Goal: Task Accomplishment & Management: Manage account settings

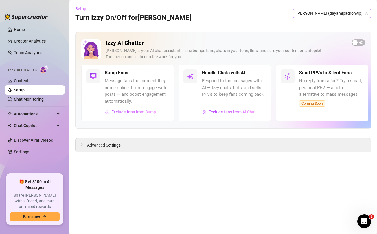
click at [344, 14] on span "[PERSON_NAME] (dayamipadronvip)" at bounding box center [333, 13] width 72 height 9
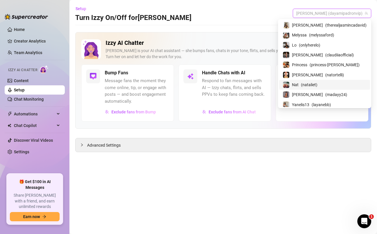
scroll to position [71, 0]
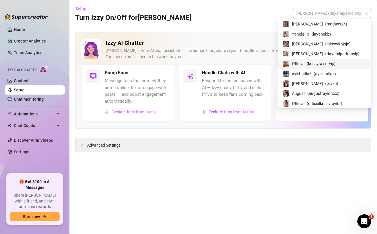
click at [324, 63] on span "( krissytaylorvip )" at bounding box center [321, 64] width 29 height 6
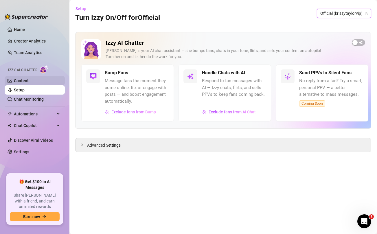
click at [25, 79] on link "Content" at bounding box center [21, 81] width 15 height 5
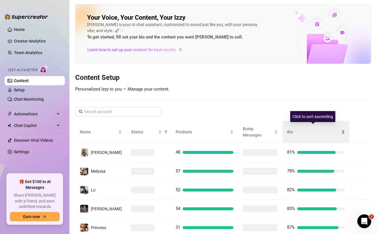
scroll to position [125, 0]
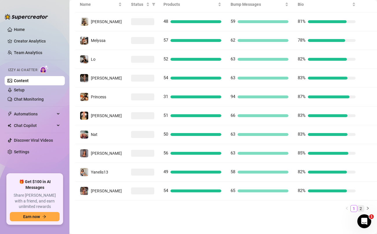
click at [360, 209] on link "2" at bounding box center [361, 209] width 6 height 6
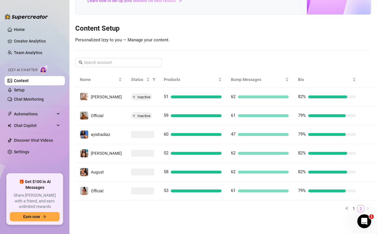
scroll to position [49, 0]
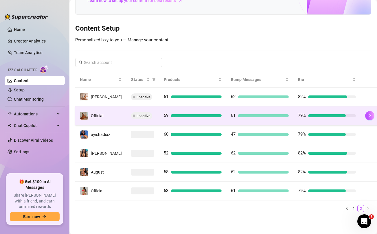
click at [149, 116] on td "Inactive" at bounding box center [143, 116] width 33 height 19
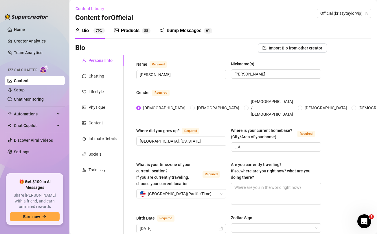
click at [127, 30] on div "Products" at bounding box center [130, 30] width 19 height 7
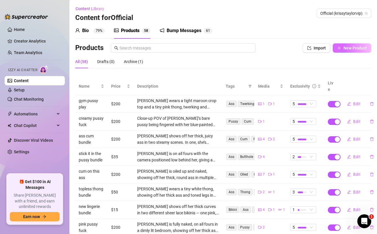
click at [356, 52] on button "New Product" at bounding box center [352, 47] width 39 height 9
type textarea "Type your message here..."
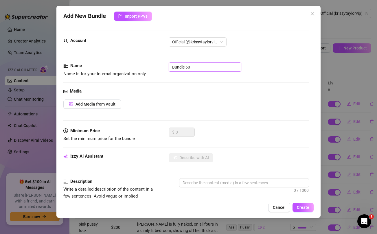
click at [226, 68] on input "Bundle 60" at bounding box center [205, 67] width 73 height 9
type input "naked bed jiggle"
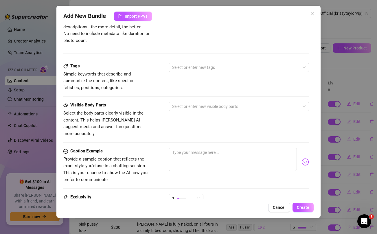
scroll to position [236, 0]
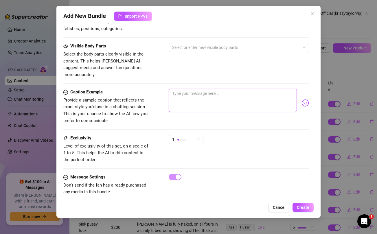
click at [194, 101] on textarea at bounding box center [233, 100] width 128 height 23
paste textarea "One of my nastiest butt naked spreads yet 😈🍑 Watch this ass shake, jiggle & ope…"
type textarea "One of my nastiest butt naked spreads yet 😈🍑 Watch this ass shake, jiggle & ope…"
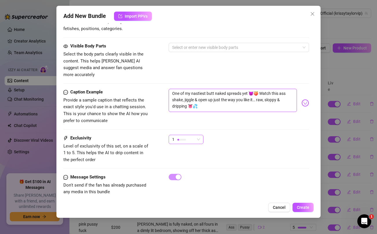
click at [193, 135] on div "1" at bounding box center [183, 139] width 23 height 9
type textarea "One of my nastiest butt naked spreads yet 😈🍑 Watch this ass shake, jiggle & ope…"
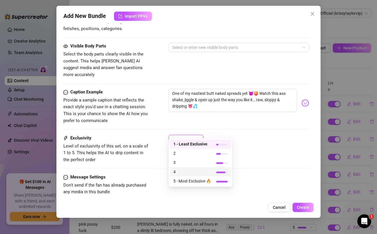
click at [179, 172] on span "4" at bounding box center [193, 172] width 38 height 6
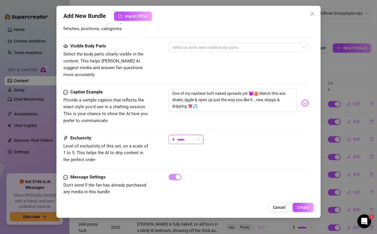
click at [242, 120] on div "Caption Example Provide a sample caption that reflects the exact style you'd us…" at bounding box center [186, 112] width 246 height 46
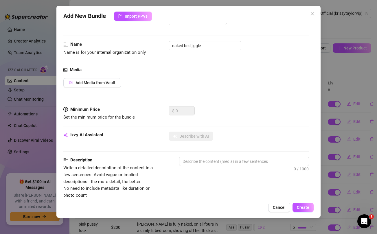
scroll to position [0, 0]
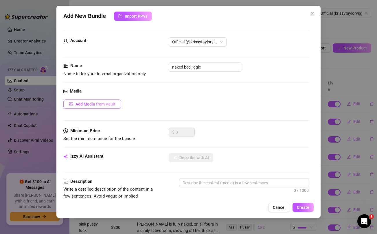
click at [105, 106] on span "Add Media from Vault" at bounding box center [96, 104] width 40 height 5
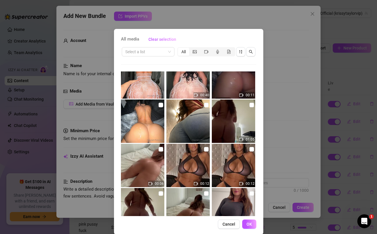
scroll to position [154, 0]
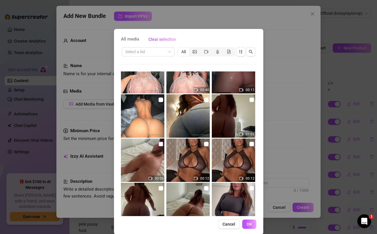
click at [160, 143] on input "checkbox" at bounding box center [161, 144] width 5 height 5
checkbox input "true"
click at [251, 100] on input "checkbox" at bounding box center [252, 100] width 5 height 5
checkbox input "true"
click at [251, 222] on span "OK" at bounding box center [250, 224] width 6 height 5
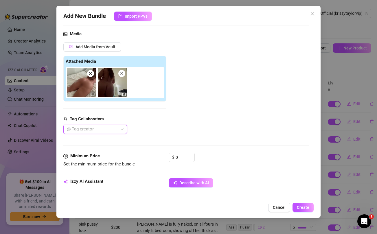
scroll to position [64, 0]
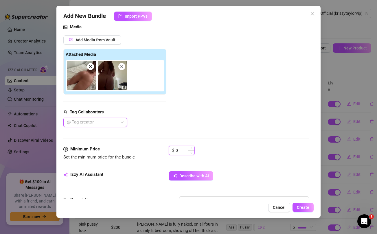
click at [185, 153] on input "0" at bounding box center [185, 150] width 19 height 9
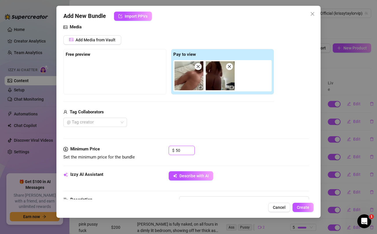
type input "50"
click at [216, 118] on div "Tag Collaborators @ Tag creator" at bounding box center [168, 118] width 211 height 19
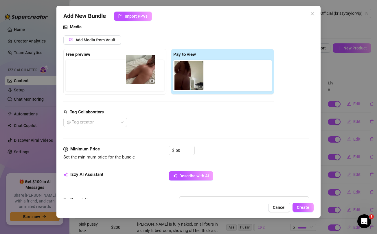
drag, startPoint x: 187, startPoint y: 85, endPoint x: 137, endPoint y: 78, distance: 50.5
click at [137, 78] on div "Free preview Pay to view" at bounding box center [168, 72] width 211 height 46
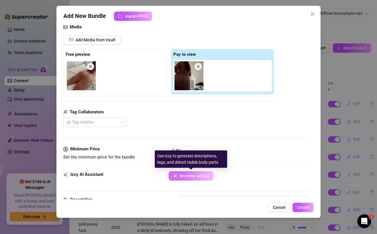
click at [185, 175] on span "Describe with AI" at bounding box center [195, 176] width 30 height 5
type textarea "[PERSON_NAME]"
type textarea "Krissy is"
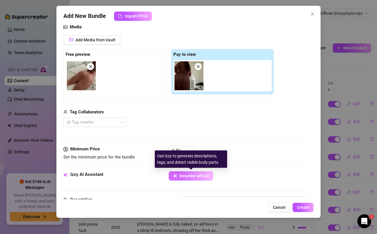
type textarea "Krissy is fully"
type textarea "[PERSON_NAME] is fully naked,"
type textarea "[PERSON_NAME] is fully naked, showing"
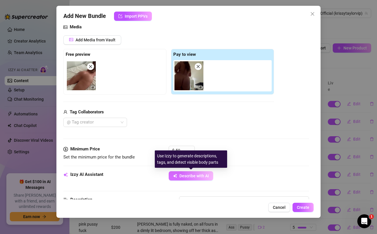
type textarea "[PERSON_NAME] is fully naked, showing"
type textarea "[PERSON_NAME] is fully naked, showing off"
type textarea "[PERSON_NAME] is fully naked, showing off her"
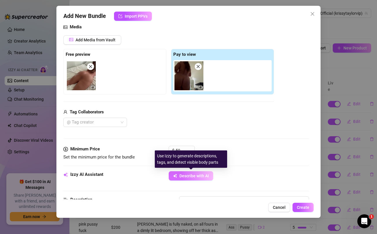
type textarea "[PERSON_NAME] is fully naked, showing off her thick,"
type textarea "[PERSON_NAME] is fully naked, showing off her thick, round"
type textarea "[PERSON_NAME] is fully naked, showing off her thick, round ass"
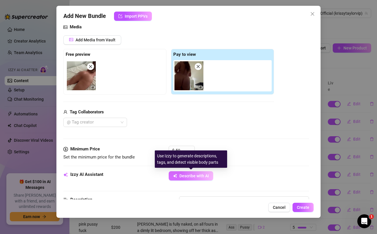
type textarea "[PERSON_NAME] is fully naked, showing off her thick, round ass"
type textarea "[PERSON_NAME] is fully naked, showing off her thick, round ass and"
type textarea "[PERSON_NAME] is fully naked, showing off her thick, round ass and smooth"
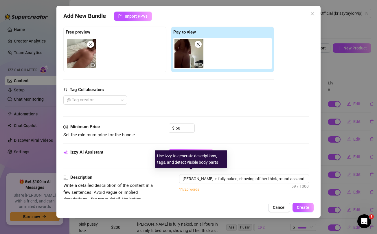
type textarea "[PERSON_NAME] is fully naked, showing off her thick, round ass and smooth pussy"
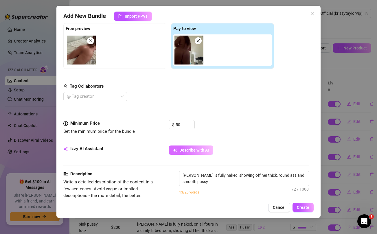
type textarea "[PERSON_NAME] is fully naked, showing off her thick, round ass and smooth pussy…"
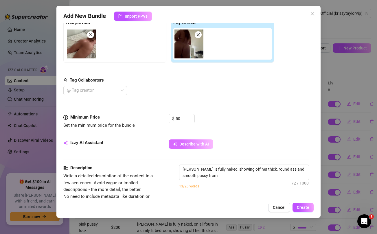
type textarea "[PERSON_NAME] is fully naked, showing off her thick, round ass and smooth pussy…"
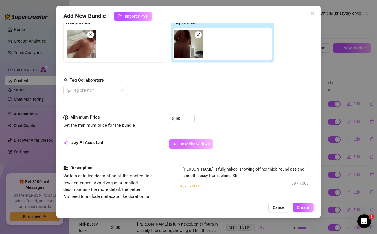
type textarea "[PERSON_NAME] is fully naked, showing off her thick, round ass and smooth pussy…"
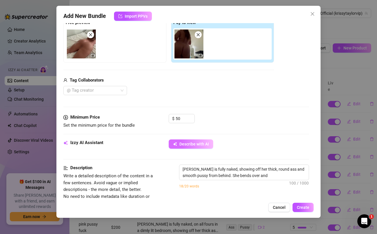
type textarea "[PERSON_NAME] is fully naked, showing off her thick, round ass and smooth pussy…"
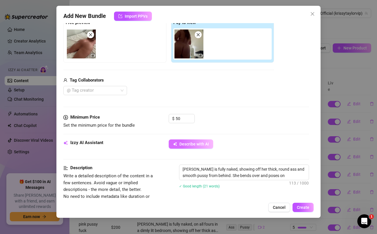
type textarea "[PERSON_NAME] is fully naked, showing off her thick, round ass and smooth pussy…"
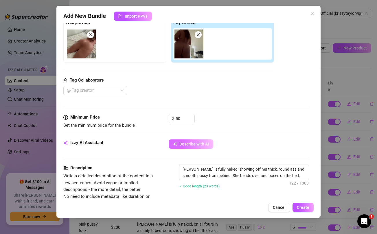
type textarea "[PERSON_NAME] is fully naked, showing off her thick, round ass and smooth pussy…"
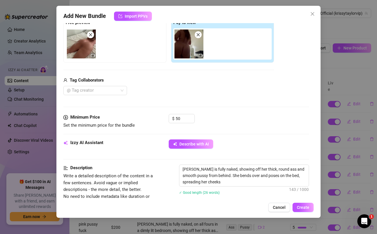
type textarea "[PERSON_NAME] is fully naked, showing off her thick, round ass and smooth pussy…"
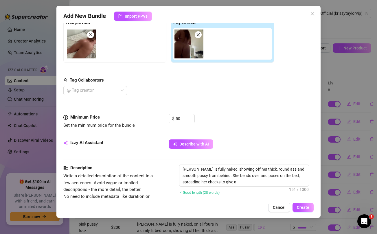
type textarea "[PERSON_NAME] is fully naked, showing off her thick, round ass and smooth pussy…"
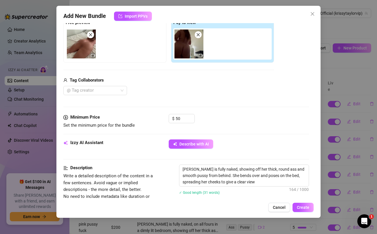
type textarea "[PERSON_NAME] is fully naked, showing off her thick, round ass and smooth pussy…"
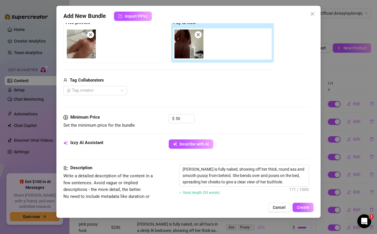
type textarea "[PERSON_NAME] is fully naked, showing off her thick, round ass and smooth pussy…"
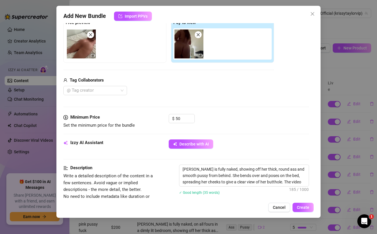
type textarea "[PERSON_NAME] is fully naked, showing off her thick, round ass and smooth pussy…"
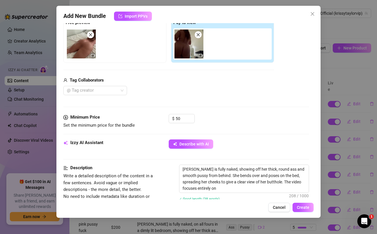
type textarea "[PERSON_NAME] is fully naked, showing off her thick, round ass and smooth pussy…"
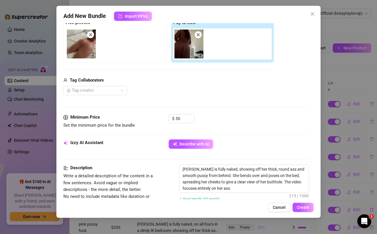
type textarea "[PERSON_NAME] is fully naked, showing off her thick, round ass and smooth pussy…"
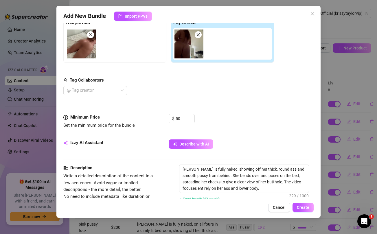
type textarea "[PERSON_NAME] is fully naked, showing off her thick, round ass and smooth pussy…"
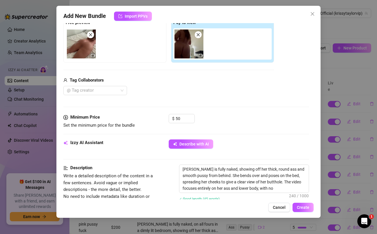
type textarea "[PERSON_NAME] is fully naked, showing off her thick, round ass and smooth pussy…"
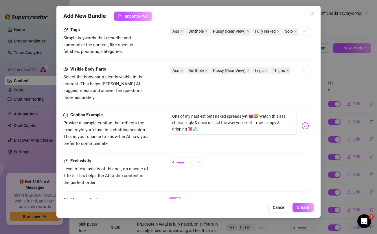
scroll to position [298, 0]
click at [306, 208] on span "Create" at bounding box center [303, 207] width 12 height 5
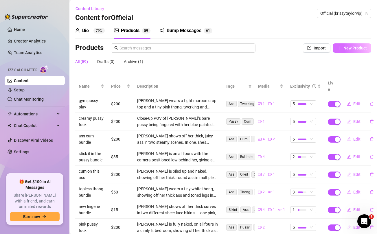
click at [345, 47] on span "New Product" at bounding box center [355, 48] width 23 height 5
type textarea "Type your message here..."
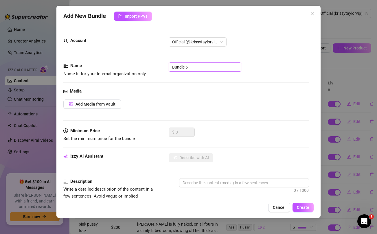
click at [216, 66] on input "Bundle 61" at bounding box center [205, 67] width 73 height 9
type input "denim bg bundle"
click at [240, 90] on div "Media" at bounding box center [186, 91] width 246 height 7
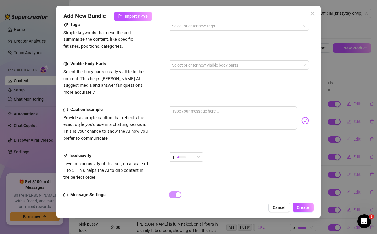
scroll to position [236, 0]
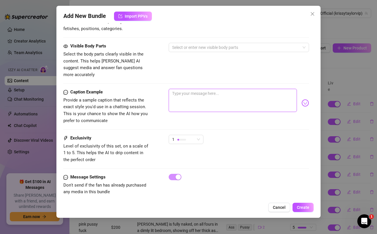
click at [229, 98] on textarea at bounding box center [233, 100] width 128 height 23
paste textarea "Slutty bundle with @uncuttv 🥵He got so hard filming me and spread my legs, teas…"
type textarea "Slutty bundle with @uncuttv 🥵He got so hard filming me and spread my legs, teas…"
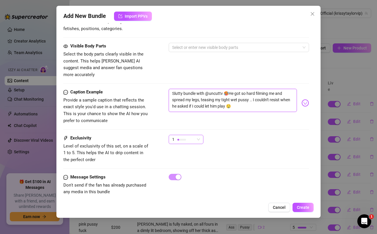
click at [193, 135] on div "1" at bounding box center [183, 139] width 23 height 9
type textarea "Slutty bundle with @uncuttv 🥵He got so hard filming me and spread my legs, teas…"
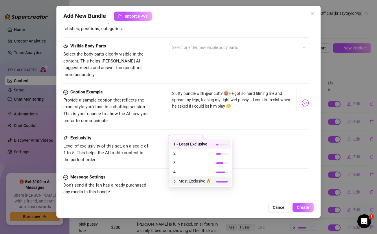
click at [186, 180] on span "5 - Most Exclusive 🔥" at bounding box center [193, 181] width 38 height 6
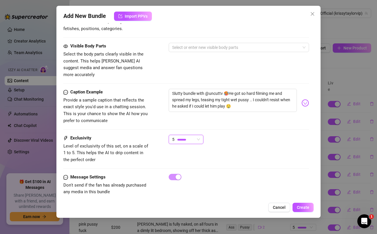
click at [249, 125] on div "Caption Example Provide a sample caption that reflects the exact style you'd us…" at bounding box center [186, 112] width 246 height 46
click at [259, 89] on textarea "Slutty bundle with @uncuttv 🥵He got so hard filming me and spread my legs, teas…" at bounding box center [233, 100] width 128 height 23
click at [245, 66] on div "Visible Body Parts Select the body parts clearly visible in the content. This h…" at bounding box center [186, 60] width 246 height 35
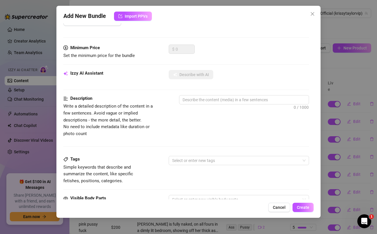
scroll to position [0, 0]
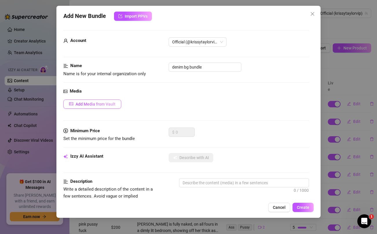
click at [116, 105] on button "Add Media from Vault" at bounding box center [92, 104] width 58 height 9
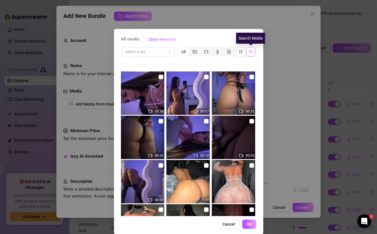
click at [251, 52] on icon "search" at bounding box center [251, 52] width 4 height 4
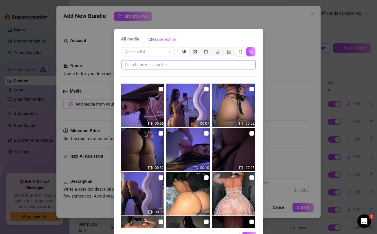
click at [211, 66] on input "text" at bounding box center [186, 65] width 123 height 6
paste input "filming"
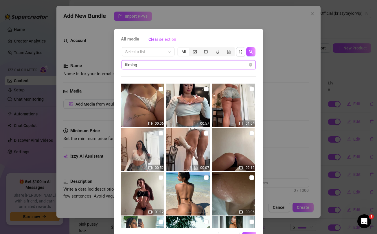
type input "filming"
click at [205, 134] on input "checkbox" at bounding box center [206, 133] width 5 height 5
checkbox input "true"
click at [162, 134] on input "checkbox" at bounding box center [161, 133] width 5 height 5
checkbox input "true"
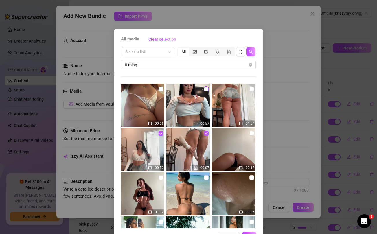
click at [208, 90] on input "checkbox" at bounding box center [206, 89] width 5 height 5
checkbox input "true"
click at [254, 89] on input "checkbox" at bounding box center [252, 89] width 5 height 5
checkbox input "true"
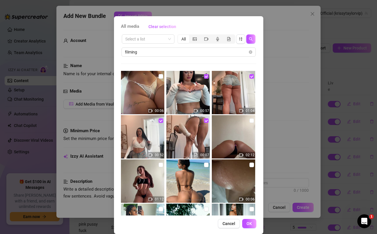
scroll to position [13, 0]
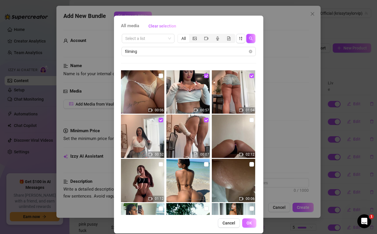
click at [249, 223] on span "OK" at bounding box center [250, 223] width 6 height 5
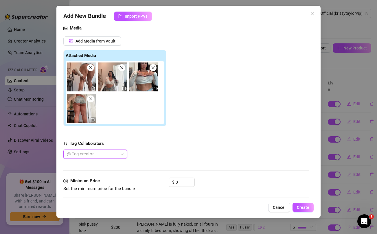
scroll to position [64, 0]
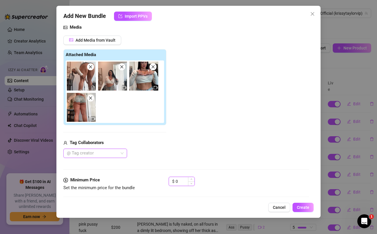
click at [182, 184] on input "0" at bounding box center [185, 181] width 19 height 9
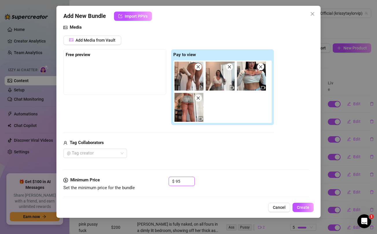
type input "95"
click at [204, 144] on div "Tag Collaborators" at bounding box center [168, 143] width 211 height 7
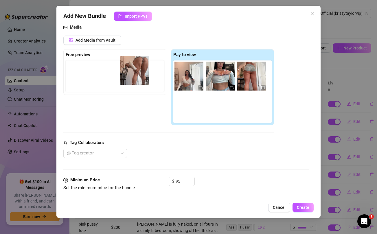
drag, startPoint x: 191, startPoint y: 81, endPoint x: 134, endPoint y: 75, distance: 57.4
click at [134, 75] on div "Free preview Pay to view" at bounding box center [168, 87] width 211 height 76
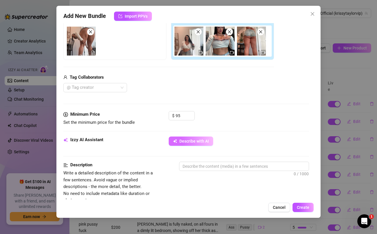
scroll to position [99, 0]
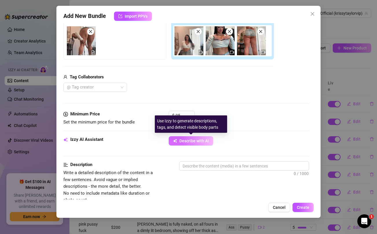
click at [189, 141] on span "Describe with AI" at bounding box center [195, 141] width 30 height 5
type textarea "[PERSON_NAME]"
type textarea "Krissy rocks"
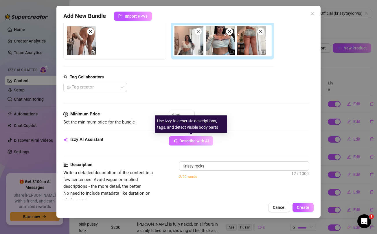
type textarea "Krissy rocks a"
type textarea "Krissy rocks a tight"
type textarea "Krissy rocks a tight white"
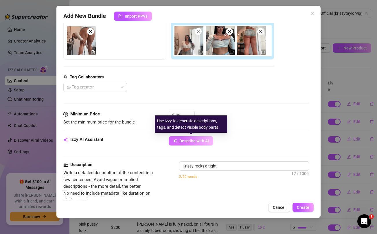
type textarea "Krissy rocks a tight white"
type textarea "Krissy rocks a tight white crop"
type textarea "Krissy rocks a tight white crop top"
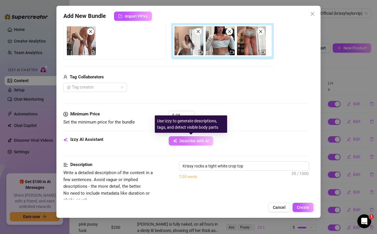
type textarea "Krissy rocks a tight white crop top and"
type textarea "Krissy rocks a tight white crop top and ripped"
type textarea "Krissy rocks a tight white crop top and ripped denim"
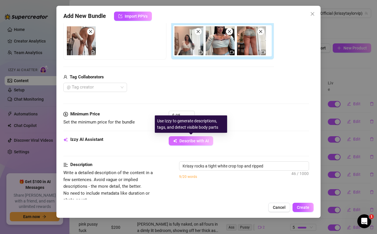
type textarea "Krissy rocks a tight white crop top and ripped denim"
type textarea "Krissy rocks a tight white crop top and ripped denim booty"
type textarea "Krissy rocks a tight white crop top and ripped denim booty shorts"
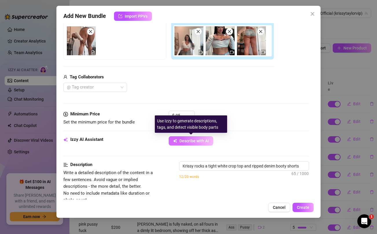
type textarea "Krissy rocks a tight white crop top and ripped denim booty shorts that"
type textarea "Krissy rocks a tight white crop top and ripped denim booty shorts that barely"
type textarea "Krissy rocks a tight white crop top and ripped denim booty shorts that barely c…"
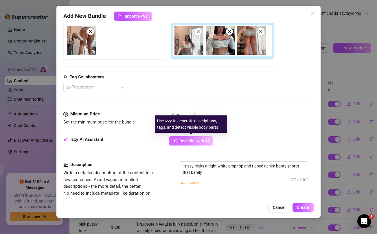
type textarea "Krissy rocks a tight white crop top and ripped denim booty shorts that barely c…"
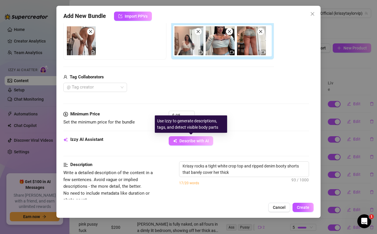
type textarea "Krissy rocks a tight white crop top and ripped denim booty shorts that barely c…"
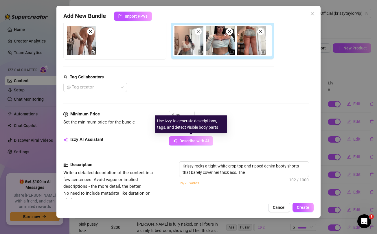
type textarea "Krissy rocks a tight white crop top and ripped denim booty shorts that barely c…"
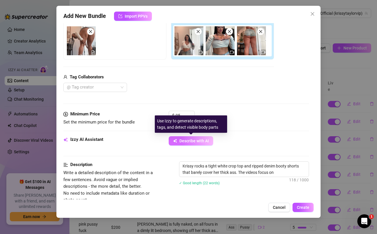
type textarea "Krissy rocks a tight white crop top and ripped denim booty shorts that barely c…"
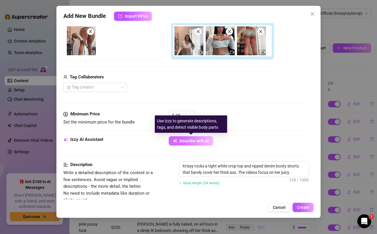
type textarea "Krissy rocks a tight white crop top and ripped denim booty shorts that barely c…"
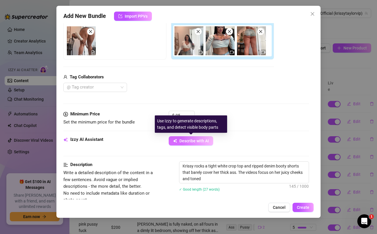
type textarea "Krissy rocks a tight white crop top and ripped denim booty shorts that barely c…"
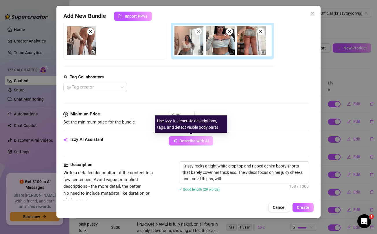
type textarea "Krissy rocks a tight white crop top and ripped denim booty shorts that barely c…"
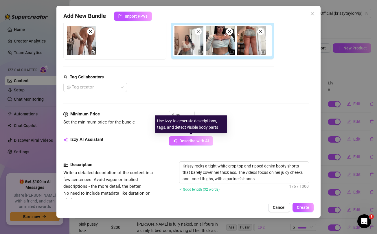
type textarea "Krissy rocks a tight white crop top and ripped denim booty shorts that barely c…"
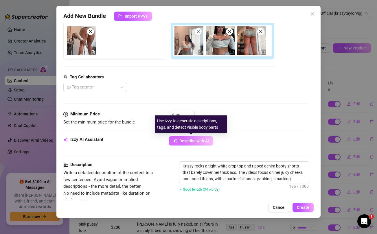
type textarea "Krissy rocks a tight white crop top and ripped denim booty shorts that barely c…"
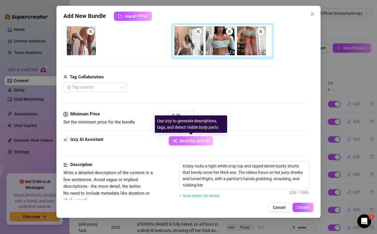
type textarea "Krissy rocks a tight white crop top and ripped denim booty shorts that barely c…"
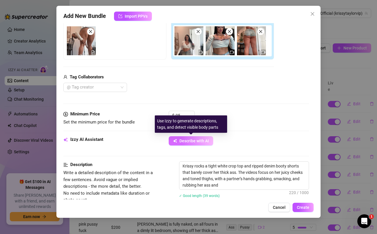
type textarea "Krissy rocks a tight white crop top and ripped denim booty shorts that barely c…"
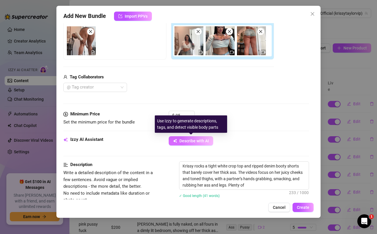
type textarea "Krissy rocks a tight white crop top and ripped denim booty shorts that barely c…"
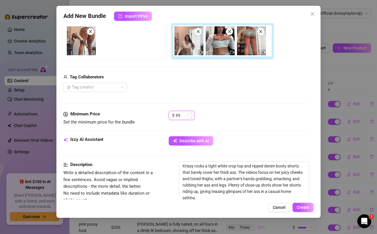
click at [181, 113] on input "95" at bounding box center [185, 115] width 19 height 9
click at [217, 86] on div "@ Tag creator" at bounding box center [168, 87] width 211 height 9
click at [123, 90] on div "@ Tag creator" at bounding box center [95, 87] width 64 height 9
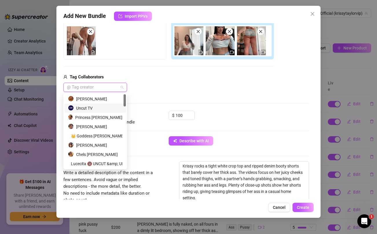
click at [92, 109] on div "Uncut TV" at bounding box center [95, 108] width 54 height 6
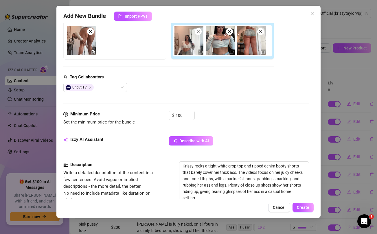
click at [193, 88] on div "Uncut TV" at bounding box center [168, 87] width 211 height 9
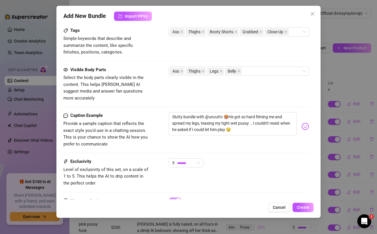
scroll to position [313, 0]
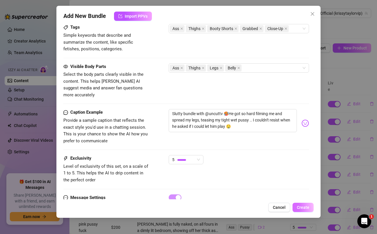
click at [306, 209] on span "Create" at bounding box center [303, 207] width 12 height 5
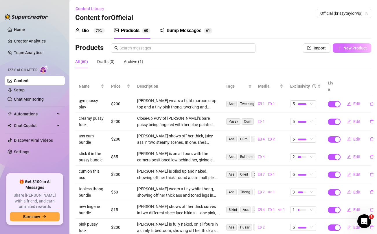
click at [349, 51] on button "New Product" at bounding box center [352, 47] width 39 height 9
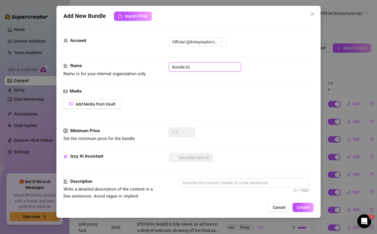
click at [205, 65] on input "Bundle 62" at bounding box center [205, 67] width 73 height 9
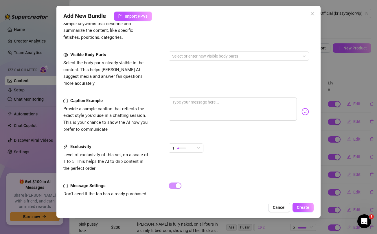
scroll to position [236, 0]
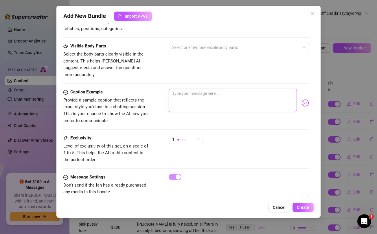
click at [203, 90] on textarea at bounding box center [233, 100] width 128 height 23
paste textarea "Fucking this pussy until I leak everywhere..SOUND ON so you hear it"
click at [193, 135] on div "1" at bounding box center [183, 139] width 23 height 9
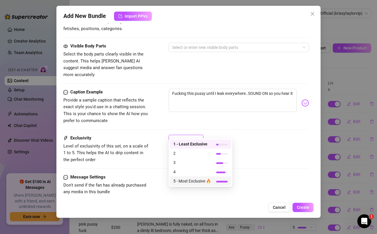
click at [189, 182] on span "5 - Most Exclusive 🔥" at bounding box center [193, 181] width 38 height 6
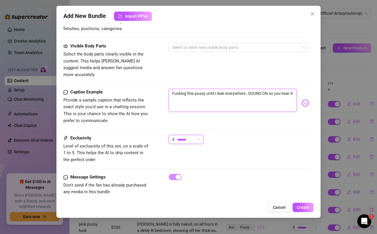
click at [235, 89] on textarea "Fucking this pussy until I leak everywhere..SOUND ON so you hear it" at bounding box center [233, 100] width 128 height 23
click at [232, 66] on div "Visible Body Parts Select the body parts clearly visible in the content. This h…" at bounding box center [186, 60] width 246 height 35
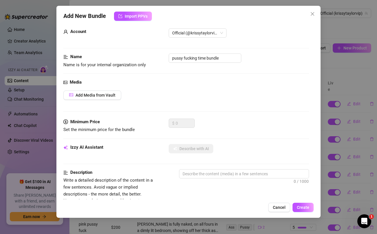
scroll to position [0, 0]
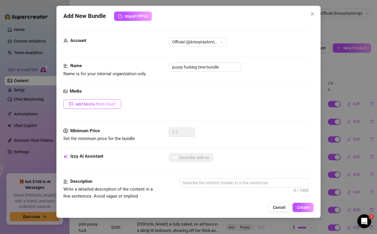
click at [111, 105] on span "Add Media from Vault" at bounding box center [96, 104] width 40 height 5
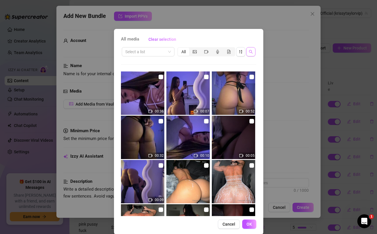
click at [252, 54] on button "button" at bounding box center [251, 51] width 9 height 9
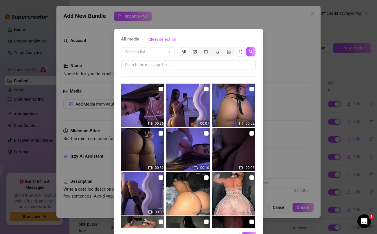
click at [209, 71] on div "Select a list All 00:36 00:07 00:52 00:32 00:10 00:05 00:09 00:40 00:11 01:05 0…" at bounding box center [189, 137] width 136 height 182
click at [209, 63] on input "text" at bounding box center [186, 65] width 123 height 6
paste input "everywhere"
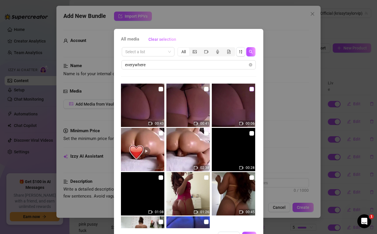
click at [253, 89] on input "checkbox" at bounding box center [252, 89] width 5 height 5
click at [207, 90] on input "checkbox" at bounding box center [206, 89] width 5 height 5
click at [163, 89] on input "checkbox" at bounding box center [161, 89] width 5 height 5
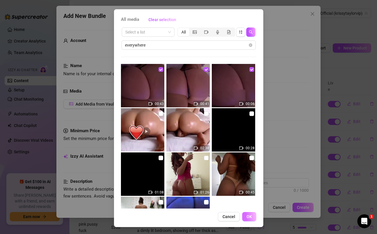
click at [249, 217] on span "OK" at bounding box center [250, 217] width 6 height 5
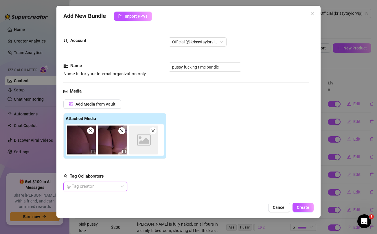
scroll to position [52, 0]
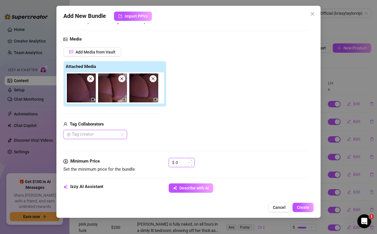
click at [182, 161] on input "0" at bounding box center [185, 162] width 19 height 9
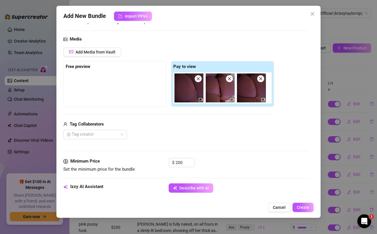
click at [202, 121] on div "Tag Collaborators" at bounding box center [168, 124] width 211 height 7
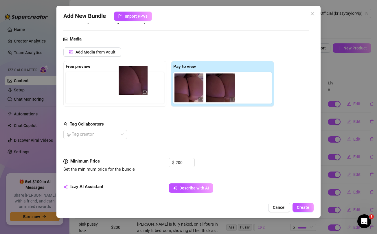
drag, startPoint x: 186, startPoint y: 92, endPoint x: 127, endPoint y: 84, distance: 59.3
click at [127, 84] on div "Free preview Pay to view" at bounding box center [168, 84] width 211 height 46
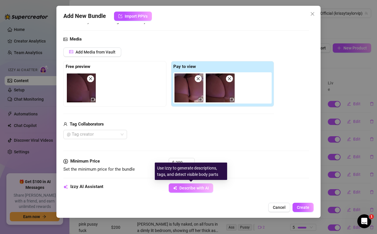
click at [194, 188] on span "Describe with AI" at bounding box center [195, 188] width 30 height 5
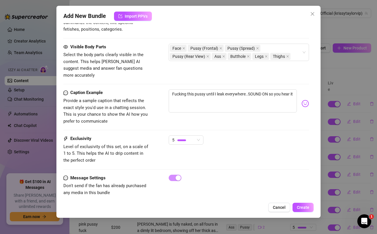
scroll to position [327, 0]
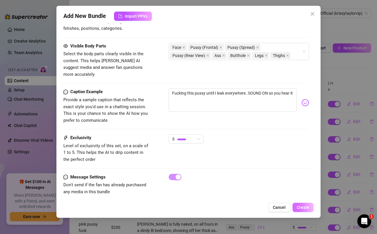
click at [300, 206] on span "Create" at bounding box center [303, 207] width 12 height 5
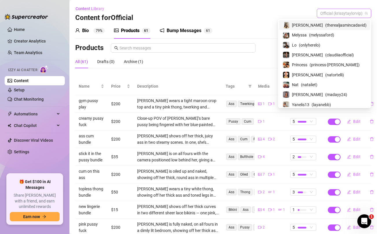
click at [335, 10] on span "Official (krissytaylorvip)" at bounding box center [345, 13] width 48 height 9
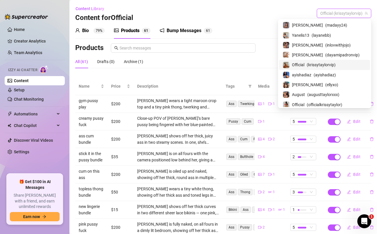
scroll to position [71, 0]
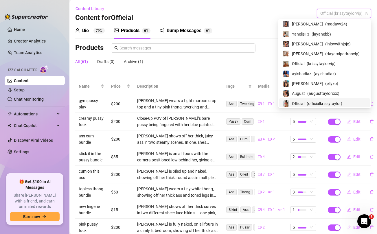
click at [305, 101] on span "Official" at bounding box center [298, 104] width 12 height 6
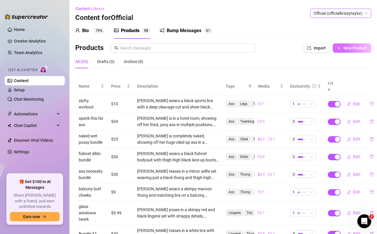
click at [355, 46] on span "New Product" at bounding box center [355, 48] width 23 height 5
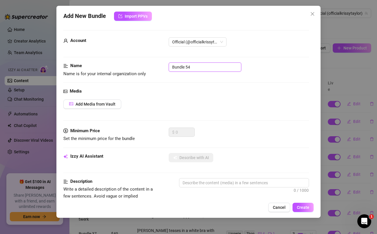
click at [194, 65] on input "Bundle 54" at bounding box center [205, 67] width 73 height 9
click at [215, 97] on div "Media Add Media from Vault" at bounding box center [186, 108] width 246 height 40
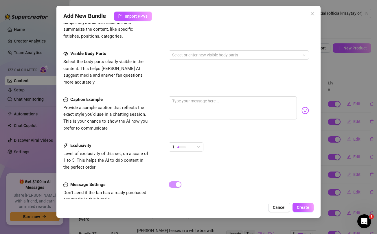
scroll to position [236, 0]
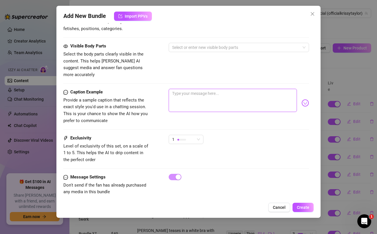
click at [214, 97] on textarea at bounding box center [233, 100] width 128 height 23
paste textarea "😈💦 can you handle all this?"
drag, startPoint x: 181, startPoint y: 87, endPoint x: 166, endPoint y: 87, distance: 14.5
click at [166, 89] on div "Caption Example Provide a sample caption that reflects the exact style you'd us…" at bounding box center [186, 106] width 246 height 35
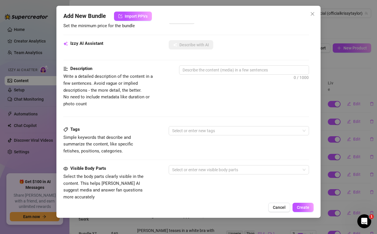
scroll to position [0, 0]
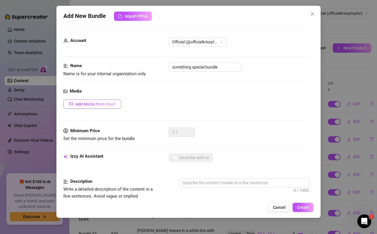
click at [110, 104] on span "Add Media from Vault" at bounding box center [96, 104] width 40 height 5
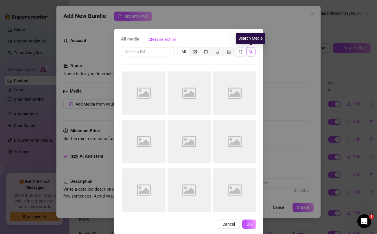
click at [252, 52] on icon "search" at bounding box center [251, 52] width 4 height 4
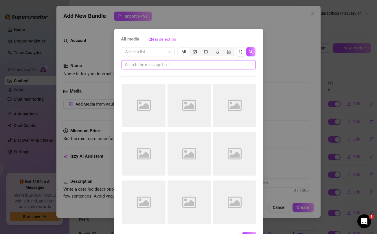
click at [203, 67] on input "text" at bounding box center [186, 65] width 123 height 6
paste input "😈💦"
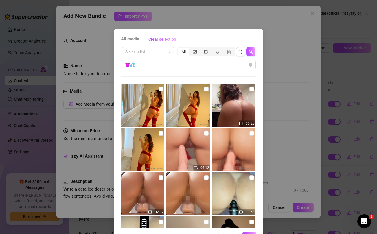
click at [310, 74] on div "All media Clear selection Select a list All 😈💦 00:25 06:12 02:12 19:58 03:05 Ca…" at bounding box center [188, 117] width 377 height 234
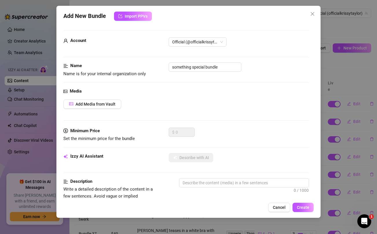
click at [357, 72] on div "Add New Bundle Import PPVs Account Official (@officialkrissytaylor) Name Name i…" at bounding box center [188, 117] width 377 height 234
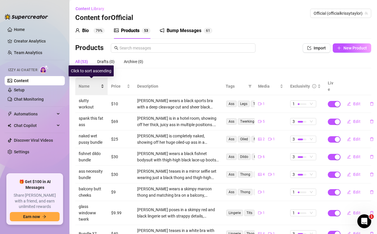
click at [87, 83] on span "Name" at bounding box center [89, 86] width 21 height 6
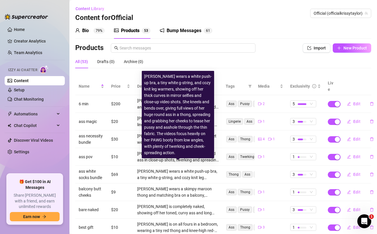
scroll to position [65, 0]
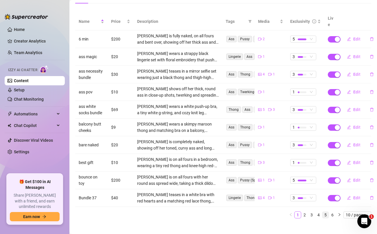
click at [324, 212] on link "5" at bounding box center [326, 215] width 6 height 6
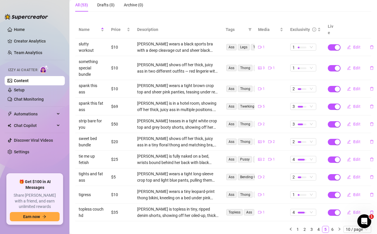
scroll to position [71, 0]
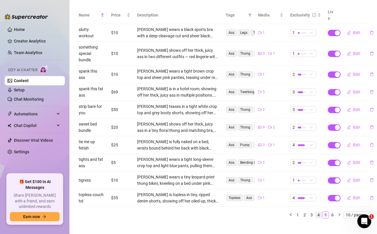
click at [319, 212] on link "4" at bounding box center [319, 215] width 6 height 6
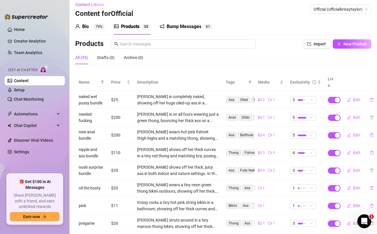
scroll to position [0, 0]
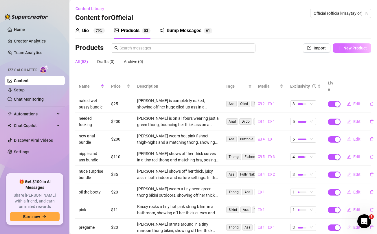
click at [359, 48] on span "New Product" at bounding box center [355, 48] width 23 height 5
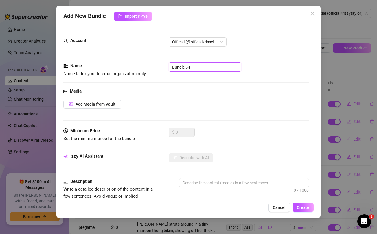
click at [202, 69] on input "Bundle 54" at bounding box center [205, 67] width 73 height 9
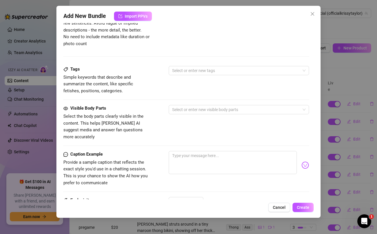
scroll to position [217, 0]
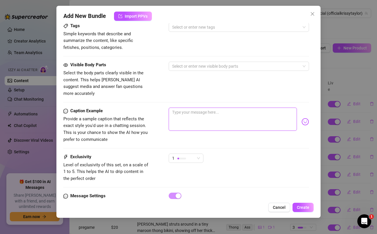
click at [203, 110] on textarea at bounding box center [233, 119] width 128 height 23
paste textarea "**FULLY NUDE BRAND NEW** This will make your cock throb. I think I went too far…"
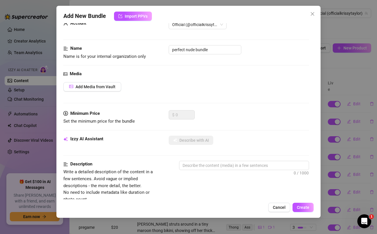
scroll to position [0, 0]
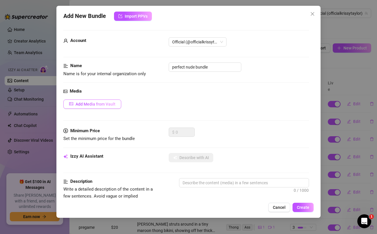
click at [103, 104] on span "Add Media from Vault" at bounding box center [96, 104] width 40 height 5
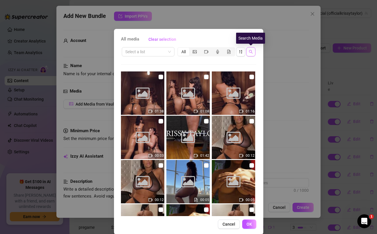
click at [251, 53] on icon "search" at bounding box center [251, 52] width 4 height 4
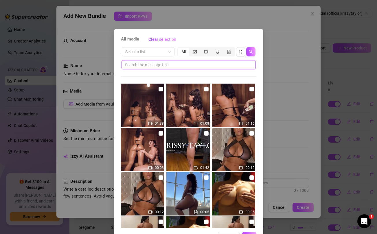
click at [184, 63] on input "text" at bounding box center [186, 65] width 123 height 6
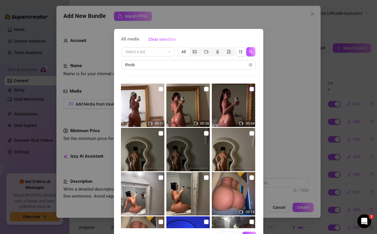
click at [252, 91] on input "checkbox" at bounding box center [252, 89] width 5 height 5
click at [206, 89] on input "checkbox" at bounding box center [206, 89] width 5 height 5
click at [162, 91] on input "checkbox" at bounding box center [161, 89] width 5 height 5
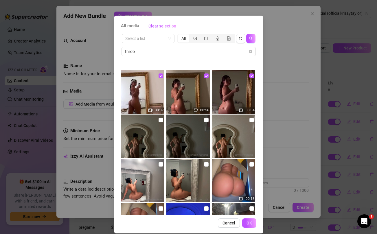
scroll to position [19, 0]
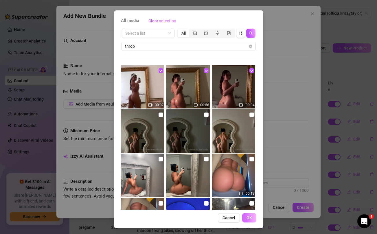
click at [252, 218] on button "OK" at bounding box center [249, 217] width 14 height 9
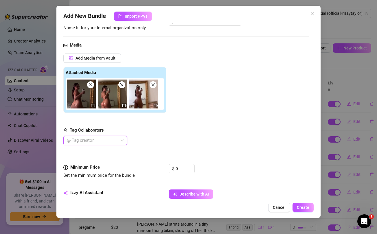
scroll to position [47, 0]
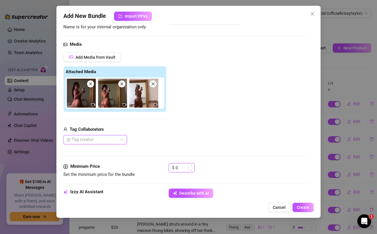
click at [186, 169] on input "0" at bounding box center [185, 168] width 19 height 9
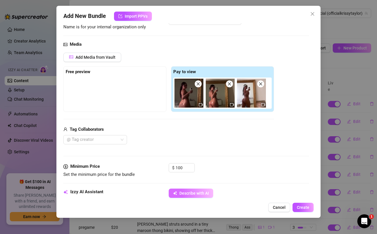
click at [196, 194] on span "Describe with AI" at bounding box center [195, 193] width 30 height 5
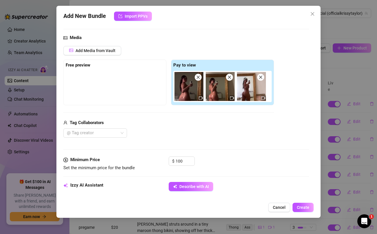
scroll to position [50, 0]
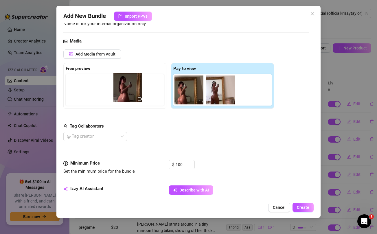
drag, startPoint x: 189, startPoint y: 92, endPoint x: 126, endPoint y: 89, distance: 62.9
click at [126, 89] on div "Free preview Pay to view" at bounding box center [168, 86] width 211 height 46
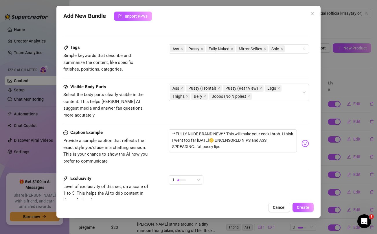
scroll to position [288, 0]
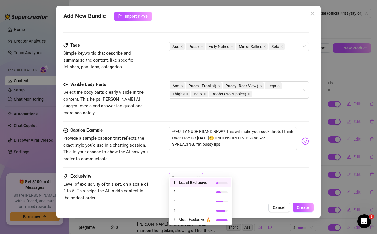
click at [194, 174] on div "1" at bounding box center [183, 178] width 23 height 9
click at [185, 220] on span "5 - Most Exclusive 🔥" at bounding box center [193, 220] width 38 height 6
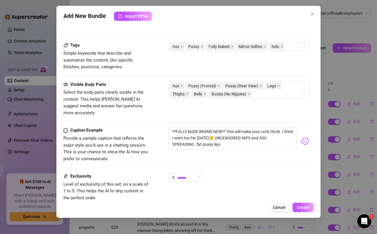
click at [271, 173] on div "5" at bounding box center [239, 180] width 140 height 14
click at [306, 208] on span "Create" at bounding box center [303, 207] width 12 height 5
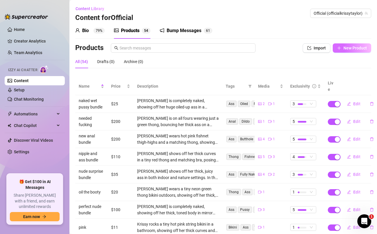
click at [355, 50] on span "New Product" at bounding box center [355, 48] width 23 height 5
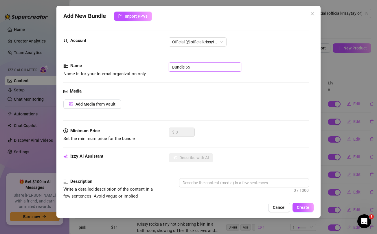
click at [182, 65] on input "Bundle 55" at bounding box center [205, 67] width 73 height 9
click at [206, 94] on div "Media" at bounding box center [186, 91] width 246 height 7
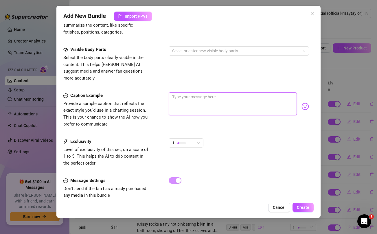
click at [203, 97] on textarea at bounding box center [233, 103] width 128 height 23
paste textarea "I can't take it anymore babe! I need you so bad rn 🥵 I'm really close and I nee…"
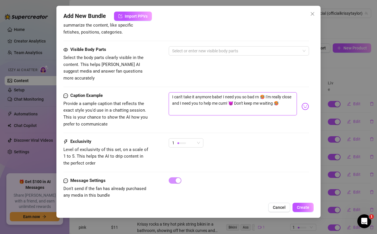
click at [203, 92] on textarea "I can't take it anymore babe! I need you so bad rn 🥵 I'm really close and I nee…" at bounding box center [233, 103] width 128 height 23
click at [204, 76] on div "Visible Body Parts Select the body parts clearly visible in the content. This h…" at bounding box center [186, 69] width 246 height 46
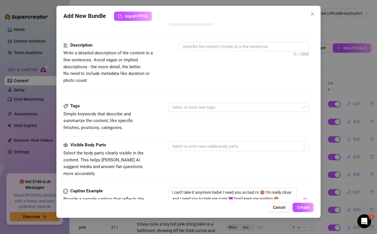
scroll to position [0, 0]
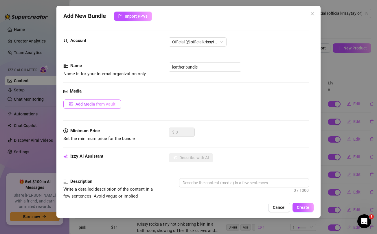
click at [106, 105] on span "Add Media from Vault" at bounding box center [96, 104] width 40 height 5
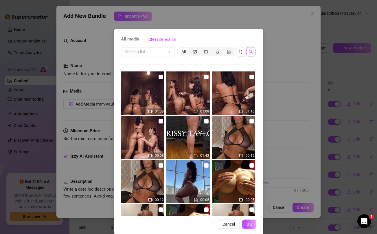
click at [252, 54] on icon "search" at bounding box center [251, 52] width 4 height 4
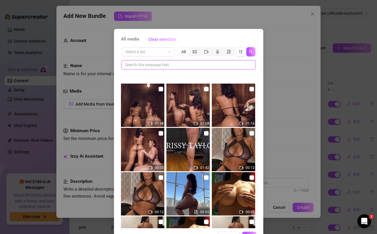
click at [216, 65] on input "text" at bounding box center [186, 65] width 123 height 6
paste input "anymore"
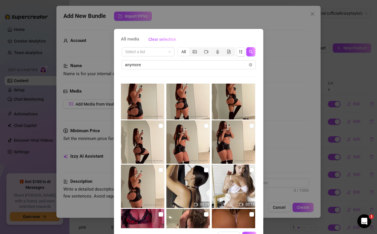
scroll to position [85, 0]
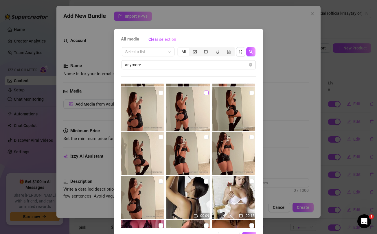
click at [207, 93] on input "checkbox" at bounding box center [206, 93] width 5 height 5
click at [159, 182] on input "checkbox" at bounding box center [161, 181] width 5 height 5
click at [162, 139] on input "checkbox" at bounding box center [161, 137] width 5 height 5
click at [207, 137] on input "checkbox" at bounding box center [206, 137] width 5 height 5
click at [251, 136] on input "checkbox" at bounding box center [252, 137] width 5 height 5
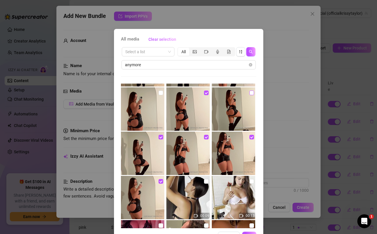
click at [251, 92] on input "checkbox" at bounding box center [252, 93] width 5 height 5
click at [161, 94] on input "checkbox" at bounding box center [161, 93] width 5 height 5
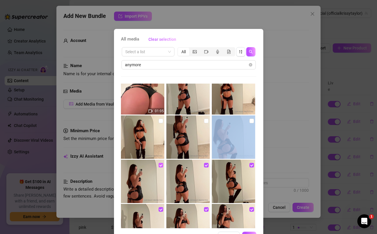
scroll to position [0, 0]
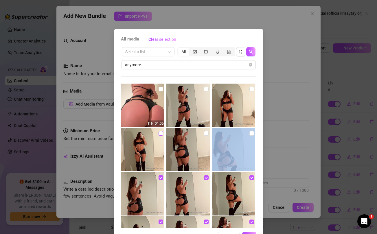
click at [161, 134] on input "checkbox" at bounding box center [161, 133] width 5 height 5
click at [207, 132] on input "checkbox" at bounding box center [206, 133] width 5 height 5
click at [253, 133] on input "checkbox" at bounding box center [252, 133] width 5 height 5
click at [251, 90] on input "checkbox" at bounding box center [252, 89] width 5 height 5
click at [208, 89] on input "checkbox" at bounding box center [206, 89] width 5 height 5
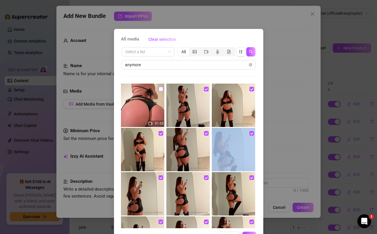
click at [161, 89] on input "checkbox" at bounding box center [161, 89] width 5 height 5
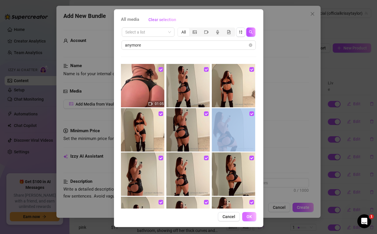
click at [253, 217] on button "OK" at bounding box center [249, 216] width 14 height 9
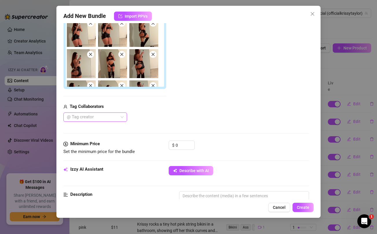
scroll to position [141, 0]
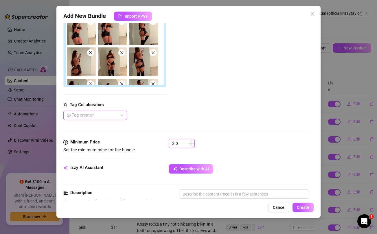
click at [183, 144] on input "0" at bounding box center [185, 143] width 19 height 9
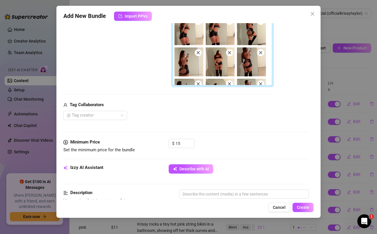
click at [200, 114] on div "@ Tag creator" at bounding box center [168, 115] width 211 height 9
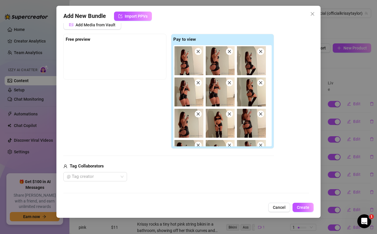
scroll to position [77, 0]
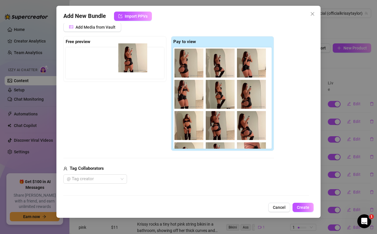
drag, startPoint x: 186, startPoint y: 68, endPoint x: 127, endPoint y: 63, distance: 58.7
click at [127, 63] on div "Free preview Pay to view" at bounding box center [168, 93] width 211 height 115
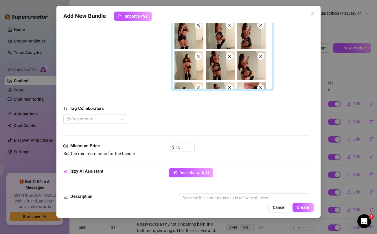
scroll to position [139, 0]
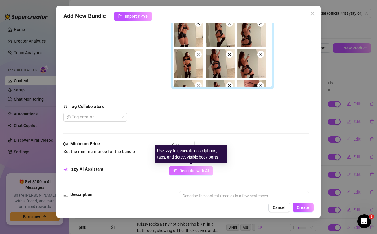
click at [195, 171] on span "Describe with AI" at bounding box center [195, 171] width 30 height 5
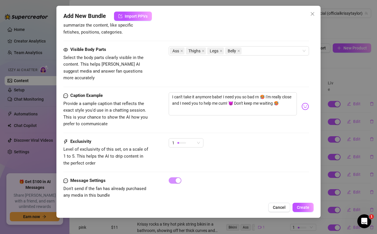
scroll to position [402, 0]
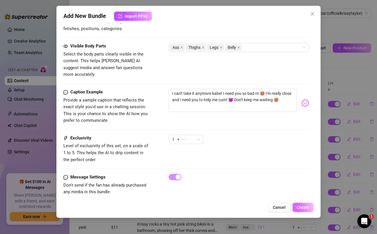
click at [306, 207] on span "Create" at bounding box center [303, 207] width 12 height 5
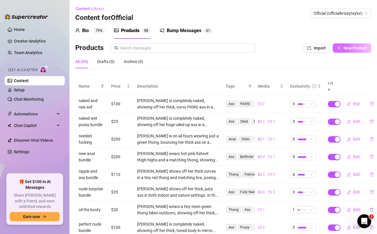
click at [350, 51] on button "New Product" at bounding box center [352, 47] width 39 height 9
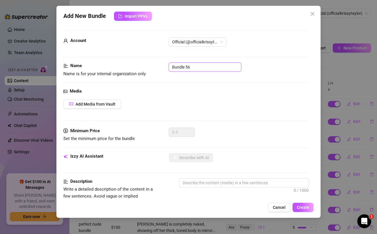
click at [220, 71] on input "Bundle 56" at bounding box center [205, 67] width 73 height 9
click at [233, 104] on div "Add Media from Vault" at bounding box center [186, 104] width 246 height 9
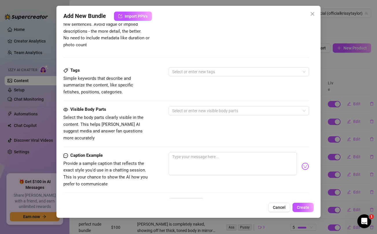
scroll to position [236, 0]
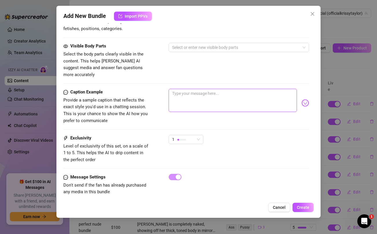
click at [218, 92] on textarea at bounding box center [233, 100] width 128 height 23
paste textarea "Bend me over and make me yours 😈"
click at [227, 89] on textarea "Bend me over and make me yours 😈" at bounding box center [233, 100] width 128 height 23
click at [224, 71] on div "Visible Body Parts Select the body parts clearly visible in the content. This h…" at bounding box center [186, 60] width 246 height 35
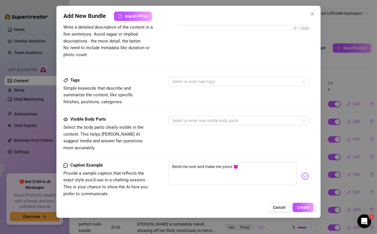
scroll to position [0, 0]
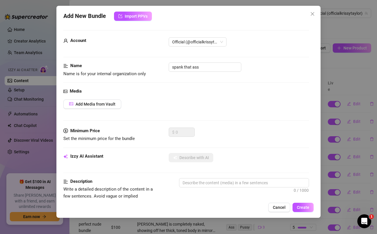
click at [121, 99] on div "Media Add Media from Vault" at bounding box center [186, 108] width 246 height 40
click at [113, 105] on span "Add Media from Vault" at bounding box center [96, 104] width 40 height 5
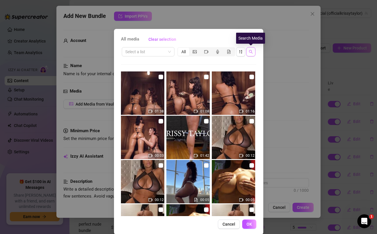
click at [252, 50] on icon "search" at bounding box center [251, 52] width 4 height 4
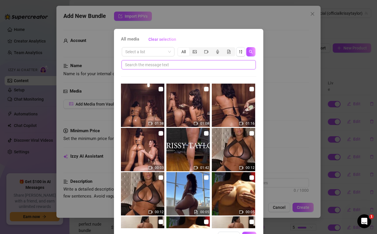
click at [198, 66] on input "text" at bounding box center [186, 65] width 123 height 6
paste input "yours"
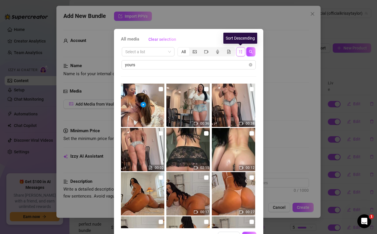
click at [242, 51] on icon "sort-descending" at bounding box center [240, 51] width 3 height 3
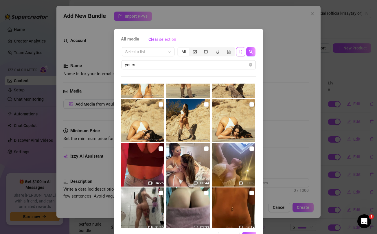
scroll to position [243, 0]
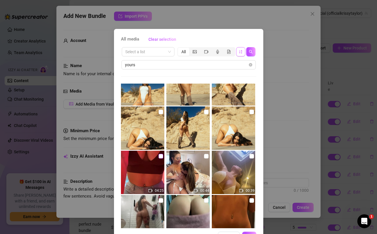
click at [161, 156] on input "checkbox" at bounding box center [161, 156] width 5 height 5
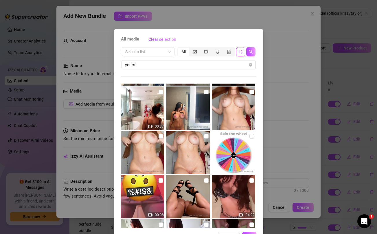
scroll to position [841, 0]
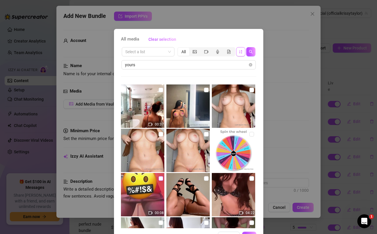
click at [160, 178] on input "checkbox" at bounding box center [161, 178] width 5 height 5
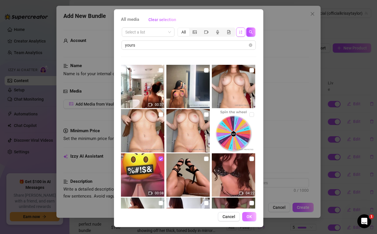
click at [249, 214] on button "OK" at bounding box center [249, 216] width 14 height 9
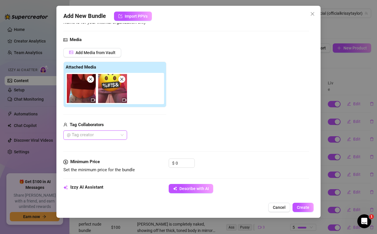
scroll to position [54, 0]
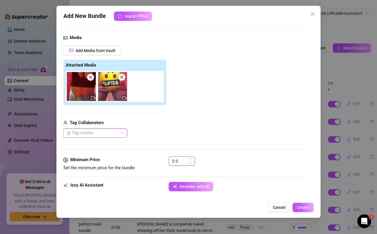
click at [181, 161] on input "0" at bounding box center [185, 161] width 19 height 9
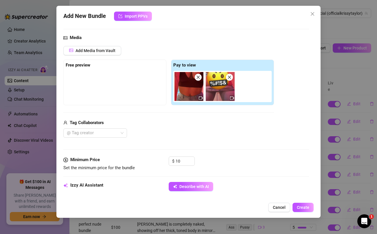
click at [195, 110] on div "Add Media from Vault Free preview Pay to view Tag Collaborators @ Tag creator" at bounding box center [168, 92] width 211 height 92
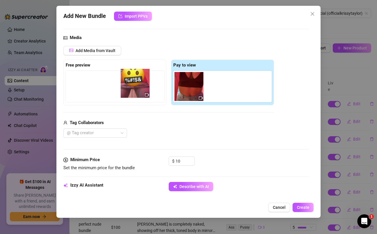
drag, startPoint x: 222, startPoint y: 78, endPoint x: 135, endPoint y: 75, distance: 86.7
click at [135, 75] on div "Free preview Pay to view" at bounding box center [168, 83] width 211 height 46
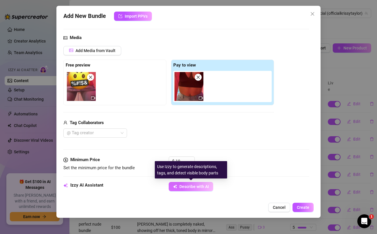
click at [197, 186] on span "Describe with AI" at bounding box center [195, 187] width 30 height 5
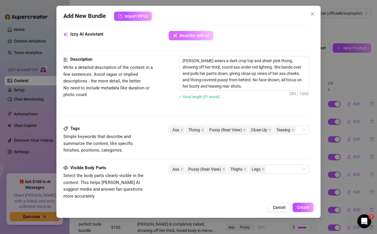
scroll to position [327, 0]
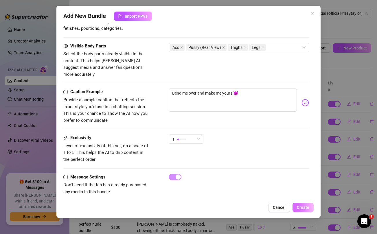
click at [302, 211] on button "Create" at bounding box center [303, 207] width 21 height 9
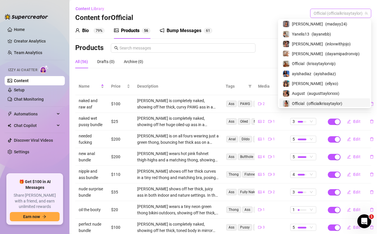
click at [351, 14] on span "Official (officialkrissytaylor)" at bounding box center [341, 13] width 54 height 9
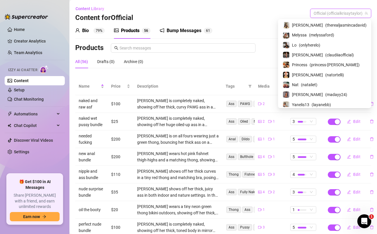
scroll to position [2, 0]
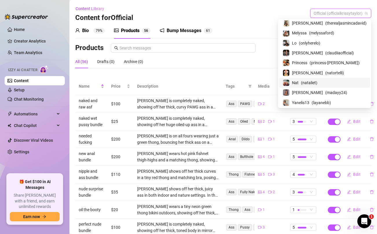
click at [318, 82] on span "( nataliet )" at bounding box center [309, 83] width 17 height 6
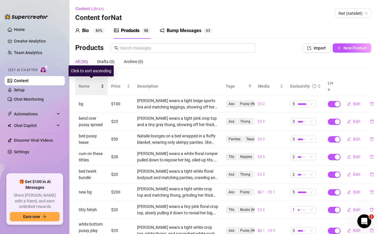
click at [86, 85] on span "Name" at bounding box center [89, 86] width 21 height 6
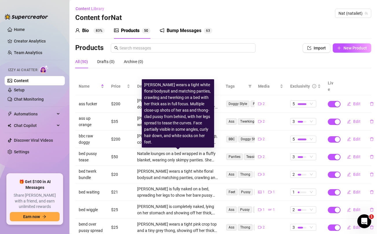
scroll to position [65, 0]
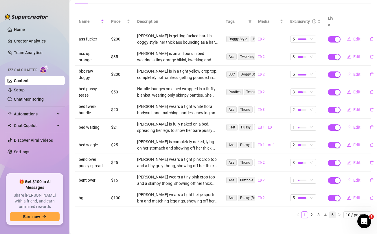
click at [333, 212] on link "5" at bounding box center [333, 215] width 6 height 6
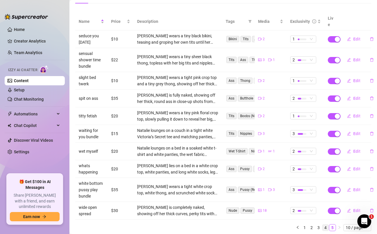
click at [327, 225] on link "4" at bounding box center [326, 228] width 6 height 6
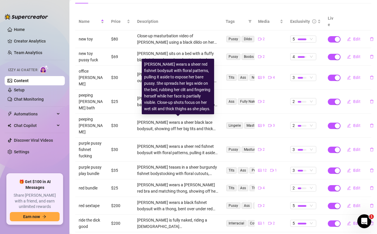
scroll to position [0, 0]
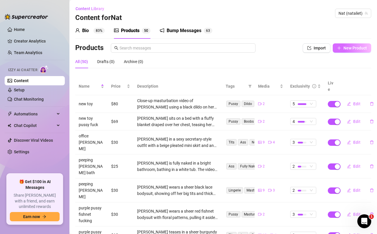
click at [352, 48] on span "New Product" at bounding box center [355, 48] width 23 height 5
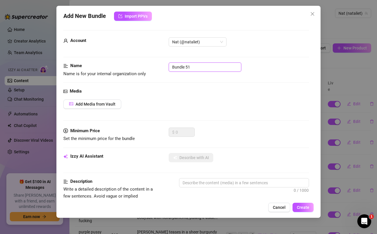
click at [207, 69] on input "Bundle 51" at bounding box center [205, 67] width 73 height 9
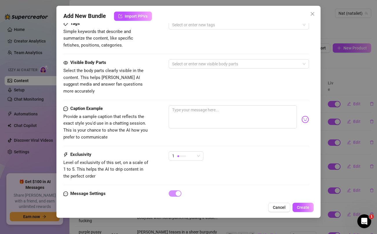
scroll to position [236, 0]
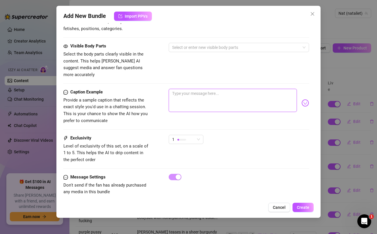
click at [205, 94] on textarea at bounding box center [233, 100] width 128 height 23
paste textarea "pump your morning seed into me 💦🍆😁"
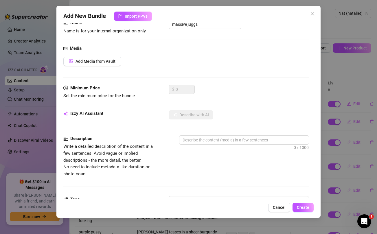
scroll to position [0, 0]
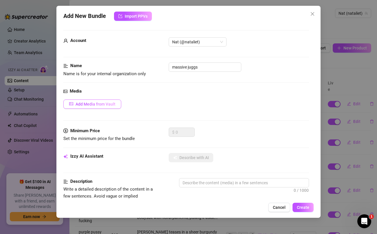
click at [109, 104] on span "Add Media from Vault" at bounding box center [96, 104] width 40 height 5
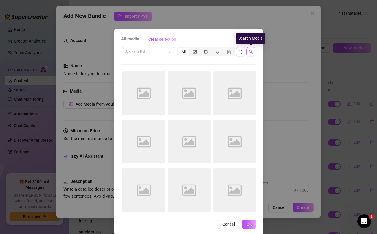
click at [253, 52] on icon "search" at bounding box center [251, 52] width 4 height 4
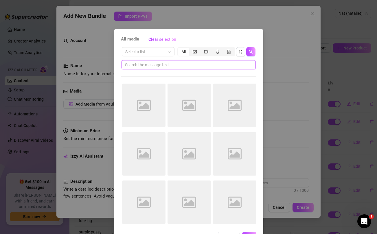
click at [206, 64] on input "text" at bounding box center [186, 65] width 123 height 6
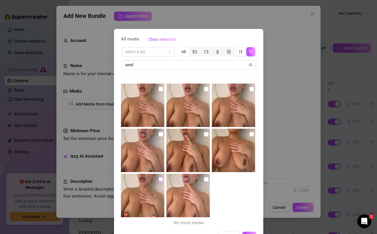
click at [162, 181] on input "checkbox" at bounding box center [161, 179] width 5 height 5
click at [207, 178] on input "checkbox" at bounding box center [206, 179] width 5 height 5
click at [162, 134] on input "checkbox" at bounding box center [161, 134] width 5 height 5
click at [207, 134] on input "checkbox" at bounding box center [206, 134] width 5 height 5
click at [253, 133] on input "checkbox" at bounding box center [252, 134] width 5 height 5
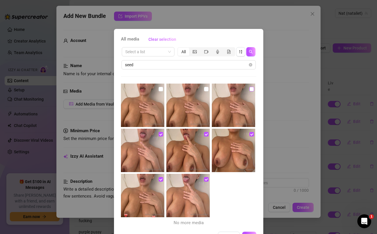
click at [252, 89] on input "checkbox" at bounding box center [252, 89] width 5 height 5
click at [205, 89] on input "checkbox" at bounding box center [206, 89] width 5 height 5
click at [158, 90] on img at bounding box center [142, 105] width 43 height 43
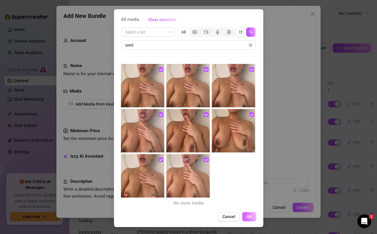
click at [251, 216] on span "OK" at bounding box center [250, 217] width 6 height 5
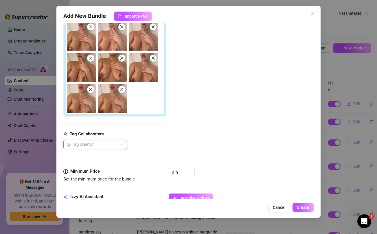
scroll to position [105, 0]
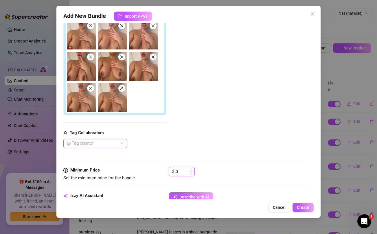
click at [185, 169] on input "0" at bounding box center [185, 171] width 19 height 9
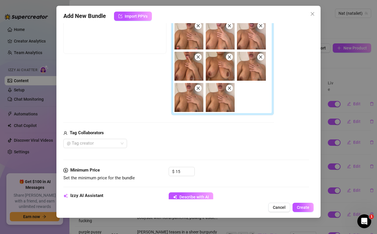
click at [188, 137] on div "Tag Collaborators @ Tag creator" at bounding box center [168, 139] width 211 height 19
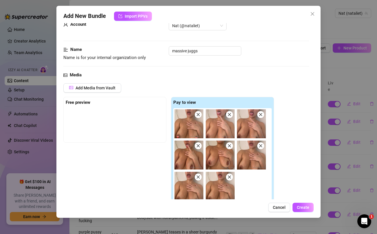
scroll to position [7, 0]
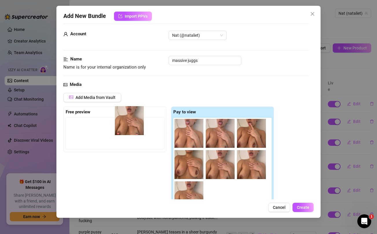
drag, startPoint x: 183, startPoint y: 130, endPoint x: 122, endPoint y: 117, distance: 63.0
click at [122, 117] on div "Free preview Pay to view" at bounding box center [168, 161] width 211 height 108
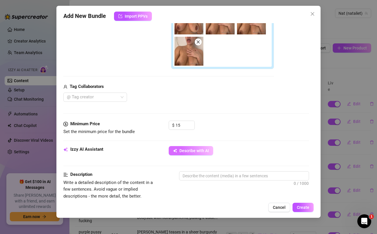
scroll to position [154, 0]
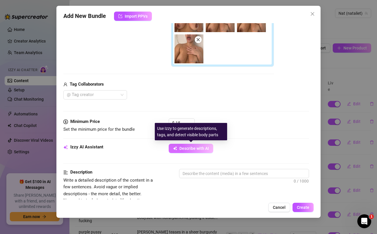
click at [201, 152] on button "Describe with AI" at bounding box center [191, 148] width 45 height 9
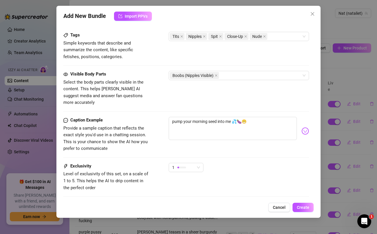
scroll to position [365, 0]
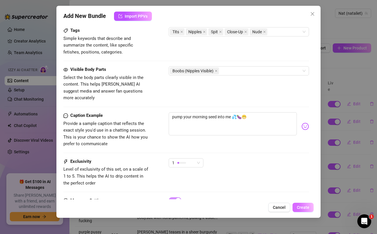
click at [301, 207] on span "Create" at bounding box center [303, 207] width 12 height 5
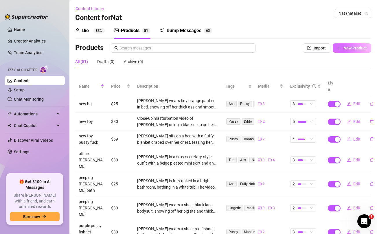
click at [360, 46] on span "New Product" at bounding box center [355, 48] width 23 height 5
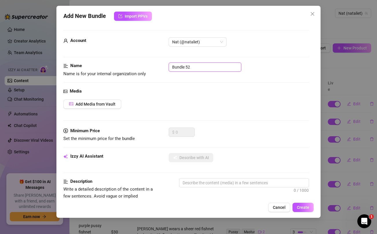
click at [228, 69] on input "Bundle 52" at bounding box center [205, 67] width 73 height 9
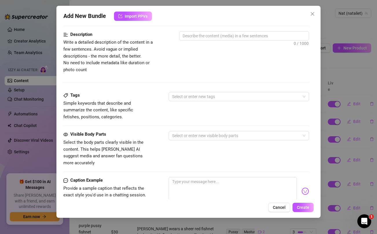
scroll to position [236, 0]
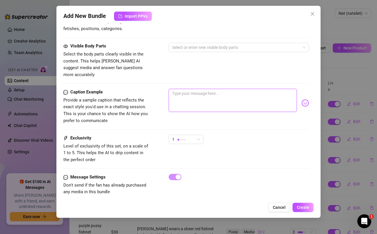
click at [219, 94] on textarea at bounding box center [233, 100] width 128 height 23
paste textarea "MY PUSSY IS SO WET while I rub it thinking about you daddy 🤗🤗💦 Please this is a…"
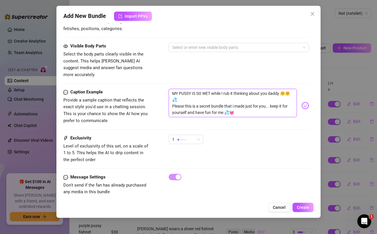
scroll to position [0, 0]
click at [195, 135] on span "1" at bounding box center [186, 139] width 28 height 9
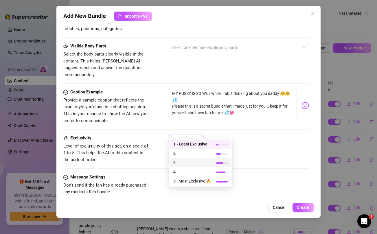
click at [181, 163] on span "3" at bounding box center [193, 163] width 38 height 6
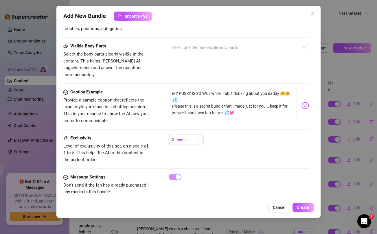
click at [264, 135] on div "3 3" at bounding box center [239, 142] width 140 height 14
drag, startPoint x: 225, startPoint y: 107, endPoint x: 250, endPoint y: 110, distance: 25.1
click at [247, 109] on textarea "MY PUSSY IS SO WET while I rub it thinking about you daddy 🤗🤗💦 Please this is a…" at bounding box center [233, 103] width 128 height 28
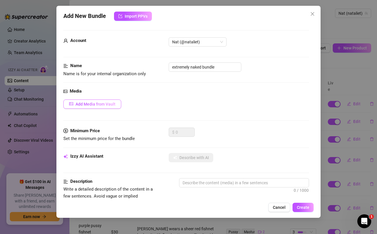
click at [114, 105] on span "Add Media from Vault" at bounding box center [96, 104] width 40 height 5
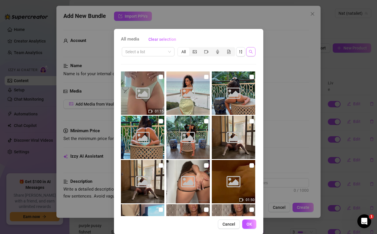
click at [253, 52] on icon "search" at bounding box center [251, 52] width 4 height 4
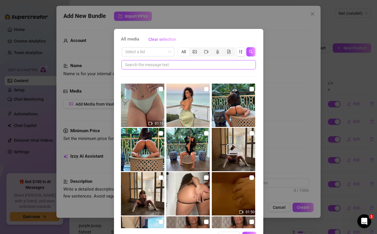
click at [194, 63] on input "text" at bounding box center [186, 65] width 123 height 6
paste input "💦💓"
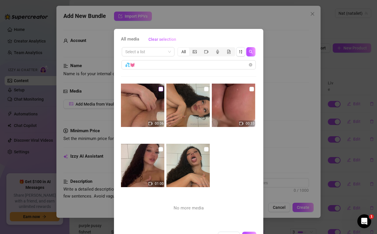
click at [163, 91] on input "checkbox" at bounding box center [161, 89] width 5 height 5
click at [208, 90] on input "checkbox" at bounding box center [206, 89] width 5 height 5
click at [251, 90] on input "checkbox" at bounding box center [252, 89] width 5 height 5
click at [205, 148] on input "checkbox" at bounding box center [206, 149] width 5 height 5
click at [161, 149] on input "checkbox" at bounding box center [161, 149] width 5 height 5
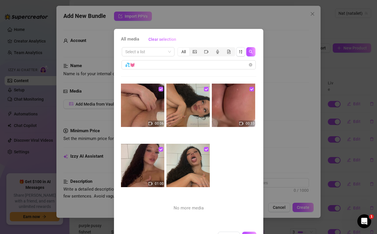
scroll to position [20, 0]
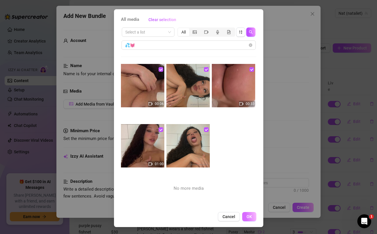
click at [249, 217] on span "OK" at bounding box center [250, 217] width 6 height 5
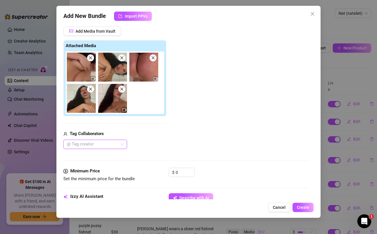
scroll to position [74, 0]
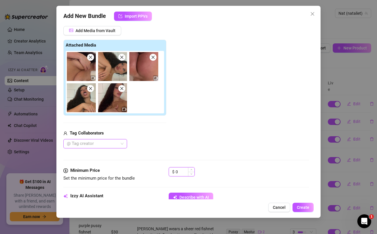
click at [181, 173] on input "0" at bounding box center [185, 172] width 19 height 9
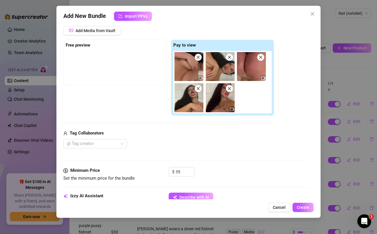
click at [199, 140] on div "@ Tag creator" at bounding box center [168, 143] width 211 height 9
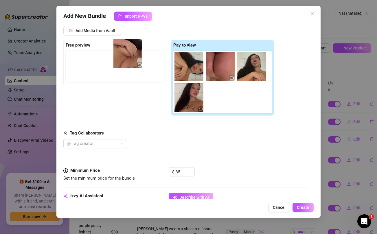
drag, startPoint x: 189, startPoint y: 77, endPoint x: 127, endPoint y: 64, distance: 64.2
click at [127, 64] on div "Free preview Pay to view" at bounding box center [168, 78] width 211 height 76
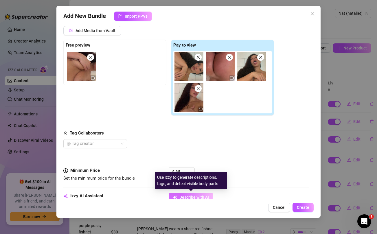
click at [209, 197] on span "Describe with AI" at bounding box center [195, 197] width 30 height 5
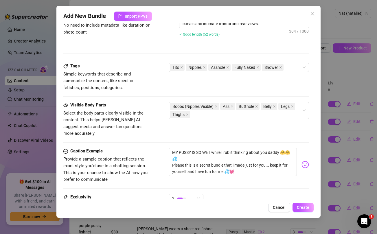
scroll to position [327, 0]
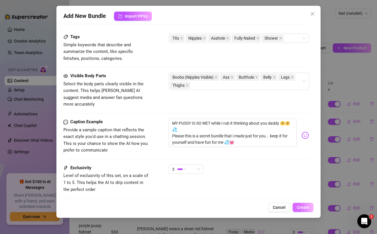
click at [302, 206] on span "Create" at bounding box center [303, 207] width 12 height 5
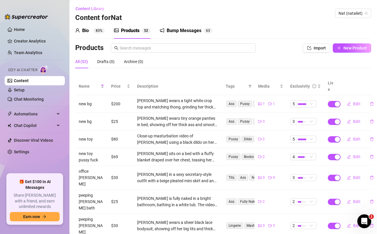
click at [348, 53] on div "Products Import New Product" at bounding box center [223, 49] width 296 height 12
click at [348, 50] on span "New Product" at bounding box center [355, 48] width 23 height 5
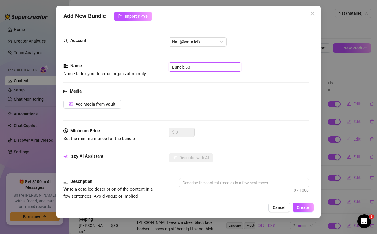
click at [221, 67] on input "Bundle 53" at bounding box center [205, 67] width 73 height 9
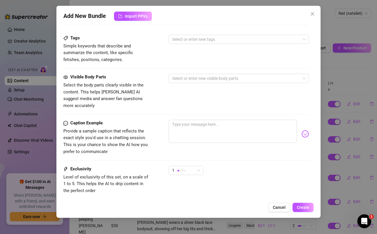
scroll to position [236, 0]
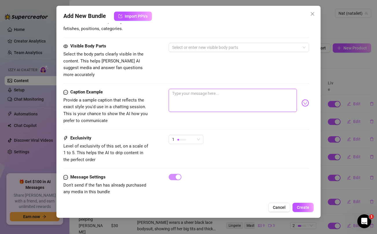
click at [231, 91] on textarea at bounding box center [233, 100] width 128 height 23
paste textarea "IM PROBABLY GOING TO REGRET THIS….***NEW BBC SEXTAPE BUNDLE*** Unreleased sex t…"
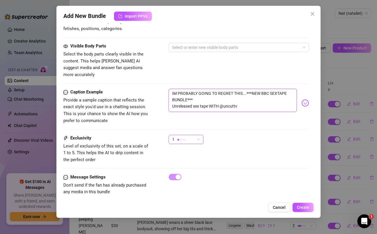
click at [187, 135] on div "1" at bounding box center [183, 139] width 23 height 9
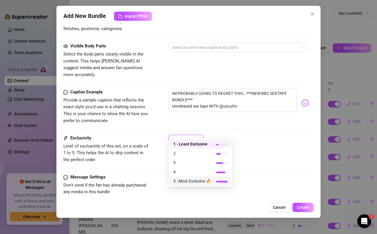
click at [193, 180] on span "5 - Most Exclusive 🔥" at bounding box center [193, 181] width 38 height 6
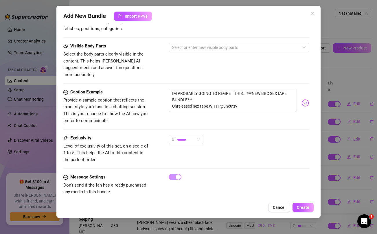
click at [265, 124] on div "Caption Example Provide a sample caption that reflects the exact style you'd us…" at bounding box center [186, 112] width 246 height 46
click at [225, 89] on textarea "IM PROBABLY GOING TO REGRET THIS….***NEW BBC SEXTAPE BUNDLE*** Unreleased sex t…" at bounding box center [233, 100] width 128 height 23
click at [215, 61] on div "Visible Body Parts Select the body parts clearly visible in the content. This h…" at bounding box center [186, 60] width 246 height 35
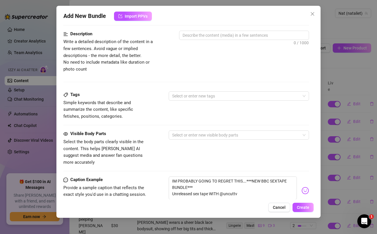
scroll to position [0, 0]
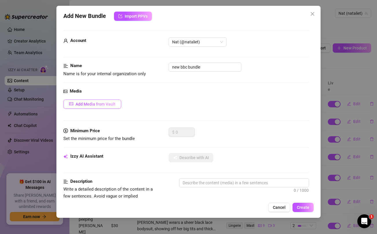
click at [110, 103] on span "Add Media from Vault" at bounding box center [96, 104] width 40 height 5
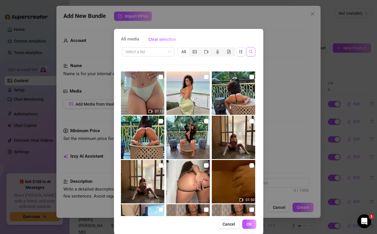
click at [253, 54] on button "button" at bounding box center [251, 51] width 9 height 9
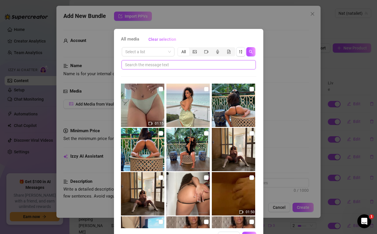
click at [209, 65] on input "text" at bounding box center [186, 65] width 123 height 6
paste input "REGRET"
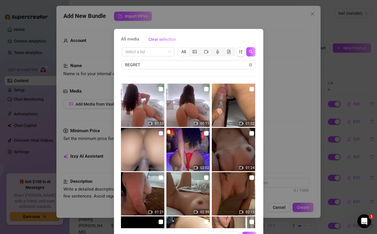
click at [161, 131] on input "checkbox" at bounding box center [161, 133] width 5 height 5
click at [252, 89] on input "checkbox" at bounding box center [252, 89] width 5 height 5
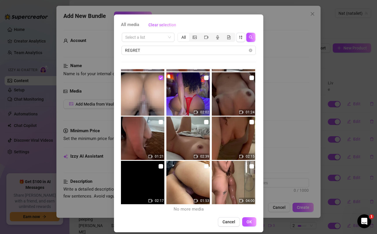
scroll to position [20, 0]
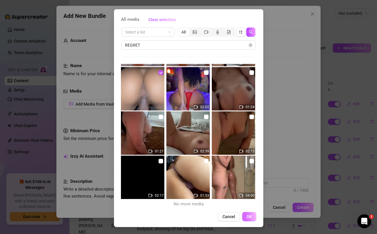
click at [252, 218] on span "OK" at bounding box center [250, 217] width 6 height 5
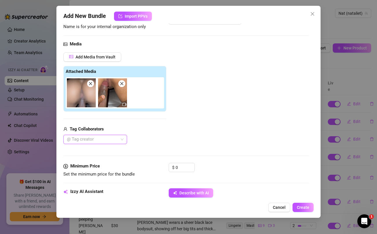
scroll to position [46, 0]
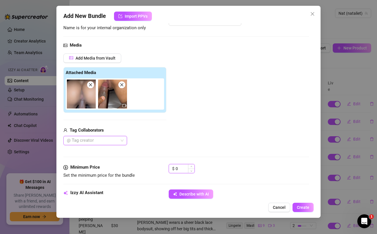
click at [179, 170] on input "0" at bounding box center [185, 169] width 19 height 9
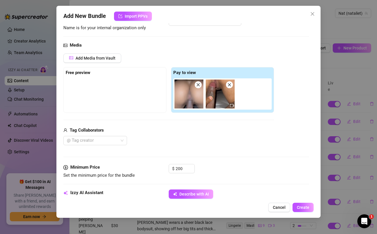
click at [188, 135] on div "Tag Collaborators @ Tag creator" at bounding box center [168, 136] width 211 height 19
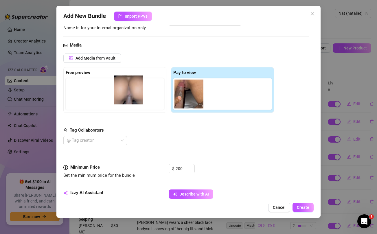
drag, startPoint x: 187, startPoint y: 96, endPoint x: 124, endPoint y: 92, distance: 63.6
click at [124, 92] on div "Free preview Pay to view" at bounding box center [168, 90] width 211 height 46
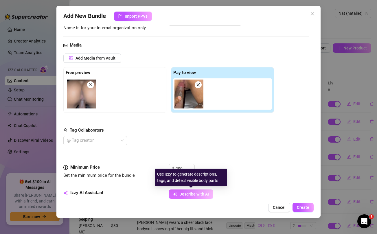
click at [188, 197] on button "Describe with AI" at bounding box center [191, 194] width 45 height 9
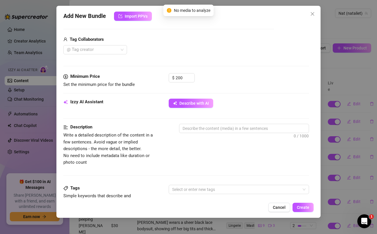
scroll to position [136, 0]
click at [186, 105] on span "Describe with AI" at bounding box center [195, 104] width 30 height 5
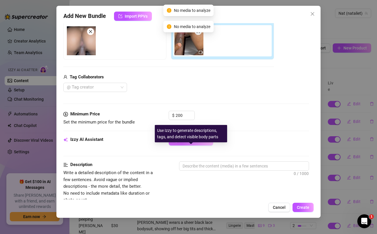
scroll to position [0, 0]
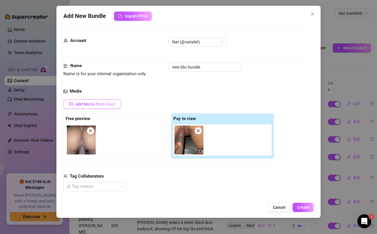
click at [103, 104] on span "Add Media from Vault" at bounding box center [96, 104] width 40 height 5
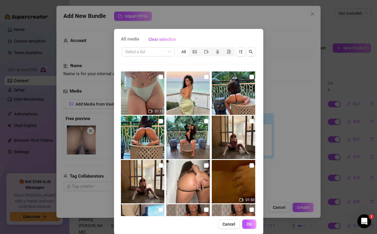
click at [303, 88] on div "All media Clear selection Select a list All 01:15 01:50 00:12 00:12 02:13 00:01…" at bounding box center [188, 117] width 377 height 234
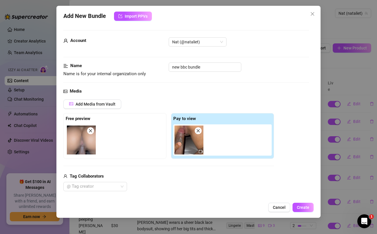
click at [357, 69] on div "Add New Bundle Import PPVs Account Nat (@nataliet) Name Name is for your intern…" at bounding box center [188, 117] width 377 height 234
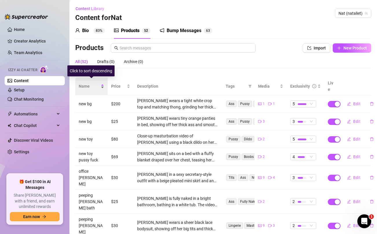
click at [87, 86] on span "Name" at bounding box center [89, 86] width 21 height 6
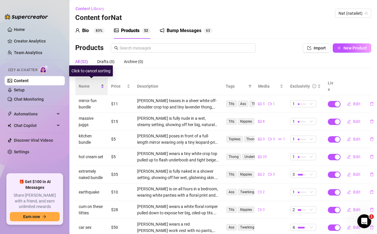
click at [87, 86] on span "Name" at bounding box center [89, 86] width 21 height 6
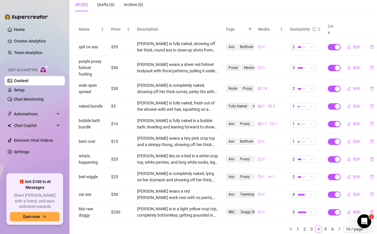
scroll to position [71, 0]
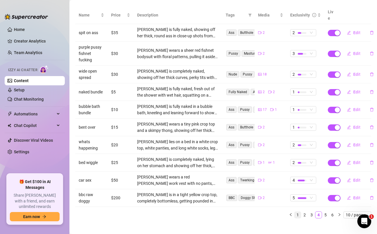
click at [296, 212] on link "1" at bounding box center [298, 215] width 6 height 6
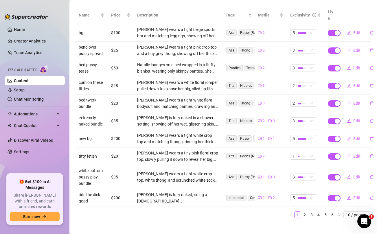
scroll to position [0, 0]
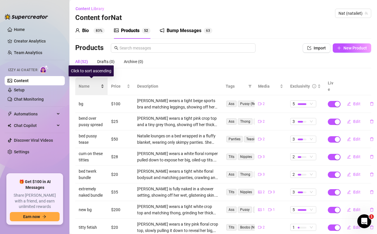
click at [84, 83] on span "Name" at bounding box center [89, 86] width 21 height 6
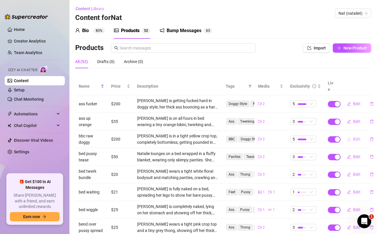
click at [357, 137] on button "Edit" at bounding box center [354, 139] width 23 height 9
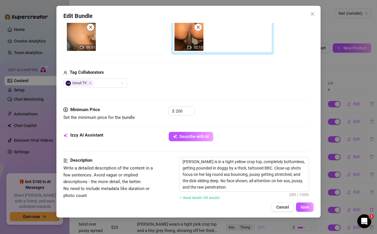
scroll to position [106, 0]
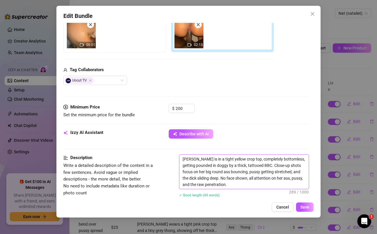
click at [245, 169] on textarea "[PERSON_NAME] is in a tight yellow crop top, completely bottomless, getting pou…" at bounding box center [244, 172] width 129 height 34
click at [358, 82] on div "Edit Bundle Account Nat (@nataliet) Name Name is for your internal organization…" at bounding box center [188, 117] width 377 height 234
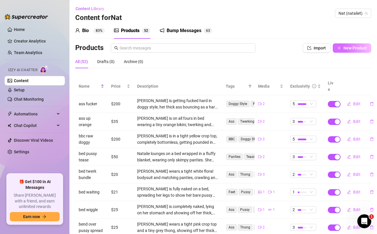
click at [347, 48] on span "New Product" at bounding box center [355, 48] width 23 height 5
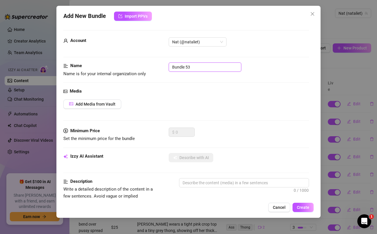
click at [196, 71] on input "Bundle 53" at bounding box center [205, 67] width 73 height 9
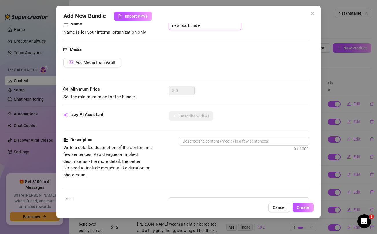
scroll to position [66, 0]
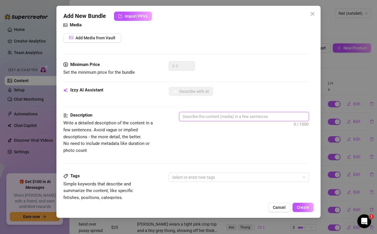
click at [205, 116] on textarea at bounding box center [244, 116] width 129 height 9
paste textarea "[PERSON_NAME] is in a tight yellow crop top, completely bottomless, getting pou…"
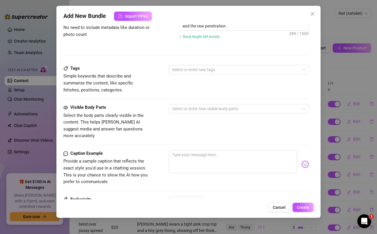
scroll to position [244, 0]
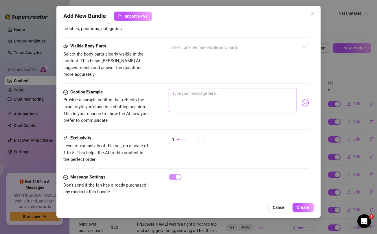
click at [208, 97] on textarea at bounding box center [233, 100] width 128 height 23
paste textarea "IM PROBABLY GOING TO REGRET THIS….***NEW BBC SEXTAPE BUNDLE*** Unreleased sex t…"
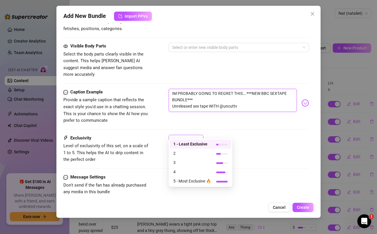
click at [191, 135] on div "1" at bounding box center [183, 139] width 23 height 9
click at [190, 181] on span "5 - Most Exclusive 🔥" at bounding box center [193, 181] width 38 height 6
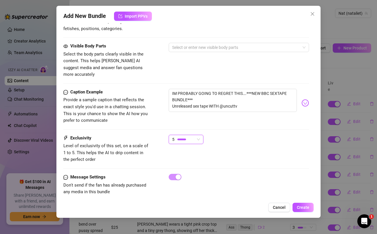
click at [249, 126] on div "Caption Example Provide a sample caption that reflects the exact style you'd us…" at bounding box center [186, 112] width 246 height 46
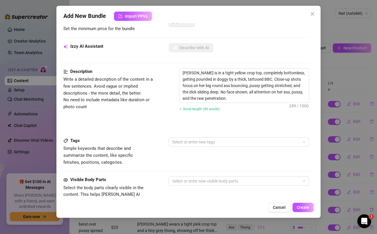
scroll to position [0, 0]
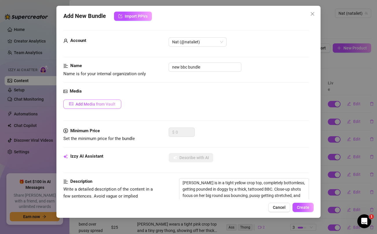
click at [108, 107] on button "Add Media from Vault" at bounding box center [92, 104] width 58 height 9
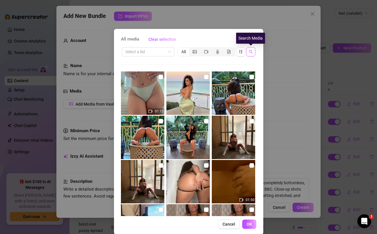
click at [255, 54] on button "button" at bounding box center [251, 51] width 9 height 9
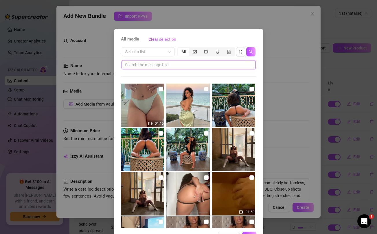
click at [203, 66] on input "text" at bounding box center [186, 65] width 123 height 6
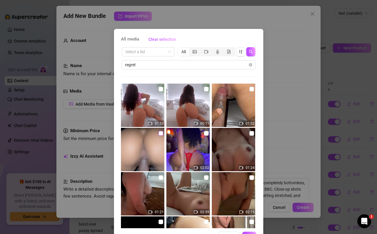
click at [161, 133] on input "checkbox" at bounding box center [161, 133] width 5 height 5
click at [253, 90] on input "checkbox" at bounding box center [252, 89] width 5 height 5
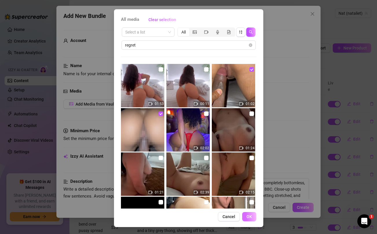
click at [249, 216] on span "OK" at bounding box center [250, 217] width 6 height 5
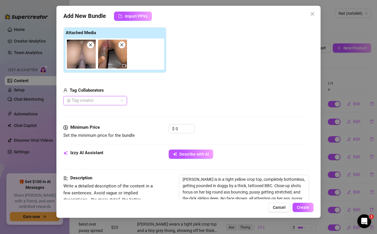
scroll to position [87, 0]
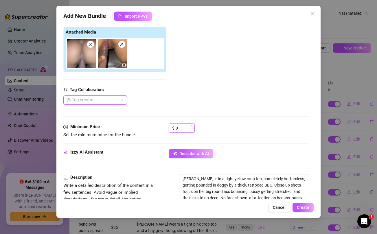
click at [182, 129] on input "0" at bounding box center [185, 128] width 19 height 9
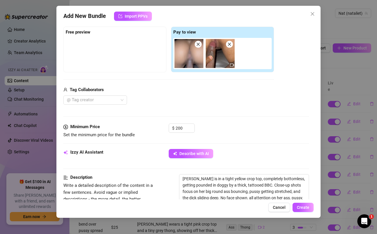
click at [194, 90] on div "Tag Collaborators" at bounding box center [168, 90] width 211 height 7
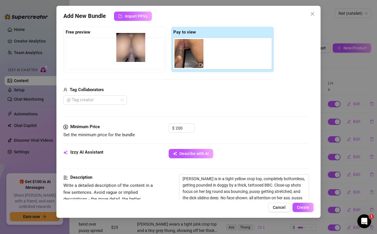
drag, startPoint x: 188, startPoint y: 55, endPoint x: 124, endPoint y: 49, distance: 64.4
click at [124, 49] on div "Free preview Pay to view" at bounding box center [168, 50] width 211 height 46
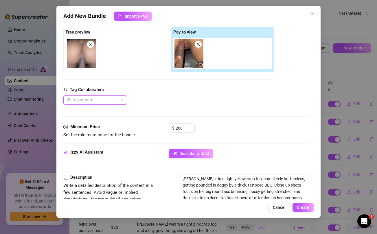
click at [110, 102] on div at bounding box center [92, 100] width 55 height 8
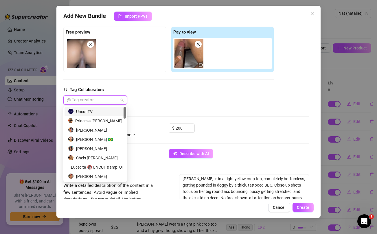
click at [101, 110] on div "Uncut TV" at bounding box center [95, 112] width 54 height 6
click at [251, 128] on div "$ 200" at bounding box center [239, 131] width 140 height 14
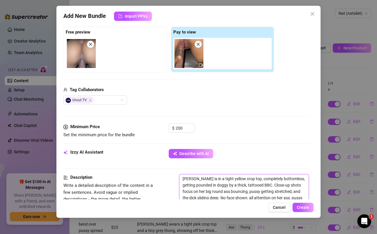
drag, startPoint x: 201, startPoint y: 179, endPoint x: 244, endPoint y: 178, distance: 42.9
click at [244, 178] on textarea "[PERSON_NAME] is in a tight yellow crop top, completely bottomless, getting pou…" at bounding box center [244, 192] width 129 height 34
click at [233, 180] on textarea "[PERSON_NAME] is completely bottomless, getting pounded in doggy by a thick, ta…" at bounding box center [244, 189] width 129 height 28
drag, startPoint x: 264, startPoint y: 179, endPoint x: 279, endPoint y: 178, distance: 14.9
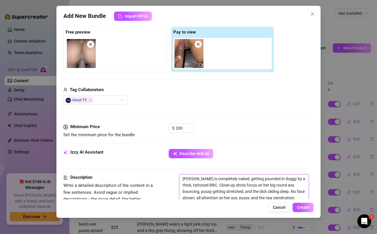
click at [279, 178] on textarea "[PERSON_NAME] is completely naked, getting pounded in doggy by a thick, tattooe…" at bounding box center [244, 189] width 129 height 28
click at [198, 186] on textarea "[PERSON_NAME] is completely naked, getting pounded while riding reverse cowgirl…" at bounding box center [244, 192] width 129 height 34
click at [214, 185] on textarea "[PERSON_NAME] is completely naked, getting pounded while riding reverse cowgirl…" at bounding box center [244, 189] width 129 height 28
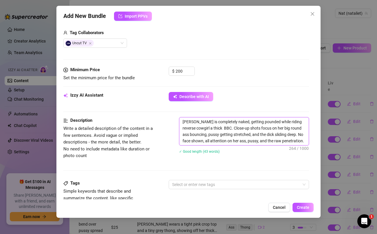
scroll to position [156, 0]
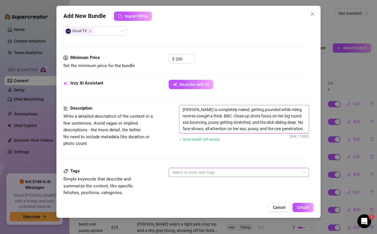
click at [216, 172] on div at bounding box center [236, 173] width 132 height 8
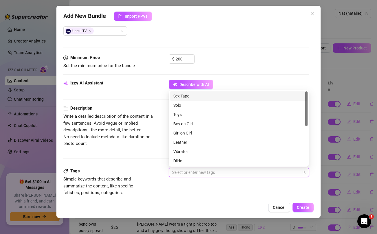
click at [195, 98] on div "Sex Tape" at bounding box center [239, 96] width 131 height 6
click at [198, 125] on div "Boy on Girl" at bounding box center [239, 124] width 131 height 6
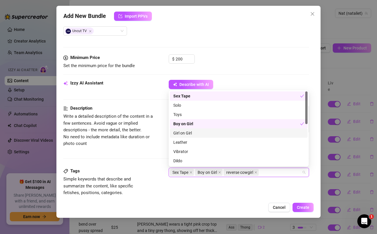
click at [142, 162] on div "Description Write a detailed description of the content in a few sentences. Avo…" at bounding box center [186, 136] width 246 height 63
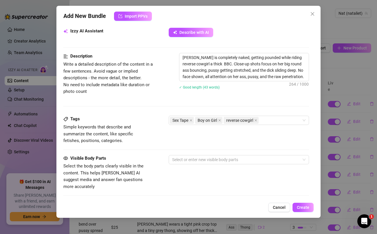
scroll to position [219, 0]
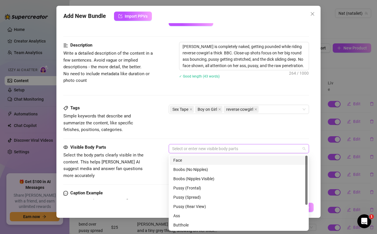
click at [185, 149] on div at bounding box center [236, 149] width 132 height 8
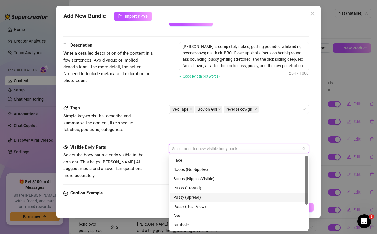
click at [183, 199] on div "Pussy (Spread)" at bounding box center [239, 197] width 131 height 6
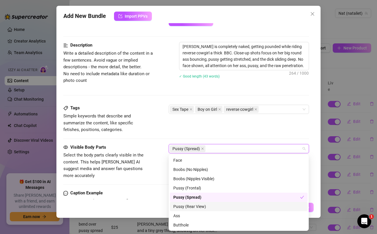
click at [183, 207] on div "Pussy (Rear View)" at bounding box center [239, 207] width 131 height 6
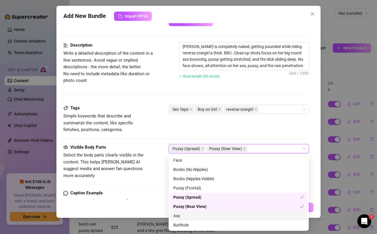
click at [180, 216] on div "Ass" at bounding box center [239, 216] width 131 height 6
click at [180, 225] on div "Butthole" at bounding box center [239, 225] width 131 height 6
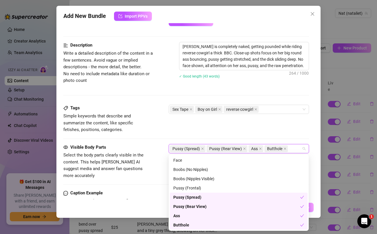
scroll to position [37, 0]
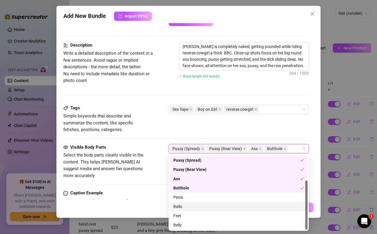
click at [182, 208] on div "Balls" at bounding box center [239, 207] width 131 height 6
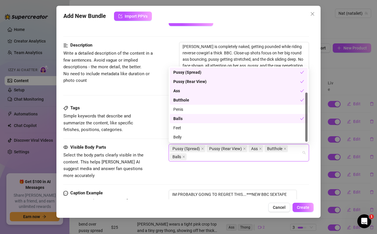
click at [161, 171] on div "Visible Body Parts Select the body parts clearly visible in the content. This h…" at bounding box center [186, 161] width 246 height 35
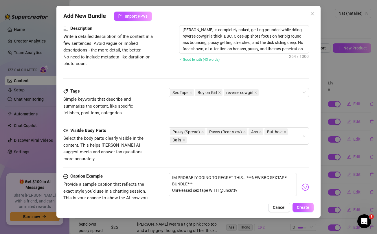
scroll to position [320, 0]
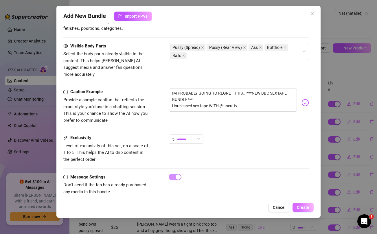
click at [303, 205] on button "Create" at bounding box center [303, 207] width 21 height 9
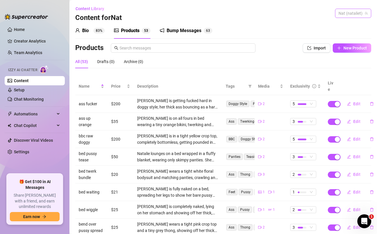
click at [356, 13] on span "Nat (nataliet)" at bounding box center [353, 13] width 29 height 9
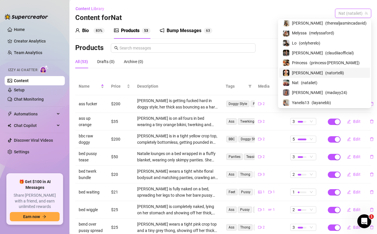
click at [312, 72] on span "[PERSON_NAME]" at bounding box center [307, 73] width 31 height 6
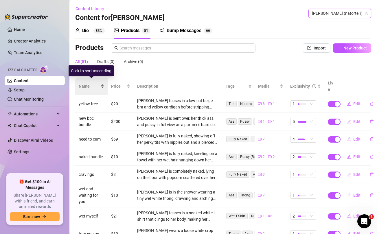
click at [80, 83] on span "Name" at bounding box center [89, 86] width 21 height 6
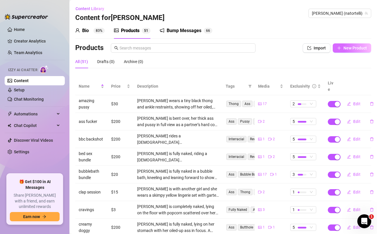
click at [352, 48] on span "New Product" at bounding box center [355, 48] width 23 height 5
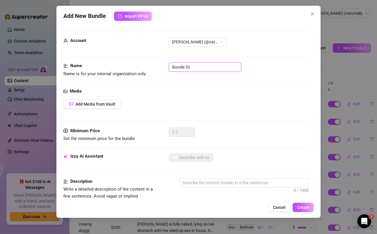
click at [218, 67] on input "Bundle 52" at bounding box center [205, 67] width 73 height 9
click at [228, 122] on div "Media Add Media from Vault" at bounding box center [186, 108] width 246 height 40
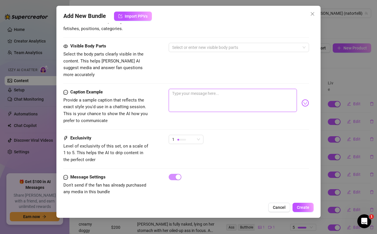
click at [225, 89] on textarea at bounding box center [233, 100] width 128 height 23
paste textarea "Morning Daddy!! your favorite boo is here to take care of all your morning wood…"
click at [228, 89] on textarea "Morning Daddy!! your favorite boo is here to take care of all your morning wood…" at bounding box center [233, 100] width 128 height 23
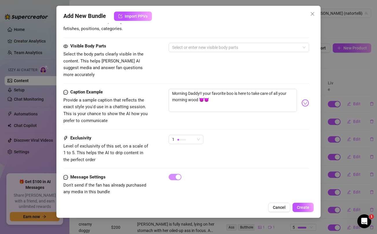
click at [218, 71] on div "Visible Body Parts Select the body parts clearly visible in the content. This h…" at bounding box center [186, 66] width 246 height 46
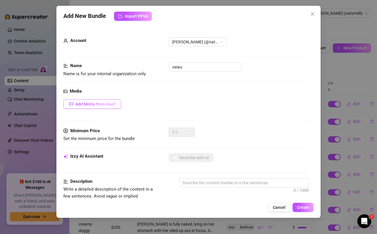
click at [94, 104] on span "Add Media from Vault" at bounding box center [96, 104] width 40 height 5
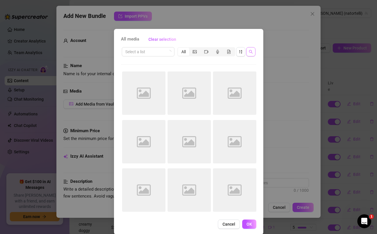
click at [253, 53] on button "button" at bounding box center [251, 51] width 9 height 9
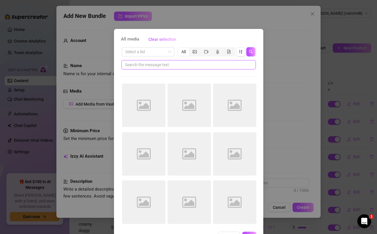
click at [205, 68] on input "text" at bounding box center [186, 65] width 123 height 6
paste input "boo"
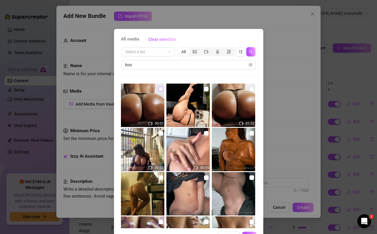
click at [162, 89] on input "checkbox" at bounding box center [161, 89] width 5 height 5
click at [252, 89] on input "checkbox" at bounding box center [252, 89] width 5 height 5
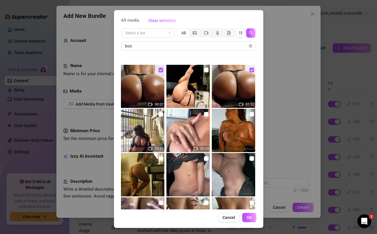
scroll to position [20, 0]
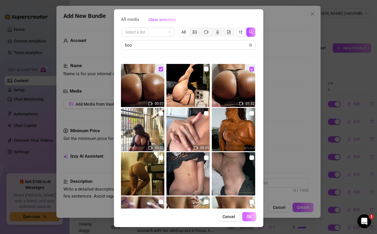
click at [250, 219] on span "OK" at bounding box center [250, 217] width 6 height 5
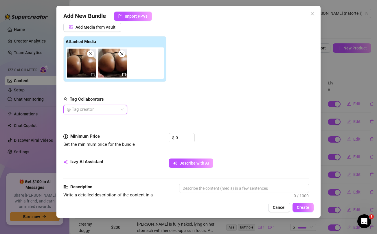
scroll to position [80, 0]
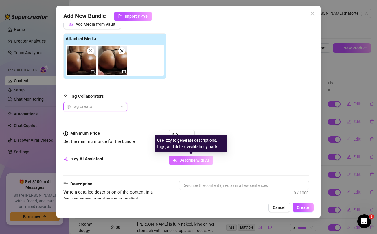
click at [204, 158] on span "Describe with AI" at bounding box center [195, 160] width 30 height 5
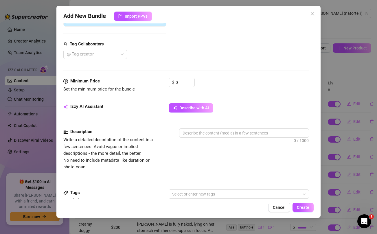
scroll to position [135, 0]
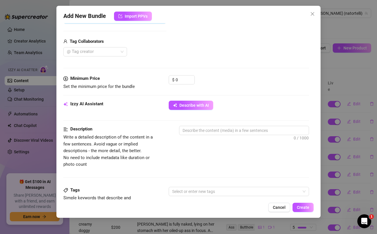
click at [200, 110] on div "Izzy AI Assistant Describe with AI" at bounding box center [186, 108] width 246 height 14
click at [198, 107] on span "Describe with AI" at bounding box center [195, 105] width 30 height 5
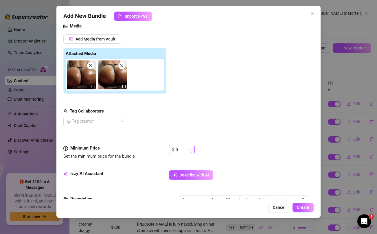
scroll to position [65, 0]
click at [182, 151] on input "0" at bounding box center [185, 149] width 19 height 9
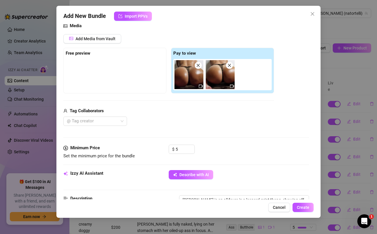
click at [186, 127] on div "Media Add Media from Vault Free preview Pay to view Tag Collaborators @ Tag cre…" at bounding box center [186, 84] width 246 height 122
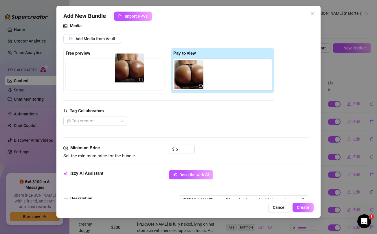
drag, startPoint x: 186, startPoint y: 81, endPoint x: 124, endPoint y: 75, distance: 62.1
click at [124, 75] on div "Free preview Pay to view" at bounding box center [168, 71] width 211 height 46
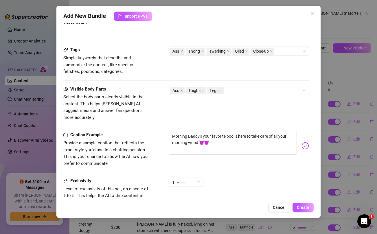
scroll to position [283, 0]
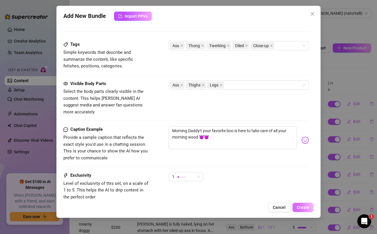
click at [302, 207] on span "Create" at bounding box center [303, 207] width 12 height 5
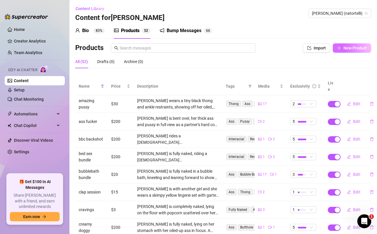
click at [358, 44] on button "New Product" at bounding box center [352, 47] width 39 height 9
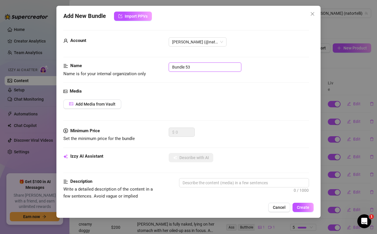
click at [215, 66] on input "Bundle 53" at bounding box center [205, 67] width 73 height 9
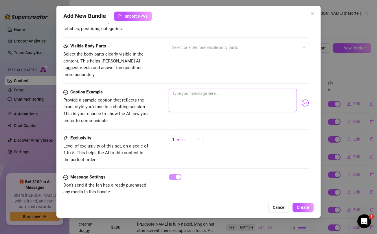
click at [223, 97] on textarea at bounding box center [233, 100] width 128 height 23
paste textarea "Enjoy this slutty update... so that later you don't say that I don't spoil you …"
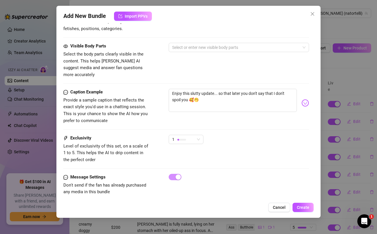
click at [208, 67] on div "Visible Body Parts Select the body parts clearly visible in the content. This h…" at bounding box center [186, 60] width 246 height 35
click at [206, 89] on textarea "Enjoy this slutty update... so that later you don't say that I don't spoil you …" at bounding box center [233, 100] width 128 height 23
click at [205, 73] on div "Visible Body Parts Select the body parts clearly visible in the content. This h…" at bounding box center [186, 66] width 246 height 46
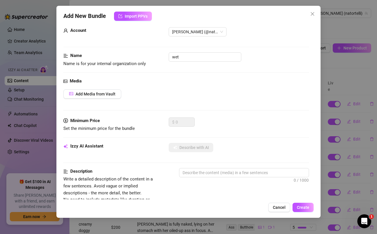
scroll to position [0, 0]
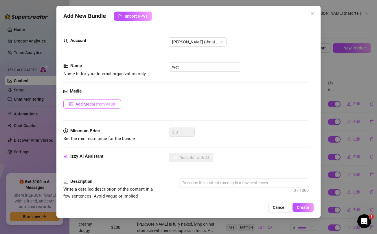
click at [101, 103] on span "Add Media from Vault" at bounding box center [96, 104] width 40 height 5
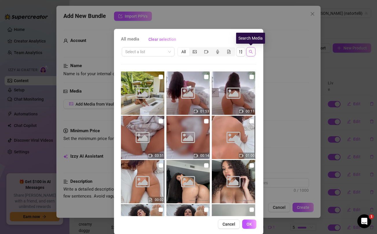
click at [251, 53] on icon "search" at bounding box center [251, 52] width 4 height 4
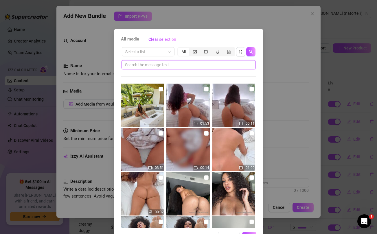
click at [213, 67] on input "text" at bounding box center [186, 65] width 123 height 6
paste input "update"
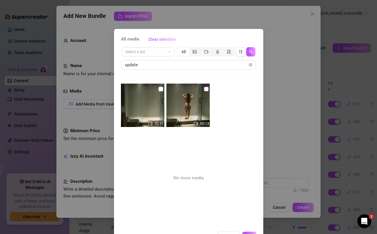
click at [206, 89] on input "checkbox" at bounding box center [206, 89] width 5 height 5
click at [161, 87] on label at bounding box center [161, 89] width 5 height 6
click at [161, 87] on input "checkbox" at bounding box center [161, 89] width 5 height 5
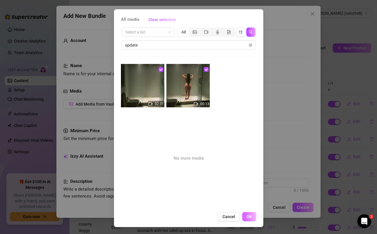
click at [249, 215] on span "OK" at bounding box center [250, 217] width 6 height 5
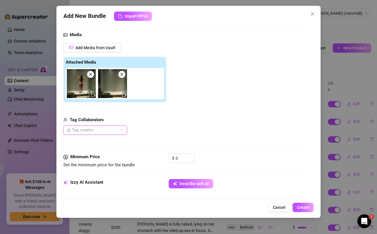
scroll to position [63, 0]
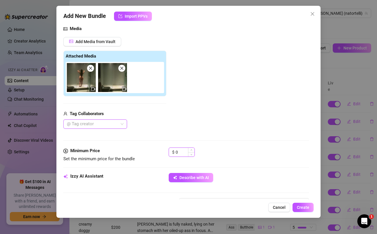
click at [186, 154] on input "0" at bounding box center [185, 152] width 19 height 9
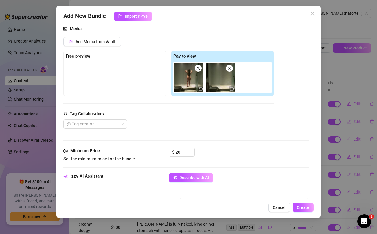
click at [195, 121] on div "@ Tag creator" at bounding box center [168, 124] width 211 height 9
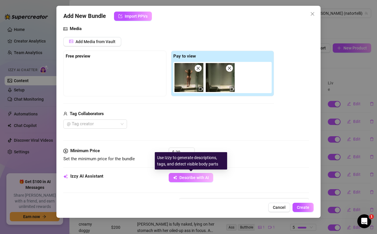
click at [193, 179] on span "Describe with AI" at bounding box center [195, 178] width 30 height 5
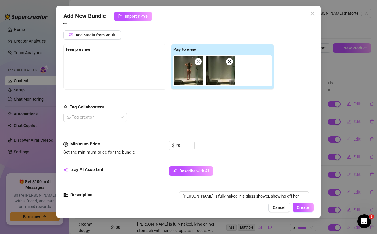
scroll to position [68, 0]
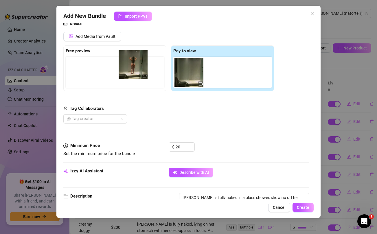
drag, startPoint x: 187, startPoint y: 75, endPoint x: 129, endPoint y: 68, distance: 58.1
click at [129, 68] on div "Free preview Pay to view" at bounding box center [168, 68] width 211 height 46
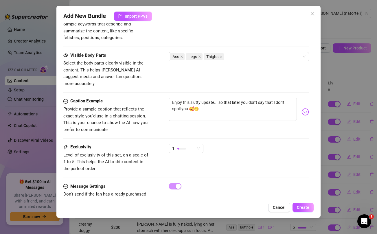
scroll to position [322, 0]
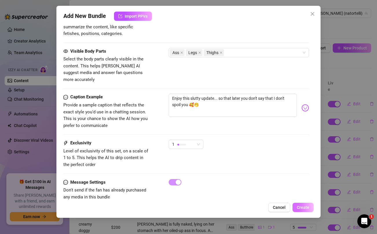
click at [303, 206] on span "Create" at bounding box center [303, 207] width 12 height 5
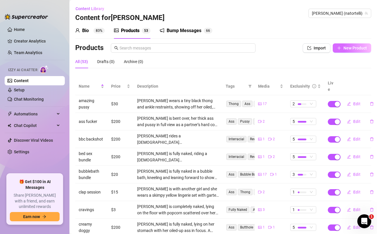
click at [361, 51] on button "New Product" at bounding box center [352, 47] width 39 height 9
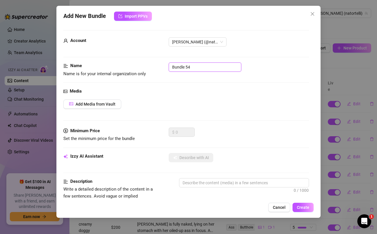
click at [209, 68] on input "Bundle 54" at bounding box center [205, 67] width 73 height 9
click at [218, 112] on div "Media Add Media from Vault" at bounding box center [186, 108] width 246 height 40
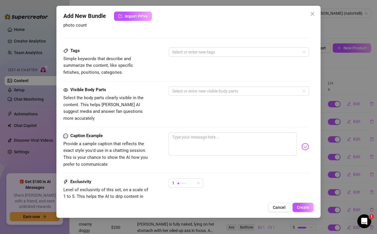
scroll to position [236, 0]
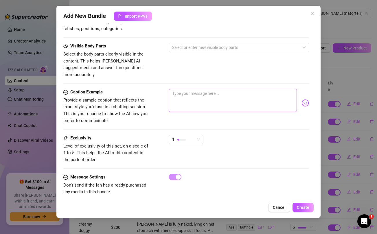
click at [215, 90] on textarea at bounding box center [233, 100] width 128 height 23
paste textarea "👀 let me help you edge your cock until you can’t hold your nut in any longer 👅"
click at [208, 89] on textarea "👀 let me help you edge your cock until you can’t hold your nut in any longer 👅" at bounding box center [233, 100] width 128 height 23
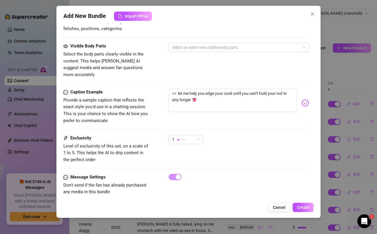
click at [206, 68] on div "Visible Body Parts Select the body parts clearly visible in the content. This h…" at bounding box center [186, 60] width 246 height 35
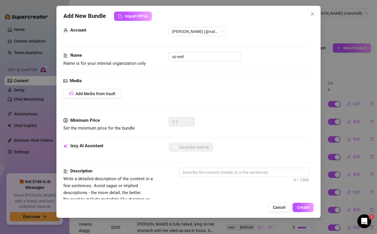
scroll to position [0, 0]
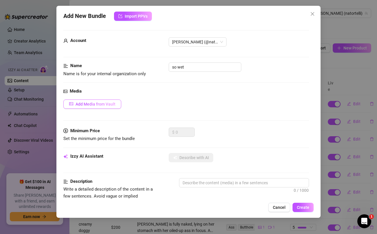
click at [98, 105] on span "Add Media from Vault" at bounding box center [96, 104] width 40 height 5
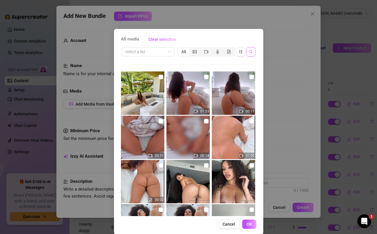
click at [249, 54] on span "button" at bounding box center [251, 52] width 4 height 5
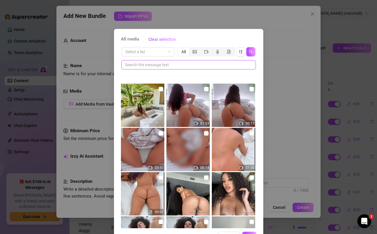
click at [198, 67] on input "text" at bounding box center [186, 65] width 123 height 6
paste input "edge"
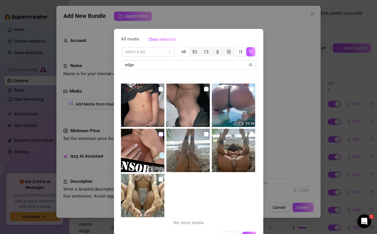
click at [161, 135] on input "checkbox" at bounding box center [161, 134] width 5 height 5
click at [251, 89] on input "checkbox" at bounding box center [252, 89] width 5 height 5
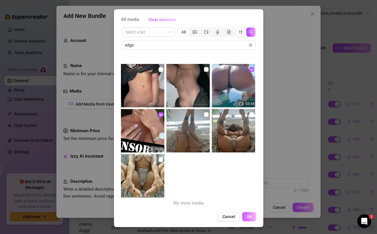
click at [251, 215] on span "OK" at bounding box center [250, 217] width 6 height 5
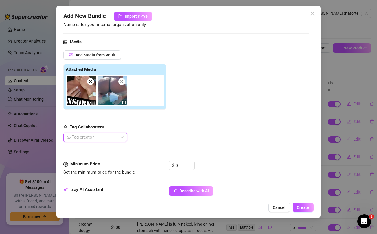
scroll to position [51, 0]
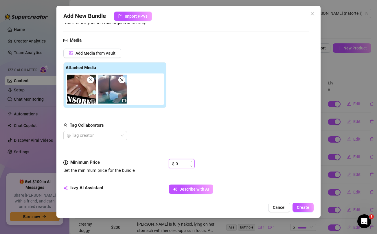
click at [180, 160] on input "0" at bounding box center [185, 164] width 19 height 9
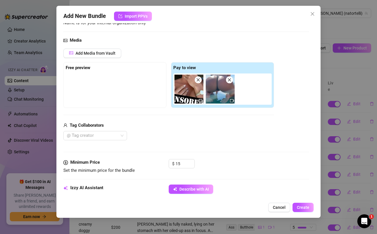
click at [188, 140] on div "@ Tag creator" at bounding box center [168, 135] width 211 height 9
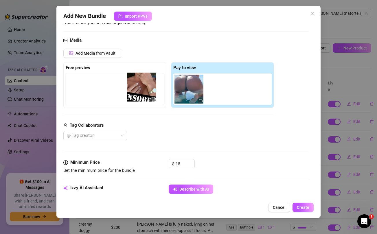
drag, startPoint x: 183, startPoint y: 98, endPoint x: 126, endPoint y: 95, distance: 56.5
click at [126, 95] on div "Free preview Pay to view" at bounding box center [168, 85] width 211 height 46
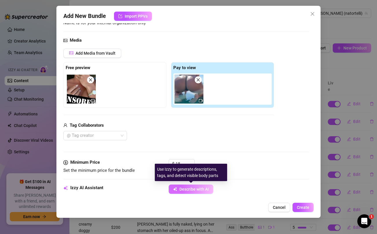
click at [195, 190] on span "Describe with AI" at bounding box center [195, 189] width 30 height 5
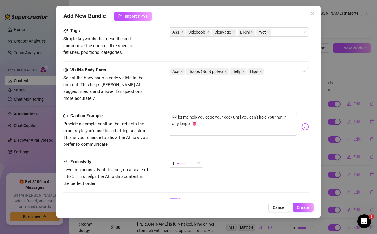
scroll to position [304, 0]
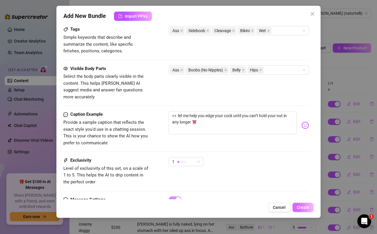
click at [304, 207] on span "Create" at bounding box center [303, 207] width 12 height 5
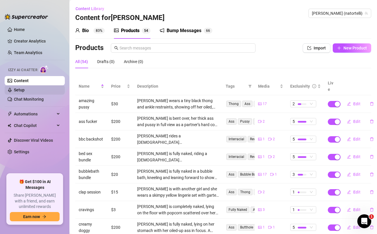
click at [25, 89] on link "Setup" at bounding box center [19, 90] width 11 height 5
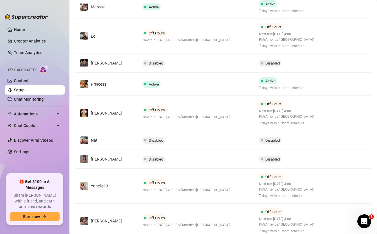
scroll to position [205, 0]
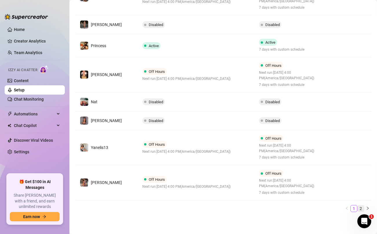
click at [362, 207] on link "2" at bounding box center [361, 209] width 6 height 6
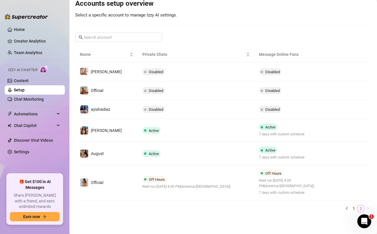
scroll to position [64, 0]
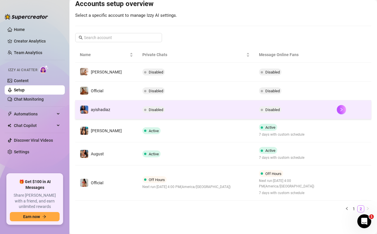
click at [208, 111] on td "Disabled" at bounding box center [196, 110] width 117 height 19
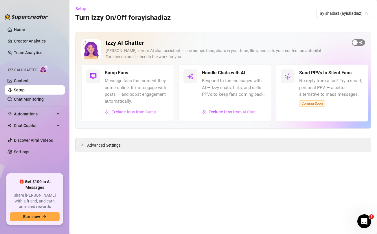
click at [360, 44] on span "button" at bounding box center [358, 42] width 13 height 6
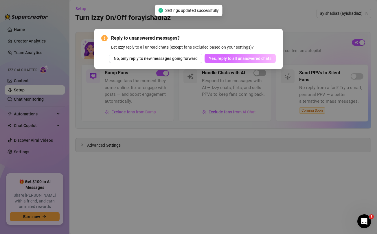
click at [237, 61] on button "Yes, reply to all unanswered chats" at bounding box center [240, 58] width 71 height 9
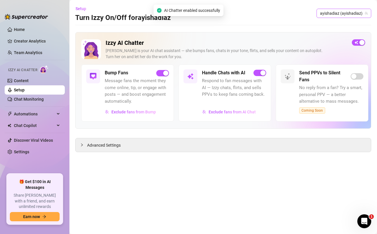
click at [338, 14] on span "ayishadiaz (ayishadiaz)" at bounding box center [344, 13] width 48 height 9
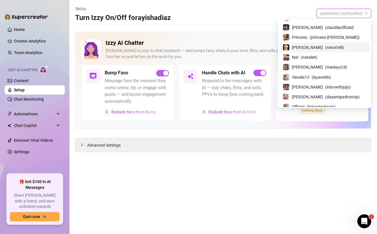
scroll to position [71, 0]
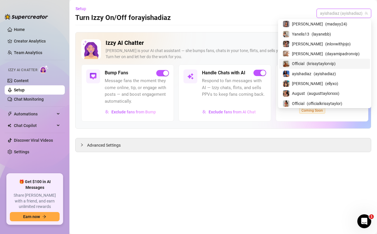
click at [322, 62] on div "Official ( krissytaylorvip )" at bounding box center [325, 63] width 84 height 7
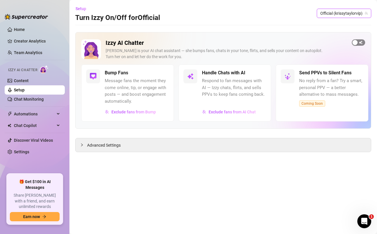
click at [363, 43] on span "button" at bounding box center [358, 42] width 13 height 6
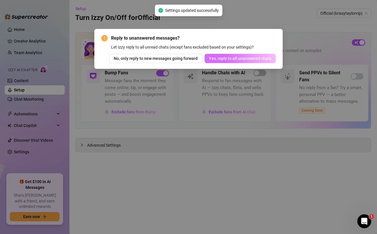
click at [252, 59] on span "Yes, reply to all unanswered chats" at bounding box center [240, 58] width 63 height 5
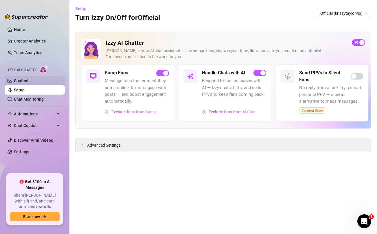
click at [23, 80] on link "Content" at bounding box center [21, 81] width 15 height 5
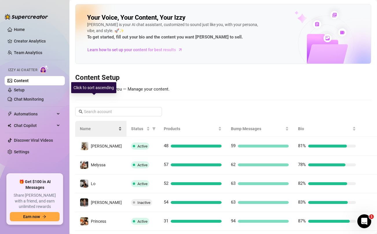
scroll to position [125, 0]
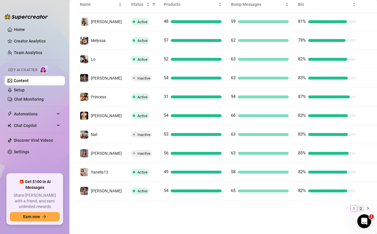
click at [361, 208] on link "2" at bounding box center [361, 209] width 6 height 6
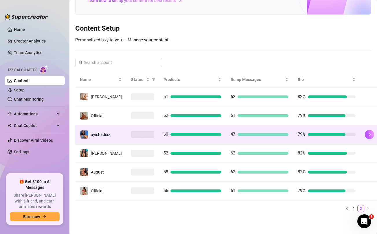
click at [140, 133] on span at bounding box center [142, 134] width 23 height 7
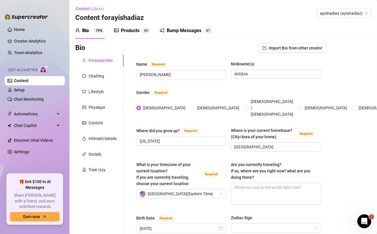
click at [130, 34] on div "Products" at bounding box center [130, 30] width 19 height 7
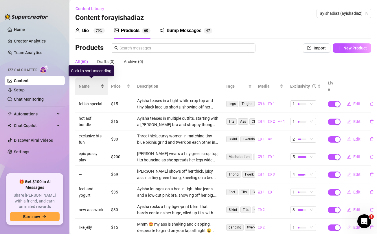
click at [86, 83] on span "Name" at bounding box center [89, 86] width 21 height 6
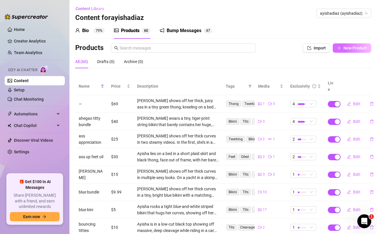
click at [355, 50] on span "New Product" at bounding box center [355, 48] width 23 height 5
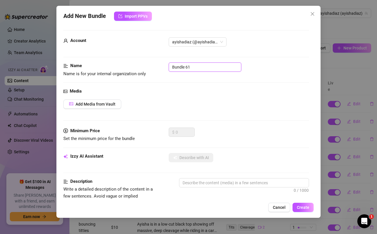
click at [194, 64] on input "Bundle 61" at bounding box center [205, 67] width 73 height 9
click at [195, 68] on input "blue pool" at bounding box center [205, 67] width 73 height 9
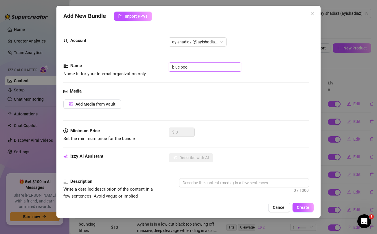
click at [195, 68] on input "blue pool" at bounding box center [205, 67] width 73 height 9
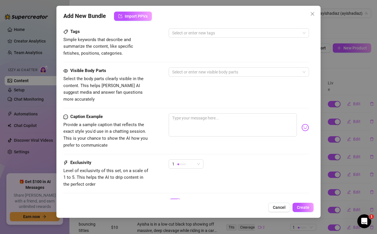
scroll to position [236, 0]
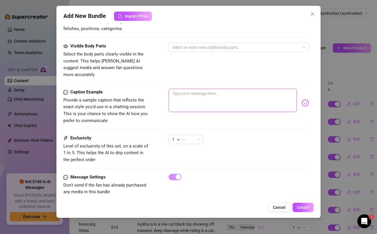
click at [200, 99] on textarea at bounding box center [233, 100] width 128 height 23
paste textarea "Fat ass twerk tease 🍑💦 stripping out of these tight pants just to let you watch…"
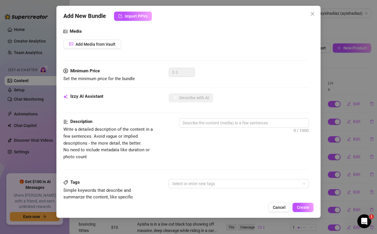
scroll to position [0, 0]
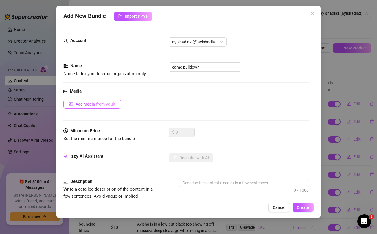
click at [99, 103] on span "Add Media from Vault" at bounding box center [96, 104] width 40 height 5
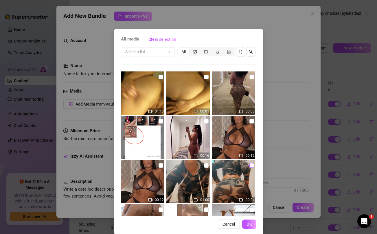
click at [251, 166] on input "checkbox" at bounding box center [252, 165] width 5 height 5
click at [208, 166] on input "checkbox" at bounding box center [206, 165] width 5 height 5
click at [252, 226] on span "OK" at bounding box center [250, 224] width 6 height 5
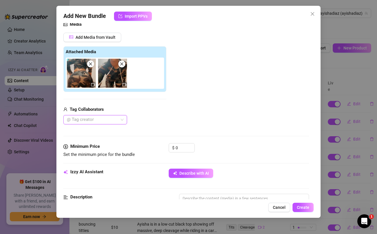
scroll to position [68, 0]
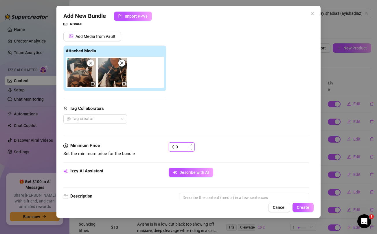
click at [181, 146] on input "0" at bounding box center [185, 147] width 19 height 9
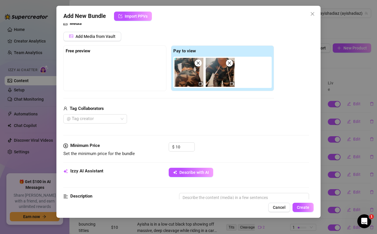
click at [185, 103] on div "Add Media from Vault Free preview Pay to view Tag Collaborators @ Tag creator" at bounding box center [168, 78] width 211 height 92
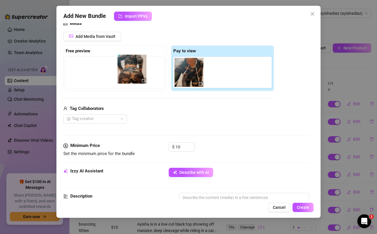
drag, startPoint x: 184, startPoint y: 73, endPoint x: 125, endPoint y: 70, distance: 58.9
click at [125, 70] on div "Free preview Pay to view" at bounding box center [168, 68] width 211 height 46
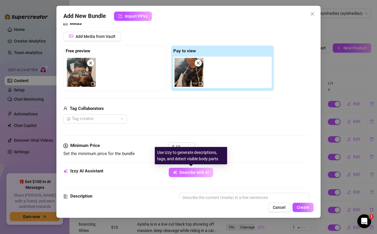
click at [195, 173] on span "Describe with AI" at bounding box center [195, 172] width 30 height 5
click at [188, 172] on span "Describe with AI" at bounding box center [195, 172] width 30 height 5
click at [185, 172] on span "Describe with AI" at bounding box center [195, 172] width 30 height 5
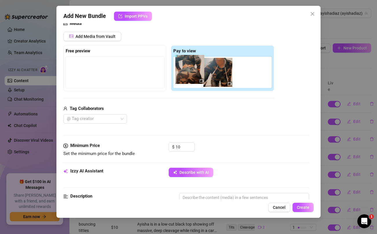
drag, startPoint x: 85, startPoint y: 79, endPoint x: 196, endPoint y: 76, distance: 110.4
click at [196, 76] on div "Free preview Pay to view" at bounding box center [168, 68] width 211 height 46
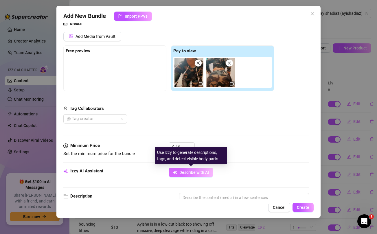
click at [197, 175] on button "Describe with AI" at bounding box center [191, 172] width 45 height 9
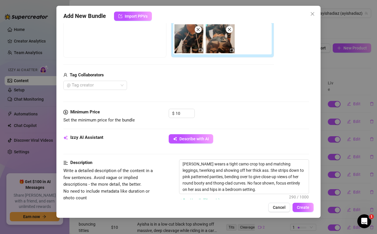
scroll to position [102, 0]
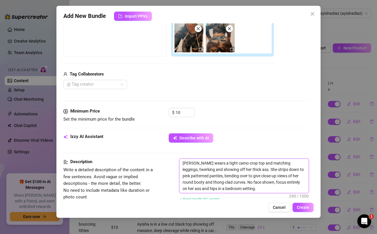
drag, startPoint x: 218, startPoint y: 183, endPoint x: 245, endPoint y: 184, distance: 27.2
click at [245, 184] on textarea "[PERSON_NAME] wears a tight camo crop top and matching leggings, twerking and s…" at bounding box center [244, 176] width 129 height 34
click at [221, 183] on textarea "[PERSON_NAME] wears a tight camo crop top and matching leggings, twerking and s…" at bounding box center [244, 176] width 129 height 34
click at [240, 183] on textarea "[PERSON_NAME] wears a tight camo crop top and matching leggings, twerking and s…" at bounding box center [244, 176] width 129 height 34
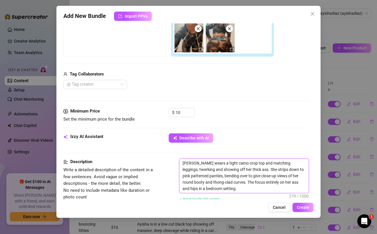
click at [240, 183] on textarea "[PERSON_NAME] wears a tight camo crop top and matching leggings, twerking and s…" at bounding box center [244, 176] width 129 height 34
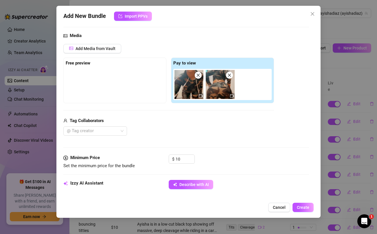
scroll to position [52, 0]
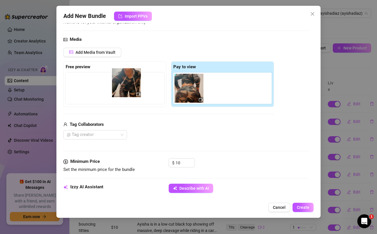
drag, startPoint x: 187, startPoint y: 87, endPoint x: 122, endPoint y: 82, distance: 65.7
click at [122, 82] on div "Free preview Pay to view" at bounding box center [168, 84] width 211 height 46
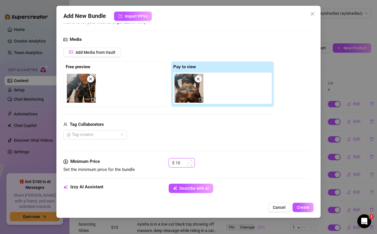
click at [180, 164] on input "10" at bounding box center [185, 163] width 19 height 9
click at [231, 133] on div "@ Tag creator" at bounding box center [168, 134] width 211 height 9
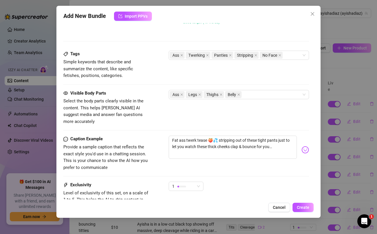
scroll to position [327, 0]
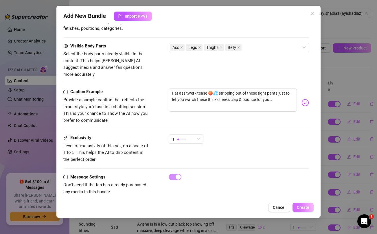
click at [309, 209] on span "Create" at bounding box center [303, 207] width 12 height 5
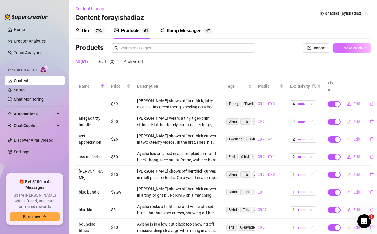
click at [350, 49] on span "New Product" at bounding box center [355, 48] width 23 height 5
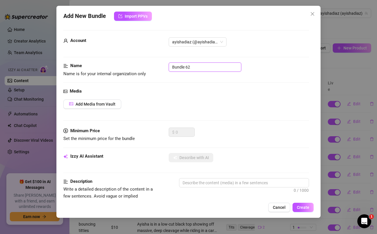
click at [204, 68] on input "Bundle 62" at bounding box center [205, 67] width 73 height 9
click at [232, 125] on div "Media Add Media from Vault" at bounding box center [186, 108] width 246 height 40
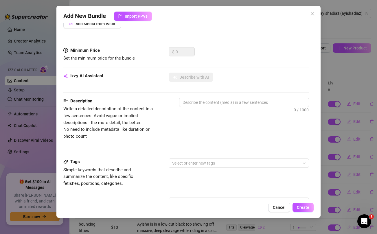
scroll to position [236, 0]
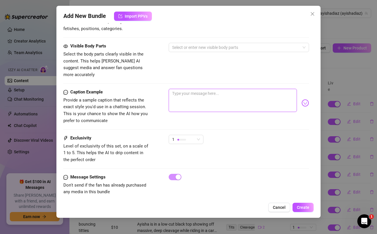
click at [222, 91] on textarea at bounding box center [233, 100] width 128 height 23
paste textarea "this fat ass is bouncing right in your face 💦🍑 come get wet with me 😈🔥"
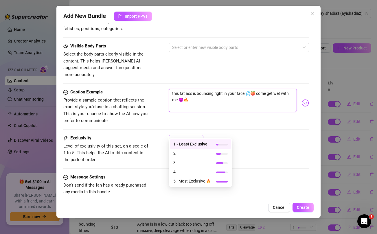
click at [193, 135] on div "1" at bounding box center [183, 139] width 23 height 9
click at [232, 114] on div "Caption Example Provide a sample caption that reflects the exact style you'd us…" at bounding box center [186, 106] width 246 height 35
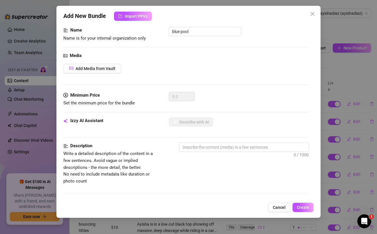
scroll to position [0, 0]
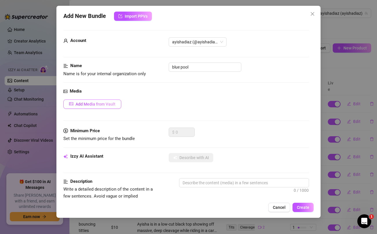
click at [108, 107] on button "Add Media from Vault" at bounding box center [92, 104] width 58 height 9
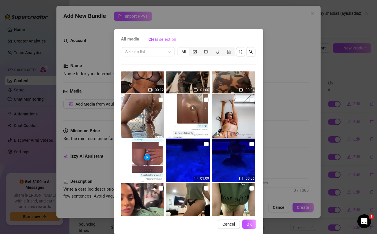
scroll to position [111, 0]
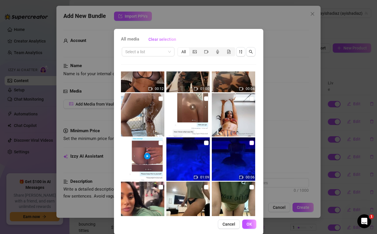
click at [251, 141] on input "checkbox" at bounding box center [252, 143] width 5 height 5
click at [208, 143] on input "checkbox" at bounding box center [206, 143] width 5 height 5
click at [249, 224] on span "OK" at bounding box center [250, 224] width 6 height 5
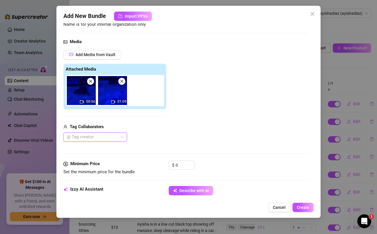
scroll to position [51, 0]
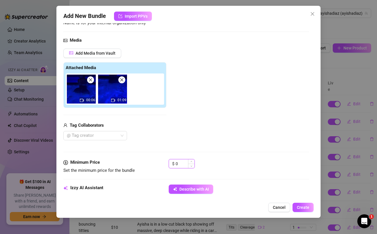
click at [184, 162] on input "0" at bounding box center [185, 164] width 19 height 9
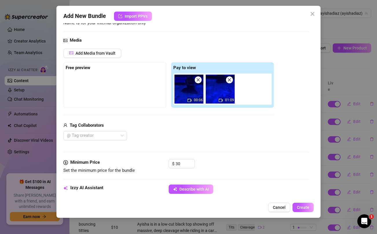
click at [194, 124] on div "Tag Collaborators" at bounding box center [168, 125] width 211 height 7
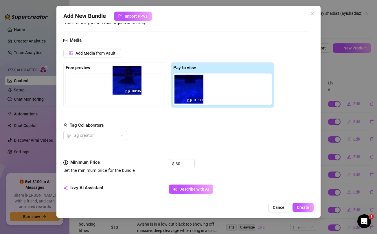
drag, startPoint x: 189, startPoint y: 98, endPoint x: 125, endPoint y: 89, distance: 64.1
click at [125, 89] on div "Free preview Pay to view 00:06 01:09" at bounding box center [168, 85] width 211 height 46
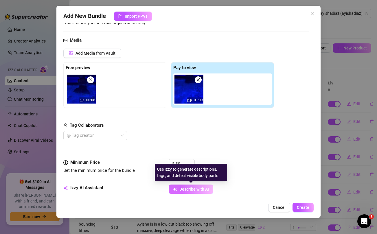
click at [189, 192] on span "Describe with AI" at bounding box center [195, 189] width 30 height 5
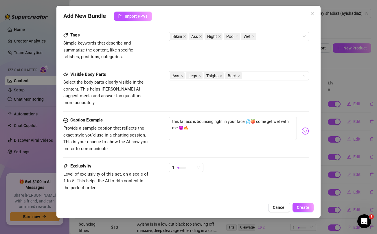
scroll to position [299, 0]
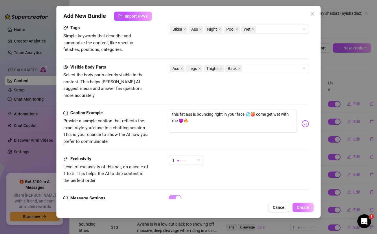
click at [302, 210] on span "Create" at bounding box center [303, 207] width 12 height 5
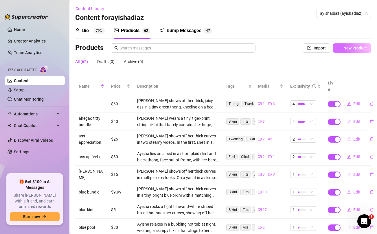
click at [348, 50] on span "New Product" at bounding box center [355, 48] width 23 height 5
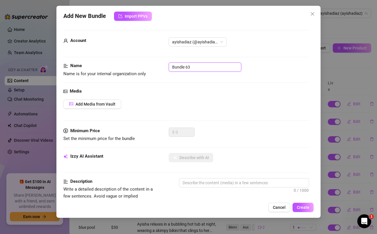
click at [218, 68] on input "Bundle 63" at bounding box center [205, 67] width 73 height 9
click at [113, 101] on button "Add Media from Vault" at bounding box center [92, 104] width 58 height 9
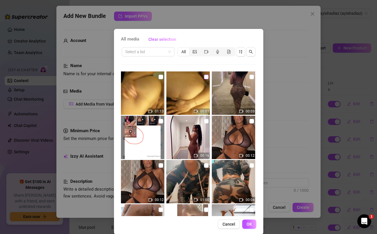
click at [207, 76] on input "checkbox" at bounding box center [206, 77] width 5 height 5
click at [159, 77] on input "checkbox" at bounding box center [161, 77] width 5 height 5
click at [251, 227] on span "OK" at bounding box center [250, 224] width 6 height 5
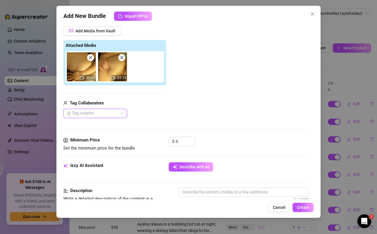
scroll to position [74, 0]
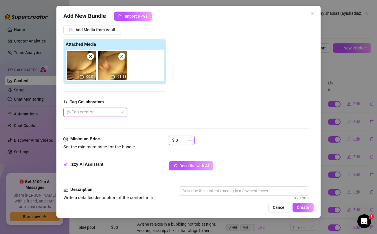
click at [185, 143] on input "0" at bounding box center [185, 140] width 19 height 9
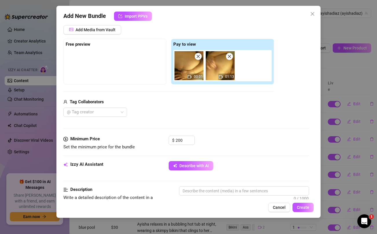
click at [188, 115] on div "@ Tag creator" at bounding box center [168, 112] width 211 height 9
drag, startPoint x: 184, startPoint y: 71, endPoint x: 121, endPoint y: 61, distance: 63.7
click at [121, 61] on div "Free preview Pay to view 00:01 01:13" at bounding box center [168, 62] width 211 height 46
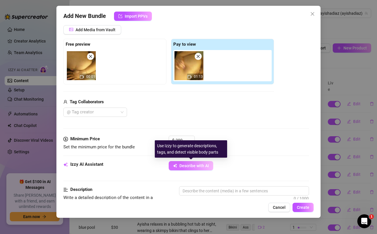
click at [182, 167] on span "Describe with AI" at bounding box center [195, 166] width 30 height 5
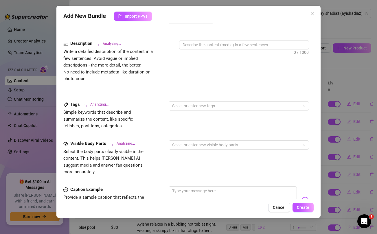
scroll to position [302, 0]
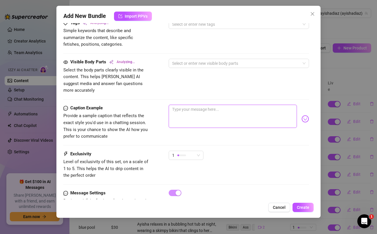
click at [201, 114] on textarea at bounding box center [233, 116] width 128 height 23
paste textarea "Don't tell anyone i'm sending you this PLEASE... I know this what you want to s…"
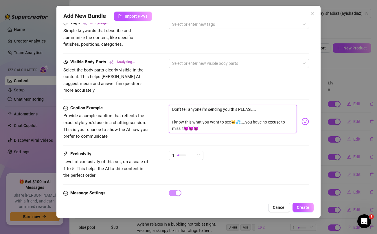
scroll to position [0, 0]
click at [191, 151] on div "1" at bounding box center [183, 155] width 23 height 9
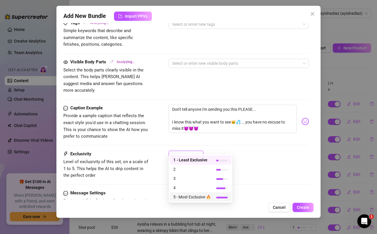
click at [188, 197] on span "5 - Most Exclusive 🔥" at bounding box center [193, 197] width 38 height 6
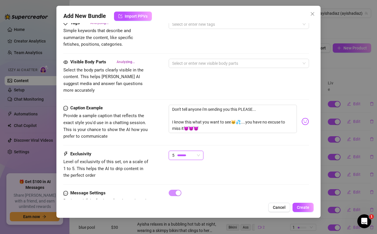
click at [266, 143] on div "Caption Example Provide a sample caption that reflects the exact style you'd us…" at bounding box center [186, 128] width 246 height 46
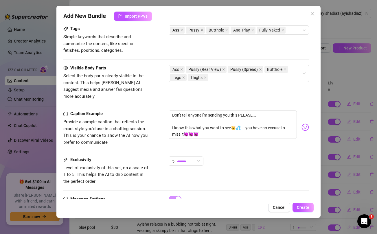
scroll to position [320, 0]
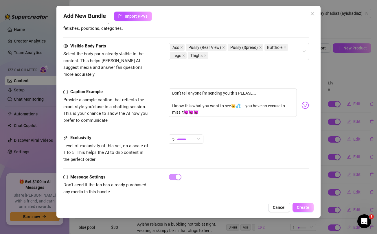
click at [305, 205] on span "Create" at bounding box center [303, 207] width 12 height 5
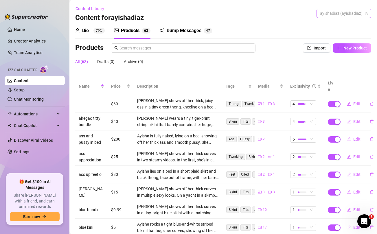
click at [337, 14] on span "ayishadiaz (ayishadiaz)" at bounding box center [344, 13] width 48 height 9
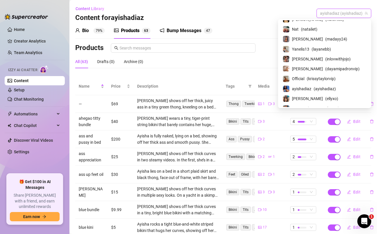
scroll to position [71, 0]
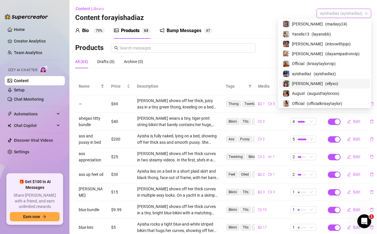
click at [322, 82] on span "[PERSON_NAME]" at bounding box center [307, 84] width 31 height 6
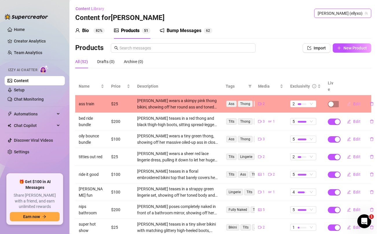
scroll to position [0, 1]
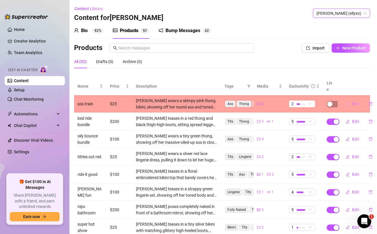
click at [353, 102] on span "Edit" at bounding box center [356, 104] width 7 height 5
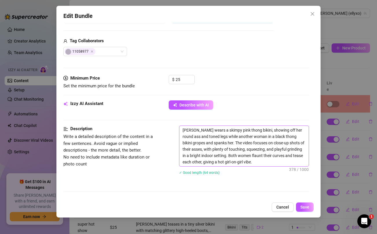
scroll to position [139, 0]
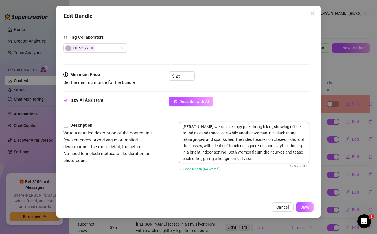
click at [229, 150] on textarea "[PERSON_NAME] wears a skimpy pink thong bikini, showing off her round ass and t…" at bounding box center [244, 143] width 129 height 41
click at [347, 72] on div "Edit Bundle Account [PERSON_NAME] (@ellyxo) Name Name is for your internal orga…" at bounding box center [188, 117] width 377 height 234
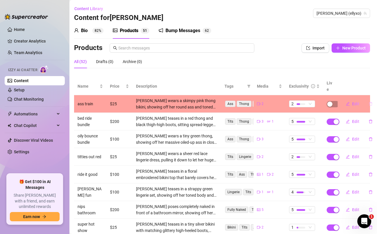
click at [371, 102] on icon "delete" at bounding box center [371, 104] width 4 height 4
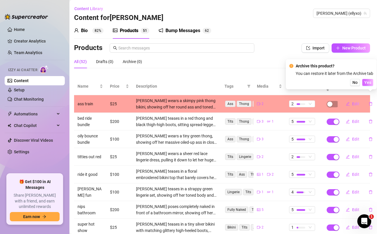
click at [369, 81] on span "Yes" at bounding box center [368, 82] width 7 height 5
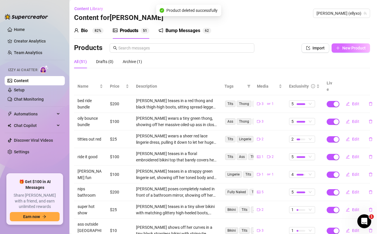
click at [354, 48] on span "New Product" at bounding box center [354, 48] width 23 height 5
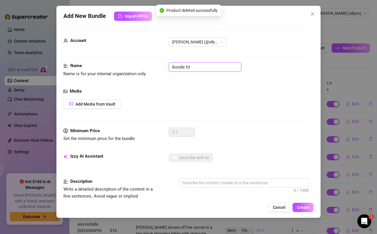
click at [189, 70] on input "Bundle 53" at bounding box center [205, 67] width 73 height 9
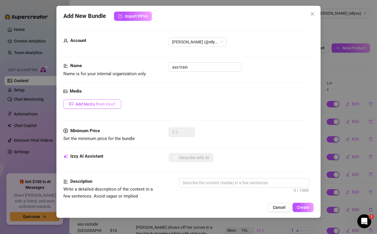
click at [107, 103] on span "Add Media from Vault" at bounding box center [96, 104] width 40 height 5
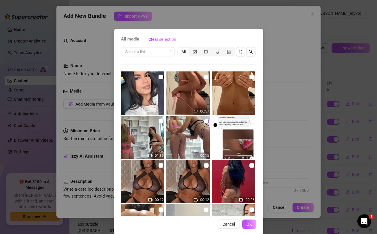
click at [207, 122] on input "checkbox" at bounding box center [206, 121] width 5 height 5
click at [161, 121] on input "checkbox" at bounding box center [161, 121] width 5 height 5
click at [254, 224] on button "OK" at bounding box center [249, 224] width 14 height 9
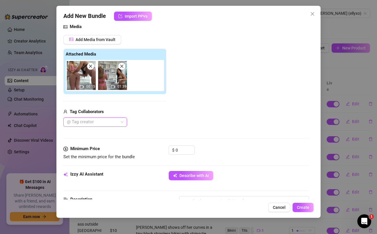
scroll to position [68, 0]
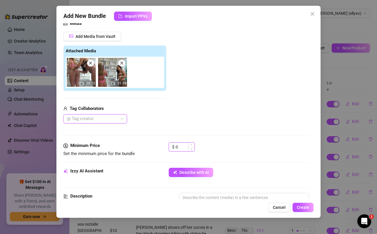
click at [184, 146] on input "0" at bounding box center [185, 147] width 19 height 9
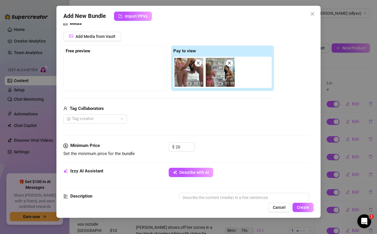
click at [198, 106] on div "Tag Collaborators" at bounding box center [168, 108] width 211 height 7
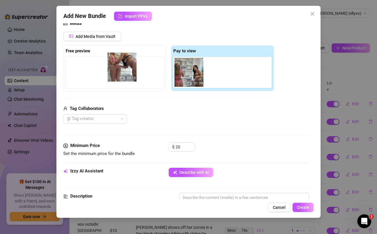
drag, startPoint x: 188, startPoint y: 77, endPoint x: 120, endPoint y: 72, distance: 68.6
click at [120, 72] on div "Free preview Pay to view 00:15 01:39" at bounding box center [168, 68] width 211 height 46
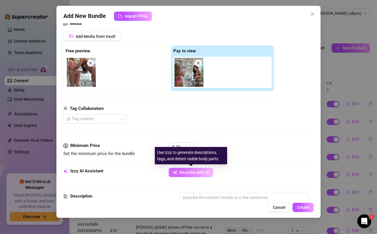
click at [188, 172] on span "Describe with AI" at bounding box center [195, 172] width 30 height 5
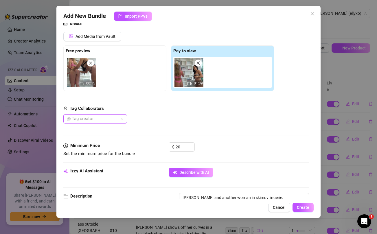
click at [120, 120] on div "@ Tag creator" at bounding box center [95, 118] width 64 height 9
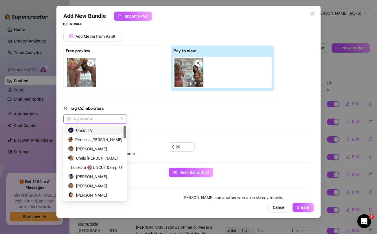
click at [89, 129] on div "Uncut TV" at bounding box center [95, 130] width 54 height 6
click at [169, 114] on div "Tag Collaborators Uncut TV" at bounding box center [168, 114] width 211 height 19
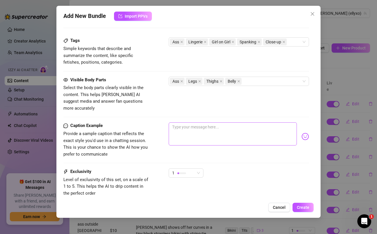
scroll to position [300, 0]
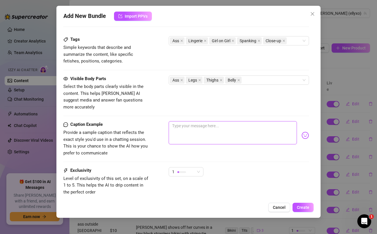
click at [210, 125] on textarea at bounding box center [233, 132] width 128 height 23
paste textarea "You ever been hit a ass train daddy? Fuck..so much wet pussy..so much spread as…"
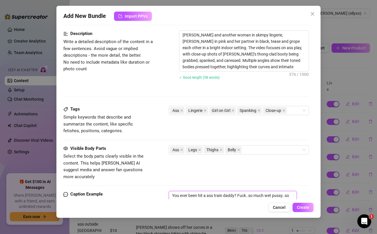
scroll to position [333, 0]
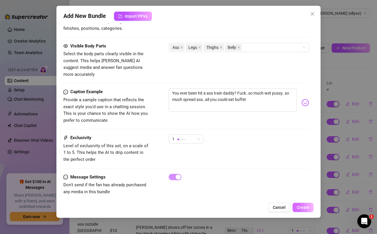
click at [306, 208] on span "Create" at bounding box center [303, 207] width 12 height 5
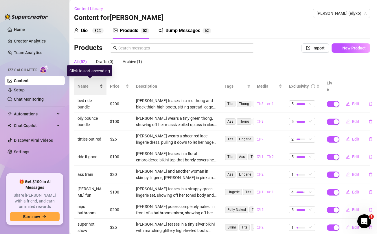
click at [87, 83] on span "Name" at bounding box center [88, 86] width 21 height 6
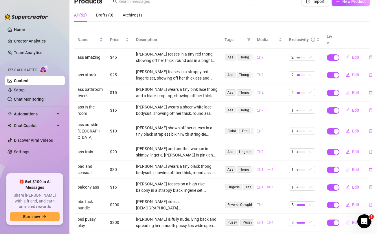
scroll to position [65, 1]
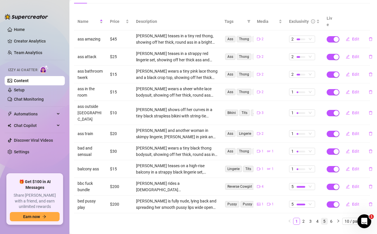
click at [325, 218] on link "5" at bounding box center [325, 221] width 6 height 6
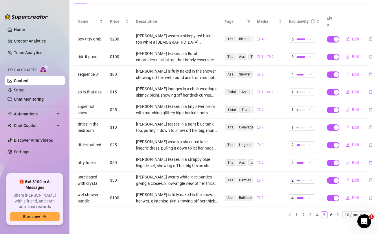
scroll to position [0, 1]
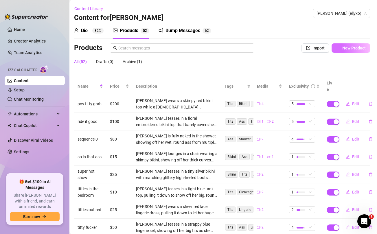
click at [355, 48] on span "New Product" at bounding box center [354, 48] width 23 height 5
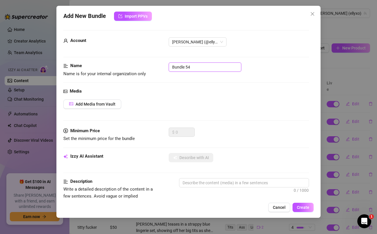
click at [223, 67] on input "Bundle 54" at bounding box center [205, 67] width 73 height 9
click at [111, 102] on span "Add Media from Vault" at bounding box center [96, 104] width 40 height 5
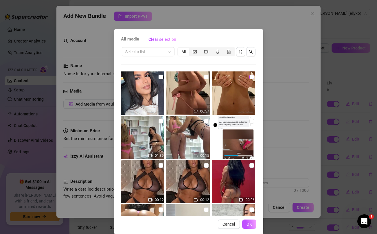
click at [251, 78] on input "checkbox" at bounding box center [252, 77] width 5 height 5
click at [207, 76] on input "checkbox" at bounding box center [206, 77] width 5 height 5
click at [252, 225] on button "OK" at bounding box center [249, 224] width 14 height 9
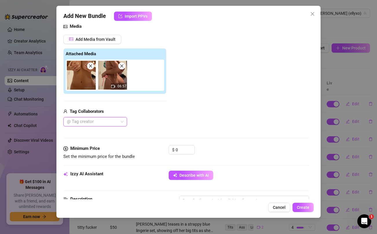
scroll to position [66, 0]
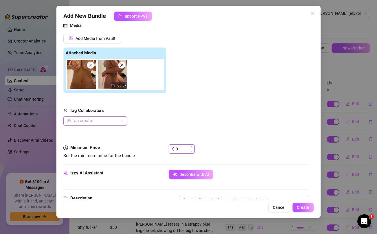
click at [186, 151] on input "0" at bounding box center [185, 149] width 19 height 9
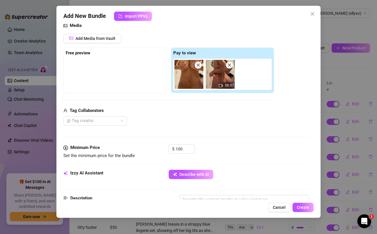
click at [197, 109] on div "Tag Collaborators" at bounding box center [168, 110] width 211 height 7
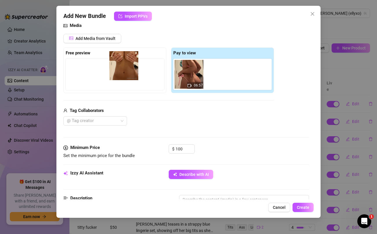
drag, startPoint x: 187, startPoint y: 79, endPoint x: 121, endPoint y: 70, distance: 67.5
click at [121, 70] on div "Free preview Pay to view 06:57" at bounding box center [168, 71] width 211 height 46
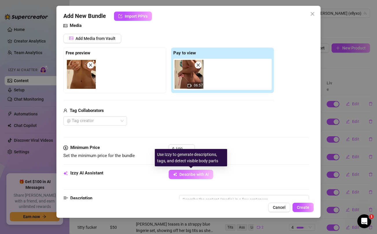
click at [185, 174] on span "Describe with AI" at bounding box center [195, 174] width 30 height 5
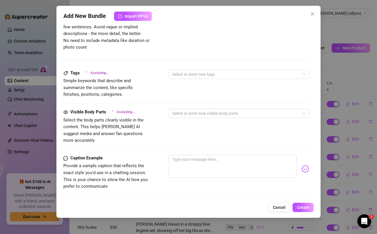
scroll to position [282, 0]
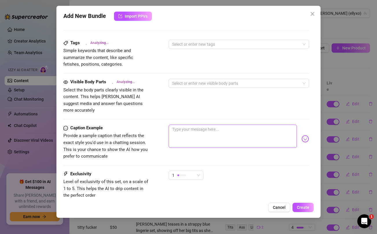
click at [192, 134] on textarea at bounding box center [233, 136] width 128 height 23
paste textarea "🔥 6 MIN Tits Fantasy 🔥 Would you like to watch me play with my tits?😘🥵💦"
click at [193, 171] on div "1" at bounding box center [183, 175] width 23 height 9
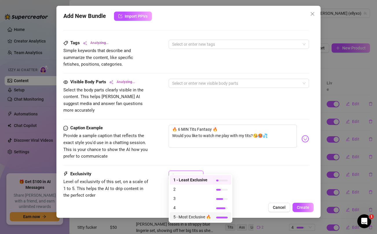
click at [187, 216] on span "5 - Most Exclusive 🔥" at bounding box center [193, 217] width 38 height 6
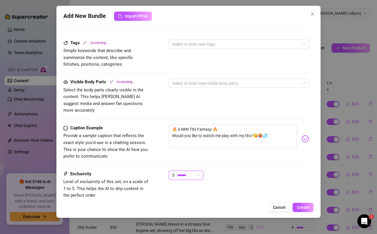
click at [267, 171] on div "5 5" at bounding box center [239, 178] width 140 height 14
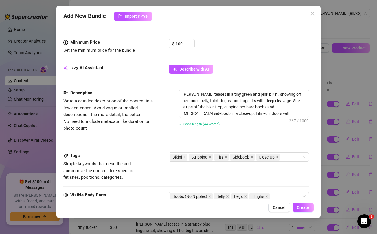
scroll to position [180, 0]
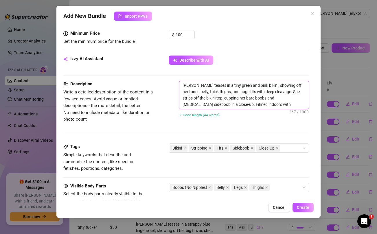
click at [297, 98] on textarea "[PERSON_NAME] teases in a tiny green and pink bikini, showing off her toned bel…" at bounding box center [244, 95] width 129 height 28
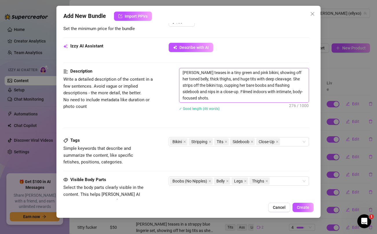
scroll to position [199, 0]
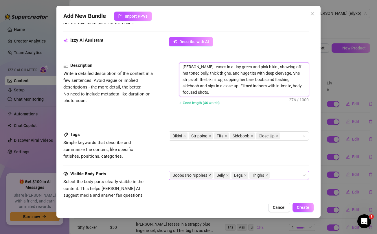
click at [210, 175] on icon "close" at bounding box center [210, 175] width 2 height 2
click at [249, 176] on div "Belly Legs Thighs" at bounding box center [236, 175] width 132 height 8
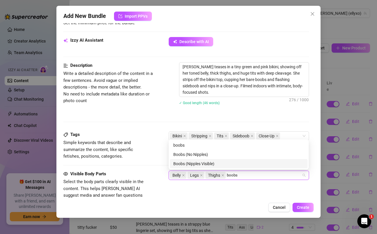
click at [216, 165] on div "Boobs (Nipples Visible)" at bounding box center [239, 164] width 131 height 6
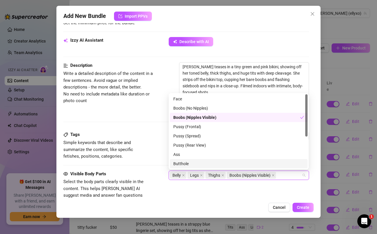
click at [149, 174] on div "Visible Body Parts" at bounding box center [106, 174] width 87 height 7
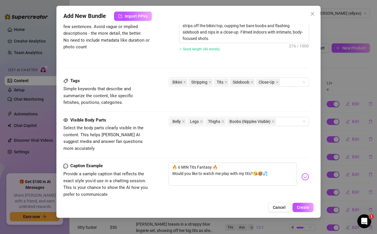
scroll to position [327, 0]
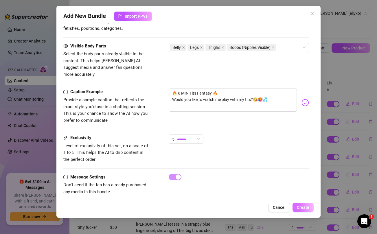
click at [301, 208] on span "Create" at bounding box center [303, 207] width 12 height 5
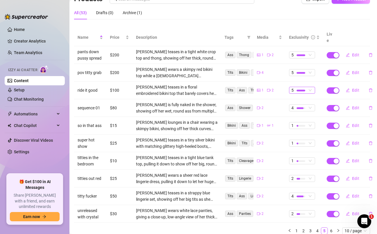
scroll to position [0, 1]
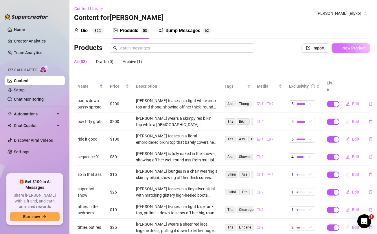
click at [351, 49] on span "New Product" at bounding box center [354, 48] width 23 height 5
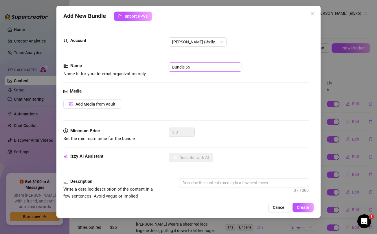
click at [215, 66] on input "Bundle 55" at bounding box center [205, 67] width 73 height 9
click at [106, 102] on span "Add Media from Vault" at bounding box center [96, 104] width 40 height 5
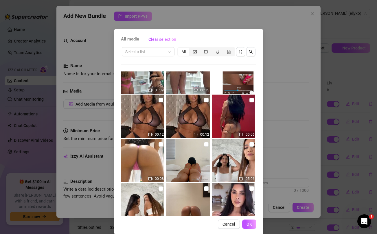
scroll to position [58, 0]
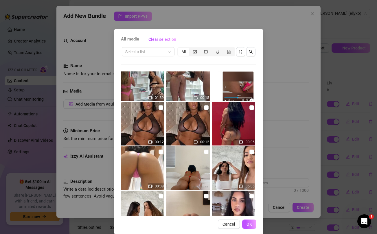
click at [278, 116] on div "All media Clear selection Select a list All 06:57 01:39 00:15 00:12 00:12 00:06…" at bounding box center [188, 117] width 377 height 234
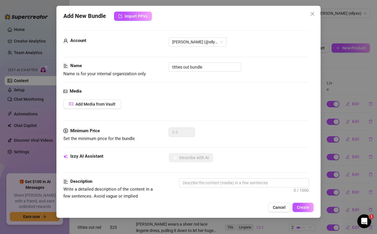
scroll to position [236, 0]
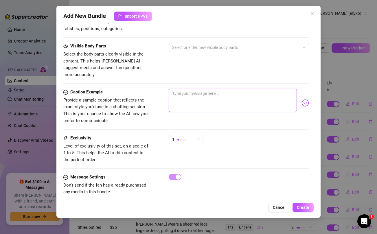
click at [227, 92] on textarea at bounding box center [233, 100] width 128 height 23
paste textarea "Nasty asf 😈💦 topless, titties out, ass shaking & twerking nonstop 🍑🔥 this bundl…"
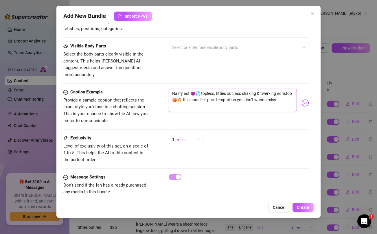
click at [284, 89] on textarea "Nasty asf 😈💦 topless, titties out, ass shaking & twerking nonstop 🍑🔥 this bundl…" at bounding box center [233, 100] width 128 height 23
click at [220, 95] on textarea "Nasty asf 😈💦 topless, titties out, ass shaking & twerking nonstop 🍑🔥 this bundl…" at bounding box center [233, 100] width 128 height 23
click at [215, 67] on div "Visible Body Parts Select the body parts clearly visible in the content. This h…" at bounding box center [186, 60] width 246 height 35
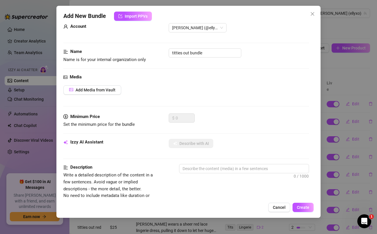
scroll to position [0, 0]
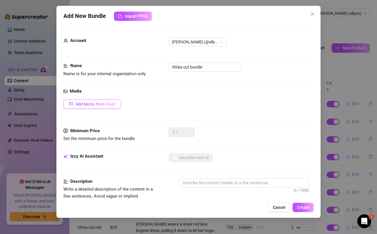
click at [107, 105] on span "Add Media from Vault" at bounding box center [96, 104] width 40 height 5
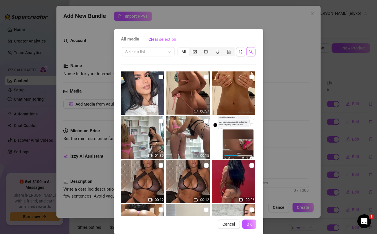
click at [252, 50] on icon "search" at bounding box center [251, 52] width 4 height 4
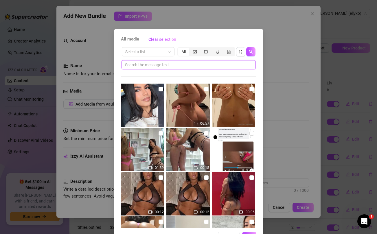
click at [211, 67] on input "text" at bounding box center [186, 65] width 123 height 6
paste input "temptation"
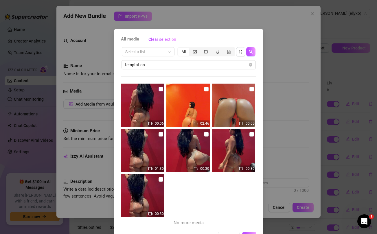
click at [162, 88] on input "checkbox" at bounding box center [161, 89] width 5 height 5
click at [161, 134] on input "checkbox" at bounding box center [161, 134] width 5 height 5
click at [162, 179] on input "checkbox" at bounding box center [161, 179] width 5 height 5
click at [205, 136] on input "checkbox" at bounding box center [206, 134] width 5 height 5
click at [252, 135] on input "checkbox" at bounding box center [252, 134] width 5 height 5
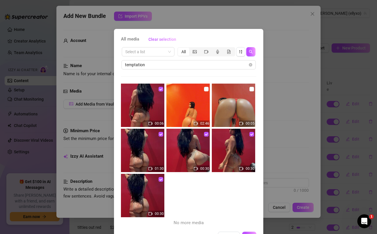
scroll to position [20, 0]
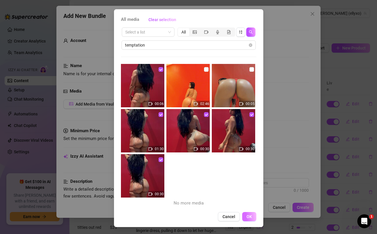
click at [252, 217] on span "OK" at bounding box center [250, 217] width 6 height 5
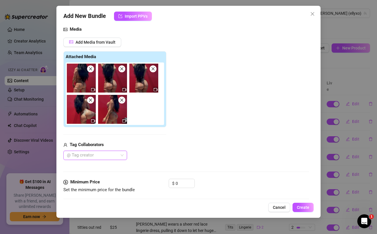
scroll to position [66, 0]
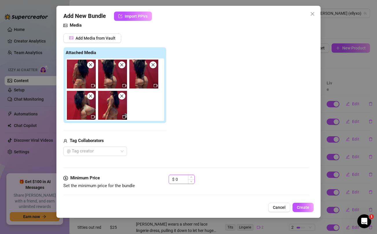
click at [180, 179] on input "0" at bounding box center [185, 179] width 19 height 9
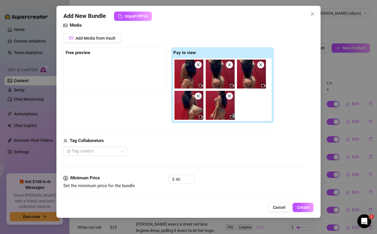
click at [190, 157] on div "Media Add Media from Vault Free preview Pay to view Tag Collaborators @ Tag cre…" at bounding box center [186, 98] width 246 height 153
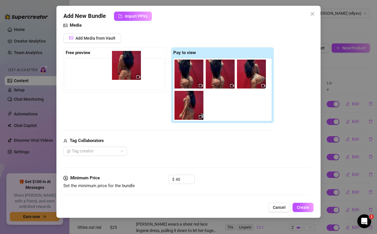
drag, startPoint x: 187, startPoint y: 78, endPoint x: 123, endPoint y: 69, distance: 64.6
click at [123, 69] on div "Free preview Pay to view" at bounding box center [168, 85] width 211 height 76
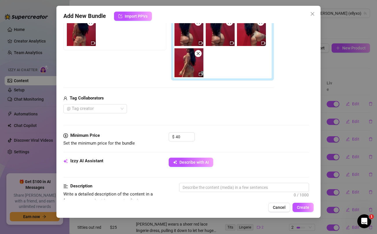
scroll to position [109, 0]
click at [183, 163] on span "Describe with AI" at bounding box center [195, 162] width 30 height 5
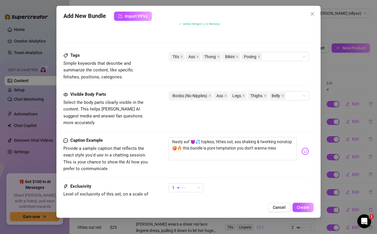
scroll to position [325, 0]
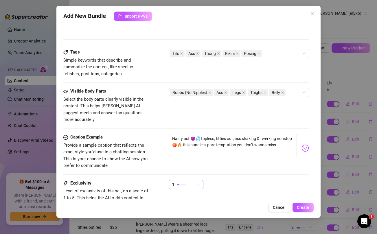
click at [196, 180] on span "1" at bounding box center [186, 184] width 28 height 9
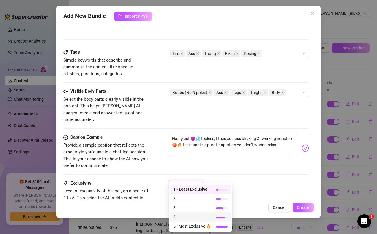
click at [188, 216] on span "4" at bounding box center [193, 217] width 38 height 6
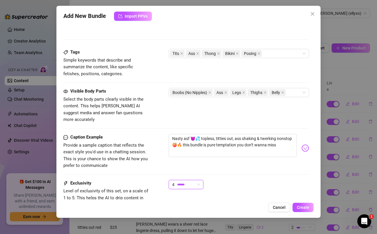
click at [274, 169] on div "Caption Example Provide a sample caption that reflects the exact style you'd us…" at bounding box center [186, 157] width 246 height 46
click at [309, 207] on span "Create" at bounding box center [303, 207] width 12 height 5
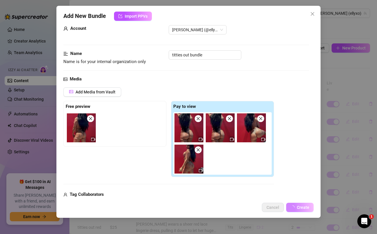
scroll to position [0, 0]
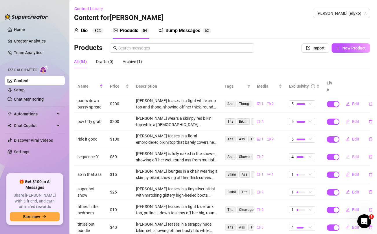
click at [358, 155] on span "Edit" at bounding box center [356, 157] width 7 height 5
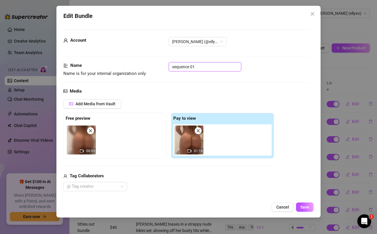
click at [220, 69] on input "sequence 01" at bounding box center [205, 66] width 73 height 9
click at [303, 207] on span "Save" at bounding box center [305, 207] width 9 height 5
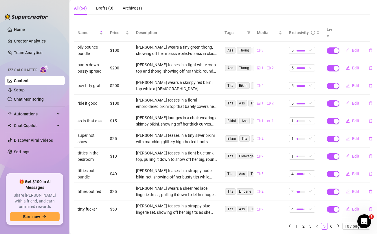
scroll to position [65, 1]
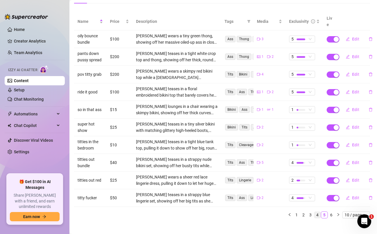
click at [318, 212] on link "4" at bounding box center [318, 215] width 6 height 6
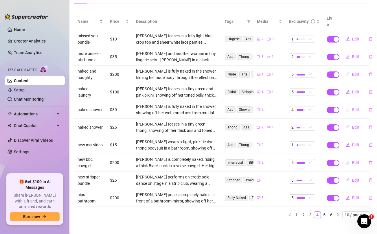
click at [357, 107] on span "Edit" at bounding box center [356, 109] width 7 height 5
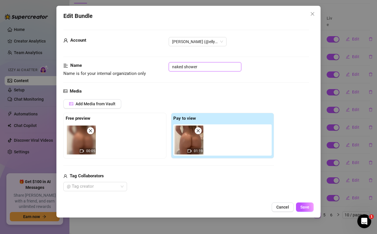
click at [189, 68] on input "naked shower" at bounding box center [205, 66] width 73 height 9
click at [306, 206] on span "Save" at bounding box center [305, 207] width 9 height 5
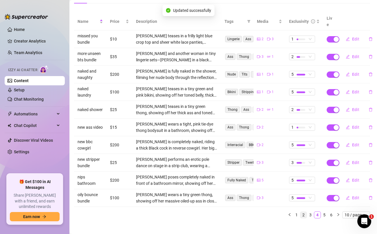
click at [305, 212] on link "2" at bounding box center [304, 215] width 6 height 6
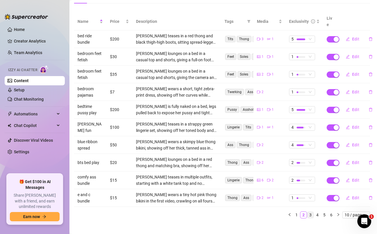
click at [312, 212] on link "3" at bounding box center [311, 215] width 6 height 6
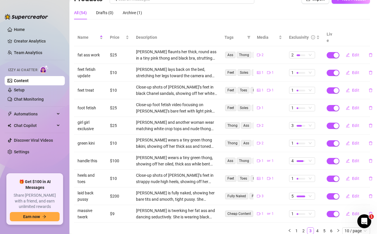
scroll to position [0, 1]
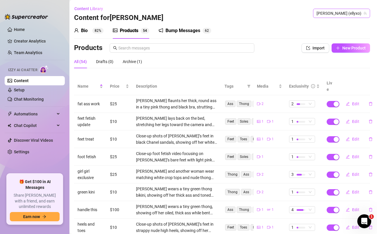
click at [354, 16] on span "[PERSON_NAME] (ellyxo)" at bounding box center [342, 13] width 50 height 9
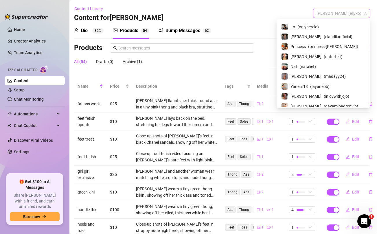
scroll to position [0, 0]
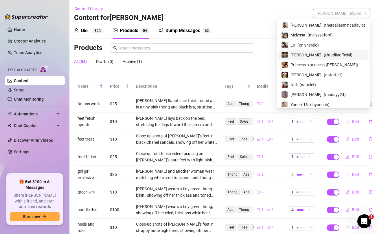
click at [316, 54] on span "[PERSON_NAME]" at bounding box center [306, 55] width 31 height 6
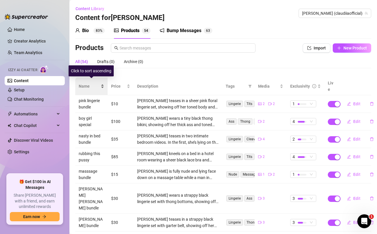
click at [88, 84] on span "Name" at bounding box center [89, 86] width 21 height 6
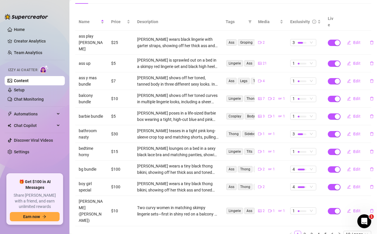
scroll to position [64, 0]
click at [356, 185] on span "Edit" at bounding box center [357, 187] width 7 height 5
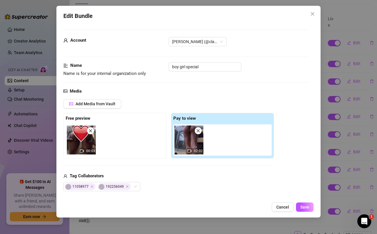
click at [94, 132] on span at bounding box center [90, 130] width 7 height 7
click at [198, 132] on icon "close" at bounding box center [198, 131] width 4 height 4
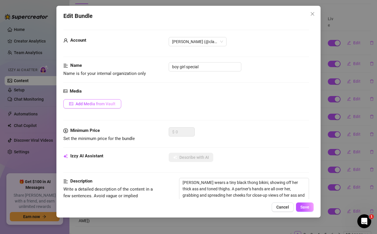
click at [82, 104] on span "Add Media from Vault" at bounding box center [96, 104] width 40 height 5
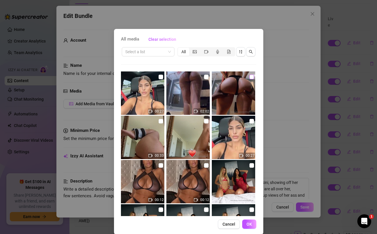
click at [252, 77] on input "checkbox" at bounding box center [252, 77] width 5 height 5
click at [207, 76] on input "checkbox" at bounding box center [206, 77] width 5 height 5
click at [253, 226] on button "OK" at bounding box center [249, 224] width 14 height 9
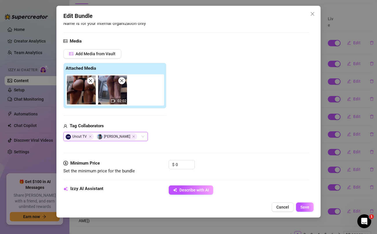
scroll to position [51, 0]
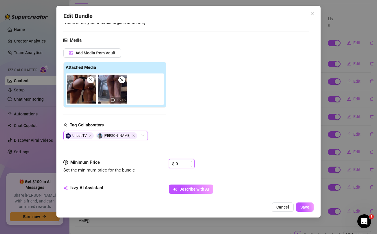
click at [182, 161] on input "0" at bounding box center [185, 164] width 19 height 9
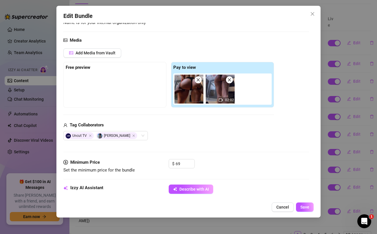
click at [195, 135] on div "Uncut TV [PERSON_NAME]" at bounding box center [168, 135] width 211 height 9
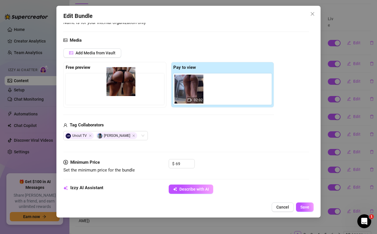
drag, startPoint x: 187, startPoint y: 93, endPoint x: 115, endPoint y: 85, distance: 72.6
click at [115, 85] on div "Free preview Pay to view 02:02" at bounding box center [168, 85] width 211 height 46
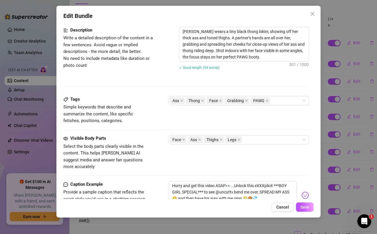
scroll to position [327, 0]
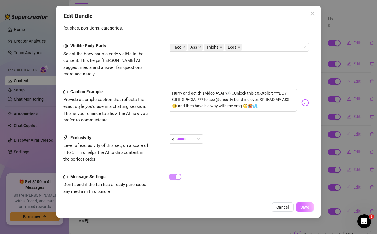
click at [306, 207] on span "Save" at bounding box center [305, 207] width 9 height 5
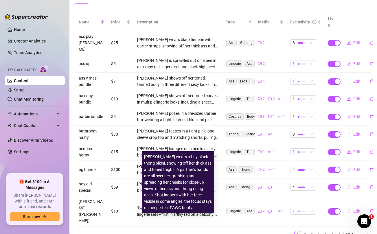
scroll to position [0, 0]
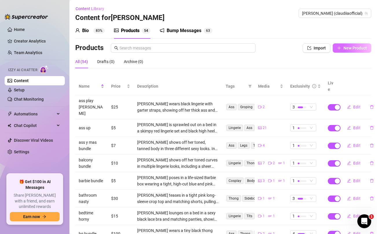
click at [357, 50] on span "New Product" at bounding box center [355, 48] width 23 height 5
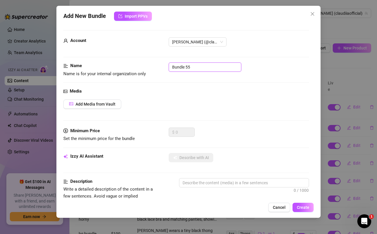
click at [208, 65] on input "Bundle 55" at bounding box center [205, 67] width 73 height 9
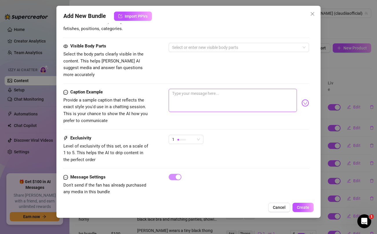
click at [212, 90] on textarea at bounding box center [233, 100] width 128 height 23
paste textarea "Double the trouble, double the tease 😈👩‍❤️‍👩💦 sexy girl-girl photoset you won’t…"
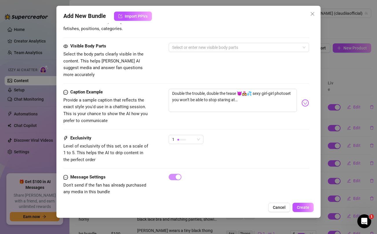
click at [199, 66] on div "Visible Body Parts Select the body parts clearly visible in the content. This h…" at bounding box center [186, 60] width 246 height 35
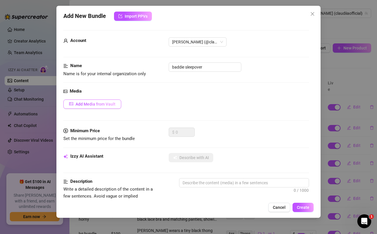
click at [105, 104] on span "Add Media from Vault" at bounding box center [96, 104] width 40 height 5
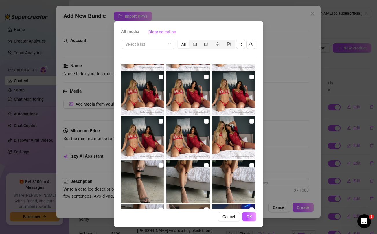
scroll to position [471, 0]
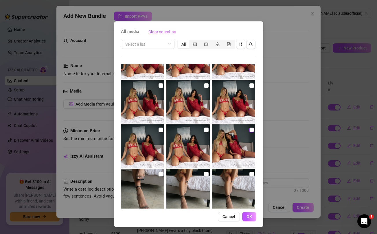
click at [252, 130] on input "checkbox" at bounding box center [252, 130] width 5 height 5
click at [205, 130] on input "checkbox" at bounding box center [206, 130] width 5 height 5
click at [160, 129] on input "checkbox" at bounding box center [161, 130] width 5 height 5
click at [162, 86] on input "checkbox" at bounding box center [161, 85] width 5 height 5
click at [204, 86] on input "checkbox" at bounding box center [206, 85] width 5 height 5
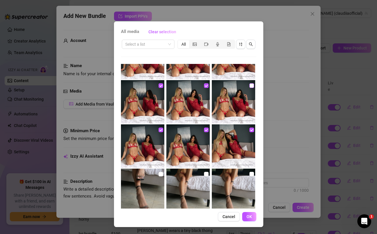
click at [253, 85] on input "checkbox" at bounding box center [252, 85] width 5 height 5
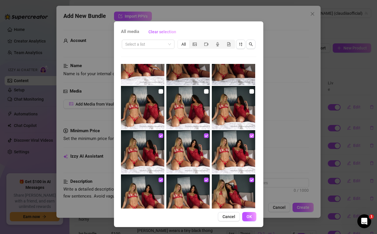
scroll to position [413, 0]
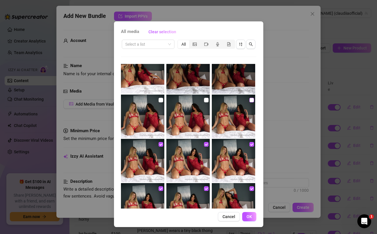
click at [251, 100] on input "checkbox" at bounding box center [252, 100] width 5 height 5
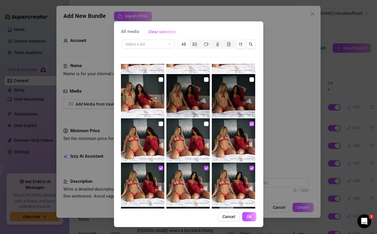
scroll to position [385, 0]
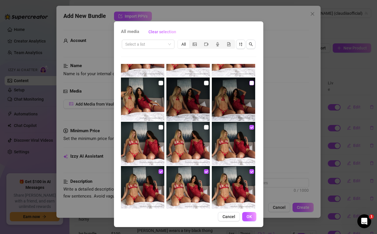
click at [251, 84] on input "checkbox" at bounding box center [252, 83] width 5 height 5
click at [207, 84] on input "checkbox" at bounding box center [206, 83] width 5 height 5
click at [208, 129] on input "checkbox" at bounding box center [206, 127] width 5 height 5
click at [160, 129] on input "checkbox" at bounding box center [161, 127] width 5 height 5
click at [161, 84] on input "checkbox" at bounding box center [161, 83] width 5 height 5
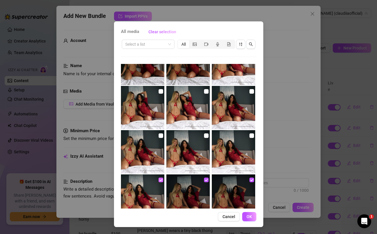
scroll to position [278, 0]
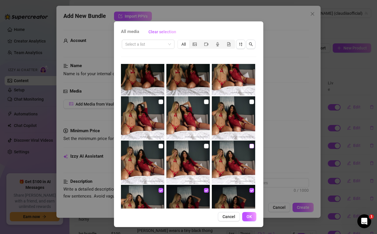
click at [251, 146] on input "checkbox" at bounding box center [252, 146] width 5 height 5
click at [251, 103] on input "checkbox" at bounding box center [252, 102] width 5 height 5
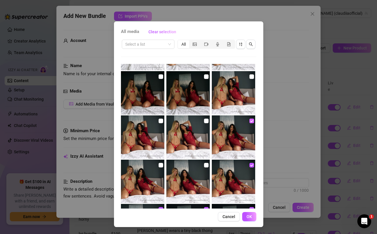
scroll to position [255, 0]
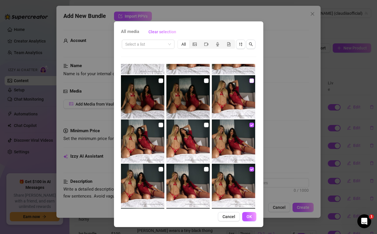
click at [251, 82] on input "checkbox" at bounding box center [252, 81] width 5 height 5
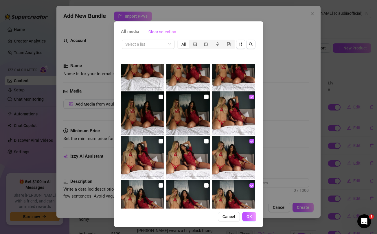
scroll to position [235, 0]
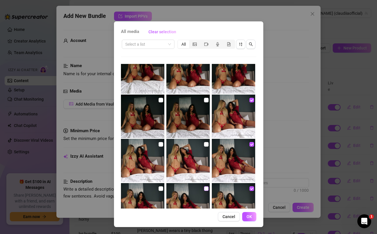
click at [206, 190] on input "checkbox" at bounding box center [206, 189] width 5 height 5
click at [162, 188] on input "checkbox" at bounding box center [161, 189] width 5 height 5
click at [161, 143] on input "checkbox" at bounding box center [161, 144] width 5 height 5
click at [207, 145] on input "checkbox" at bounding box center [206, 144] width 5 height 5
click at [207, 101] on input "checkbox" at bounding box center [206, 100] width 5 height 5
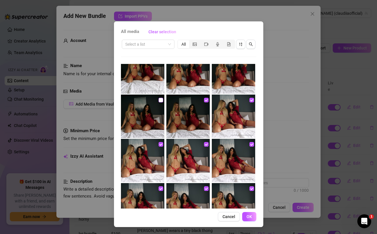
click at [160, 99] on input "checkbox" at bounding box center [161, 100] width 5 height 5
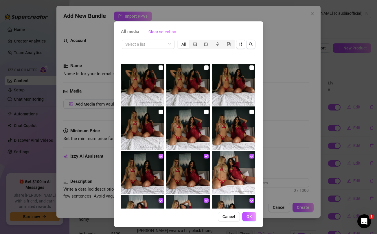
scroll to position [177, 0]
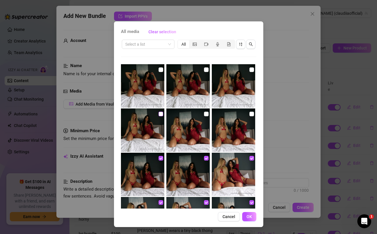
click at [161, 113] on input "checkbox" at bounding box center [161, 114] width 5 height 5
click at [206, 114] on input "checkbox" at bounding box center [206, 114] width 5 height 5
click at [251, 115] on input "checkbox" at bounding box center [252, 114] width 5 height 5
click at [252, 70] on input "checkbox" at bounding box center [252, 69] width 5 height 5
click at [205, 70] on input "checkbox" at bounding box center [206, 69] width 5 height 5
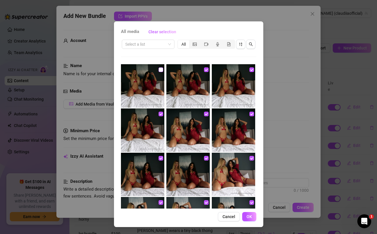
click at [160, 71] on input "checkbox" at bounding box center [161, 69] width 5 height 5
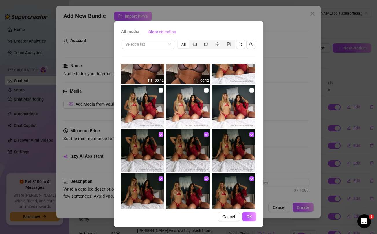
scroll to position [96, 0]
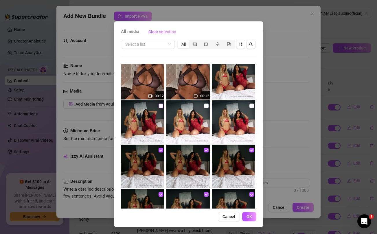
click at [160, 105] on input "checkbox" at bounding box center [161, 106] width 5 height 5
click at [207, 106] on input "checkbox" at bounding box center [206, 106] width 5 height 5
click at [251, 106] on input "checkbox" at bounding box center [252, 106] width 5 height 5
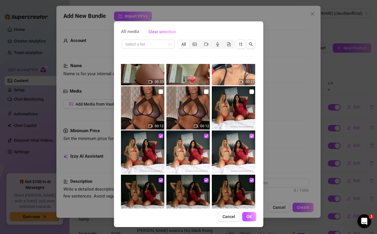
scroll to position [64, 0]
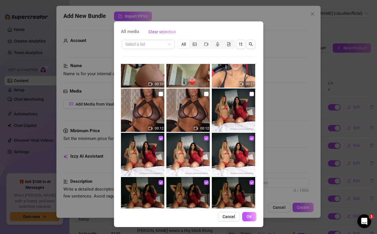
click at [251, 93] on input "checkbox" at bounding box center [252, 94] width 5 height 5
click at [253, 218] on button "OK" at bounding box center [249, 216] width 14 height 9
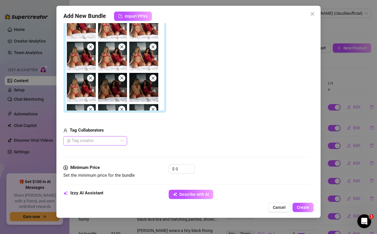
scroll to position [117, 0]
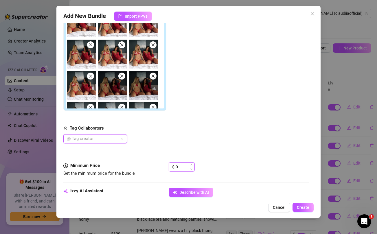
click at [184, 167] on input "0" at bounding box center [185, 167] width 19 height 9
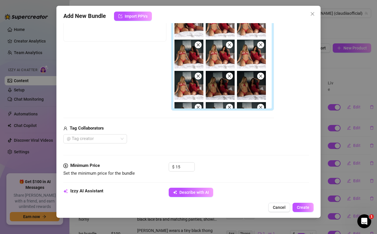
click at [191, 137] on div "@ Tag creator" at bounding box center [168, 138] width 211 height 9
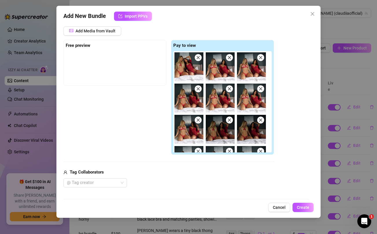
scroll to position [74, 0]
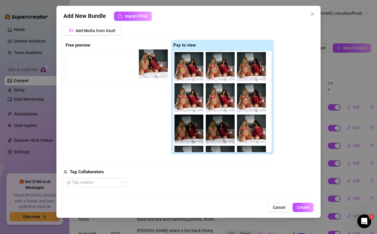
drag, startPoint x: 184, startPoint y: 71, endPoint x: 128, endPoint y: 62, distance: 57.2
click at [128, 62] on div "Free preview Pay to view" at bounding box center [168, 97] width 211 height 115
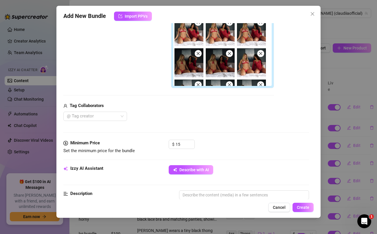
scroll to position [145, 0]
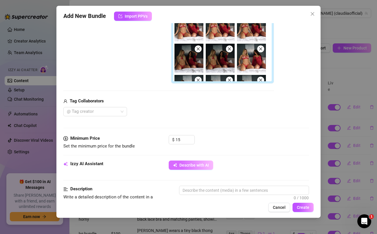
click at [196, 167] on span "Describe with AI" at bounding box center [195, 165] width 30 height 5
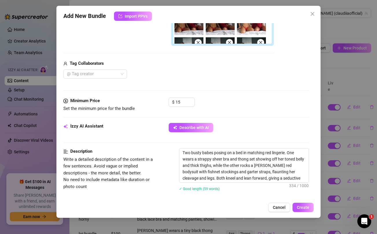
scroll to position [174, 0]
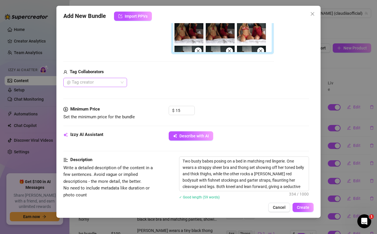
click at [121, 83] on div "@ Tag creator" at bounding box center [95, 82] width 64 height 9
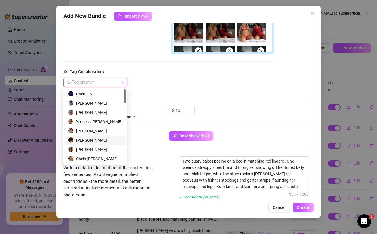
click at [96, 141] on div "[PERSON_NAME]" at bounding box center [95, 140] width 54 height 6
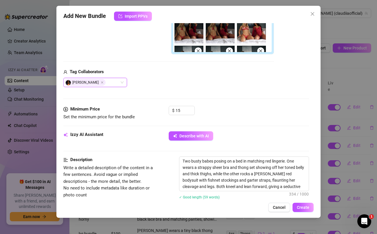
click at [251, 92] on div "Media Add Media from Vault Free preview Pay to view Tag Collaborators [PERSON_N…" at bounding box center [186, 10] width 246 height 192
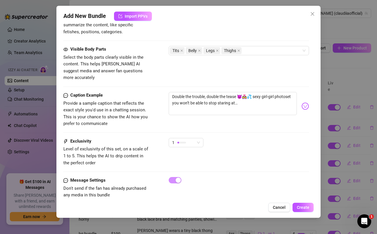
scroll to position [396, 0]
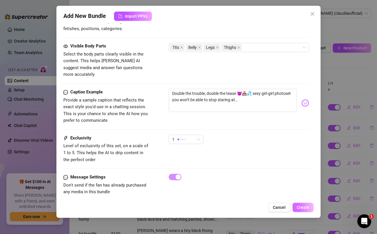
click at [302, 207] on span "Create" at bounding box center [303, 207] width 12 height 5
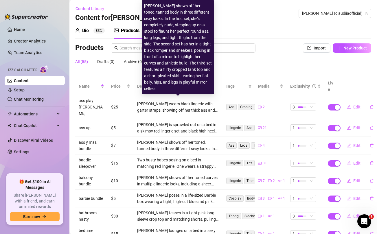
scroll to position [65, 0]
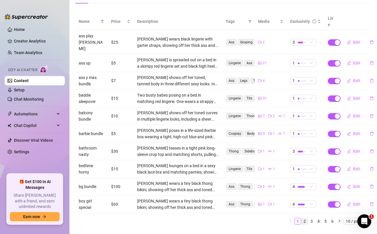
click at [304, 218] on link "2" at bounding box center [305, 221] width 6 height 6
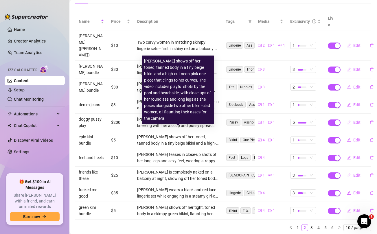
scroll to position [0, 0]
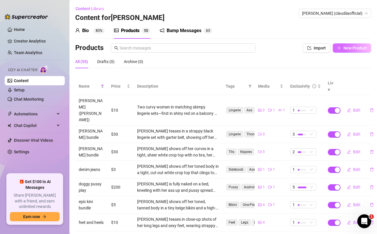
click at [352, 50] on span "New Product" at bounding box center [355, 48] width 23 height 5
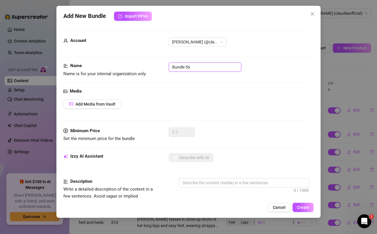
click at [226, 67] on input "Bundle 56" at bounding box center [205, 67] width 73 height 9
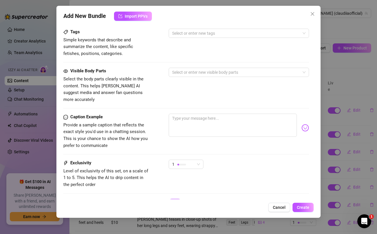
scroll to position [236, 0]
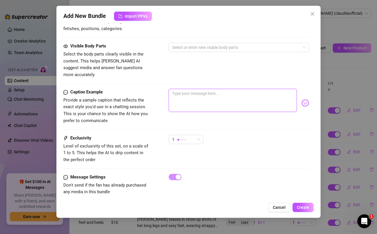
click at [215, 89] on textarea at bounding box center [233, 100] width 128 height 23
paste textarea "i look so sexy in this video, but i think i would look sexier when you take it …"
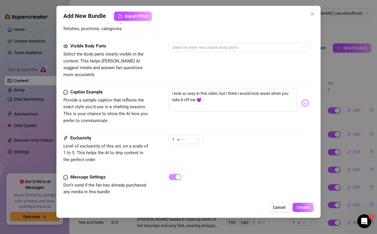
click at [197, 68] on div "Visible Body Parts Select the body parts clearly visible in the content. This h…" at bounding box center [186, 60] width 246 height 35
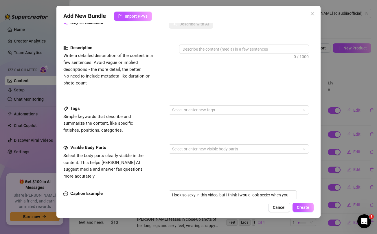
scroll to position [0, 0]
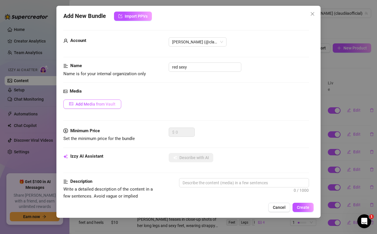
click at [96, 105] on span "Add Media from Vault" at bounding box center [96, 104] width 40 height 5
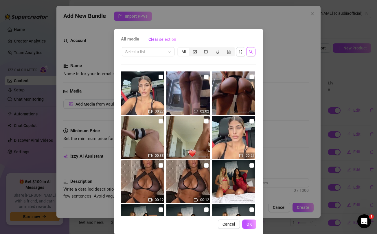
click at [253, 50] on button "button" at bounding box center [251, 51] width 9 height 9
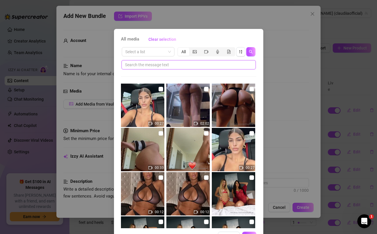
click at [206, 67] on input "text" at bounding box center [186, 65] width 123 height 6
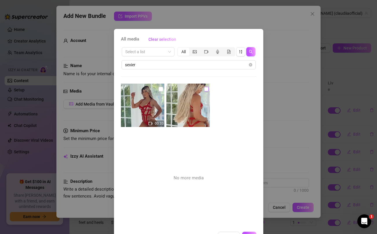
click at [206, 86] on label at bounding box center [206, 89] width 5 height 6
click at [206, 87] on input "checkbox" at bounding box center [206, 89] width 5 height 5
click at [160, 87] on input "checkbox" at bounding box center [161, 89] width 5 height 5
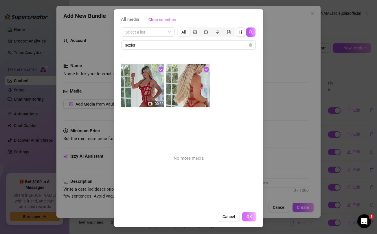
click at [247, 215] on span "OK" at bounding box center [250, 217] width 6 height 5
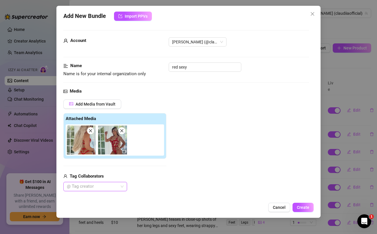
scroll to position [63, 0]
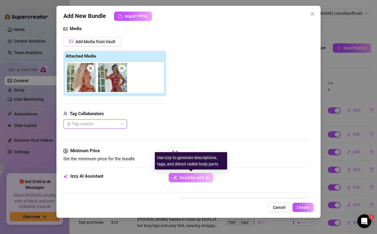
click at [187, 176] on span "Describe with AI" at bounding box center [195, 178] width 30 height 5
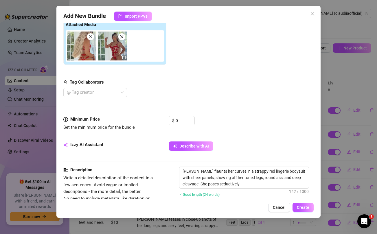
scroll to position [140, 0]
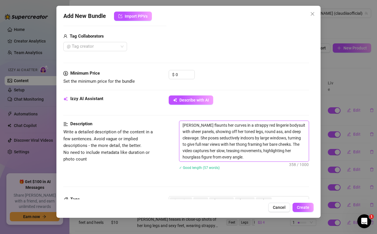
click at [278, 138] on textarea "[PERSON_NAME] flaunts her curves in a strappy red lingerie bodysuit with sheer …" at bounding box center [244, 141] width 129 height 41
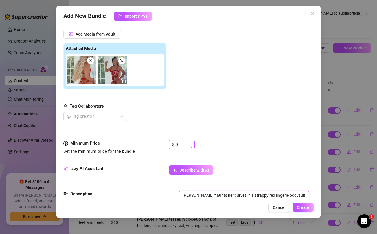
scroll to position [70, 0]
click at [186, 147] on input "0" at bounding box center [185, 144] width 19 height 9
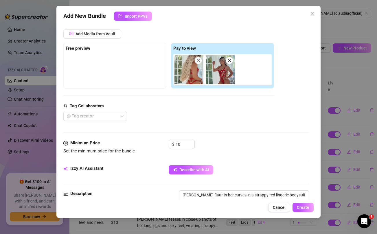
click at [196, 110] on div "Tag Collaborators @ Tag creator" at bounding box center [168, 112] width 211 height 19
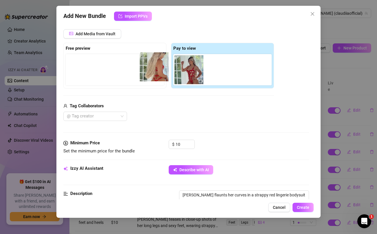
drag, startPoint x: 191, startPoint y: 70, endPoint x: 121, endPoint y: 60, distance: 70.8
click at [121, 60] on div "Free preview Pay to view" at bounding box center [168, 66] width 211 height 46
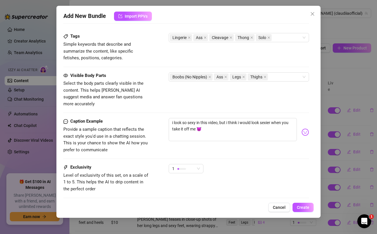
scroll to position [306, 0]
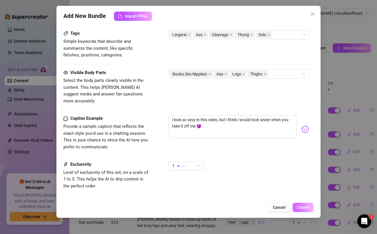
click at [307, 209] on span "Create" at bounding box center [303, 207] width 12 height 5
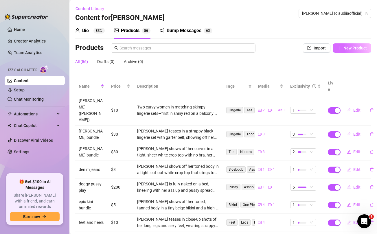
click at [346, 49] on span "New Product" at bounding box center [355, 48] width 23 height 5
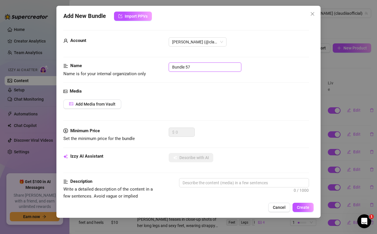
click at [202, 70] on input "Bundle 57" at bounding box center [205, 67] width 73 height 9
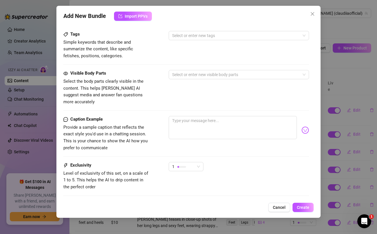
scroll to position [229, 0]
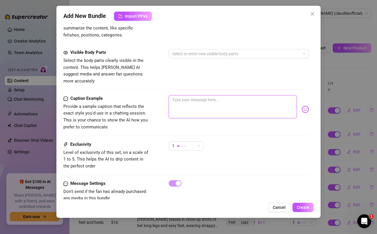
click at [226, 98] on textarea at bounding box center [233, 106] width 128 height 23
paste textarea "don't mind mee... just bein sexy asf 😋"
click at [196, 95] on textarea "don't mind mee... just bein sexy asf 😋" at bounding box center [233, 106] width 128 height 23
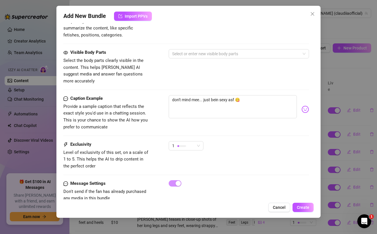
click at [196, 72] on div "Visible Body Parts Select the body parts clearly visible in the content. This h…" at bounding box center [186, 66] width 246 height 35
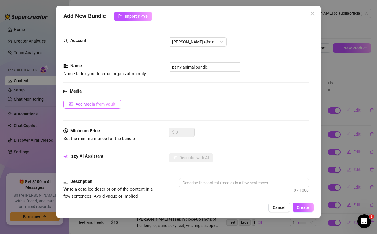
click at [88, 106] on span "Add Media from Vault" at bounding box center [96, 104] width 40 height 5
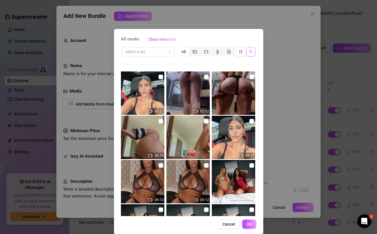
click at [253, 49] on button "button" at bounding box center [251, 51] width 9 height 9
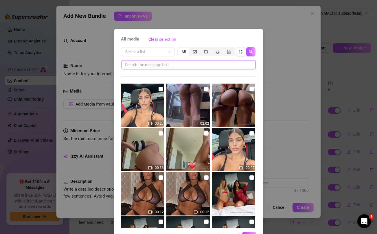
click at [210, 67] on input "text" at bounding box center [186, 65] width 123 height 6
paste input "mee"
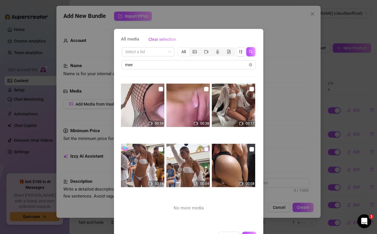
click at [206, 148] on input "checkbox" at bounding box center [206, 149] width 5 height 5
click at [160, 147] on input "checkbox" at bounding box center [161, 149] width 5 height 5
click at [253, 90] on input "checkbox" at bounding box center [252, 89] width 5 height 5
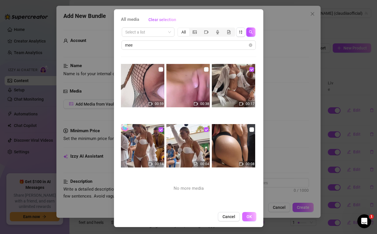
click at [251, 219] on button "OK" at bounding box center [249, 216] width 14 height 9
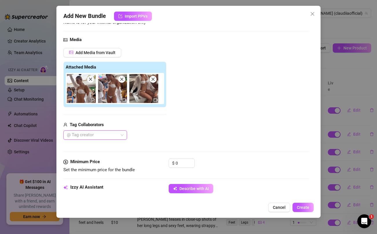
scroll to position [52, 0]
click at [183, 162] on input "0" at bounding box center [185, 163] width 19 height 9
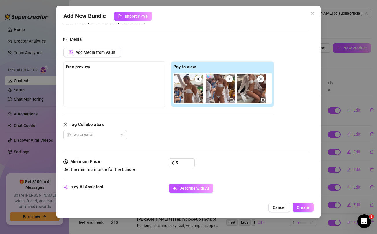
click at [183, 135] on div "@ Tag creator" at bounding box center [168, 134] width 211 height 9
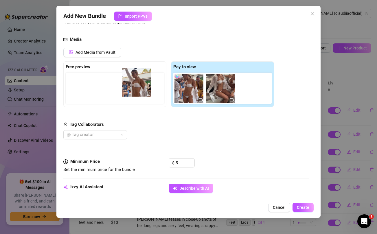
drag, startPoint x: 185, startPoint y: 86, endPoint x: 122, endPoint y: 78, distance: 62.9
click at [122, 78] on div "Free preview Pay to view" at bounding box center [168, 84] width 211 height 46
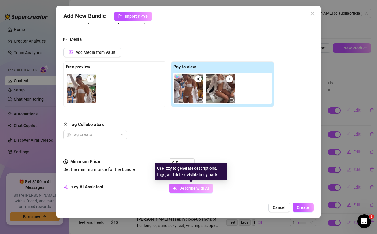
click at [196, 188] on span "Describe with AI" at bounding box center [195, 188] width 30 height 5
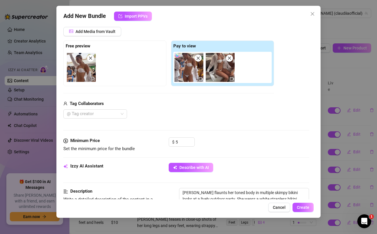
scroll to position [52, 0]
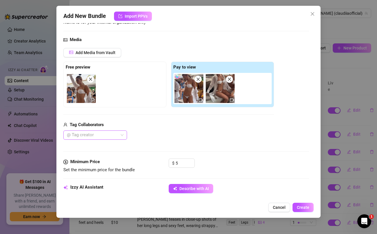
click at [122, 134] on div "@ Tag creator" at bounding box center [95, 135] width 64 height 9
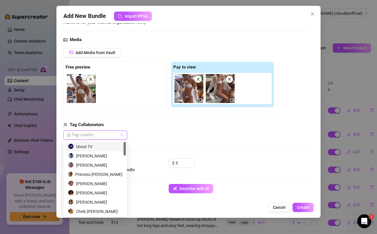
click at [97, 145] on div "Uncut TV" at bounding box center [95, 147] width 54 height 6
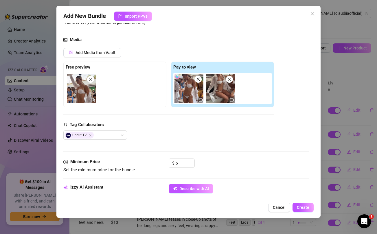
click at [165, 132] on div "Uncut TV" at bounding box center [168, 135] width 211 height 9
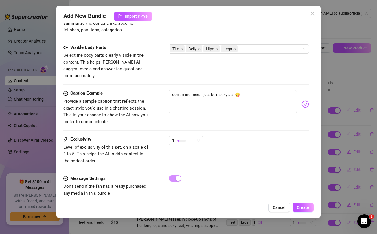
scroll to position [340, 0]
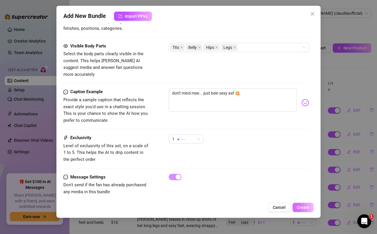
click at [303, 207] on span "Create" at bounding box center [303, 207] width 12 height 5
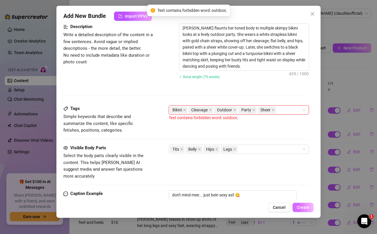
scroll to position [236, 0]
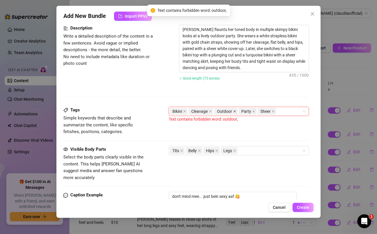
click at [234, 110] on icon "close" at bounding box center [234, 111] width 3 height 3
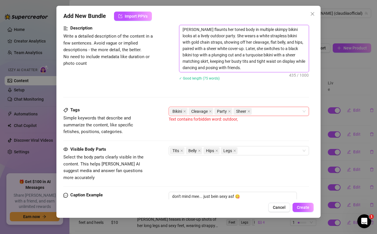
click at [197, 36] on textarea "[PERSON_NAME] flaunts her toned body in multiple skimpy bikini looks at a livel…" at bounding box center [244, 48] width 129 height 47
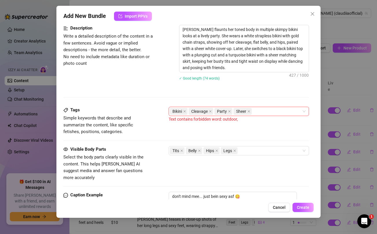
click at [284, 139] on div "Tags Simple keywords that describe and summarize the content, like specific fet…" at bounding box center [186, 126] width 246 height 39
click at [308, 209] on span "Create" at bounding box center [303, 207] width 12 height 5
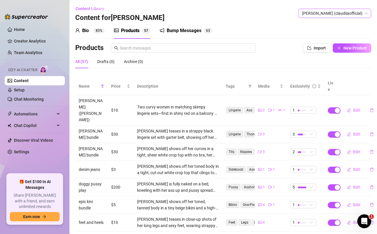
click at [335, 13] on span "[PERSON_NAME] (claudiiaofficial)" at bounding box center [335, 13] width 66 height 9
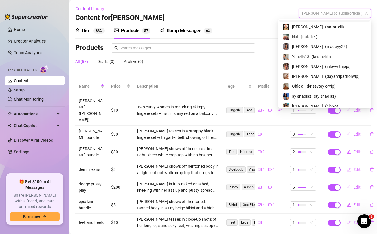
scroll to position [49, 0]
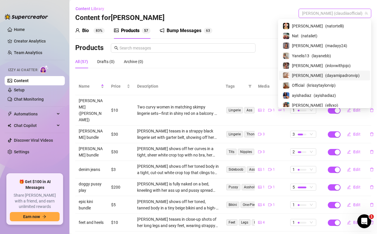
click at [315, 75] on span "[PERSON_NAME]" at bounding box center [307, 75] width 31 height 6
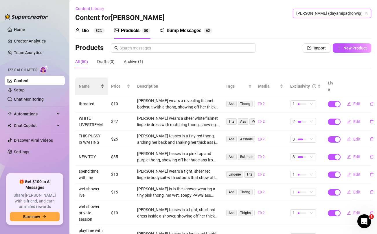
click at [85, 83] on span "Name" at bounding box center [89, 86] width 21 height 6
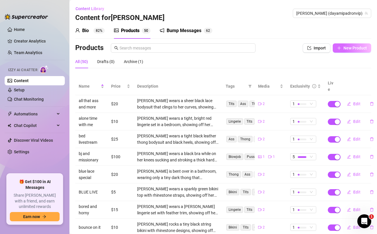
click at [349, 48] on span "New Product" at bounding box center [355, 48] width 23 height 5
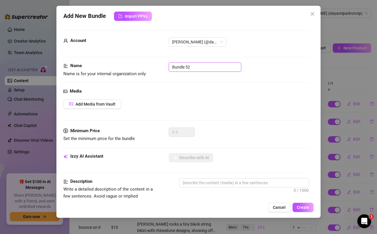
click at [224, 68] on input "Bundle 52" at bounding box center [205, 67] width 73 height 9
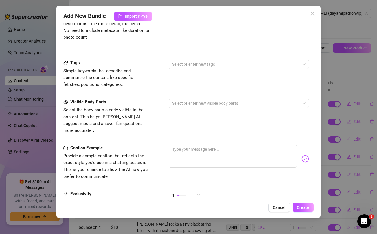
scroll to position [233, 0]
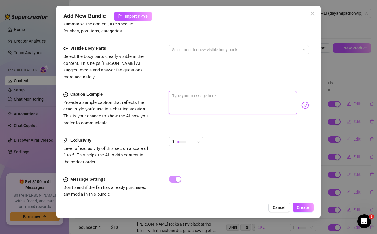
click at [208, 97] on textarea at bounding box center [233, 102] width 128 height 23
paste textarea "The perfect ass for you 😏🍑 Unlock and enjoy the show this morning baby...your m…"
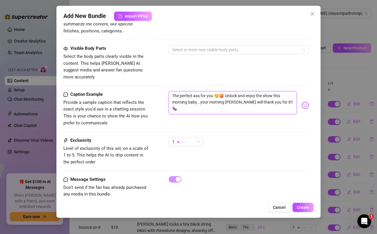
click at [216, 96] on textarea "The perfect ass for you 😏🍑 Unlock and enjoy the show this morning baby...your m…" at bounding box center [233, 102] width 128 height 23
click at [230, 99] on textarea "The perfect ass for you 😏🍑 Unlock and enjoy the show this morning baby...your m…" at bounding box center [233, 102] width 128 height 23
drag, startPoint x: 268, startPoint y: 96, endPoint x: 272, endPoint y: 96, distance: 4.3
click at [272, 96] on textarea "The perfect ass for you 😏🍑 Unlock and enjoy the show this morning baby...your m…" at bounding box center [233, 102] width 128 height 23
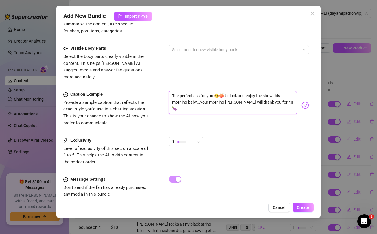
scroll to position [0, 0]
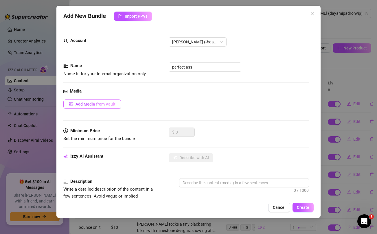
click at [102, 102] on span "Add Media from Vault" at bounding box center [96, 104] width 40 height 5
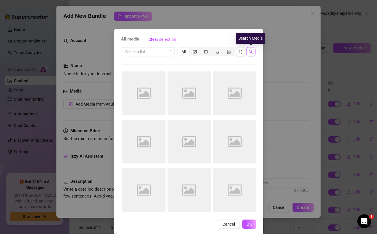
click at [253, 48] on button "button" at bounding box center [251, 51] width 9 height 9
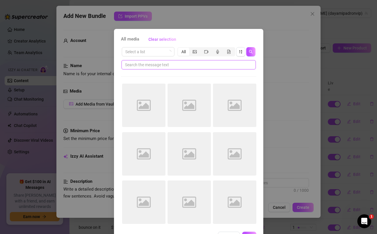
click at [187, 62] on input "text" at bounding box center [186, 65] width 123 height 6
paste input "it!!"
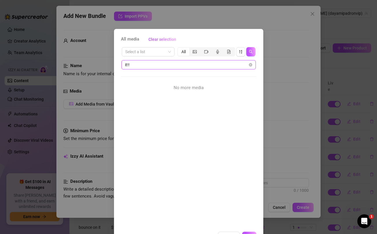
click at [179, 63] on input "it!!" at bounding box center [186, 65] width 123 height 6
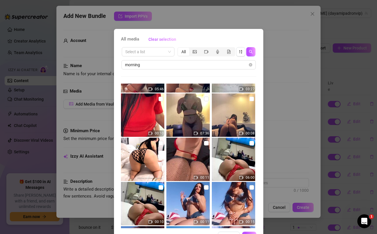
scroll to position [35, 0]
click at [159, 185] on input "checkbox" at bounding box center [161, 187] width 5 height 5
click at [252, 142] on input "checkbox" at bounding box center [252, 143] width 5 height 5
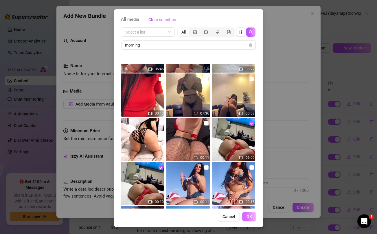
click at [250, 216] on span "OK" at bounding box center [250, 217] width 6 height 5
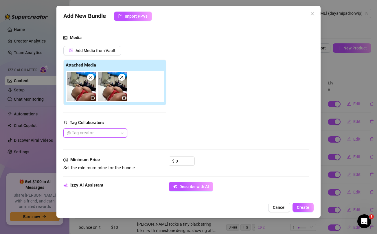
scroll to position [55, 0]
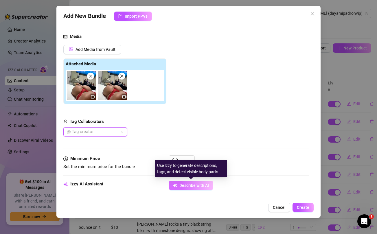
click at [189, 187] on span "Describe with AI" at bounding box center [195, 185] width 30 height 5
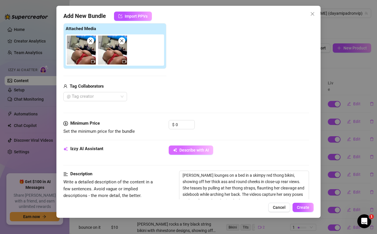
scroll to position [88, 0]
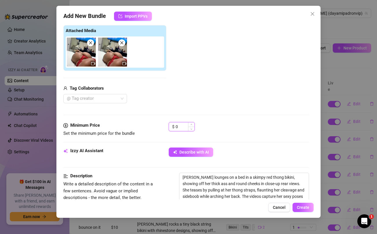
click at [182, 126] on input "0" at bounding box center [185, 127] width 19 height 9
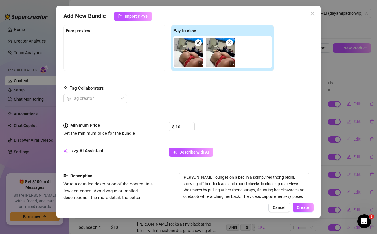
click at [195, 91] on div "Tag Collaborators" at bounding box center [168, 88] width 211 height 7
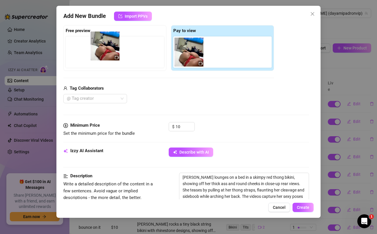
drag, startPoint x: 191, startPoint y: 57, endPoint x: 105, endPoint y: 51, distance: 86.3
click at [105, 51] on div "Free preview Pay to view" at bounding box center [168, 48] width 211 height 46
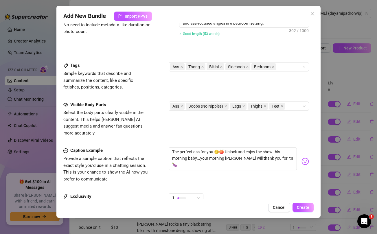
scroll to position [327, 0]
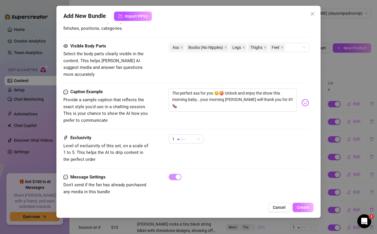
click at [307, 206] on span "Create" at bounding box center [303, 207] width 12 height 5
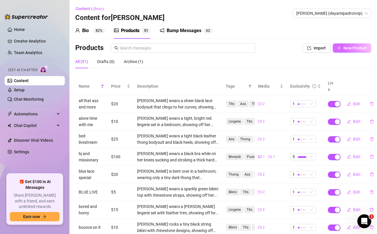
click at [348, 48] on span "New Product" at bounding box center [355, 48] width 23 height 5
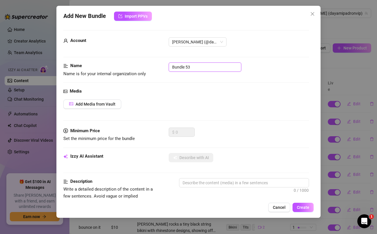
click at [212, 71] on input "Bundle 53" at bounding box center [205, 67] width 73 height 9
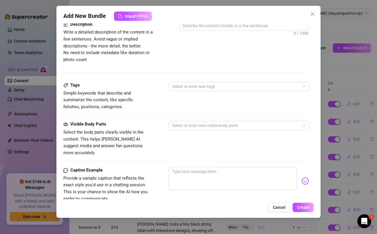
scroll to position [220, 0]
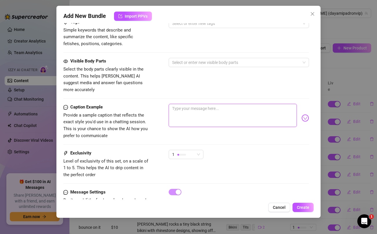
click at [216, 108] on textarea at bounding box center [233, 115] width 128 height 23
paste textarea "Starting the week and your day with a crazy hot sextape!!! 🥵💦 Look at how perfe…"
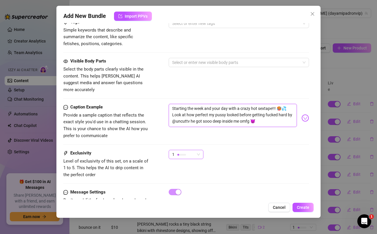
click at [190, 150] on div "1" at bounding box center [183, 154] width 23 height 9
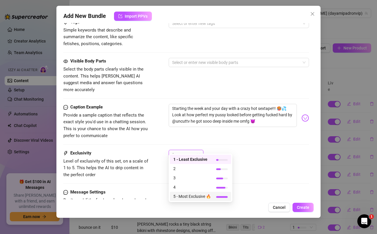
click at [183, 198] on span "5 - Most Exclusive 🔥" at bounding box center [193, 197] width 38 height 6
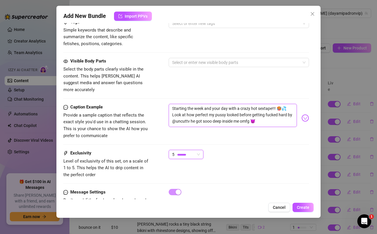
click at [207, 116] on textarea "Starting the week and your day with a crazy hot sextape!!! 🥵💦 Look at how perfe…" at bounding box center [233, 115] width 128 height 23
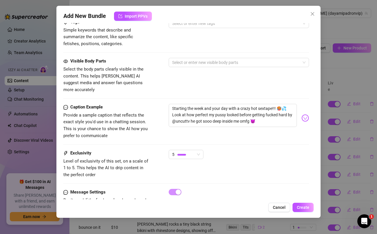
click at [200, 81] on div "Visible Body Parts Select the body parts clearly visible in the content. This h…" at bounding box center [186, 75] width 246 height 35
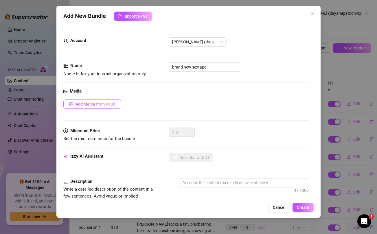
click at [106, 100] on button "Add Media from Vault" at bounding box center [92, 104] width 58 height 9
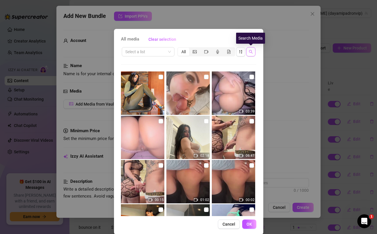
click at [253, 52] on icon "search" at bounding box center [251, 52] width 4 height 4
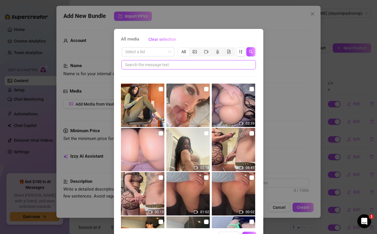
click at [213, 66] on input "text" at bounding box center [186, 65] width 123 height 6
paste input "sooo"
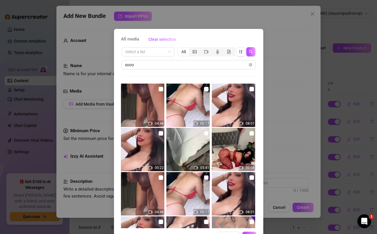
click at [207, 178] on input "checkbox" at bounding box center [206, 178] width 5 height 5
click at [162, 177] on input "checkbox" at bounding box center [161, 178] width 5 height 5
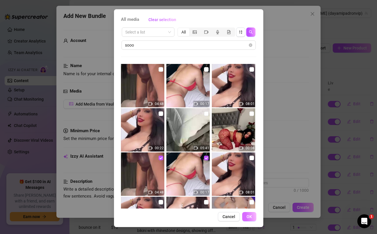
click at [251, 216] on span "OK" at bounding box center [250, 217] width 6 height 5
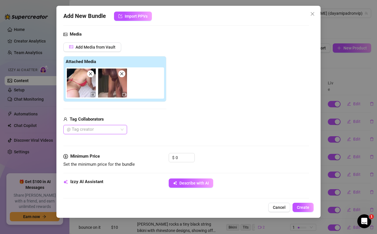
scroll to position [57, 0]
click at [182, 158] on input "0" at bounding box center [185, 157] width 19 height 9
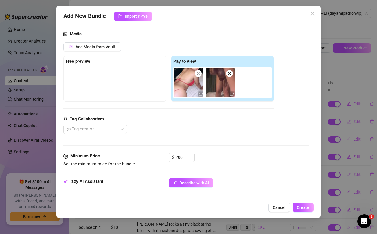
click at [184, 131] on div "@ Tag creator" at bounding box center [168, 129] width 211 height 9
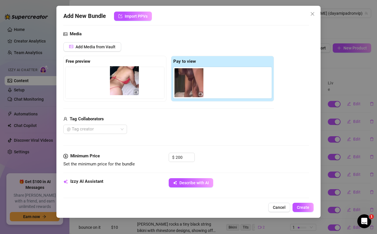
drag, startPoint x: 188, startPoint y: 79, endPoint x: 119, endPoint y: 77, distance: 69.0
click at [119, 77] on div "Free preview Pay to view" at bounding box center [168, 79] width 211 height 46
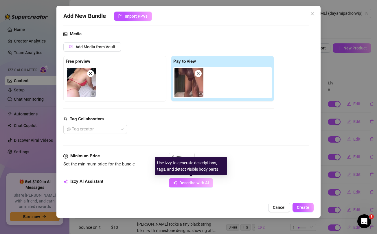
click at [190, 183] on span "Describe with AI" at bounding box center [195, 183] width 30 height 5
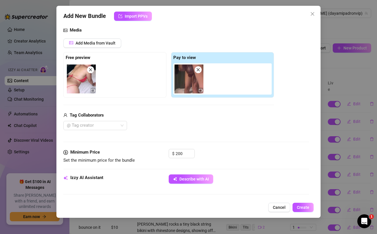
scroll to position [49, 0]
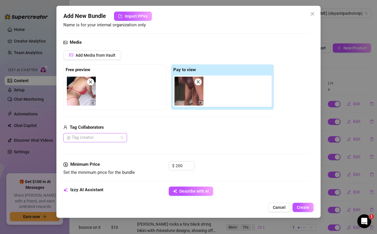
click at [111, 137] on div at bounding box center [92, 138] width 55 height 8
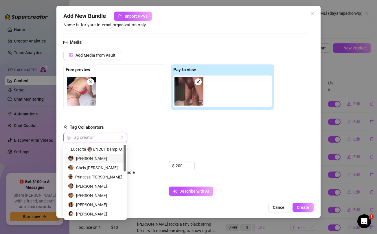
click at [92, 158] on div "[PERSON_NAME]" at bounding box center [95, 159] width 54 height 6
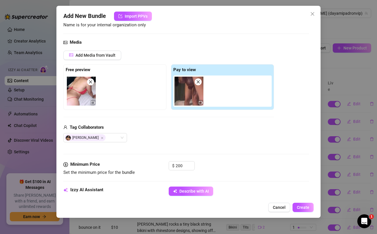
click at [176, 132] on div "Tag Collaborators [PERSON_NAME]" at bounding box center [168, 133] width 211 height 19
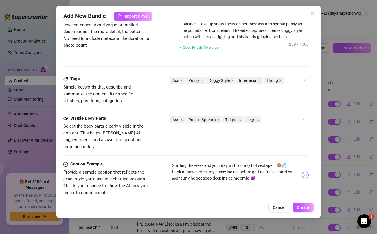
scroll to position [327, 0]
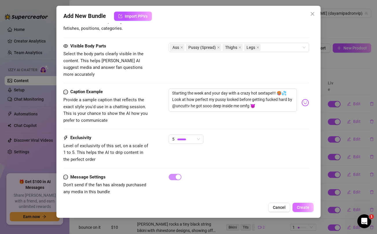
click at [306, 210] on span "Create" at bounding box center [303, 207] width 12 height 5
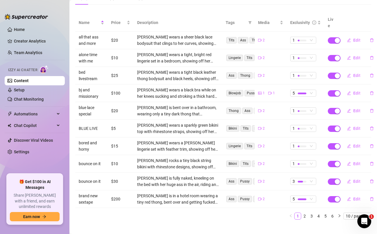
scroll to position [65, 0]
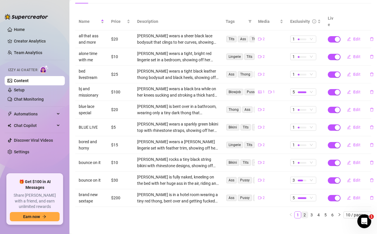
click at [305, 212] on link "2" at bounding box center [305, 215] width 6 height 6
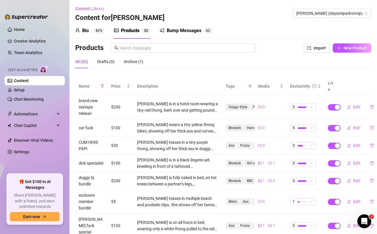
scroll to position [84, 0]
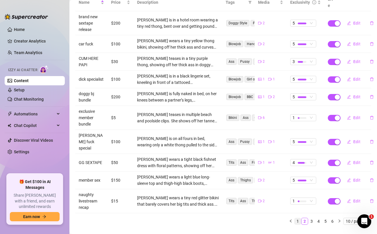
click at [299, 218] on link "1" at bounding box center [298, 221] width 6 height 6
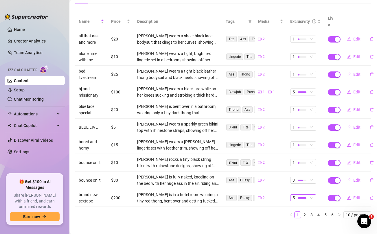
scroll to position [65, 1]
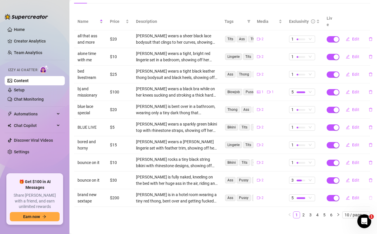
click at [370, 196] on icon "delete" at bounding box center [371, 198] width 4 height 4
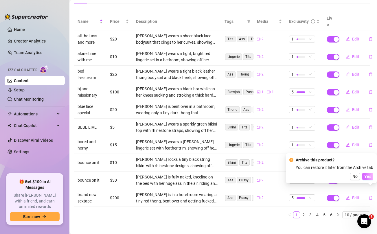
click at [371, 178] on span "Yes" at bounding box center [368, 176] width 7 height 5
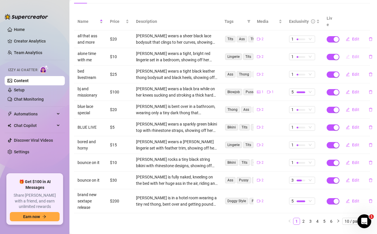
scroll to position [0, 1]
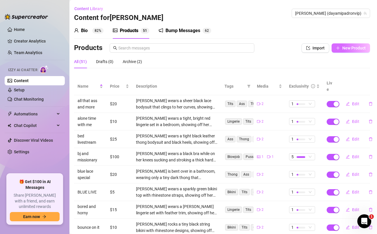
click at [353, 48] on span "New Product" at bounding box center [354, 48] width 23 height 5
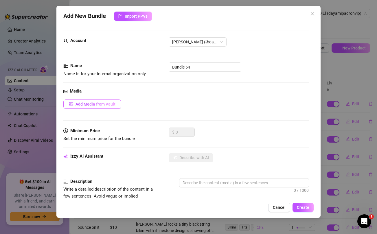
click at [104, 105] on span "Add Media from Vault" at bounding box center [96, 104] width 40 height 5
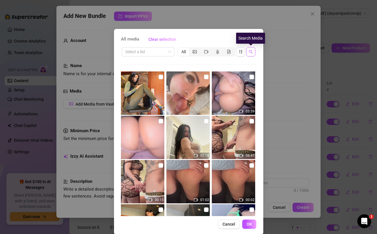
click at [252, 54] on icon "search" at bounding box center [251, 52] width 4 height 4
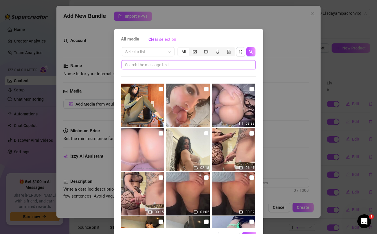
click at [208, 65] on input "text" at bounding box center [186, 65] width 123 height 6
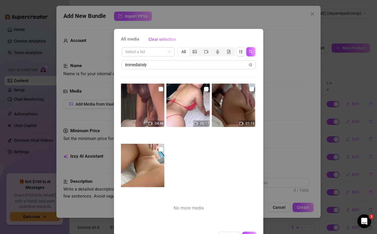
click at [280, 111] on div "All media Clear selection Select a list All immediately 04:48 00:17 01:19 No mo…" at bounding box center [188, 117] width 377 height 234
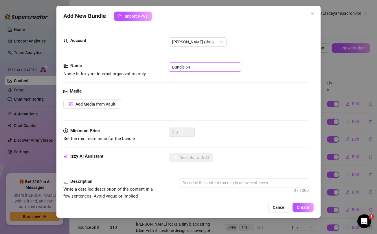
click at [185, 69] on input "Bundle 54" at bounding box center [205, 67] width 73 height 9
drag, startPoint x: 185, startPoint y: 69, endPoint x: 193, endPoint y: 57, distance: 13.8
click at [185, 69] on input "Bundle 54" at bounding box center [205, 67] width 73 height 9
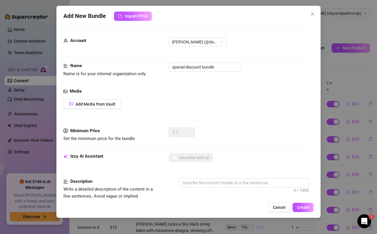
click at [216, 79] on div "Name Name is for your internal organization only special discount bundle" at bounding box center [186, 75] width 246 height 25
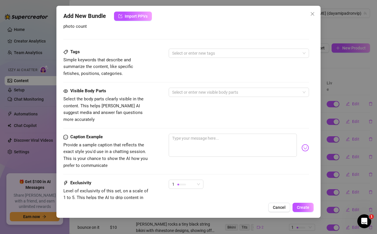
scroll to position [236, 0]
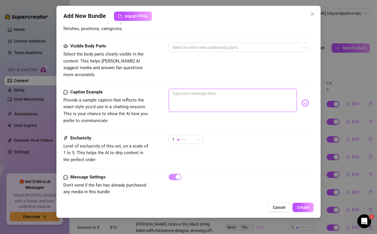
click at [213, 94] on textarea at bounding box center [233, 100] width 128 height 23
paste textarea "Morning baby! 💋 Enjoy this SPECIAL DISCOUNT BUNDLE for the weekend and look out…"
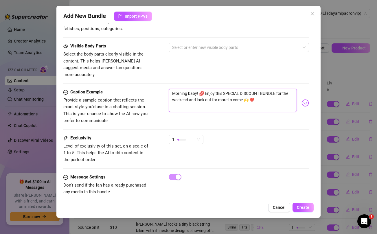
drag, startPoint x: 245, startPoint y: 95, endPoint x: 259, endPoint y: 95, distance: 13.9
click at [259, 95] on textarea "Morning baby! 💋 Enjoy this SPECIAL DISCOUNT BUNDLE for the weekend and look out…" at bounding box center [233, 100] width 128 height 23
click at [233, 67] on div "Visible Body Parts Select the body parts clearly visible in the content. This h…" at bounding box center [186, 60] width 246 height 35
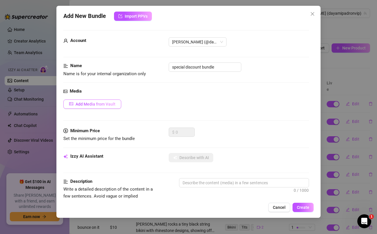
click at [115, 106] on span "Add Media from Vault" at bounding box center [96, 104] width 40 height 5
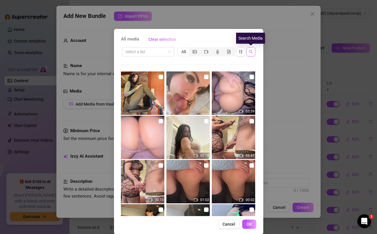
click at [251, 50] on icon "search" at bounding box center [251, 52] width 4 height 4
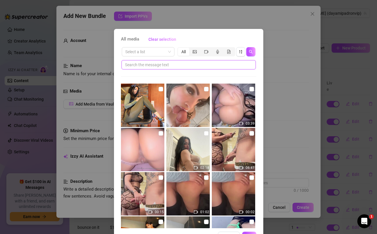
click at [199, 64] on input "text" at bounding box center [186, 65] width 123 height 6
paste input "🙌 ❤️"
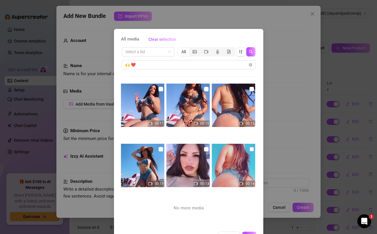
click at [252, 148] on input "checkbox" at bounding box center [252, 149] width 5 height 5
click at [206, 149] on input "checkbox" at bounding box center [206, 149] width 5 height 5
click at [161, 148] on input "checkbox" at bounding box center [161, 149] width 5 height 5
click at [160, 90] on input "checkbox" at bounding box center [161, 89] width 5 height 5
click at [206, 90] on input "checkbox" at bounding box center [206, 89] width 5 height 5
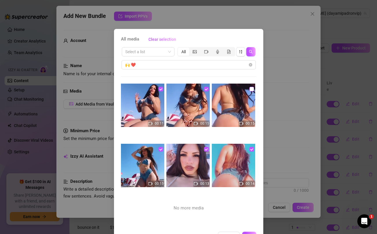
click at [254, 88] on input "checkbox" at bounding box center [252, 89] width 5 height 5
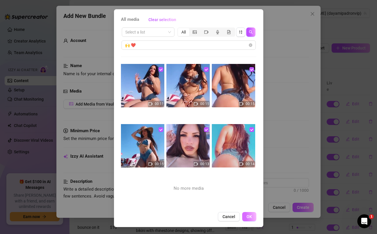
click at [252, 218] on span "OK" at bounding box center [250, 217] width 6 height 5
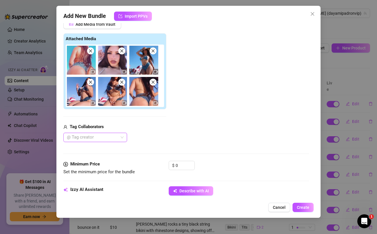
scroll to position [80, 0]
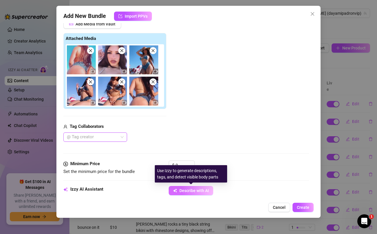
click at [194, 191] on span "Describe with AI" at bounding box center [195, 191] width 30 height 5
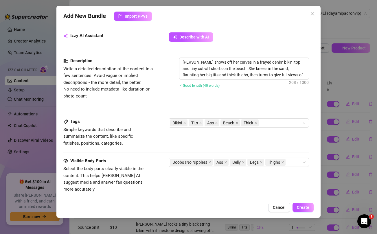
scroll to position [139, 0]
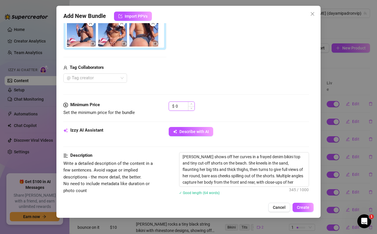
click at [180, 106] on input "0" at bounding box center [185, 106] width 19 height 9
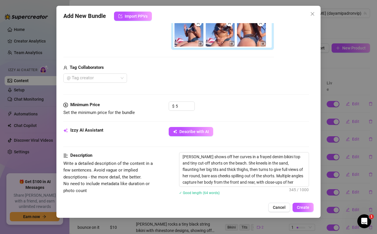
click at [187, 82] on div "@ Tag creator" at bounding box center [168, 78] width 211 height 9
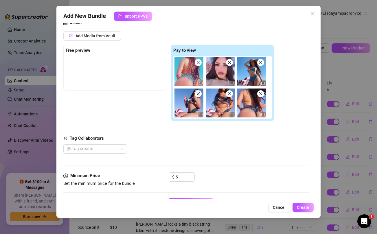
scroll to position [65, 0]
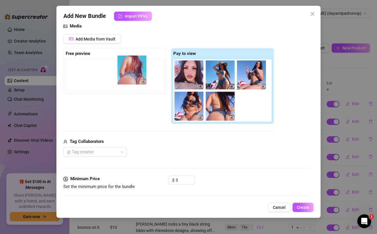
drag, startPoint x: 188, startPoint y: 74, endPoint x: 127, endPoint y: 69, distance: 61.9
click at [127, 69] on div "Free preview Pay to view" at bounding box center [168, 86] width 211 height 76
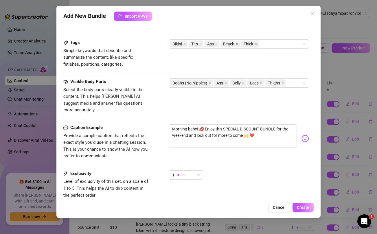
scroll to position [357, 0]
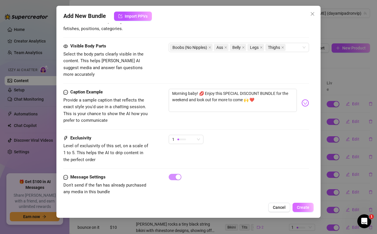
click at [301, 206] on span "Create" at bounding box center [303, 207] width 12 height 5
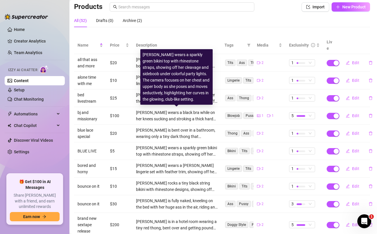
scroll to position [71, 1]
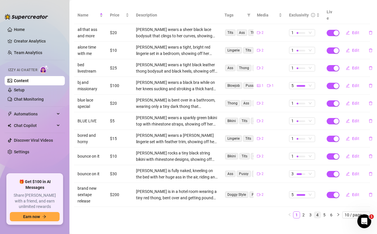
click at [317, 212] on link "4" at bounding box center [318, 215] width 6 height 6
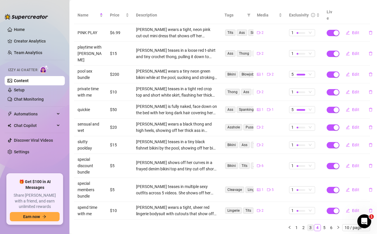
click at [310, 225] on link "3" at bounding box center [311, 228] width 6 height 6
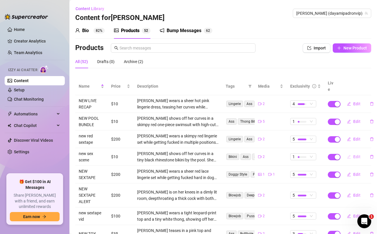
scroll to position [71, 1]
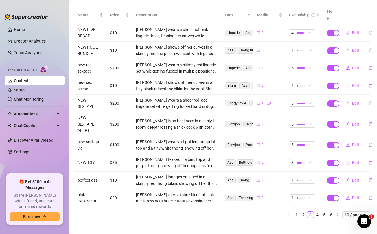
click at [355, 83] on span "Edit" at bounding box center [356, 85] width 7 height 5
type textarea "HOT LIVESTREAM RECAP All for you baby.. unlock and let me know if i should do t…"
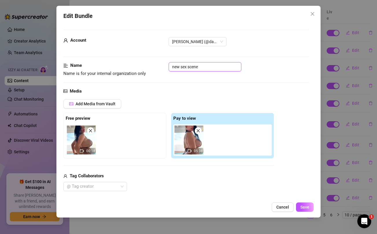
click at [218, 64] on input "new sex scene" at bounding box center [205, 66] width 73 height 9
type input "pool"
click at [308, 209] on span "Save" at bounding box center [305, 207] width 9 height 5
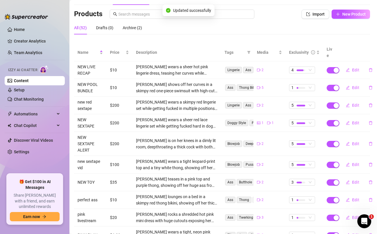
scroll to position [0, 1]
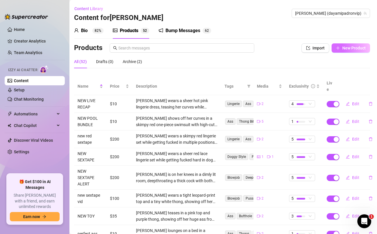
click at [348, 49] on span "New Product" at bounding box center [354, 48] width 23 height 5
type textarea "Type your message here..."
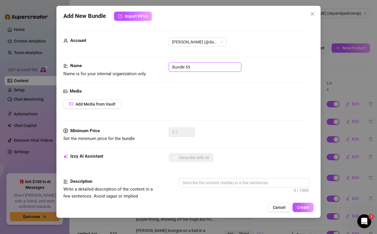
click at [226, 68] on input "Bundle 55" at bounding box center [205, 67] width 73 height 9
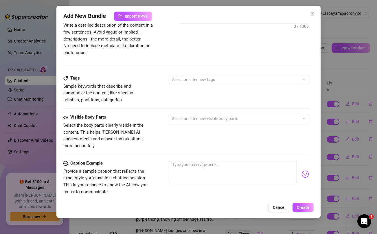
scroll to position [188, 0]
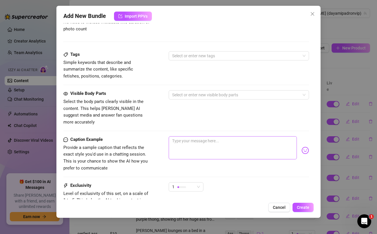
type input "new sex scene"
click at [220, 143] on textarea at bounding box center [233, 147] width 128 height 23
paste textarea "This is how i would wake you up if you were sleeping with me babe 👅🍆💦 Unlock if…"
type textarea "This is how i would wake you up if you were sleeping with me babe 👅🍆💦 Unlock if…"
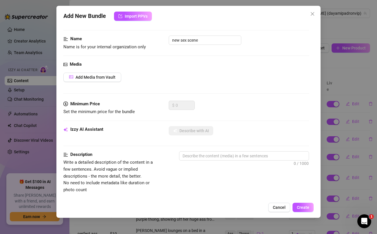
scroll to position [0, 0]
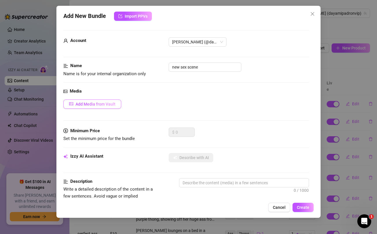
type textarea "This is how i would wake you up if you were sleeping with me babe 👅🍆💦 Unlock if…"
click at [101, 103] on span "Add Media from Vault" at bounding box center [96, 104] width 40 height 5
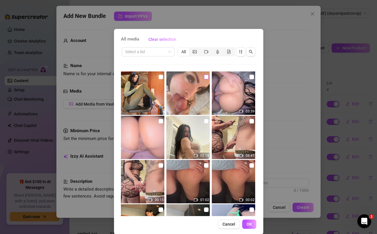
click at [207, 78] on input "checkbox" at bounding box center [206, 77] width 5 height 5
checkbox input "true"
click at [207, 51] on icon "video-camera" at bounding box center [207, 51] width 4 height 3
click at [202, 49] on input "segmented control" at bounding box center [202, 49] width 0 height 0
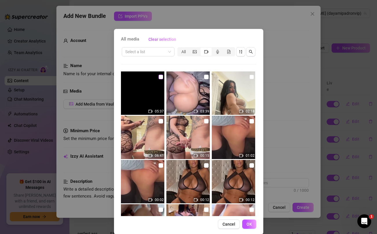
click at [160, 75] on input "checkbox" at bounding box center [161, 77] width 5 height 5
checkbox input "true"
click at [249, 223] on span "OK" at bounding box center [250, 224] width 6 height 5
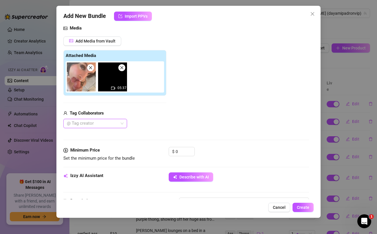
scroll to position [67, 0]
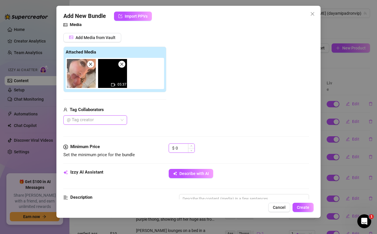
click at [184, 147] on input "0" at bounding box center [185, 148] width 19 height 9
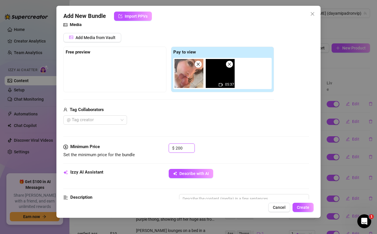
type input "200"
click at [200, 114] on div "Tag Collaborators @ Tag creator" at bounding box center [168, 116] width 211 height 19
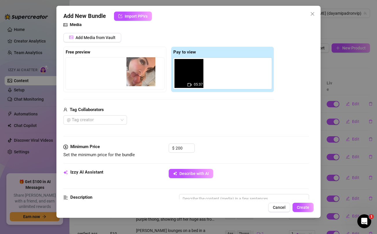
drag, startPoint x: 187, startPoint y: 75, endPoint x: 116, endPoint y: 70, distance: 71.7
click at [116, 70] on div "Free preview Pay to view 05:37" at bounding box center [168, 70] width 211 height 46
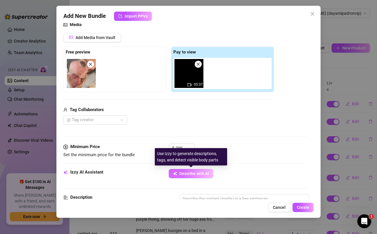
click at [191, 174] on span "Describe with AI" at bounding box center [195, 173] width 30 height 5
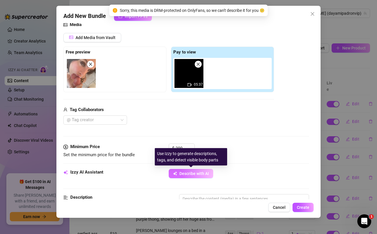
click at [188, 171] on button "Describe with AI" at bounding box center [191, 173] width 45 height 9
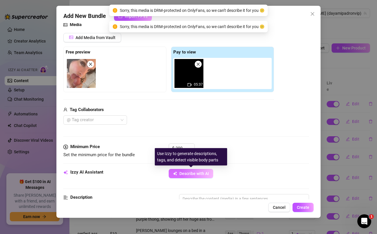
click at [188, 171] on button "Describe with AI" at bounding box center [191, 173] width 45 height 9
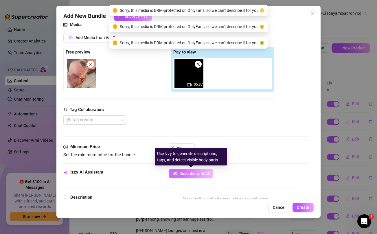
click at [188, 171] on button "Describe with AI" at bounding box center [191, 173] width 45 height 9
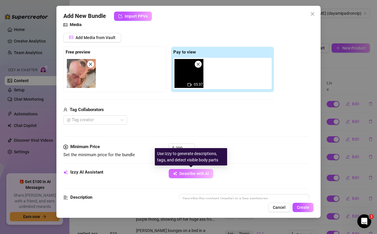
click at [192, 176] on button "Describe with AI" at bounding box center [191, 173] width 45 height 9
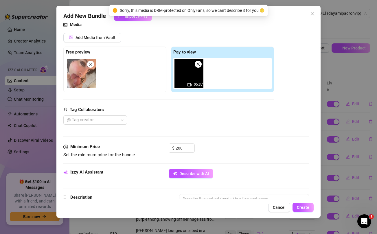
click at [199, 64] on icon "close" at bounding box center [198, 64] width 3 height 3
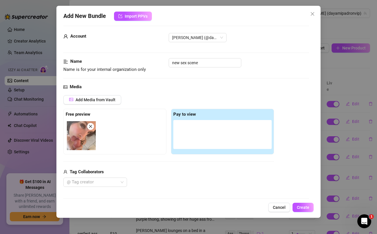
scroll to position [0, 0]
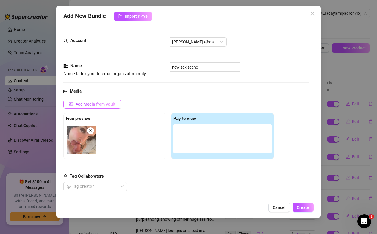
click at [99, 103] on span "Add Media from Vault" at bounding box center [96, 104] width 40 height 5
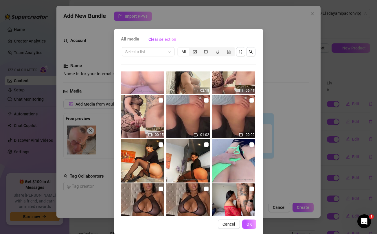
scroll to position [73, 0]
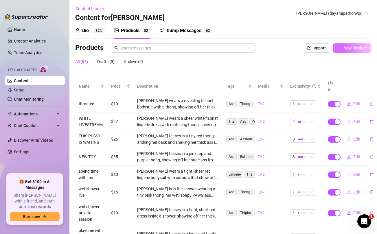
click at [354, 50] on span "New Product" at bounding box center [355, 48] width 23 height 5
type textarea "Type your message here..."
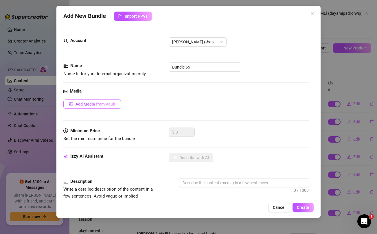
click at [114, 102] on span "Add Media from Vault" at bounding box center [96, 104] width 40 height 5
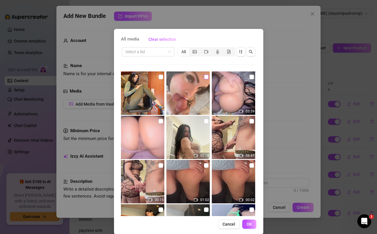
click at [206, 76] on input "checkbox" at bounding box center [206, 77] width 5 height 5
checkbox input "true"
click at [205, 52] on icon "video-camera" at bounding box center [207, 51] width 4 height 3
click at [202, 49] on input "segmented control" at bounding box center [202, 49] width 0 height 0
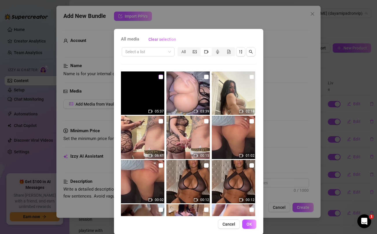
click at [159, 78] on input "checkbox" at bounding box center [161, 77] width 5 height 5
checkbox input "true"
click at [249, 225] on span "OK" at bounding box center [250, 224] width 6 height 5
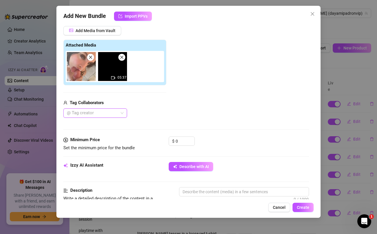
scroll to position [76, 0]
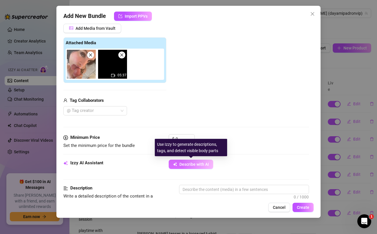
click at [193, 164] on span "Describe with AI" at bounding box center [195, 164] width 30 height 5
type textarea "Close-up"
type textarea "Close-up shot"
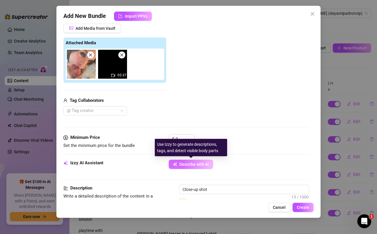
type textarea "Close-up shot of"
type textarea "Close-up shot of Dayami"
type textarea "Close-up shot of Dayami holding"
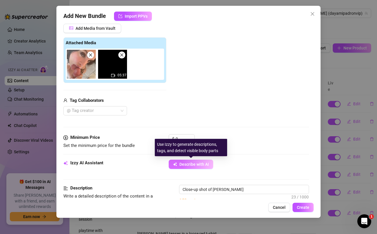
type textarea "Close-up shot of Dayami holding"
type textarea "Close-up shot of Dayami holding and"
type textarea "Close-up shot of Dayami holding and stroking"
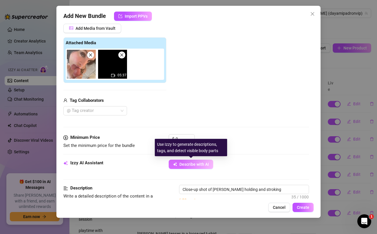
type textarea "Close-up shot of Dayami holding and stroking a"
type textarea "Close-up shot of Dayami holding and stroking a thick,"
type textarea "Close-up shot of Dayami holding and stroking a thick, hard"
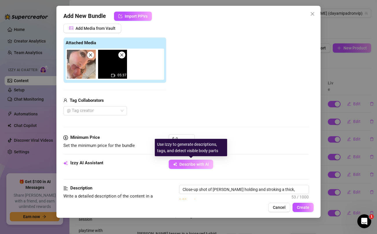
type textarea "Close-up shot of Dayami holding and stroking a thick, hard"
type textarea "Close-up shot of Dayami holding and stroking a thick, hard cock"
type textarea "Close-up shot of Dayami holding and stroking a thick, hard cock with"
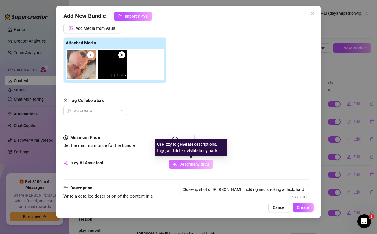
type textarea "Close-up shot of Dayami holding and stroking a thick, hard cock with her"
type textarea "Close-up shot of Dayami holding and stroking a thick, hard cock with her manicu…"
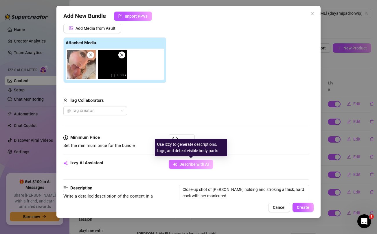
type textarea "Close-up shot of Dayami holding and stroking a thick, hard cock with her manicu…"
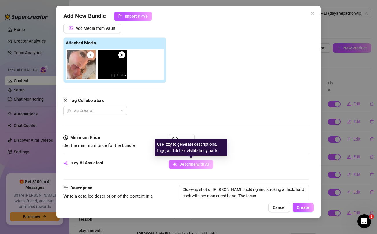
type textarea "Close-up shot of Dayami holding and stroking a thick, hard cock with her manicu…"
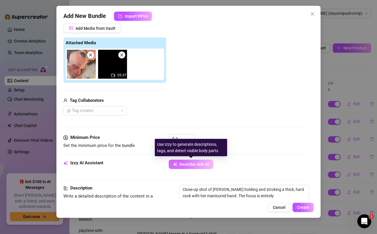
type textarea "Close-up shot of Dayami holding and stroking a thick, hard cock with her manicu…"
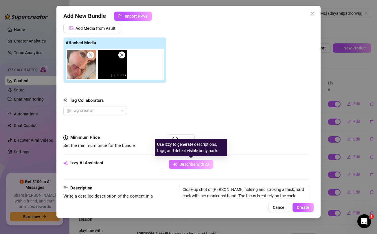
type textarea "Close-up shot of Dayami holding and stroking a thick, hard cock with her manicu…"
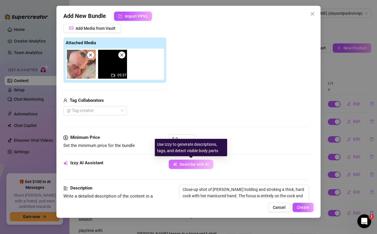
type textarea "Close-up shot of Dayami holding and stroking a thick, hard cock with her manicu…"
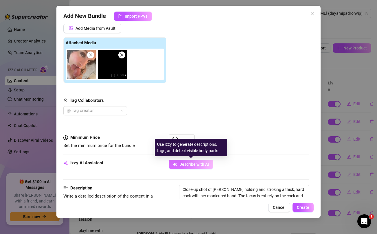
type textarea "Close-up shot of Dayami holding and stroking a thick, hard cock with her manicu…"
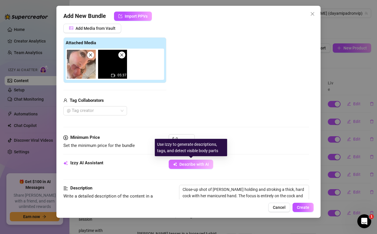
type textarea "Close-up shot of Dayami holding and stroking a thick, hard cock with her manicu…"
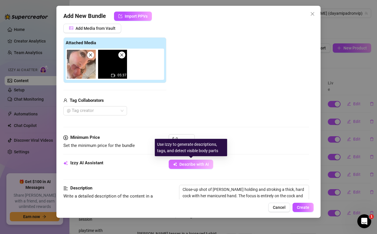
type textarea "Close-up shot of Dayami holding and stroking a thick, hard cock with her manicu…"
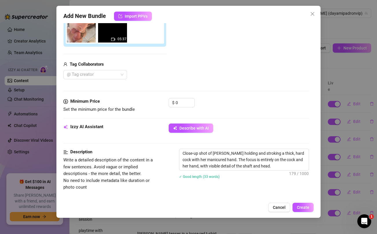
scroll to position [116, 0]
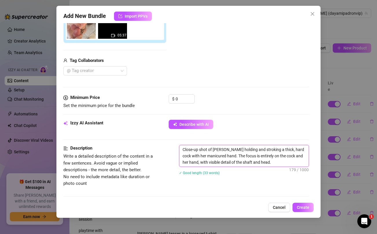
click at [222, 155] on textarea "Close-up shot of Dayami holding and stroking a thick, hard cock with her manicu…" at bounding box center [244, 155] width 129 height 21
click at [271, 160] on textarea "Close-up shot of Dayami holding and stroking a thick, hard cock with her manicu…" at bounding box center [244, 155] width 129 height 21
type textarea "Close-up shot of Dayami holding and stroking a thick, hard cock with her manicu…"
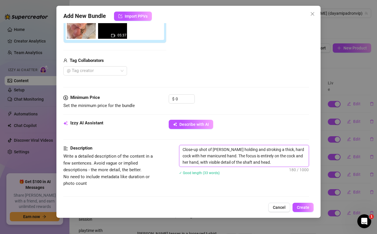
type textarea "Close-up shot of Dayami holding and stroking a thick, hard cock with her manicu…"
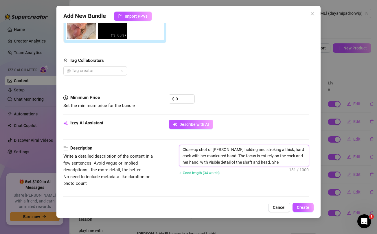
type textarea "Close-up shot of Dayami holding and stroking a thick, hard cock with her manicu…"
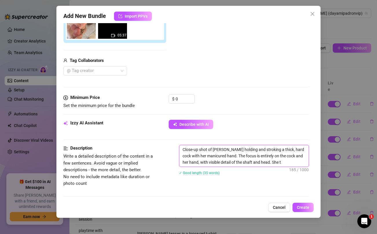
type textarea "Close-up shot of Dayami holding and stroking a thick, hard cock with her manicu…"
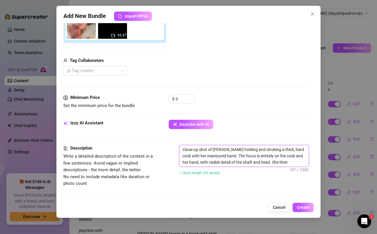
type textarea "Close-up shot of Dayami holding and stroking a thick, hard cock with her manicu…"
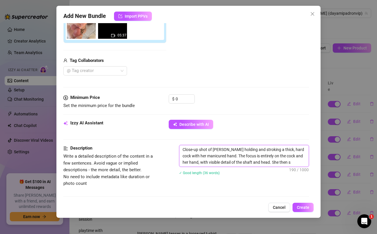
type textarea "Close-up shot of Dayami holding and stroking a thick, hard cock with her manicu…"
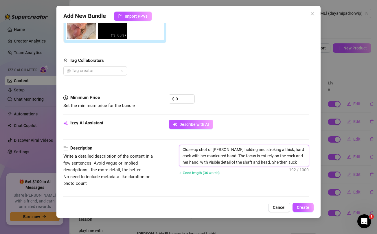
type textarea "Close-up shot of Dayami holding and stroking a thick, hard cock with her manicu…"
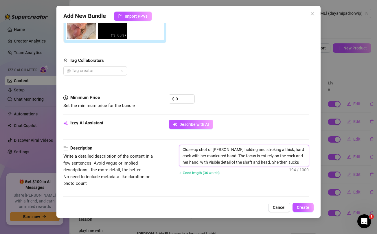
type textarea "Close-up shot of Dayami holding and stroking a thick, hard cock with her manicu…"
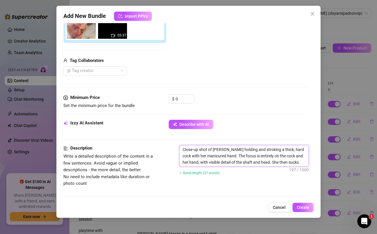
type textarea "Close-up shot of Dayami holding and stroking a thick, hard cock with her manicu…"
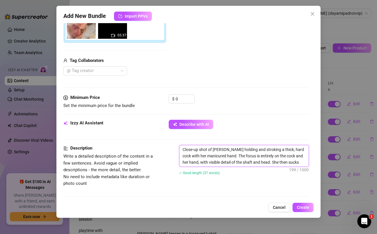
type textarea "Close-up shot of Dayami holding and stroking a thick, hard cock with her manicu…"
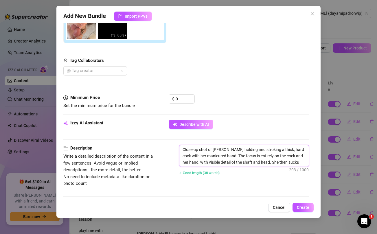
type textarea "Close-up shot of Dayami holding and stroking a thick, hard cock with her manicu…"
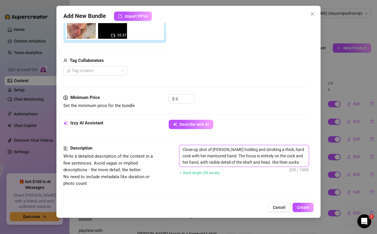
type textarea "Close-up shot of Dayami holding and stroking a thick, hard cock with her manicu…"
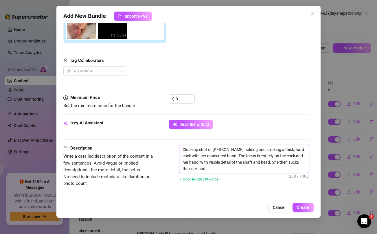
type textarea "Close-up shot of Dayami holding and stroking a thick, hard cock with her manicu…"
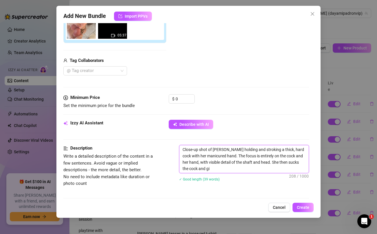
scroll to position [0, 0]
type textarea "Close-up shot of Dayami holding and stroking a thick, hard cock with her manicu…"
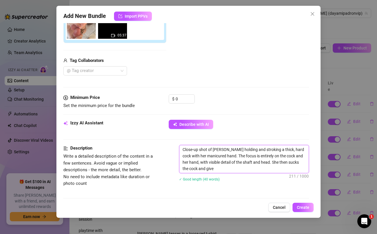
type textarea "Close-up shot of Dayami holding and stroking a thick, hard cock with her manicu…"
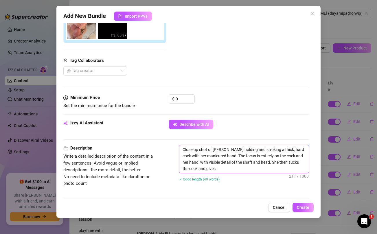
type textarea "Close-up shot of Dayami holding and stroking a thick, hard cock with her manicu…"
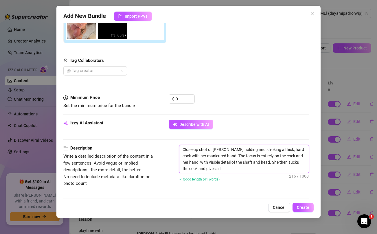
type textarea "Close-up shot of Dayami holding and stroking a thick, hard cock with her manicu…"
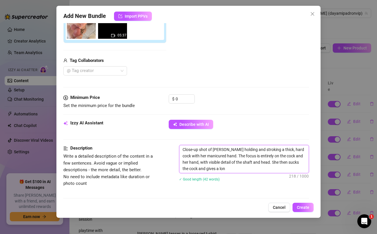
type textarea "Close-up shot of Dayami holding and stroking a thick, hard cock with her manicu…"
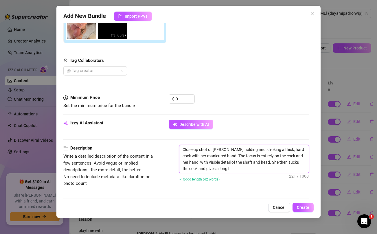
type textarea "Close-up shot of Dayami holding and stroking a thick, hard cock with her manicu…"
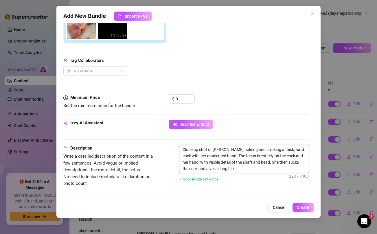
type textarea "Close-up shot of Dayami holding and stroking a thick, hard cock with her manicu…"
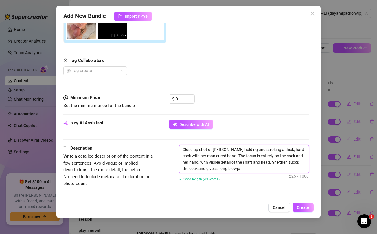
type textarea "Close-up shot of Dayami holding and stroking a thick, hard cock with her manicu…"
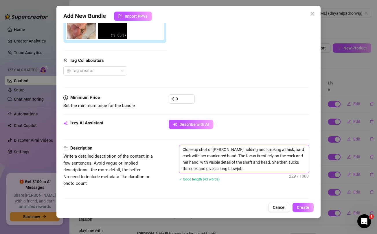
type textarea "Close-up shot of Dayami holding and stroking a thick, hard cock with her manicu…"
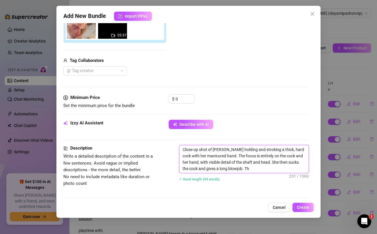
type textarea "Close-up shot of Dayami holding and stroking a thick, hard cock with her manicu…"
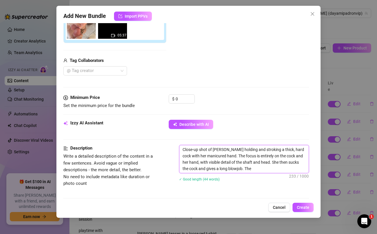
type textarea "Close-up shot of Dayami holding and stroking a thick, hard cock with her manicu…"
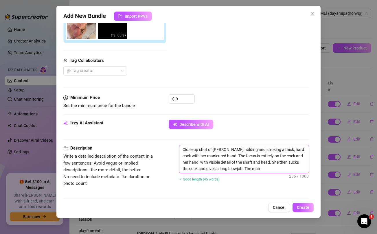
type textarea "Close-up shot of Dayami holding and stroking a thick, hard cock with her manicu…"
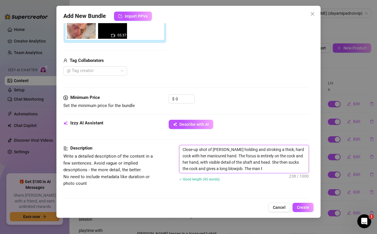
type textarea "Close-up shot of Dayami holding and stroking a thick, hard cock with her manicu…"
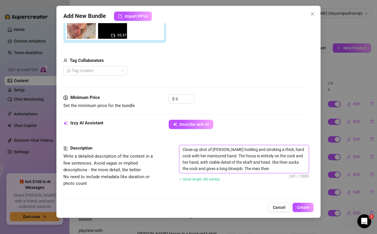
type textarea "Close-up shot of Dayami holding and stroking a thick, hard cock with her manicu…"
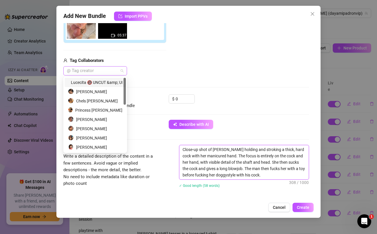
click at [115, 72] on div at bounding box center [92, 71] width 55 height 8
click at [100, 90] on div "[PERSON_NAME]" at bounding box center [95, 92] width 54 height 6
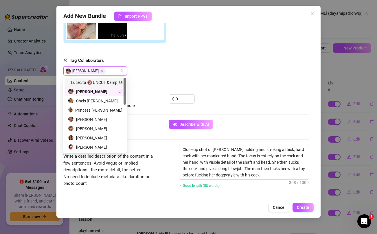
click at [172, 75] on div "Add Media from Vault Attached Media 05:37 Tag Collaborators Dayami Padron" at bounding box center [186, 30] width 246 height 92
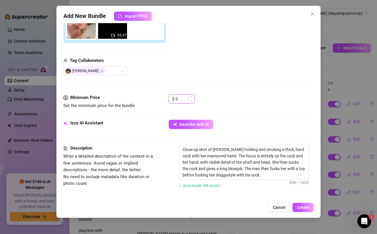
click at [182, 101] on input "0" at bounding box center [185, 99] width 19 height 9
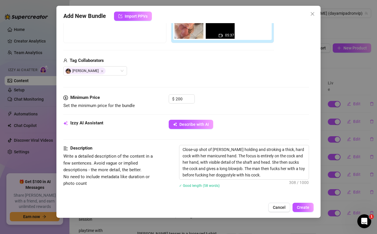
click at [196, 64] on div "Tag Collaborators" at bounding box center [168, 60] width 211 height 7
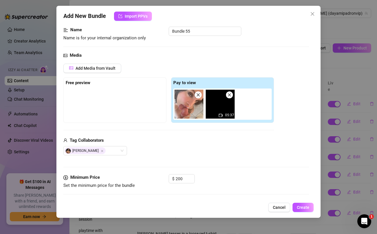
scroll to position [36, 0]
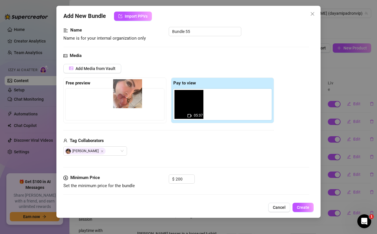
drag, startPoint x: 185, startPoint y: 102, endPoint x: 122, endPoint y: 91, distance: 64.1
click at [122, 91] on div "Free preview Pay to view 05:37" at bounding box center [168, 101] width 211 height 46
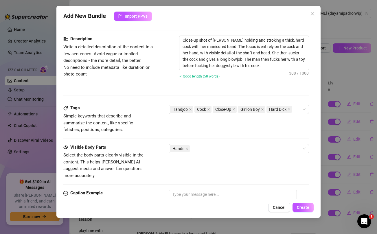
scroll to position [227, 0]
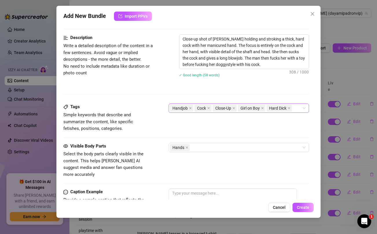
click at [296, 110] on div "Handjob Cock Close-Up Girl on Boy Hard Dick" at bounding box center [236, 108] width 132 height 8
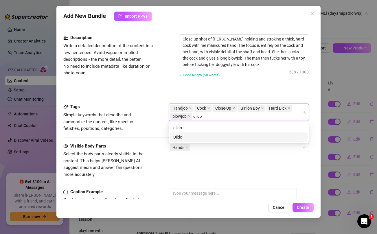
click at [256, 139] on div "Dildo" at bounding box center [239, 137] width 131 height 6
click at [220, 136] on div "Sex Tape" at bounding box center [239, 137] width 131 height 6
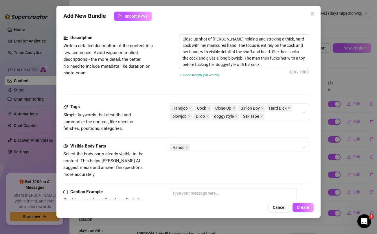
click at [154, 83] on div "Description Write a detailed description of the content in a few sentences. Avo…" at bounding box center [186, 59] width 246 height 50
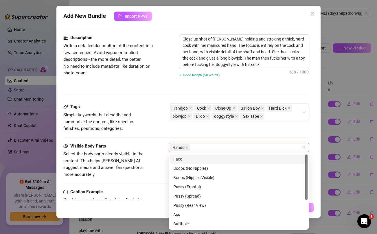
click at [216, 148] on div "Hands" at bounding box center [236, 148] width 132 height 8
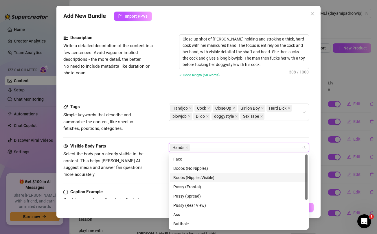
click at [201, 178] on div "Boobs (Nipples Visible)" at bounding box center [239, 178] width 131 height 6
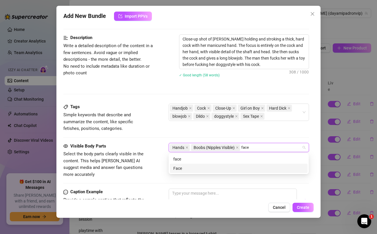
click at [189, 169] on div "Face" at bounding box center [239, 168] width 131 height 6
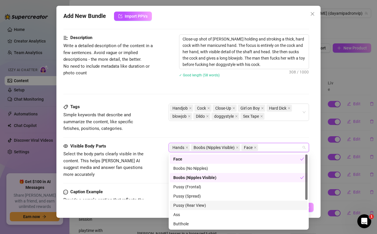
click at [195, 206] on div "Pussy (Rear View)" at bounding box center [239, 205] width 131 height 6
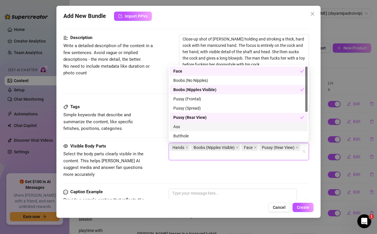
click at [179, 128] on div "Ass" at bounding box center [239, 127] width 131 height 6
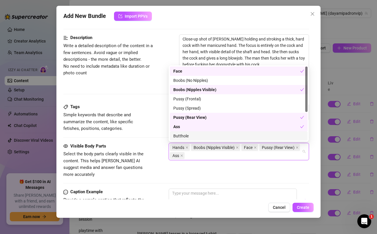
click at [180, 137] on div "Butthole" at bounding box center [239, 136] width 131 height 6
click at [164, 171] on div "Visible Body Parts Select the body parts clearly visible in the content. This h…" at bounding box center [186, 160] width 246 height 35
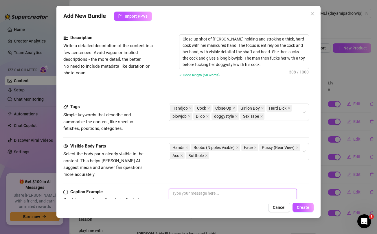
click at [198, 193] on textarea at bounding box center [233, 200] width 128 height 23
paste textarea "This is how i would wake you up if you were sleeping with me babe 👅🍆💦 Unlock if…"
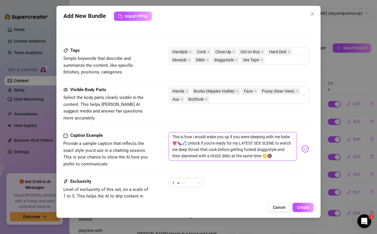
scroll to position [327, 0]
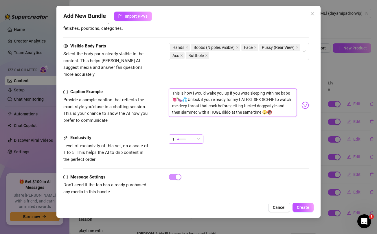
click at [187, 135] on div "1" at bounding box center [183, 139] width 23 height 9
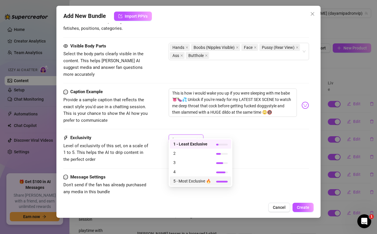
click at [196, 181] on span "5 - Most Exclusive 🔥" at bounding box center [193, 181] width 38 height 6
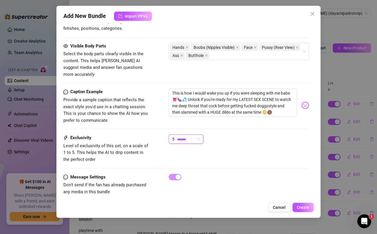
click at [283, 150] on div "Exclusivity Level of exclusivity of this set, on a scale of 1 to 5. This helps …" at bounding box center [186, 149] width 246 height 28
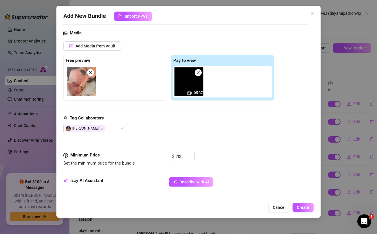
scroll to position [0, 0]
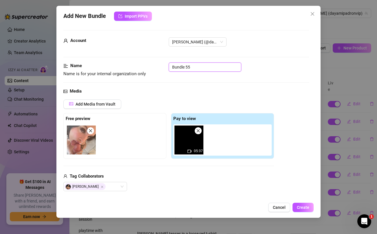
click at [208, 66] on input "Bundle 55" at bounding box center [205, 67] width 73 height 9
click at [249, 76] on div "Name Name is for your internal organization only new sex scene" at bounding box center [186, 70] width 246 height 15
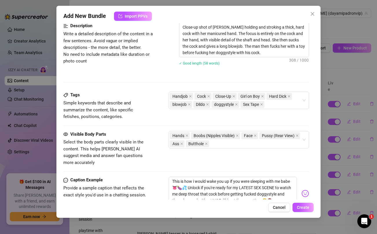
scroll to position [327, 0]
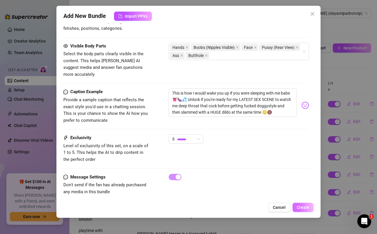
click at [304, 210] on button "Create" at bounding box center [303, 207] width 21 height 9
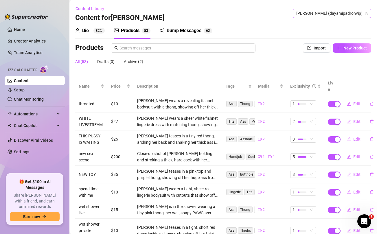
click at [337, 14] on span "[PERSON_NAME] (dayamipadronvip)" at bounding box center [333, 13] width 72 height 9
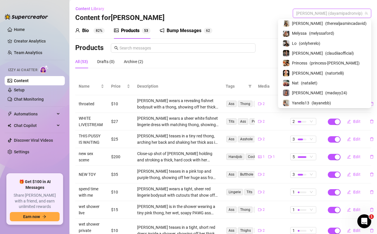
scroll to position [0, 0]
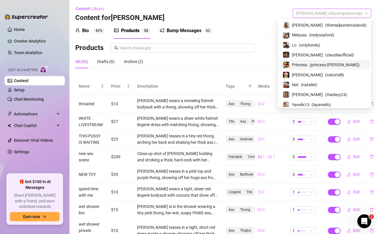
click at [308, 66] on span "Princess" at bounding box center [299, 65] width 15 height 6
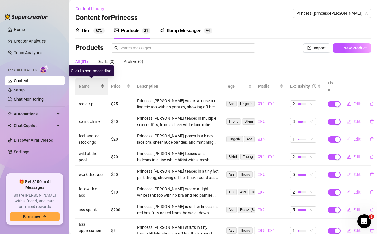
click at [83, 85] on span "Name" at bounding box center [89, 86] width 21 height 6
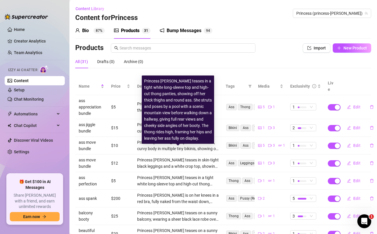
scroll to position [71, 0]
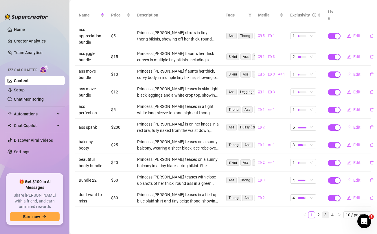
click at [325, 212] on link "3" at bounding box center [326, 215] width 6 height 6
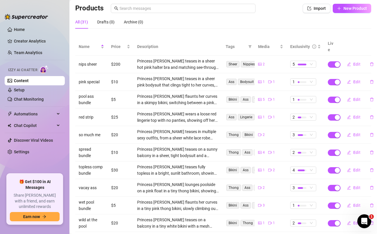
scroll to position [65, 0]
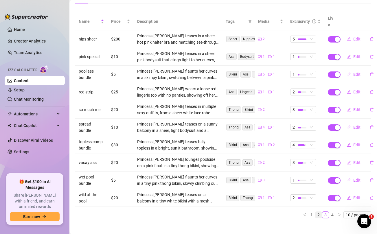
click at [321, 212] on link "2" at bounding box center [319, 215] width 6 height 6
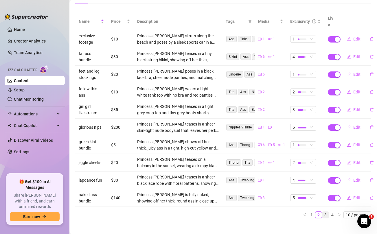
click at [327, 212] on link "3" at bounding box center [326, 215] width 6 height 6
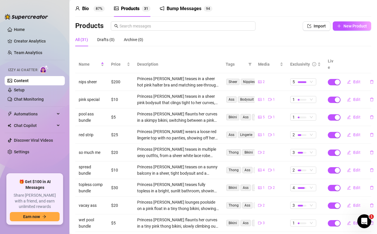
scroll to position [0, 0]
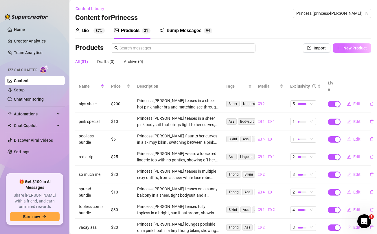
click at [351, 46] on span "New Product" at bounding box center [355, 48] width 23 height 5
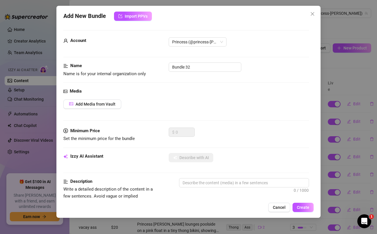
click at [204, 72] on div "Name Name is for your internal organization only Bundle 32" at bounding box center [186, 70] width 246 height 15
click at [202, 67] on input "Bundle 32" at bounding box center [205, 67] width 73 height 9
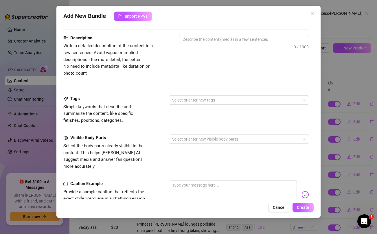
scroll to position [220, 0]
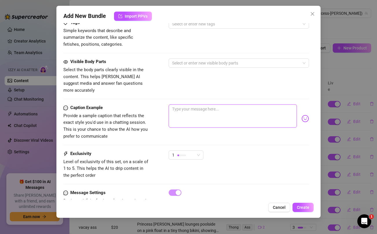
click at [194, 108] on textarea at bounding box center [233, 116] width 128 height 23
paste textarea "Let me show you how perfectly your cock would slide between these oiled-up chee…"
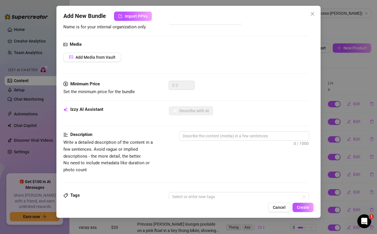
scroll to position [0, 0]
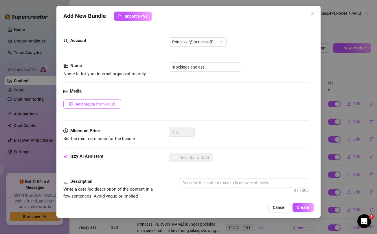
click at [112, 107] on button "Add Media from Vault" at bounding box center [92, 104] width 58 height 9
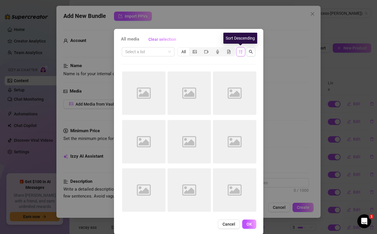
click at [240, 53] on icon "sort-descending" at bounding box center [240, 51] width 3 height 3
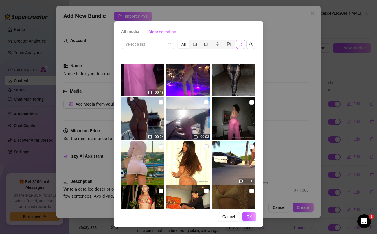
scroll to position [3055, 0]
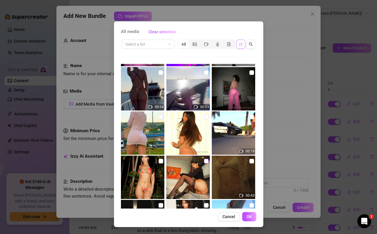
click at [206, 160] on input "checkbox" at bounding box center [206, 161] width 5 height 5
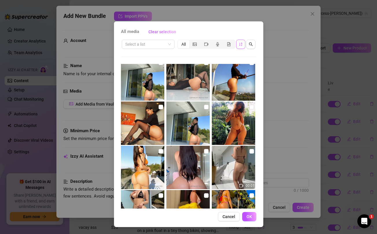
scroll to position [5258, 0]
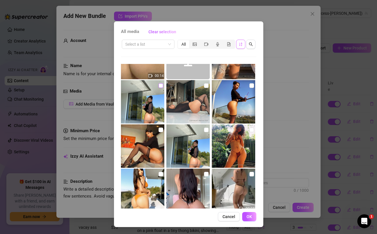
click at [160, 85] on input "checkbox" at bounding box center [161, 85] width 5 height 5
click at [160, 132] on input "checkbox" at bounding box center [161, 130] width 5 height 5
click at [207, 129] on input "checkbox" at bounding box center [206, 130] width 5 height 5
click at [206, 87] on input "checkbox" at bounding box center [206, 85] width 5 height 5
click at [252, 84] on input "checkbox" at bounding box center [252, 85] width 5 height 5
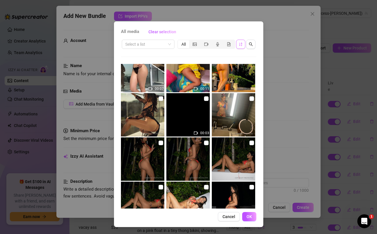
scroll to position [5502, 0]
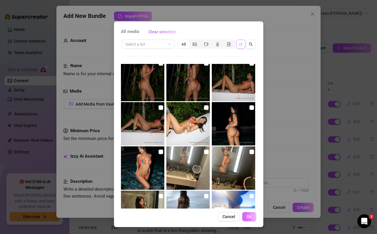
click at [251, 216] on span "OK" at bounding box center [250, 217] width 6 height 5
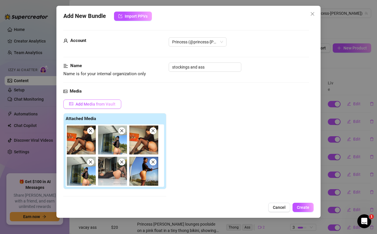
click at [98, 103] on span "Add Media from Vault" at bounding box center [96, 104] width 40 height 5
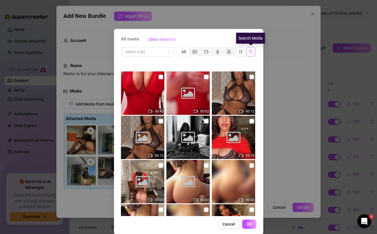
click at [251, 51] on icon "search" at bounding box center [251, 52] width 4 height 4
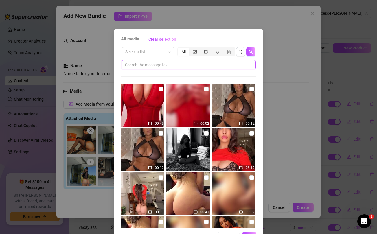
click at [198, 66] on input "text" at bounding box center [186, 65] width 123 height 6
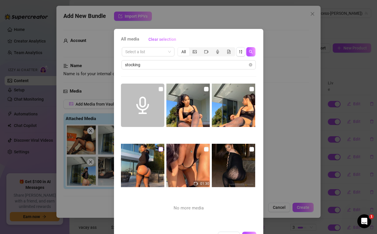
click at [161, 149] on input "checkbox" at bounding box center [161, 149] width 5 height 5
click at [207, 91] on input "checkbox" at bounding box center [206, 89] width 5 height 5
click at [252, 88] on input "checkbox" at bounding box center [252, 89] width 5 height 5
click at [170, 66] on input "stocking" at bounding box center [186, 65] width 123 height 6
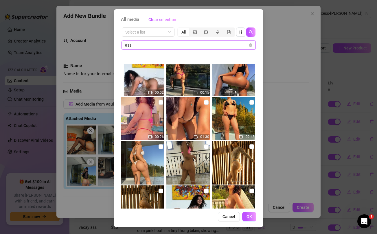
scroll to position [2169, 0]
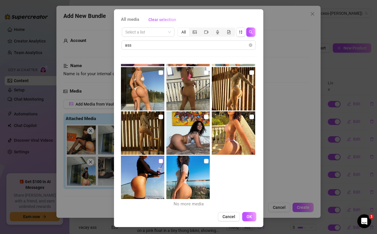
click at [161, 160] on input "checkbox" at bounding box center [161, 161] width 5 height 5
click at [252, 45] on icon "close-circle" at bounding box center [250, 44] width 3 height 3
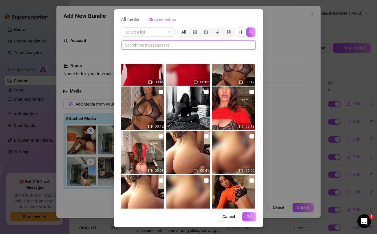
scroll to position [0, 0]
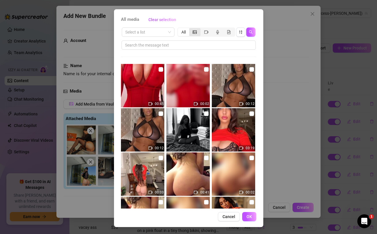
click at [195, 31] on icon "picture" at bounding box center [195, 32] width 4 height 4
click at [191, 29] on input "segmented control" at bounding box center [191, 29] width 0 height 0
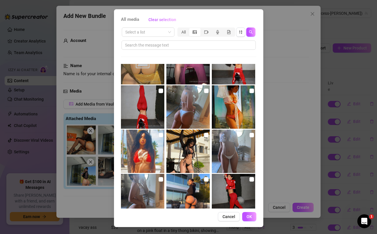
scroll to position [928, 0]
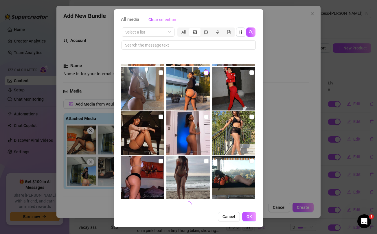
click at [206, 72] on input "checkbox" at bounding box center [206, 72] width 5 height 5
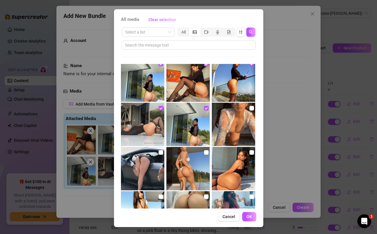
scroll to position [2287, 0]
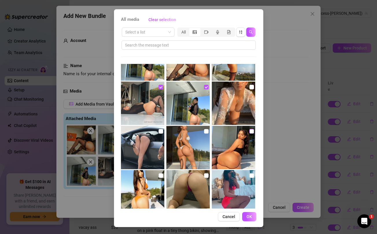
click at [251, 132] on input "checkbox" at bounding box center [252, 131] width 5 height 5
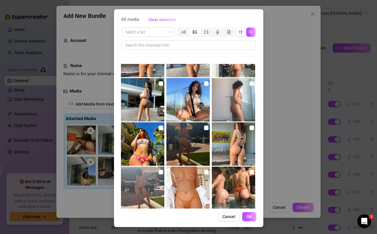
scroll to position [2559, 0]
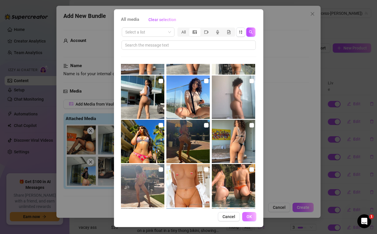
click at [251, 218] on span "OK" at bounding box center [250, 217] width 6 height 5
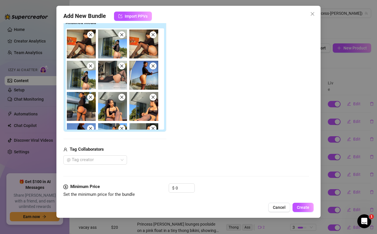
scroll to position [97, 0]
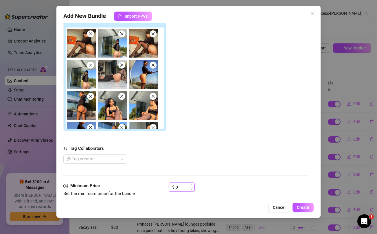
click at [178, 185] on input "0" at bounding box center [185, 187] width 19 height 9
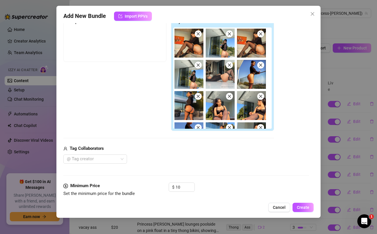
click at [189, 164] on div "Media Add Media from Vault Free preview Pay to view Tag Collaborators @ Tag cre…" at bounding box center [186, 87] width 246 height 192
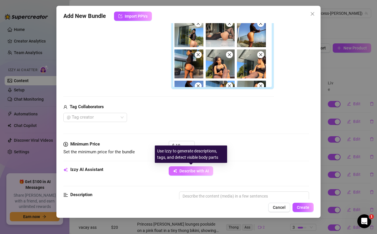
click at [186, 171] on span "Describe with AI" at bounding box center [195, 171] width 30 height 5
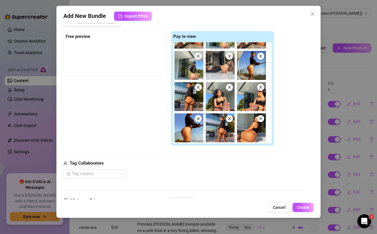
scroll to position [23, 0]
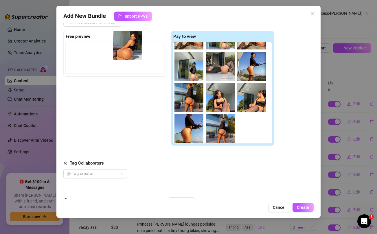
drag, startPoint x: 248, startPoint y: 125, endPoint x: 117, endPoint y: 45, distance: 153.7
click at [117, 45] on div "Free preview Pay to view" at bounding box center [168, 88] width 211 height 115
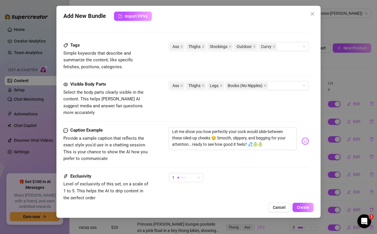
scroll to position [366, 0]
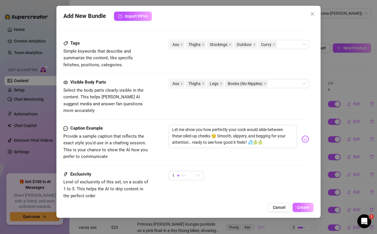
click at [301, 208] on span "Create" at bounding box center [303, 207] width 12 height 5
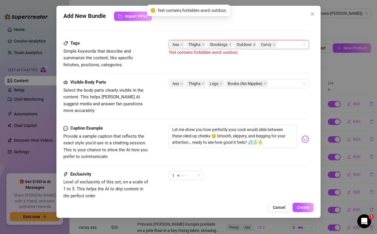
click at [254, 44] on icon "close" at bounding box center [255, 44] width 2 height 2
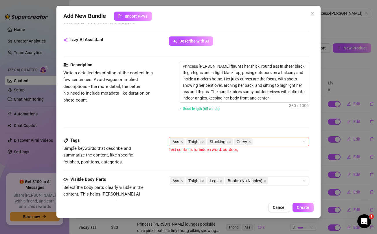
scroll to position [268, 0]
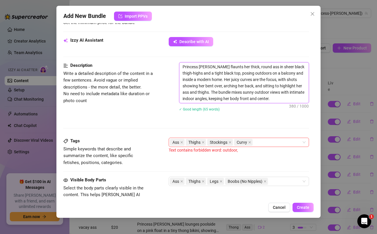
click at [254, 75] on textarea "Princess Jazmine flaunts her thick, round ass in sheer black thigh-highs and a …" at bounding box center [244, 83] width 129 height 41
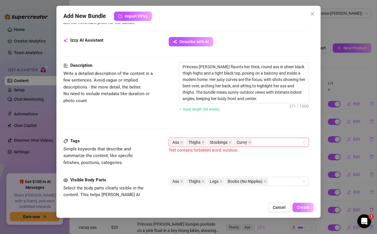
click at [308, 207] on span "Create" at bounding box center [303, 207] width 12 height 5
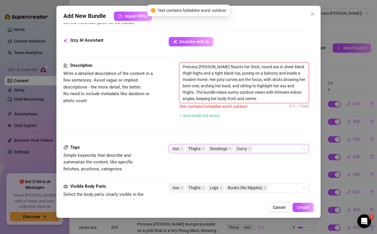
click at [235, 92] on textarea "Princess Jazmine flaunts her thick, round ass in sheer black thigh-highs and a …" at bounding box center [244, 83] width 129 height 41
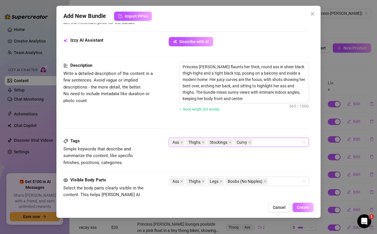
click at [302, 210] on button "Create" at bounding box center [303, 207] width 21 height 9
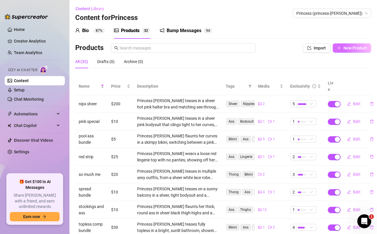
click at [349, 46] on span "New Product" at bounding box center [355, 48] width 23 height 5
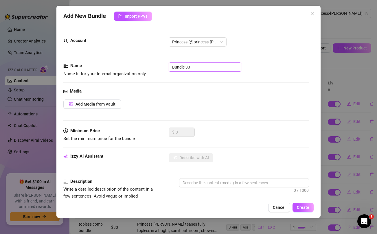
click at [204, 67] on input "Bundle 33" at bounding box center [205, 67] width 73 height 9
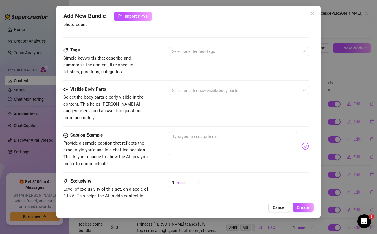
scroll to position [236, 0]
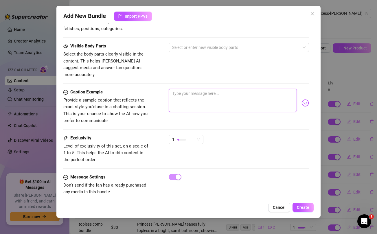
click at [194, 93] on textarea at bounding box center [233, 100] width 128 height 23
paste textarea "Having a great day papi?😘 how about ending it with me? watching me mastering th…"
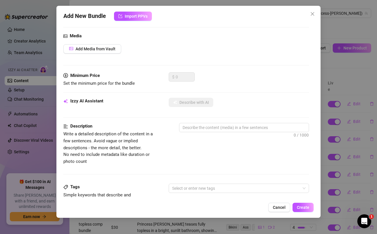
scroll to position [0, 0]
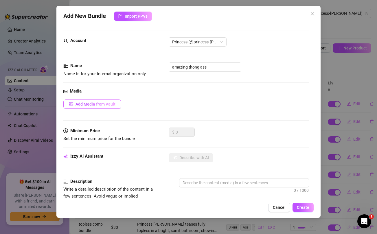
click at [103, 105] on span "Add Media from Vault" at bounding box center [96, 104] width 40 height 5
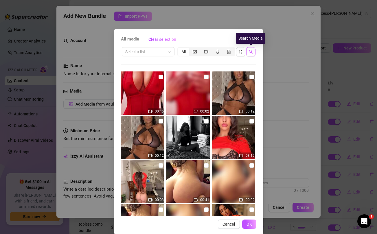
click at [250, 54] on span "button" at bounding box center [251, 52] width 4 height 5
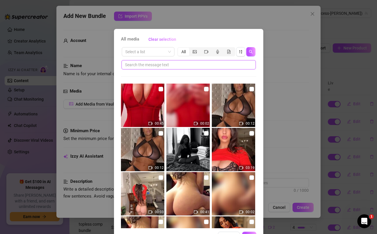
click at [210, 66] on input "text" at bounding box center [186, 65] width 123 height 6
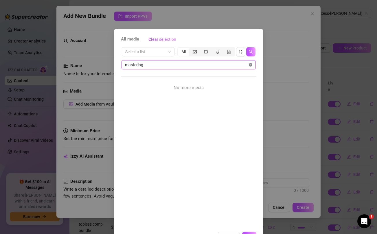
click at [250, 65] on icon "close-circle" at bounding box center [250, 64] width 3 height 3
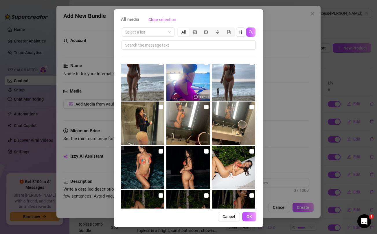
scroll to position [3832, 0]
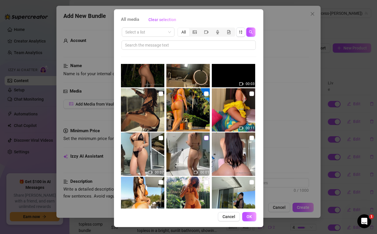
click at [206, 139] on input "checkbox" at bounding box center [206, 138] width 5 height 5
click at [160, 138] on input "checkbox" at bounding box center [161, 138] width 5 height 5
click at [248, 215] on span "OK" at bounding box center [250, 217] width 6 height 5
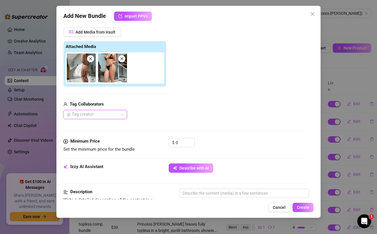
scroll to position [73, 0]
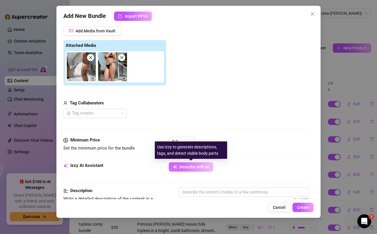
click at [190, 167] on span "Describe with AI" at bounding box center [195, 167] width 30 height 5
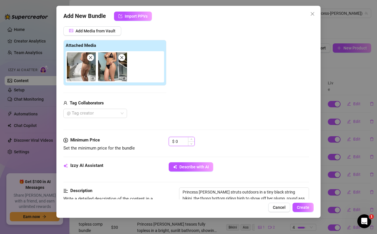
click at [182, 140] on input "0" at bounding box center [185, 141] width 19 height 9
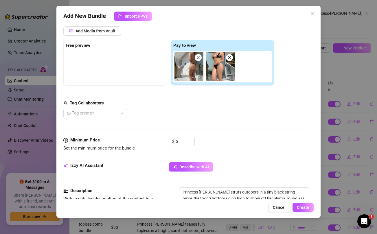
click at [185, 107] on div "Tag Collaborators @ Tag creator" at bounding box center [168, 109] width 211 height 19
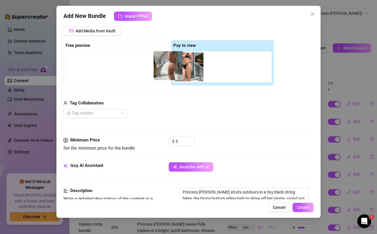
drag, startPoint x: 185, startPoint y: 61, endPoint x: 119, endPoint y: 55, distance: 66.0
click at [119, 55] on div "Free preview Pay to view" at bounding box center [168, 63] width 211 height 46
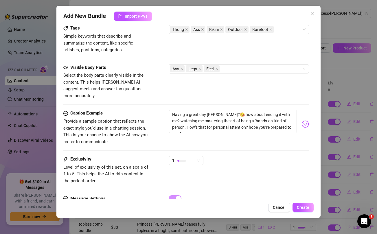
scroll to position [302, 0]
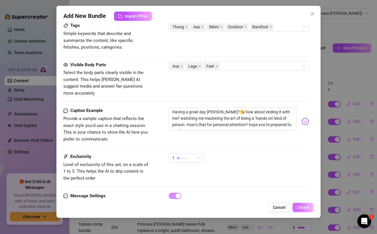
click at [302, 205] on span "Create" at bounding box center [303, 207] width 12 height 5
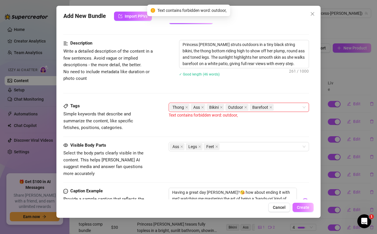
scroll to position [217, 0]
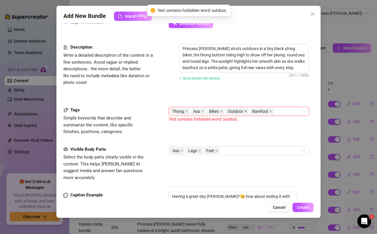
click at [246, 112] on icon "close" at bounding box center [245, 111] width 3 height 3
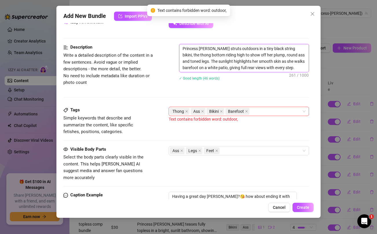
click at [235, 50] on textarea "Princess Jazmine struts outdoors in a tiny black string bikini, the thong botto…" at bounding box center [244, 58] width 129 height 28
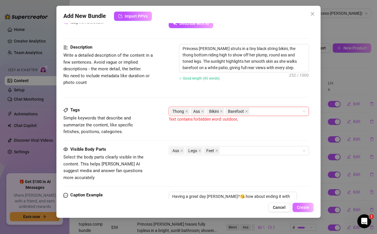
click at [309, 207] on span "Create" at bounding box center [303, 207] width 12 height 5
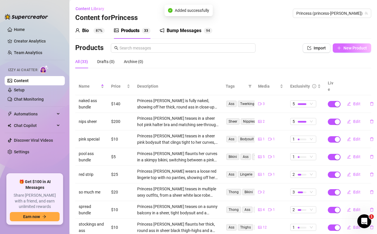
click at [352, 50] on span "New Product" at bounding box center [355, 48] width 23 height 5
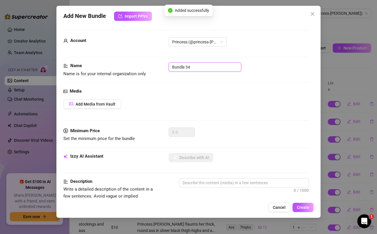
click at [186, 64] on input "Bundle 34" at bounding box center [205, 67] width 73 height 9
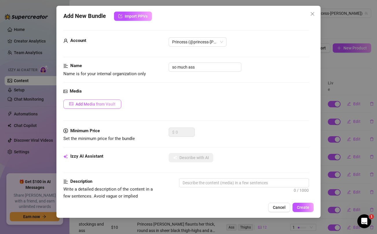
click at [95, 105] on span "Add Media from Vault" at bounding box center [96, 104] width 40 height 5
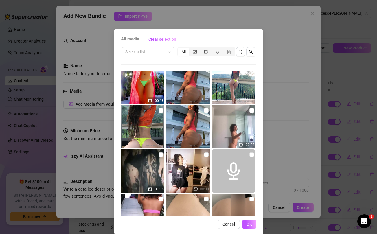
scroll to position [4622, 0]
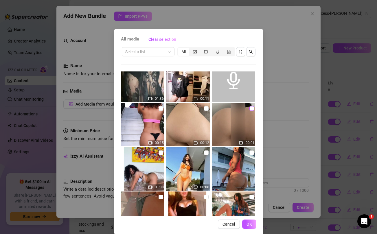
click at [252, 108] on input "checkbox" at bounding box center [252, 108] width 5 height 5
click at [206, 108] on input "checkbox" at bounding box center [206, 108] width 5 height 5
click at [253, 222] on button "OK" at bounding box center [249, 224] width 14 height 9
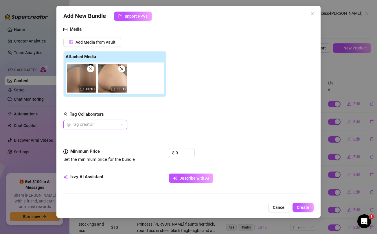
scroll to position [63, 0]
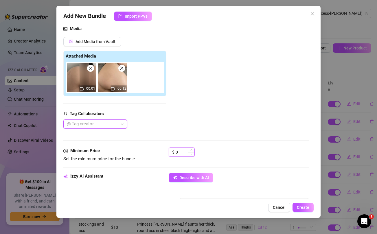
click at [186, 152] on input "0" at bounding box center [185, 152] width 19 height 9
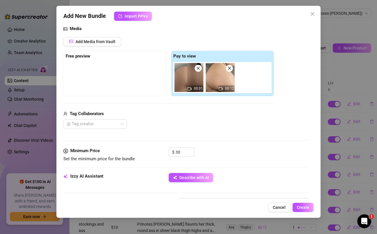
click at [192, 109] on div "Add Media from Vault Free preview Pay to view 00:01 00:12 Tag Collaborators @ T…" at bounding box center [168, 83] width 211 height 92
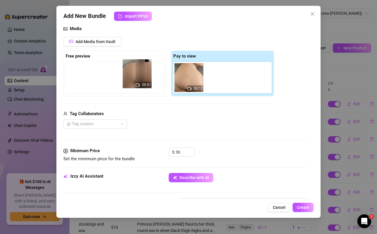
drag, startPoint x: 190, startPoint y: 81, endPoint x: 130, endPoint y: 76, distance: 60.7
click at [130, 76] on div "Free preview Pay to view 00:01 00:12" at bounding box center [168, 74] width 211 height 46
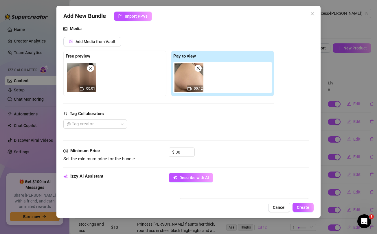
click at [91, 70] on icon "close" at bounding box center [91, 68] width 4 height 4
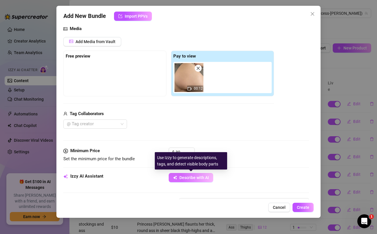
click at [184, 180] on span "Describe with AI" at bounding box center [195, 178] width 30 height 5
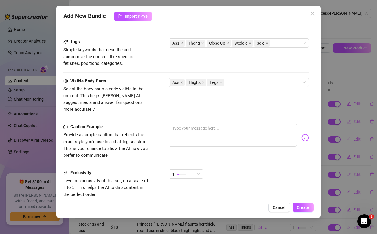
scroll to position [289, 0]
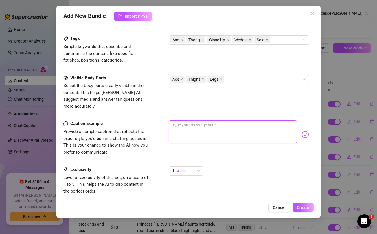
click at [185, 127] on textarea at bounding box center [233, 132] width 128 height 23
paste textarea "Let me make you cum, revealing exactly what your eyes have been craving... The …"
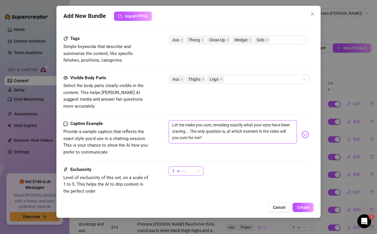
click at [194, 167] on div "1" at bounding box center [183, 171] width 23 height 9
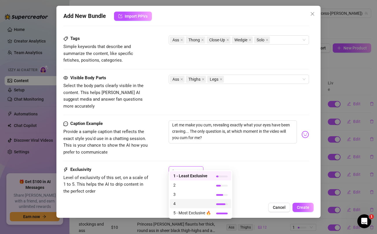
click at [187, 203] on span "4" at bounding box center [193, 204] width 38 height 6
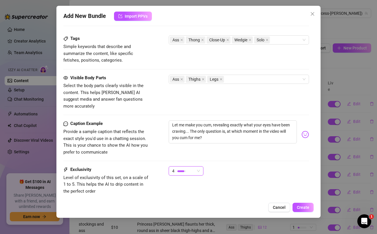
click at [271, 155] on div "Caption Example Provide a sample caption that reflects the exact style you'd us…" at bounding box center [186, 144] width 246 height 46
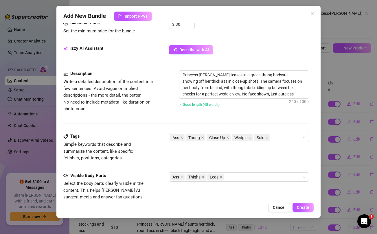
scroll to position [0, 0]
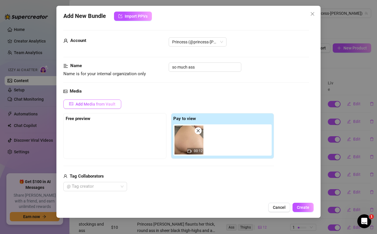
click at [101, 104] on span "Add Media from Vault" at bounding box center [96, 104] width 40 height 5
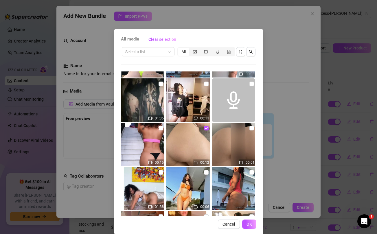
scroll to position [4596, 0]
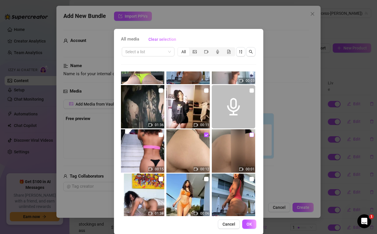
click at [253, 135] on input "checkbox" at bounding box center [252, 135] width 5 height 5
click at [250, 225] on span "OK" at bounding box center [250, 224] width 6 height 5
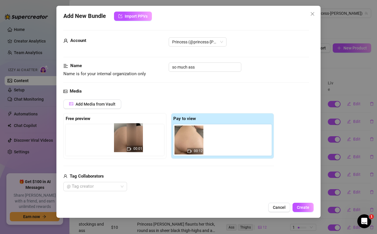
drag, startPoint x: 224, startPoint y: 144, endPoint x: 129, endPoint y: 141, distance: 94.5
click at [129, 141] on div "Free preview Pay to view 00:12 00:01" at bounding box center [168, 136] width 211 height 46
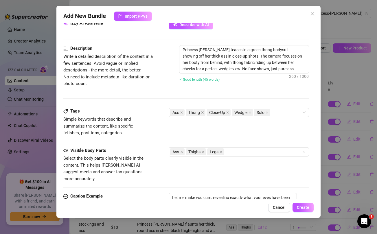
scroll to position [320, 0]
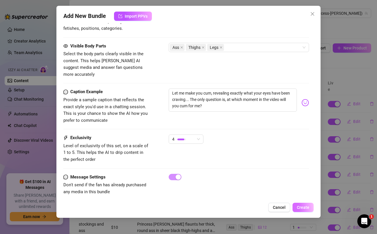
click at [304, 206] on span "Create" at bounding box center [303, 207] width 12 height 5
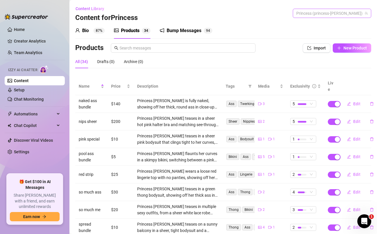
click at [338, 13] on span "Princess (princess-jazmine)" at bounding box center [333, 13] width 72 height 9
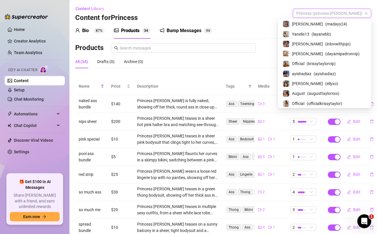
scroll to position [0, 0]
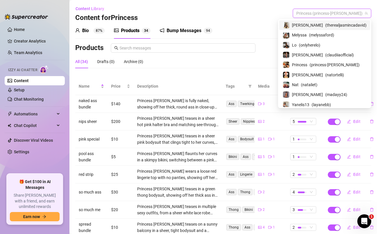
click at [317, 23] on span "[PERSON_NAME]" at bounding box center [307, 25] width 31 height 6
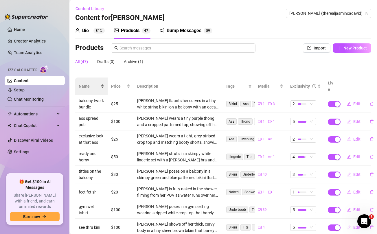
click at [86, 83] on span "Name" at bounding box center [89, 86] width 21 height 6
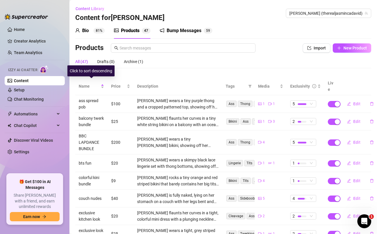
scroll to position [71, 0]
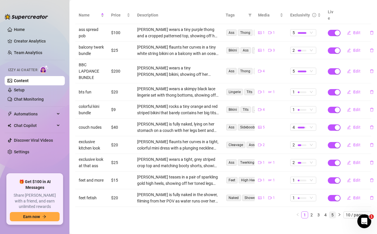
click at [332, 212] on link "5" at bounding box center [333, 215] width 6 height 6
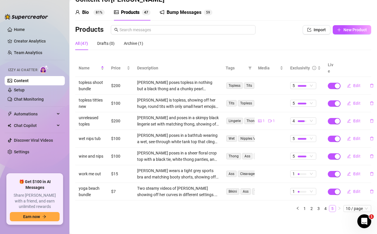
scroll to position [12, 0]
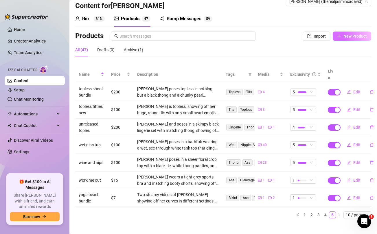
click at [347, 37] on span "New Product" at bounding box center [355, 36] width 23 height 5
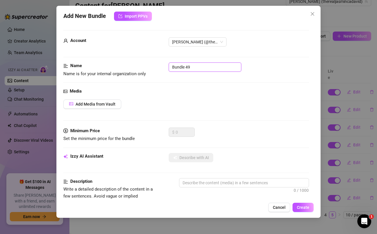
click at [226, 66] on input "Bundle 49" at bounding box center [205, 67] width 73 height 9
click at [106, 105] on span "Add Media from Vault" at bounding box center [96, 104] width 40 height 5
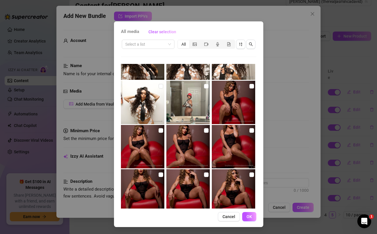
scroll to position [458, 0]
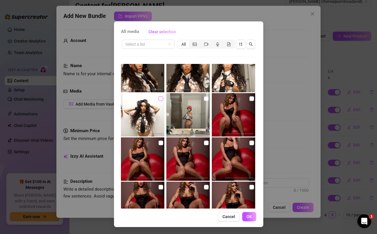
click at [161, 99] on input "checkbox" at bounding box center [161, 98] width 5 height 5
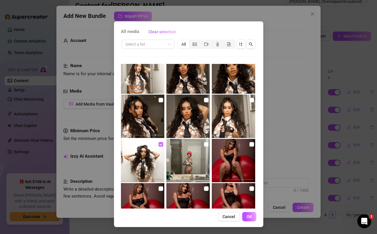
scroll to position [408, 0]
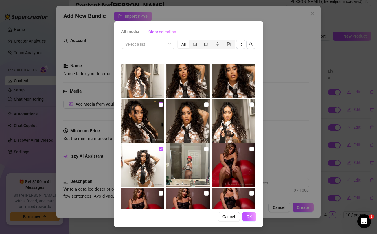
click at [161, 103] on input "checkbox" at bounding box center [161, 105] width 5 height 5
click at [207, 105] on input "checkbox" at bounding box center [206, 105] width 5 height 5
click at [253, 105] on input "checkbox" at bounding box center [252, 105] width 5 height 5
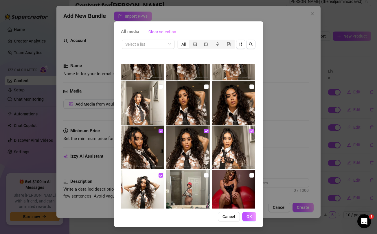
scroll to position [381, 0]
click at [250, 87] on input "checkbox" at bounding box center [252, 87] width 5 height 5
click at [205, 87] on input "checkbox" at bounding box center [206, 87] width 5 height 5
click at [159, 88] on input "checkbox" at bounding box center [161, 87] width 5 height 5
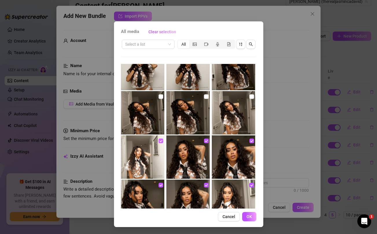
scroll to position [327, 0]
click at [161, 97] on input "checkbox" at bounding box center [161, 97] width 5 height 5
click at [208, 98] on input "checkbox" at bounding box center [206, 97] width 5 height 5
click at [252, 96] on input "checkbox" at bounding box center [252, 97] width 5 height 5
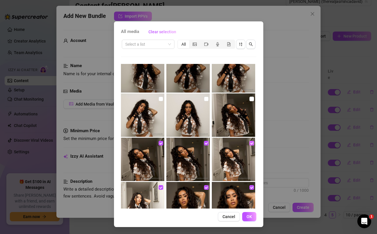
scroll to position [276, 0]
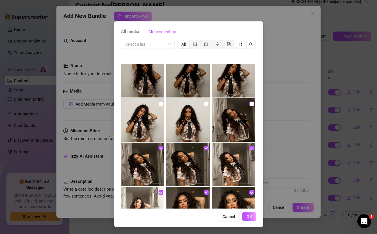
click at [250, 103] on input "checkbox" at bounding box center [252, 104] width 5 height 5
click at [206, 103] on input "checkbox" at bounding box center [206, 104] width 5 height 5
click at [161, 103] on input "checkbox" at bounding box center [161, 104] width 5 height 5
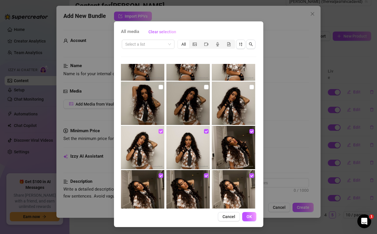
scroll to position [244, 0]
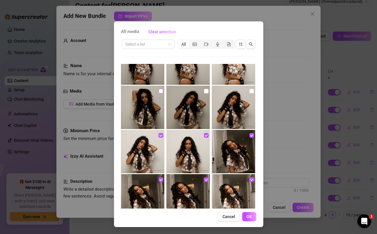
click at [160, 90] on input "checkbox" at bounding box center [161, 91] width 5 height 5
click at [207, 92] on input "checkbox" at bounding box center [206, 91] width 5 height 5
click at [253, 91] on input "checkbox" at bounding box center [252, 91] width 5 height 5
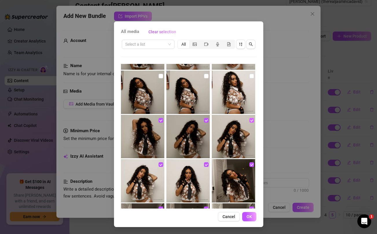
scroll to position [212, 0]
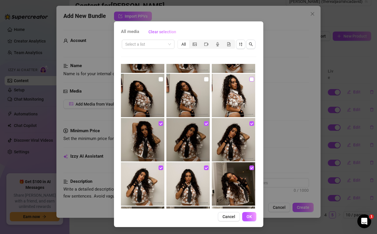
click at [250, 81] on input "checkbox" at bounding box center [252, 79] width 5 height 5
click at [208, 80] on input "checkbox" at bounding box center [206, 79] width 5 height 5
click at [160, 78] on input "checkbox" at bounding box center [161, 79] width 5 height 5
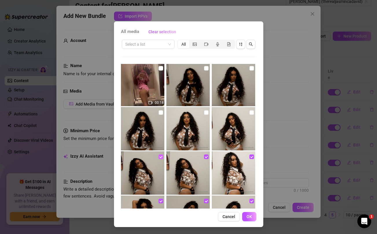
scroll to position [130, 0]
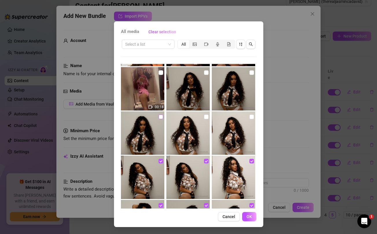
click at [162, 117] on input "checkbox" at bounding box center [161, 117] width 5 height 5
click at [207, 116] on input "checkbox" at bounding box center [206, 117] width 5 height 5
click at [253, 118] on input "checkbox" at bounding box center [252, 117] width 5 height 5
click at [252, 73] on input "checkbox" at bounding box center [252, 72] width 5 height 5
click at [210, 72] on div at bounding box center [189, 88] width 45 height 43
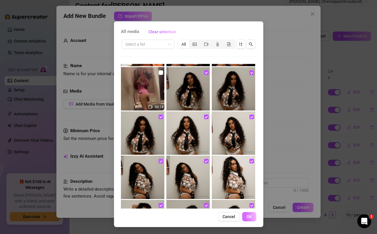
click at [251, 218] on span "OK" at bounding box center [250, 217] width 6 height 5
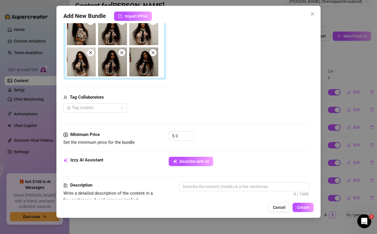
scroll to position [149, 0]
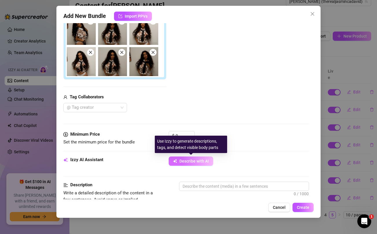
click at [196, 161] on span "Describe with AI" at bounding box center [195, 161] width 30 height 5
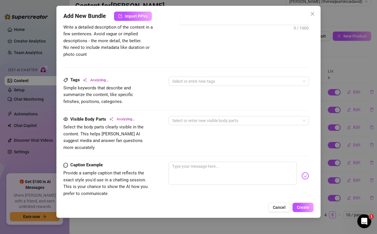
scroll to position [388, 0]
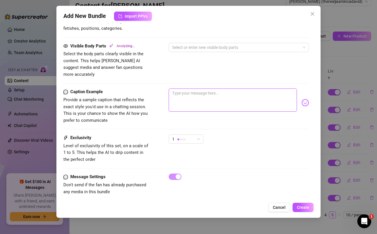
click at [196, 98] on textarea at bounding box center [233, 100] width 128 height 23
paste textarea "Nasty set 😈💦 nipples poking through this see-through shirt… every peek, every t…"
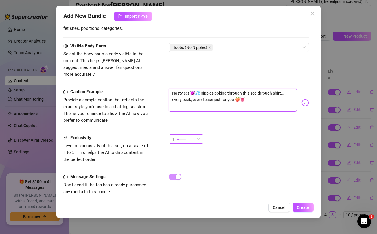
click at [195, 135] on div "1" at bounding box center [183, 139] width 23 height 9
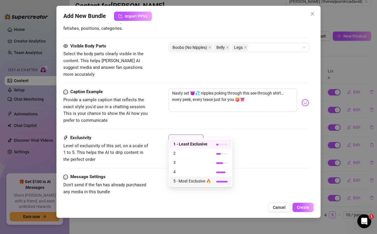
click at [186, 182] on span "5 - Most Exclusive 🔥" at bounding box center [193, 181] width 38 height 6
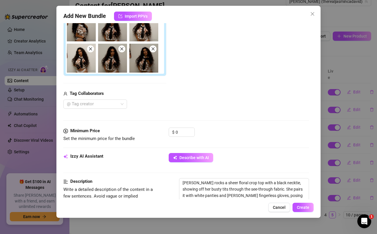
scroll to position [146, 0]
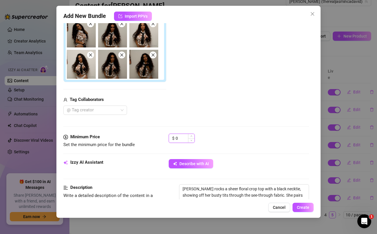
click at [180, 138] on input "0" at bounding box center [185, 138] width 19 height 9
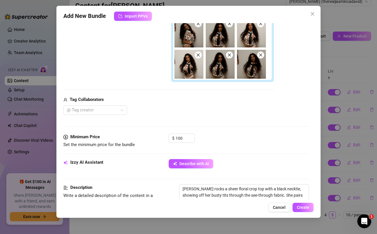
click at [199, 105] on div "Tag Collaborators @ Tag creator" at bounding box center [168, 105] width 211 height 19
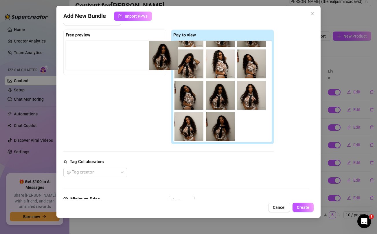
scroll to position [81, 0]
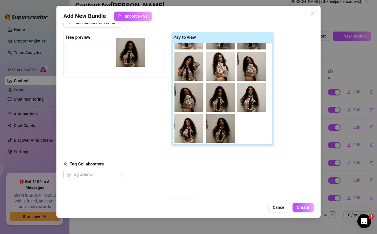
drag, startPoint x: 215, startPoint y: 67, endPoint x: 125, endPoint y: 55, distance: 91.1
click at [125, 55] on div "Free preview Pay to view" at bounding box center [168, 89] width 211 height 115
drag, startPoint x: 224, startPoint y: 127, endPoint x: 134, endPoint y: 51, distance: 117.3
click at [134, 51] on div "Free preview Pay to view" at bounding box center [168, 89] width 211 height 115
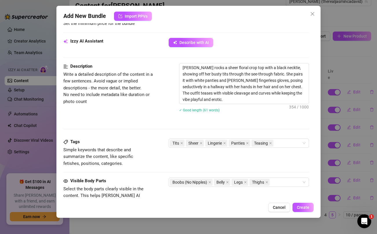
scroll to position [269, 0]
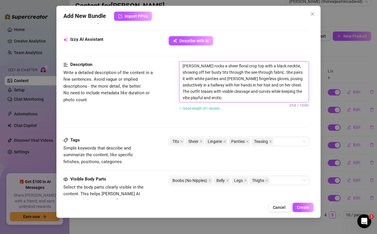
click at [267, 72] on textarea "Jasmin rocks a sheer floral crop top with a black necktie, showing off her bust…" at bounding box center [244, 82] width 129 height 41
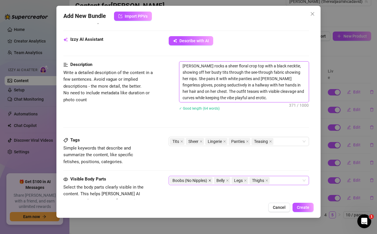
click at [211, 180] on icon "close" at bounding box center [210, 180] width 3 height 3
click at [239, 180] on div "Belly Legs Thighs" at bounding box center [236, 181] width 132 height 8
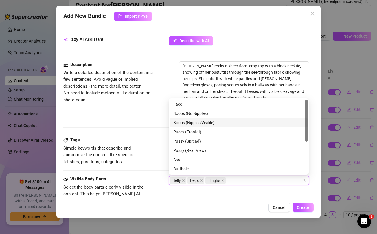
click at [202, 123] on div "Boobs (Nipples Visible)" at bounding box center [239, 123] width 131 height 6
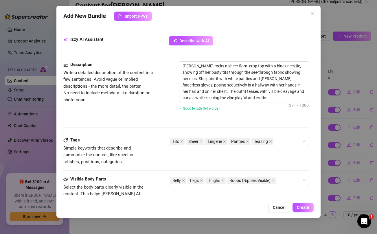
click at [147, 126] on div "Description Write a detailed description of the content in a few sentences. Avo…" at bounding box center [186, 99] width 246 height 76
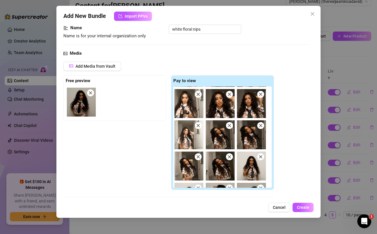
scroll to position [27, 0]
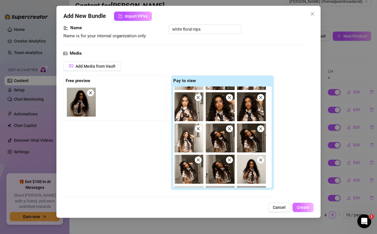
click at [300, 207] on span "Create" at bounding box center [303, 207] width 12 height 5
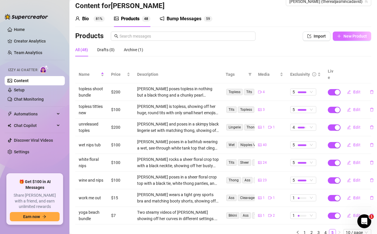
click at [341, 40] on button "New Product" at bounding box center [352, 36] width 39 height 9
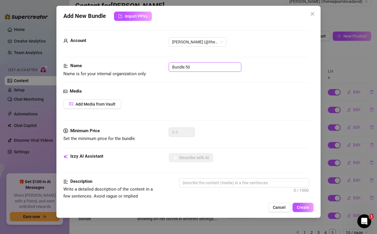
click at [218, 70] on input "Bundle 50" at bounding box center [205, 67] width 73 height 9
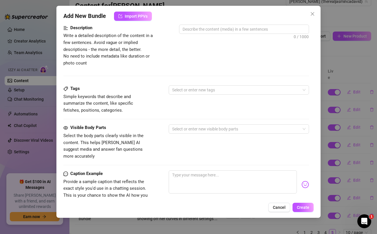
scroll to position [236, 0]
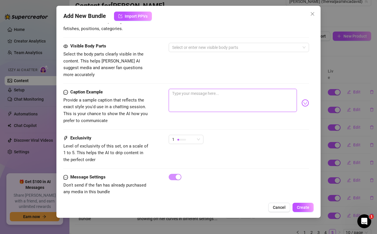
click at [214, 91] on textarea at bounding box center [233, 100] width 128 height 23
paste textarea "You know the only thing that's missing here? That's you and your 🍆! 😈 How many …"
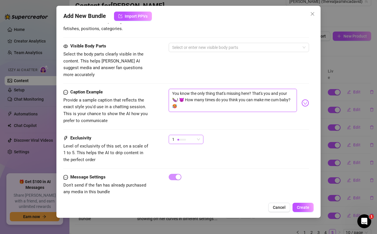
click at [189, 135] on div "1" at bounding box center [183, 139] width 23 height 9
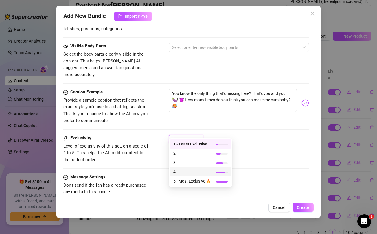
click at [179, 171] on span "4" at bounding box center [193, 172] width 38 height 6
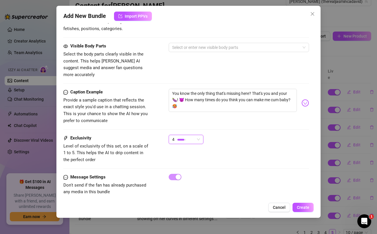
click at [236, 115] on div "Caption Example Provide a sample caption that reflects the exact style you'd us…" at bounding box center [186, 106] width 246 height 35
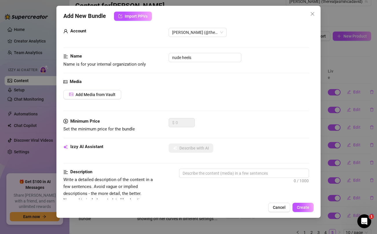
scroll to position [0, 0]
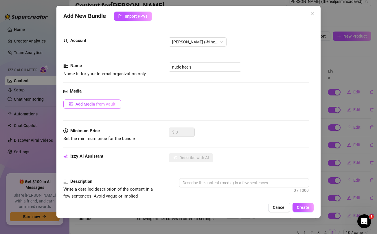
click at [92, 105] on span "Add Media from Vault" at bounding box center [96, 104] width 40 height 5
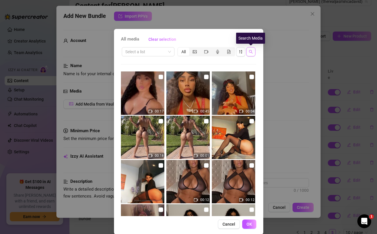
click at [253, 52] on button "button" at bounding box center [251, 51] width 9 height 9
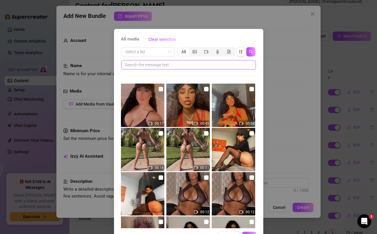
click at [202, 65] on input "text" at bounding box center [186, 65] width 123 height 6
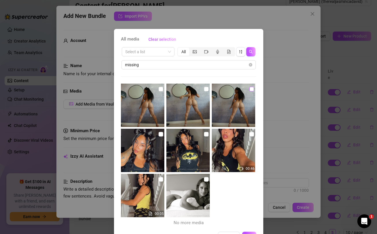
click at [253, 88] on input "checkbox" at bounding box center [252, 89] width 5 height 5
click at [207, 89] on input "checkbox" at bounding box center [206, 89] width 5 height 5
click at [161, 89] on input "checkbox" at bounding box center [161, 89] width 5 height 5
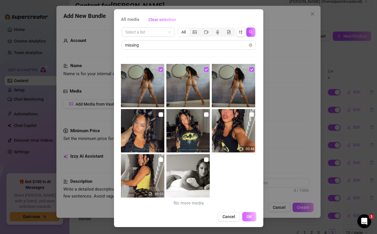
click at [252, 218] on span "OK" at bounding box center [250, 217] width 6 height 5
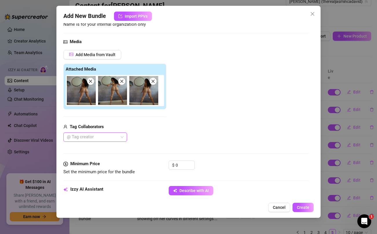
scroll to position [50, 0]
click at [187, 164] on input "0" at bounding box center [185, 165] width 19 height 9
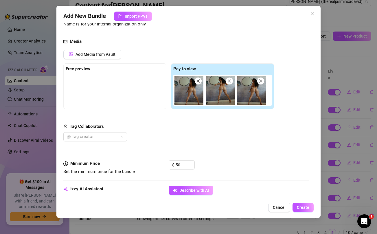
click at [194, 139] on div "@ Tag creator" at bounding box center [168, 136] width 211 height 9
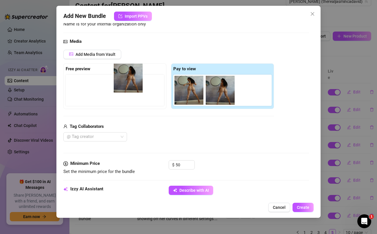
drag, startPoint x: 189, startPoint y: 93, endPoint x: 126, endPoint y: 81, distance: 63.7
click at [126, 81] on div "Free preview Pay to view" at bounding box center [168, 86] width 211 height 46
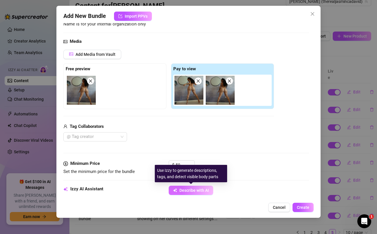
click at [181, 189] on span "Describe with AI" at bounding box center [195, 190] width 30 height 5
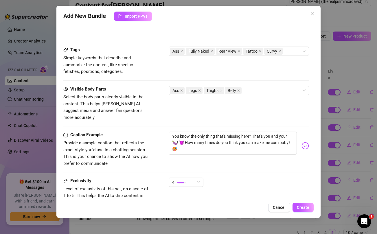
scroll to position [327, 0]
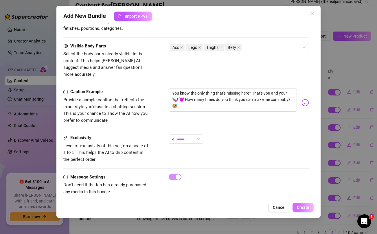
click at [310, 207] on button "Create" at bounding box center [303, 207] width 21 height 9
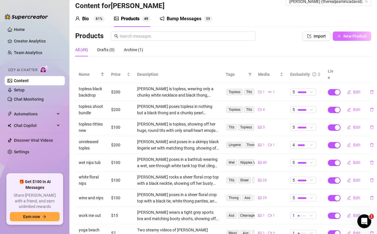
click at [351, 37] on span "New Product" at bounding box center [355, 36] width 23 height 5
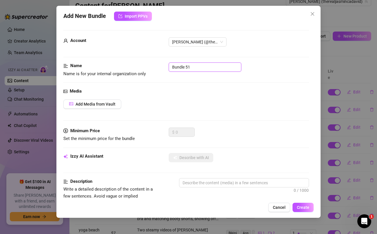
click at [205, 68] on input "Bundle 51" at bounding box center [205, 67] width 73 height 9
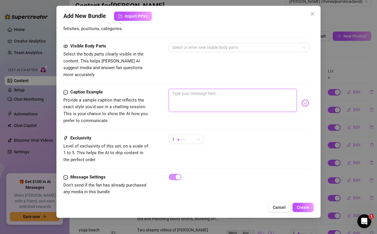
click at [204, 96] on textarea at bounding box center [233, 100] width 128 height 23
paste textarea "Can you last more than 10 minutes with me?😏"
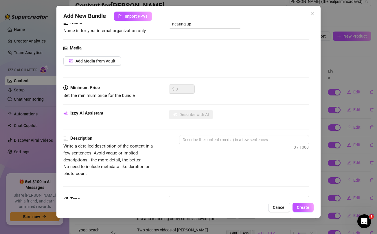
scroll to position [0, 0]
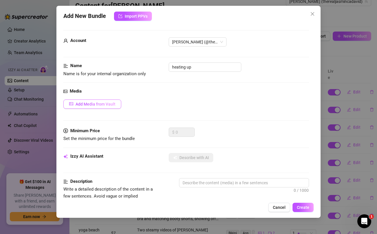
click at [94, 105] on span "Add Media from Vault" at bounding box center [96, 104] width 40 height 5
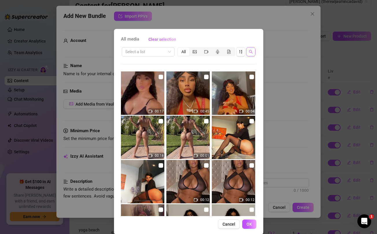
click at [251, 52] on icon "search" at bounding box center [251, 52] width 4 height 4
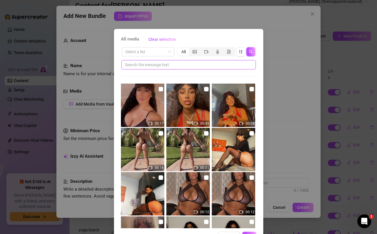
click at [211, 67] on input "text" at bounding box center [186, 65] width 123 height 6
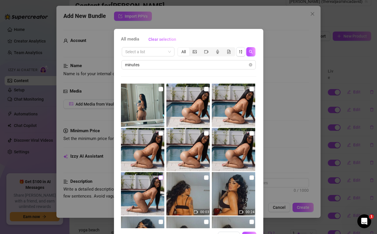
click at [160, 177] on input "checkbox" at bounding box center [161, 178] width 5 height 5
click at [160, 132] on input "checkbox" at bounding box center [161, 133] width 5 height 5
click at [206, 133] on input "checkbox" at bounding box center [206, 133] width 5 height 5
click at [251, 134] on input "checkbox" at bounding box center [252, 133] width 5 height 5
click at [253, 91] on input "checkbox" at bounding box center [252, 89] width 5 height 5
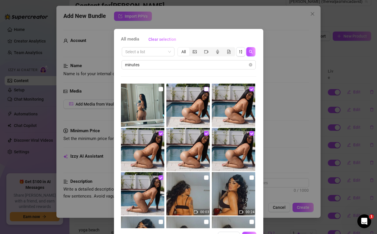
click at [207, 88] on input "checkbox" at bounding box center [206, 89] width 5 height 5
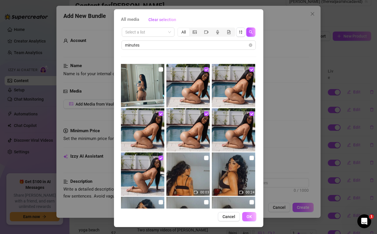
click at [251, 216] on span "OK" at bounding box center [250, 217] width 6 height 5
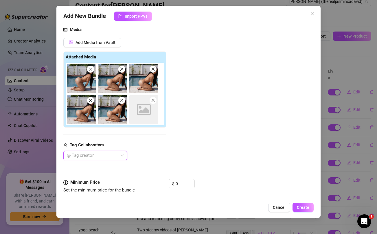
scroll to position [63, 0]
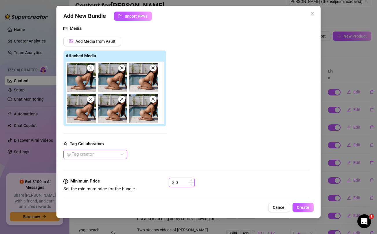
click at [185, 184] on input "0" at bounding box center [185, 182] width 19 height 9
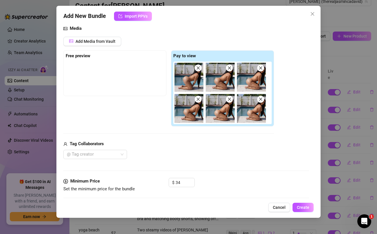
click at [198, 139] on div "Add Media from Vault Free preview Pay to view Tag Collaborators @ Tag creator" at bounding box center [168, 98] width 211 height 123
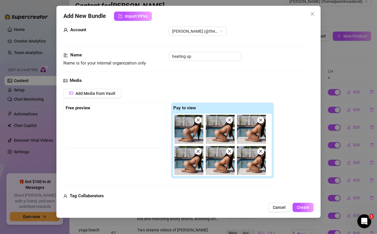
scroll to position [8, 0]
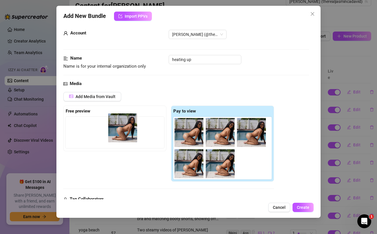
drag, startPoint x: 192, startPoint y: 134, endPoint x: 123, endPoint y: 129, distance: 69.1
click at [123, 129] on div "Free preview Pay to view" at bounding box center [168, 144] width 211 height 76
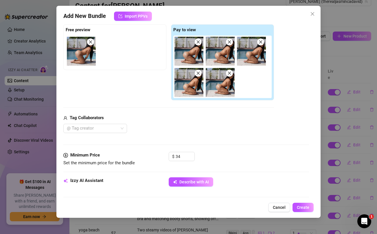
scroll to position [90, 0]
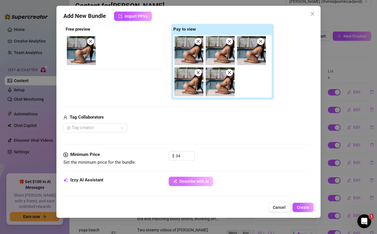
click at [180, 178] on button "Describe with AI" at bounding box center [191, 181] width 45 height 9
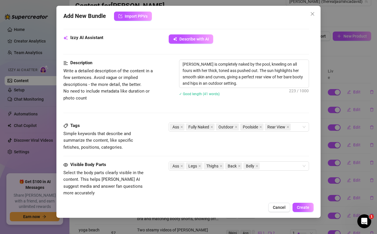
scroll to position [236, 0]
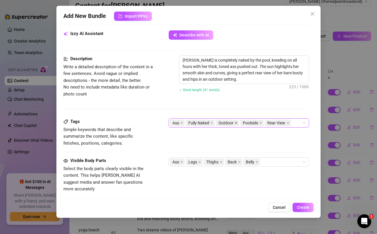
click at [236, 122] on icon "close" at bounding box center [236, 123] width 3 height 3
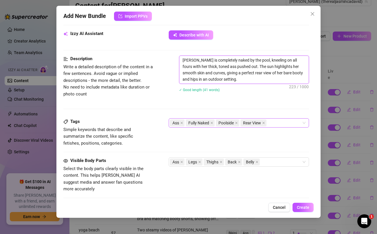
click at [194, 81] on textarea "Jasmin is completely naked by the pool, kneeling on all fours with her thick, t…" at bounding box center [244, 70] width 129 height 28
drag, startPoint x: 298, startPoint y: 73, endPoint x: 298, endPoint y: 78, distance: 5.2
click at [298, 78] on textarea "Jasmin is completely naked by the pool, kneeling on all fours with her thick, t…" at bounding box center [244, 70] width 129 height 28
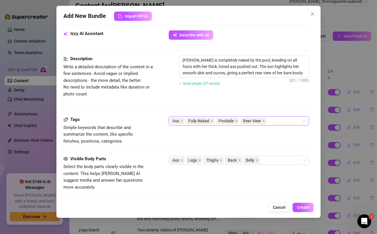
click at [272, 98] on div "Description Write a detailed description of the content in a few sentences. Avo…" at bounding box center [186, 86] width 246 height 61
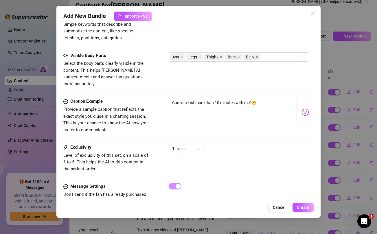
scroll to position [349, 0]
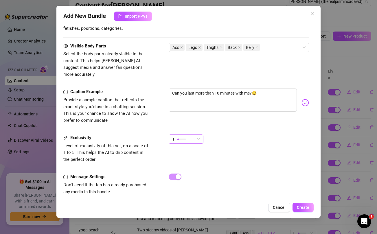
click at [198, 135] on span "1" at bounding box center [186, 139] width 28 height 9
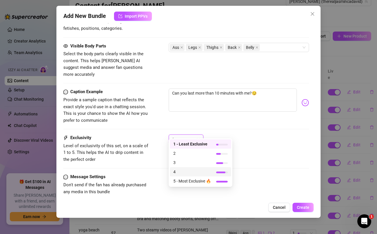
click at [182, 171] on span "4" at bounding box center [193, 172] width 38 height 6
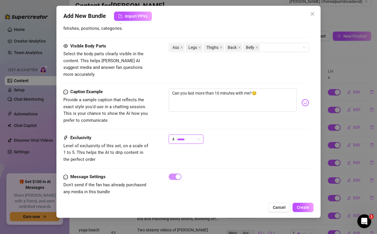
click at [261, 138] on div "4 4" at bounding box center [239, 142] width 140 height 14
click at [300, 206] on span "Create" at bounding box center [303, 207] width 12 height 5
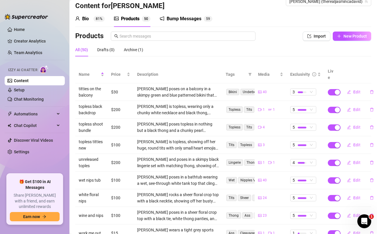
scroll to position [0, 0]
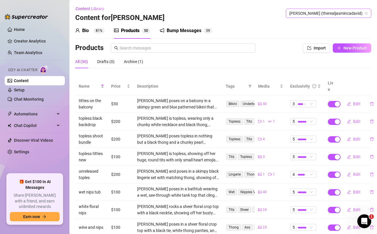
click at [323, 14] on span "Jasmin (therealjasmincadavid)" at bounding box center [329, 13] width 79 height 9
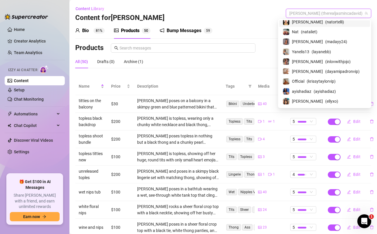
scroll to position [50, 0]
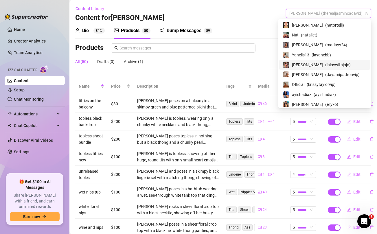
click at [315, 64] on span "[PERSON_NAME]" at bounding box center [307, 65] width 31 height 6
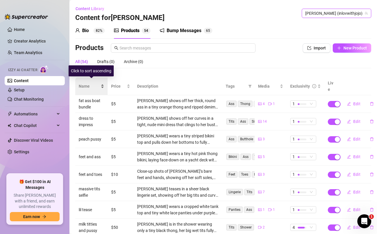
click at [87, 83] on div "Name" at bounding box center [91, 86] width 25 height 6
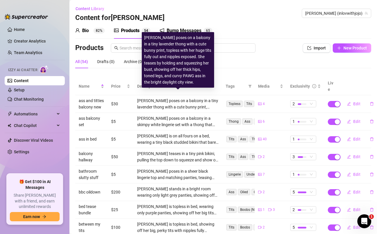
scroll to position [65, 0]
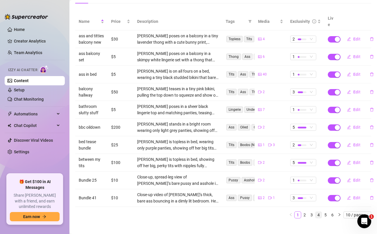
click at [320, 212] on link "4" at bounding box center [319, 215] width 6 height 6
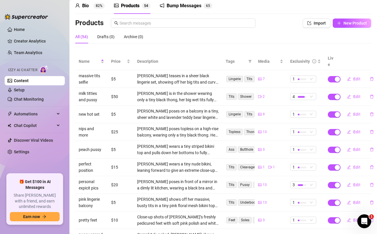
scroll to position [24, 0]
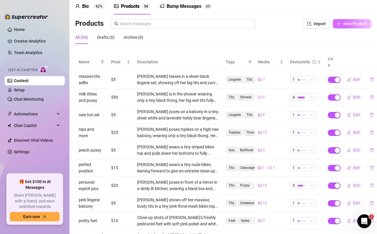
click at [355, 23] on span "New Product" at bounding box center [355, 23] width 23 height 5
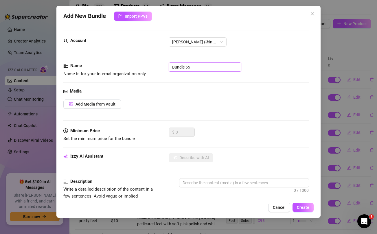
click at [216, 66] on input "Bundle 55" at bounding box center [205, 67] width 73 height 9
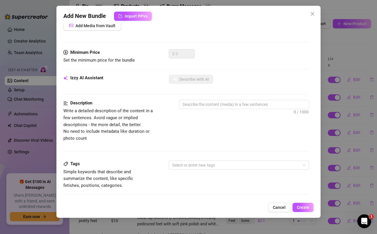
scroll to position [236, 0]
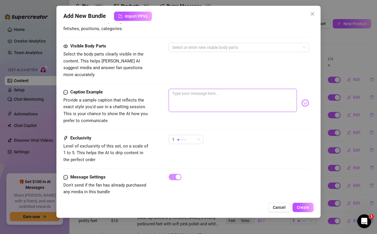
click at [207, 94] on textarea at bounding box center [233, 100] width 128 height 23
paste textarea "You'll want to fuck the shit out of me after you open these"
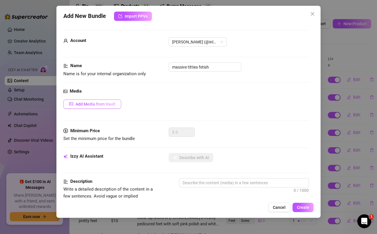
click at [96, 104] on span "Add Media from Vault" at bounding box center [96, 104] width 40 height 5
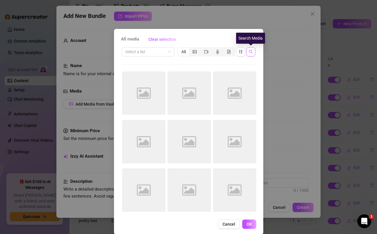
click at [251, 53] on icon "search" at bounding box center [251, 52] width 4 height 4
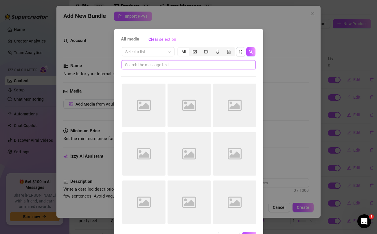
click at [238, 62] on input "text" at bounding box center [186, 65] width 123 height 6
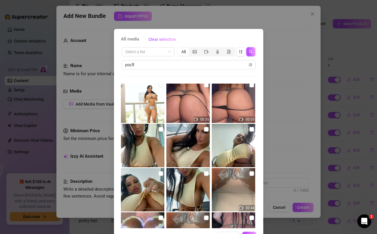
scroll to position [50, 0]
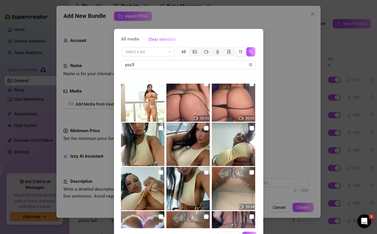
click at [206, 173] on input "checkbox" at bounding box center [206, 172] width 5 height 5
click at [161, 172] on input "checkbox" at bounding box center [161, 172] width 5 height 5
click at [160, 129] on input "checkbox" at bounding box center [161, 128] width 5 height 5
click at [204, 127] on input "checkbox" at bounding box center [206, 128] width 5 height 5
click at [254, 128] on img at bounding box center [233, 144] width 43 height 43
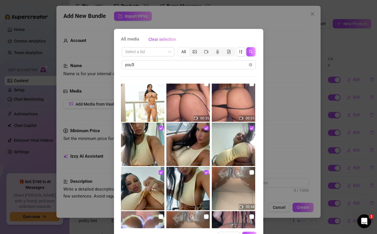
scroll to position [20, 0]
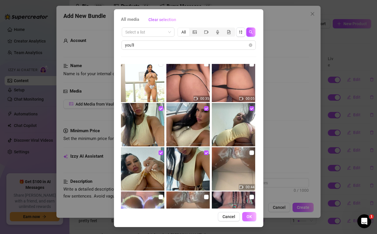
click at [248, 215] on span "OK" at bounding box center [250, 217] width 6 height 5
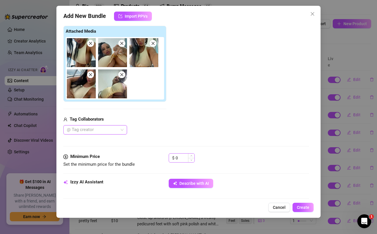
scroll to position [88, 0]
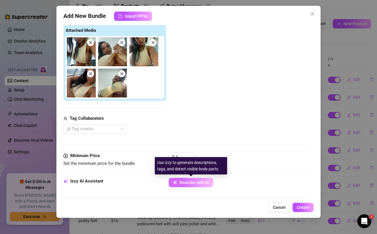
click at [192, 183] on span "Describe with AI" at bounding box center [195, 182] width 30 height 5
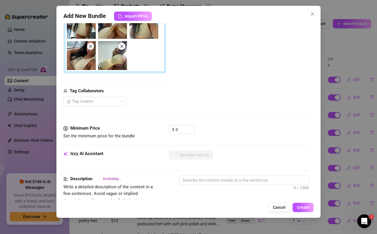
scroll to position [105, 0]
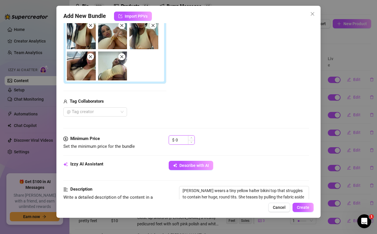
click at [180, 138] on input "0" at bounding box center [185, 140] width 19 height 9
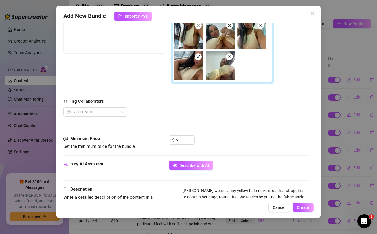
click at [185, 113] on div "@ Tag creator" at bounding box center [168, 111] width 211 height 9
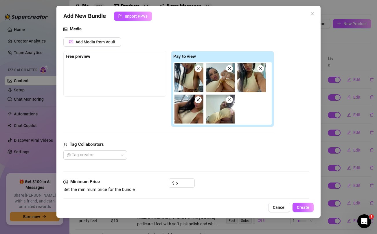
scroll to position [60, 0]
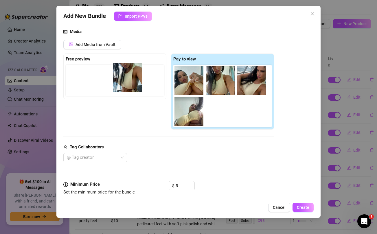
drag, startPoint x: 186, startPoint y: 79, endPoint x: 121, endPoint y: 76, distance: 65.2
click at [121, 76] on div "Free preview Pay to view" at bounding box center [168, 92] width 211 height 76
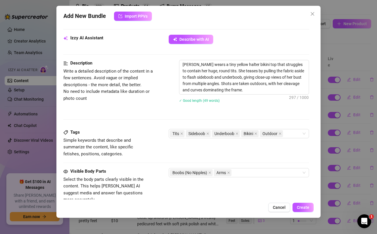
scroll to position [357, 0]
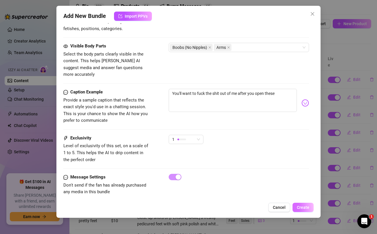
click at [298, 206] on span "Create" at bounding box center [303, 207] width 12 height 5
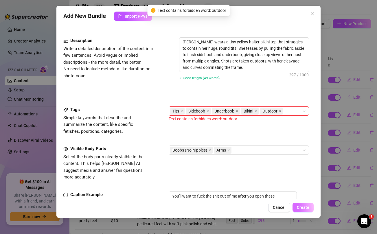
scroll to position [254, 0]
click at [280, 112] on icon "close" at bounding box center [280, 111] width 3 height 3
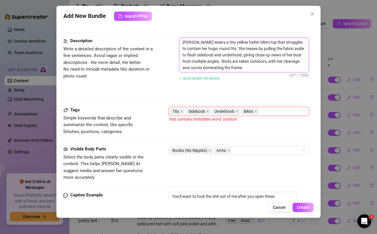
click at [249, 63] on textarea "Jolina wears a tiny yellow halter bikini top that struggles to contain her huge…" at bounding box center [244, 55] width 129 height 34
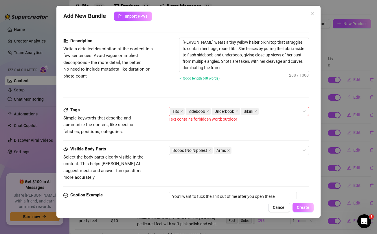
click at [300, 209] on span "Create" at bounding box center [303, 207] width 12 height 5
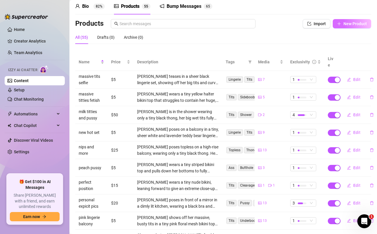
click at [350, 24] on span "New Product" at bounding box center [355, 23] width 23 height 5
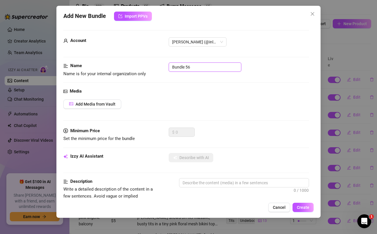
click at [211, 67] on input "Bundle 56" at bounding box center [205, 67] width 73 height 9
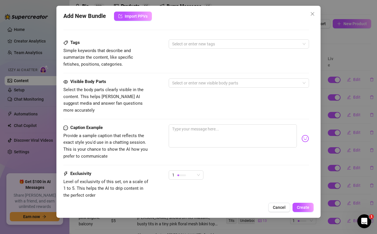
scroll to position [236, 0]
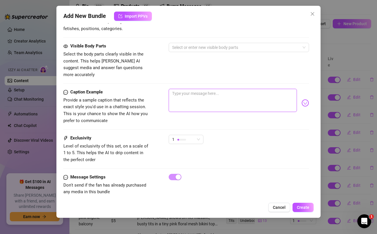
click at [204, 89] on textarea at bounding box center [233, 100] width 128 height 23
paste textarea "Do you like curvy fuck dolls, baby?"
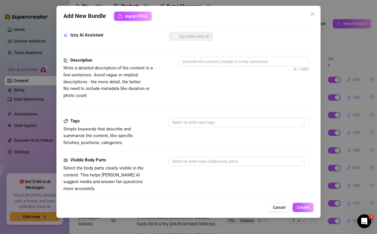
scroll to position [29, 0]
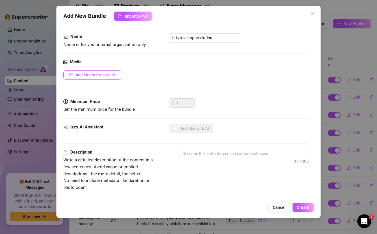
click at [109, 75] on span "Add Media from Vault" at bounding box center [96, 75] width 40 height 5
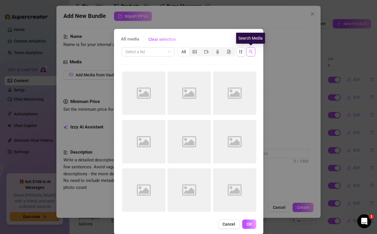
click at [250, 52] on icon "search" at bounding box center [251, 52] width 4 height 4
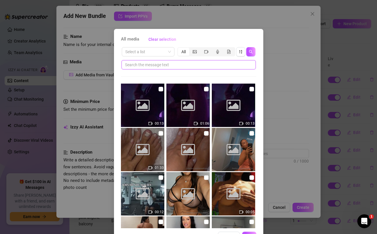
click at [203, 67] on input "text" at bounding box center [186, 65] width 123 height 6
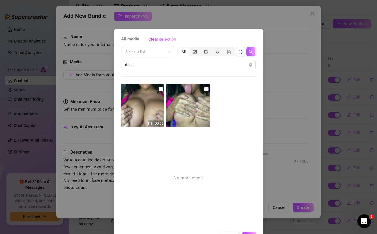
click at [207, 91] on input "checkbox" at bounding box center [206, 89] width 5 height 5
click at [160, 89] on input "checkbox" at bounding box center [161, 89] width 5 height 5
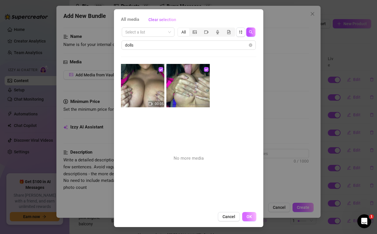
click at [251, 218] on span "OK" at bounding box center [250, 217] width 6 height 5
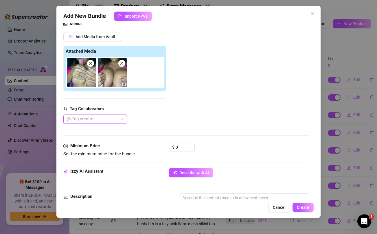
scroll to position [72, 0]
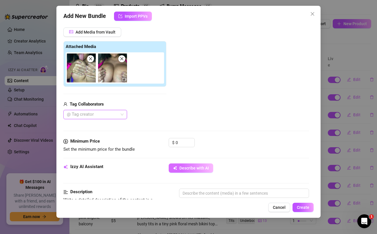
click at [199, 165] on button "Describe with AI" at bounding box center [191, 168] width 45 height 9
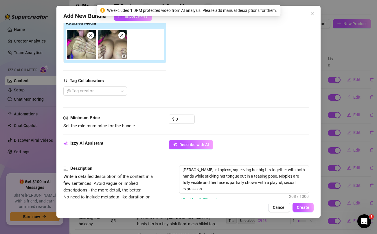
scroll to position [97, 0]
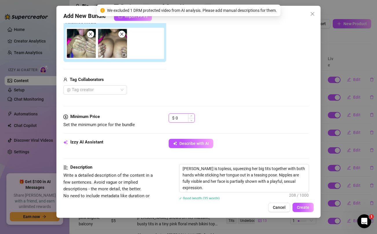
click at [183, 117] on input "0" at bounding box center [185, 118] width 19 height 9
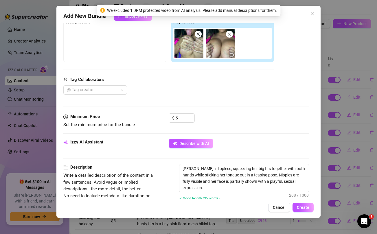
click at [193, 92] on div "@ Tag creator" at bounding box center [168, 89] width 211 height 9
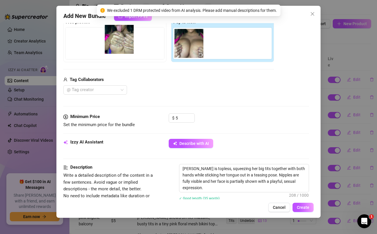
drag, startPoint x: 189, startPoint y: 47, endPoint x: 116, endPoint y: 43, distance: 72.8
click at [116, 43] on div "Free preview Pay to view" at bounding box center [168, 40] width 211 height 46
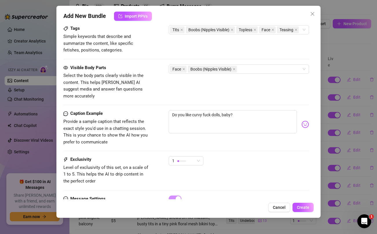
scroll to position [307, 0]
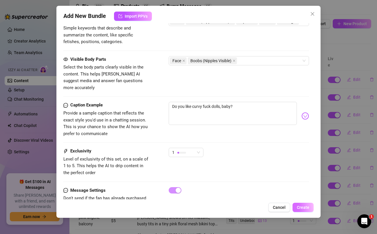
click at [302, 209] on span "Create" at bounding box center [303, 207] width 12 height 5
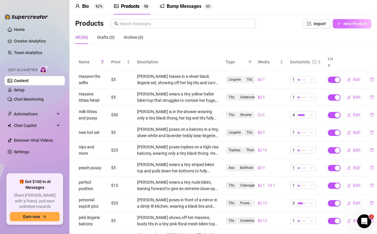
click at [349, 25] on span "New Product" at bounding box center [355, 23] width 23 height 5
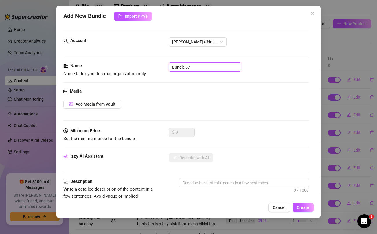
click at [182, 66] on input "Bundle 57" at bounding box center [205, 67] width 73 height 9
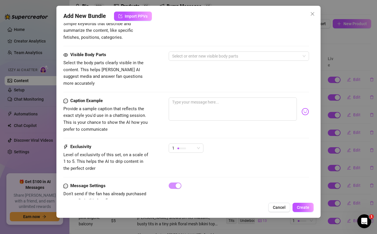
scroll to position [236, 0]
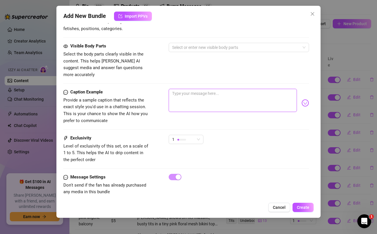
click at [196, 92] on textarea at bounding box center [233, 100] width 128 height 23
paste textarea "Nasty fat ass twerk video 😈🍑 bouncing, shaking & clapping these cheeks just for…"
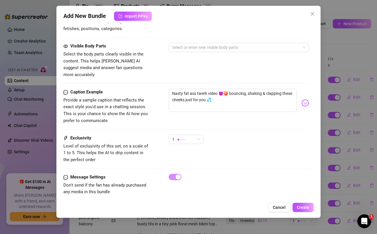
click at [181, 69] on div "Visible Body Parts Select the body parts clearly visible in the content. This h…" at bounding box center [186, 60] width 246 height 35
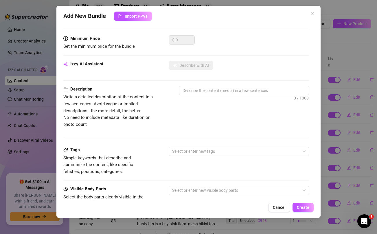
scroll to position [12, 0]
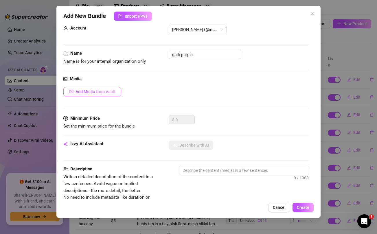
click at [110, 91] on span "Add Media from Vault" at bounding box center [96, 92] width 40 height 5
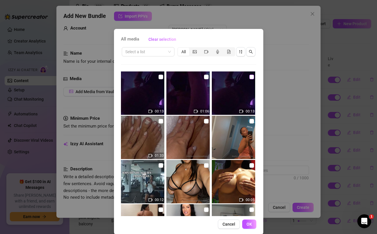
click at [251, 76] on input "checkbox" at bounding box center [252, 77] width 5 height 5
click at [205, 77] on input "checkbox" at bounding box center [206, 77] width 5 height 5
click at [251, 223] on span "OK" at bounding box center [250, 224] width 6 height 5
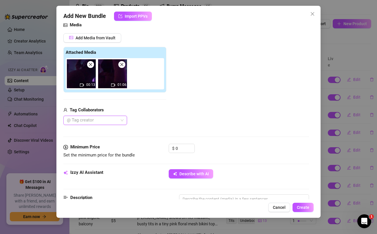
scroll to position [67, 0]
click at [184, 150] on input "0" at bounding box center [185, 148] width 19 height 9
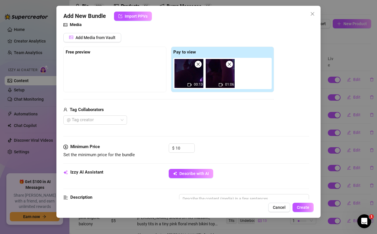
click at [185, 119] on div "@ Tag creator" at bounding box center [168, 120] width 211 height 9
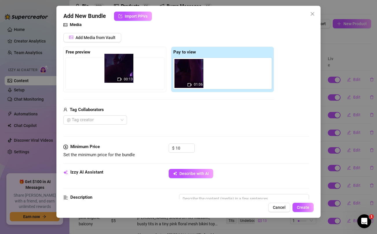
drag, startPoint x: 185, startPoint y: 77, endPoint x: 113, endPoint y: 72, distance: 72.3
click at [113, 72] on div "Free preview Pay to view 00:13 01:06" at bounding box center [168, 70] width 211 height 46
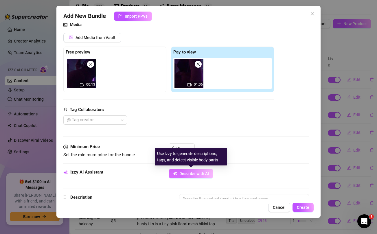
click at [185, 175] on span "Describe with AI" at bounding box center [195, 173] width 30 height 5
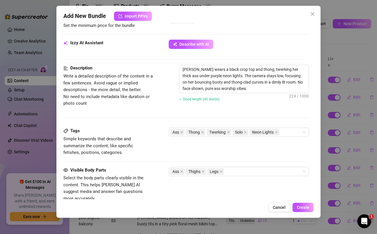
scroll to position [275, 0]
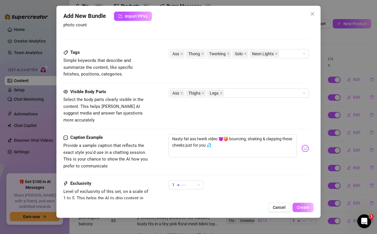
click at [304, 204] on button "Create" at bounding box center [303, 207] width 21 height 9
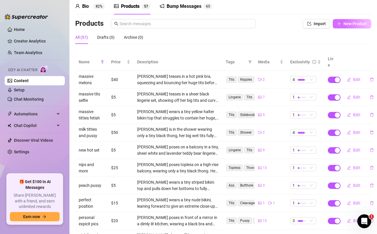
scroll to position [0, 0]
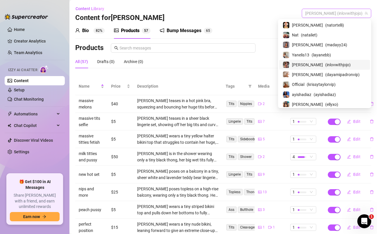
click at [348, 15] on span "JoJo (inlovwithjojo)" at bounding box center [337, 13] width 63 height 9
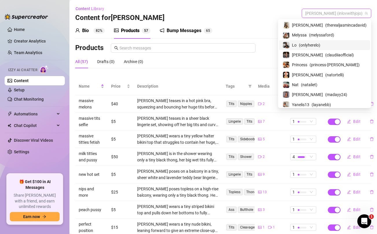
click at [314, 46] on div "Lo ( onlyherelo )" at bounding box center [325, 45] width 84 height 7
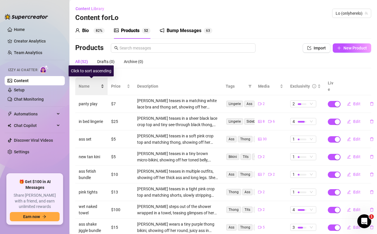
click at [88, 83] on span "Name" at bounding box center [89, 86] width 21 height 6
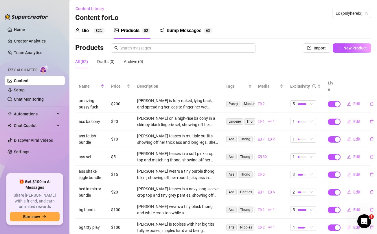
scroll to position [65, 0]
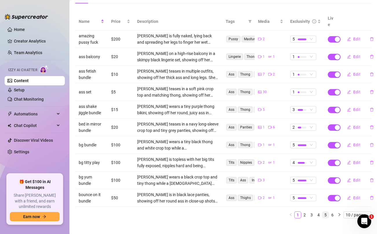
click at [325, 212] on link "5" at bounding box center [326, 215] width 6 height 6
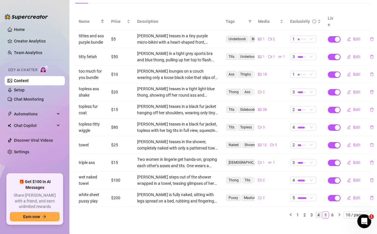
click at [320, 212] on link "4" at bounding box center [319, 215] width 6 height 6
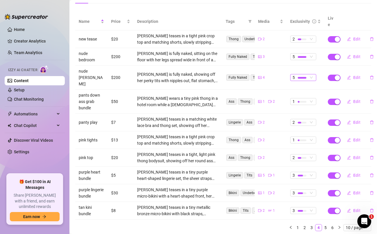
scroll to position [0, 0]
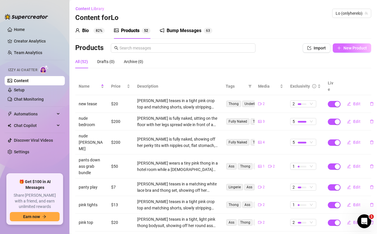
click at [347, 48] on span "New Product" at bounding box center [355, 48] width 23 height 5
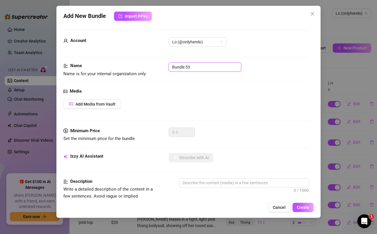
click at [225, 65] on input "Bundle 53" at bounding box center [205, 67] width 73 height 9
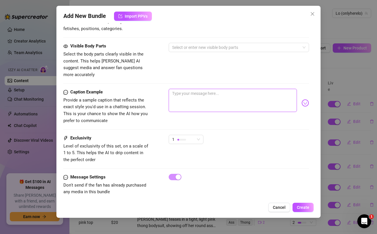
click at [209, 92] on textarea at bounding box center [233, 100] width 128 height 23
paste textarea "Nasty titty play video 😈💦 teasing, squeezing, and dripping just for you… can yo…"
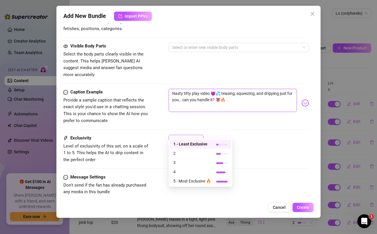
click at [191, 135] on div "1" at bounding box center [183, 139] width 23 height 9
click at [183, 162] on span "3" at bounding box center [193, 163] width 38 height 6
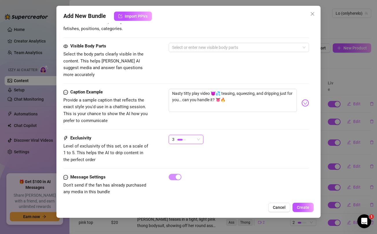
click at [219, 135] on div "3 3" at bounding box center [239, 142] width 140 height 14
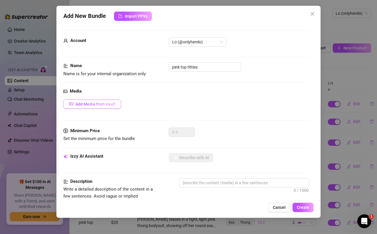
click at [89, 105] on span "Add Media from Vault" at bounding box center [96, 104] width 40 height 5
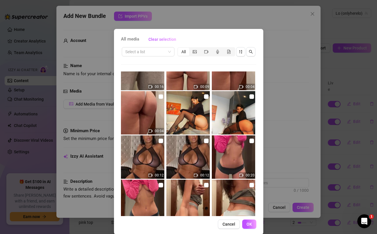
scroll to position [38, 0]
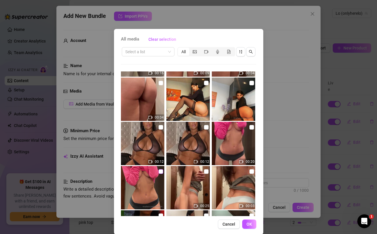
click at [161, 173] on input "checkbox" at bounding box center [161, 171] width 5 height 5
click at [249, 127] on img at bounding box center [233, 143] width 43 height 43
click at [249, 222] on span "OK" at bounding box center [250, 224] width 6 height 5
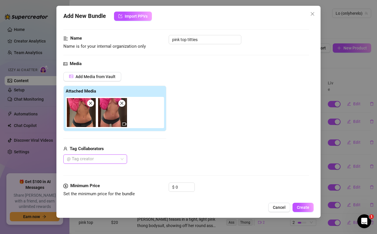
scroll to position [39, 0]
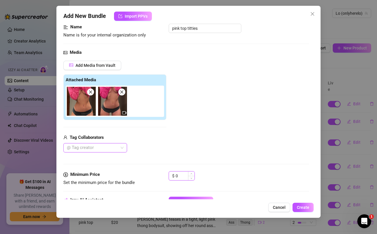
click at [179, 175] on input "0" at bounding box center [185, 176] width 19 height 9
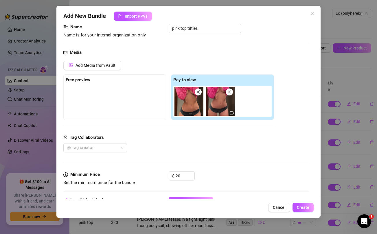
click at [191, 141] on div "Tag Collaborators" at bounding box center [168, 137] width 211 height 7
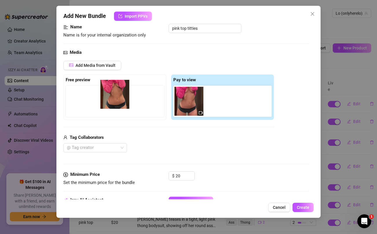
drag, startPoint x: 187, startPoint y: 105, endPoint x: 111, endPoint y: 98, distance: 76.5
click at [111, 98] on div "Free preview Pay to view" at bounding box center [168, 97] width 211 height 46
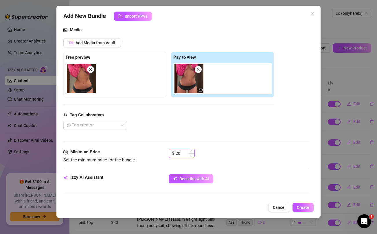
scroll to position [62, 0]
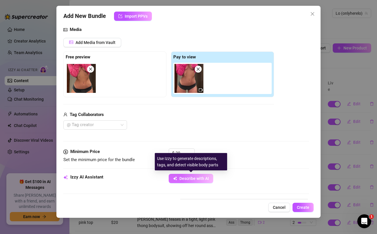
click at [184, 180] on span "Describe with AI" at bounding box center [195, 178] width 30 height 5
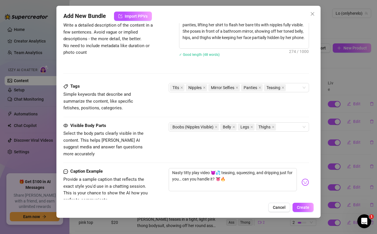
scroll to position [327, 0]
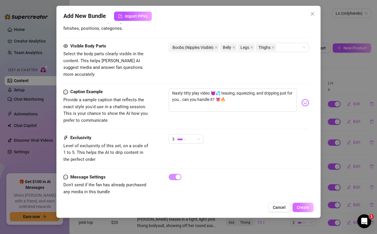
click at [303, 207] on span "Create" at bounding box center [303, 207] width 12 height 5
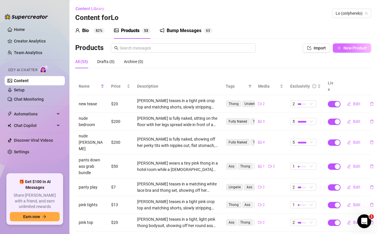
click at [354, 46] on span "New Product" at bounding box center [355, 48] width 23 height 5
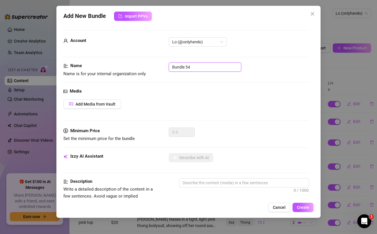
click at [222, 68] on input "Bundle 54" at bounding box center [205, 67] width 73 height 9
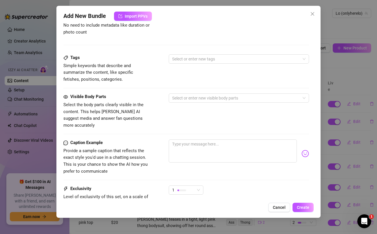
scroll to position [236, 0]
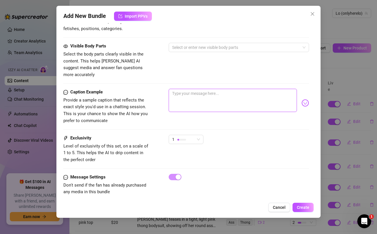
click at [217, 96] on textarea at bounding box center [233, 100] width 128 height 23
paste textarea "I’m ready for you to go all out and fuck my boobs hard, papi. And at the end, I…"
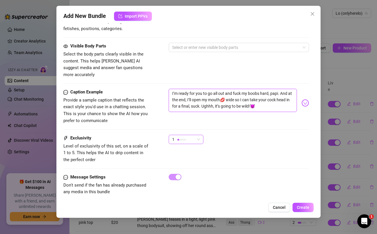
click at [194, 135] on div "1" at bounding box center [183, 139] width 23 height 9
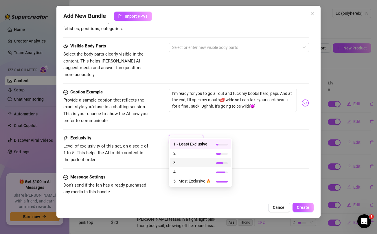
click at [178, 160] on span "3" at bounding box center [193, 163] width 38 height 6
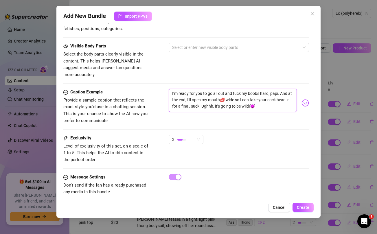
click at [194, 99] on textarea "I’m ready for you to go all out and fuck my boobs hard, papi. And at the end, I…" at bounding box center [233, 100] width 128 height 23
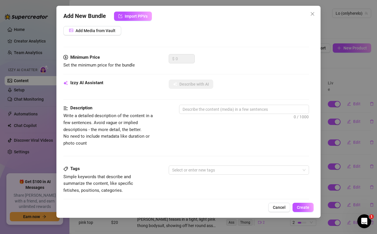
scroll to position [0, 0]
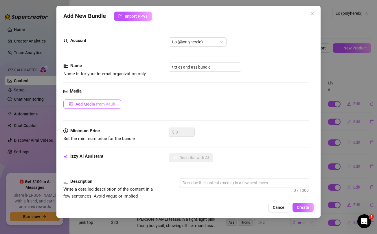
click at [109, 103] on span "Add Media from Vault" at bounding box center [96, 104] width 40 height 5
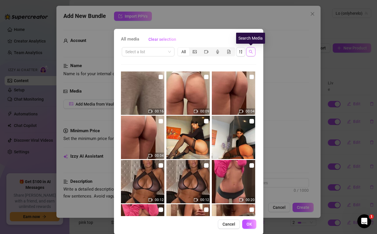
click at [253, 50] on button "button" at bounding box center [251, 51] width 9 height 9
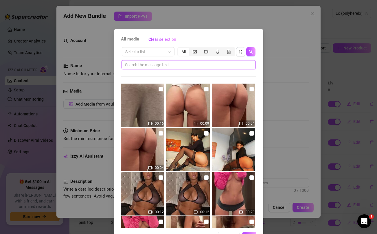
click at [207, 65] on input "text" at bounding box center [186, 65] width 123 height 6
paste input "suck"
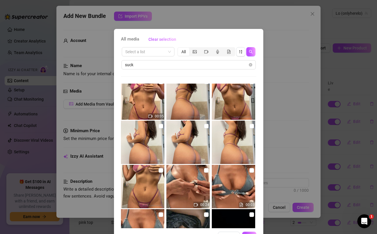
scroll to position [193, 0]
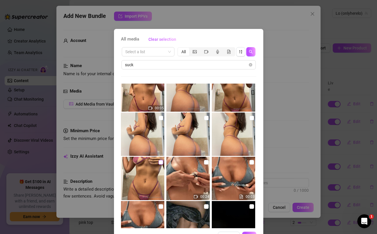
click at [161, 163] on input "checkbox" at bounding box center [161, 162] width 5 height 5
click at [162, 118] on input "checkbox" at bounding box center [161, 118] width 5 height 5
click at [208, 120] on input "checkbox" at bounding box center [206, 118] width 5 height 5
click at [250, 119] on input "checkbox" at bounding box center [252, 118] width 5 height 5
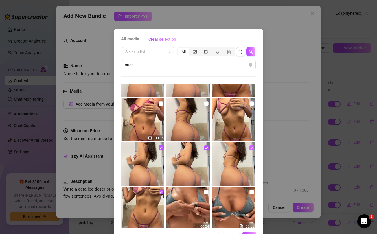
scroll to position [158, 0]
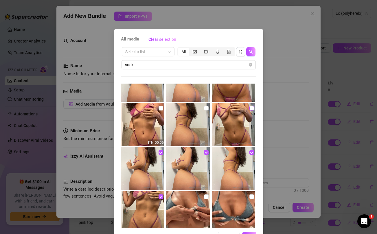
click at [250, 110] on input "checkbox" at bounding box center [252, 108] width 5 height 5
click at [205, 109] on input "checkbox" at bounding box center [206, 108] width 5 height 5
click at [159, 107] on input "checkbox" at bounding box center [161, 108] width 5 height 5
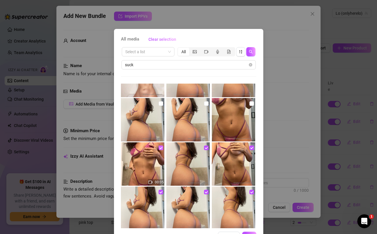
scroll to position [113, 0]
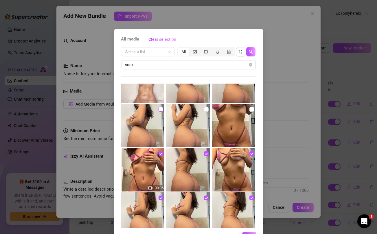
click at [162, 111] on input "checkbox" at bounding box center [161, 109] width 5 height 5
click at [208, 108] on input "checkbox" at bounding box center [206, 109] width 5 height 5
click at [252, 110] on input "checkbox" at bounding box center [252, 109] width 5 height 5
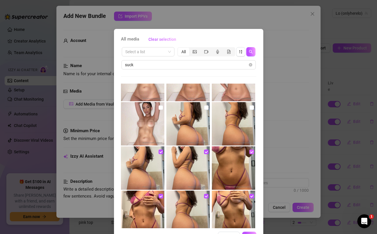
scroll to position [66, 0]
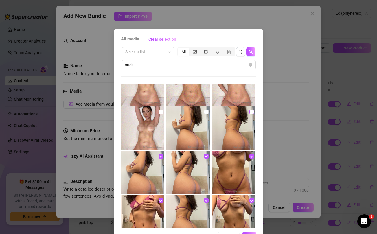
click at [251, 112] on input "checkbox" at bounding box center [252, 112] width 5 height 5
click at [207, 112] on input "checkbox" at bounding box center [206, 112] width 5 height 5
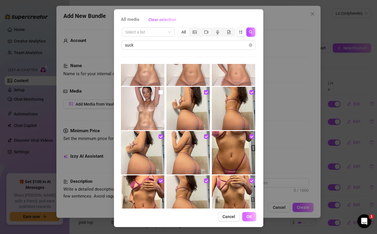
click at [250, 216] on span "OK" at bounding box center [250, 217] width 6 height 5
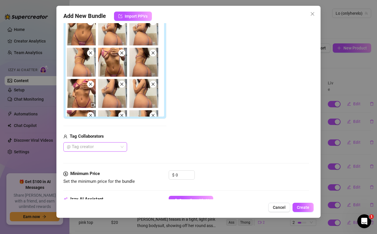
scroll to position [118, 0]
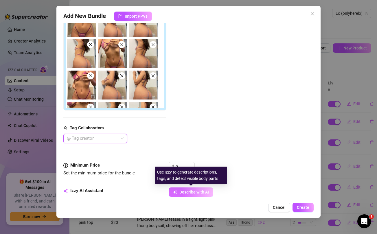
click at [199, 191] on span "Describe with AI" at bounding box center [195, 192] width 30 height 5
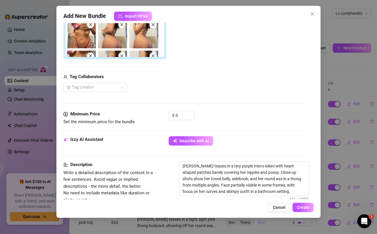
scroll to position [174, 0]
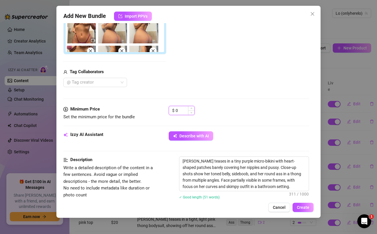
click at [181, 110] on input "0" at bounding box center [185, 110] width 19 height 9
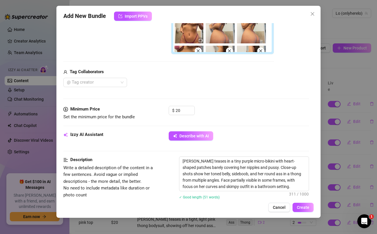
click at [191, 90] on div "Media Add Media from Vault Free preview Pay to view Tag Collaborators @ Tag cre…" at bounding box center [186, 10] width 246 height 192
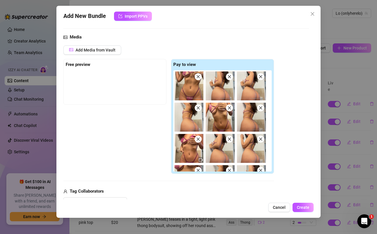
scroll to position [53, 0]
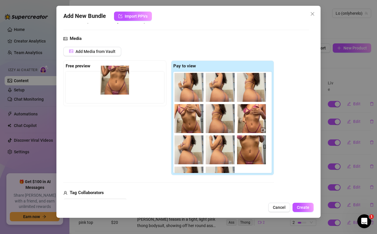
drag, startPoint x: 191, startPoint y: 90, endPoint x: 116, endPoint y: 83, distance: 76.2
click at [116, 83] on div "Free preview Pay to view" at bounding box center [168, 118] width 211 height 115
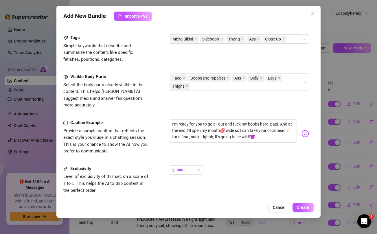
scroll to position [396, 0]
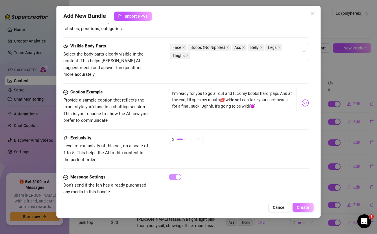
click at [299, 204] on button "Create" at bounding box center [303, 207] width 21 height 9
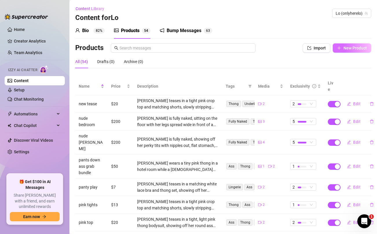
click at [349, 49] on span "New Product" at bounding box center [355, 48] width 23 height 5
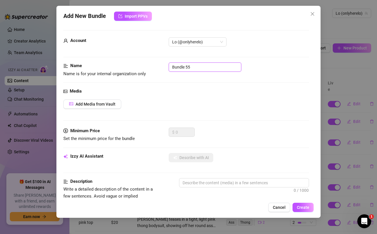
click at [187, 65] on input "Bundle 55" at bounding box center [205, 67] width 73 height 9
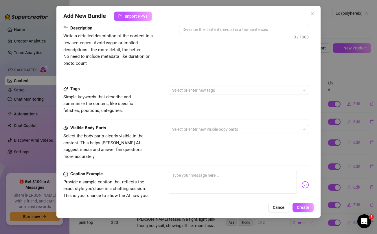
scroll to position [169, 0]
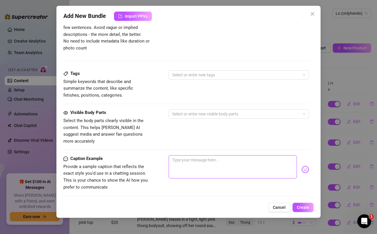
click at [194, 157] on textarea at bounding box center [233, 167] width 128 height 23
paste textarea "Having a great day papi?😘 how about ending it with me? watching me mastering th…"
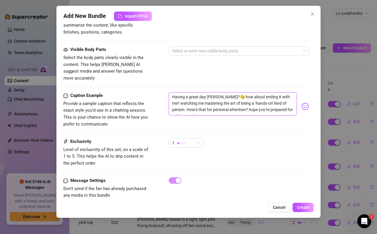
scroll to position [232, 0]
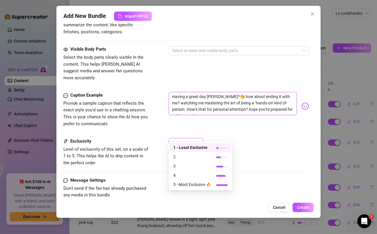
click at [191, 138] on div "1" at bounding box center [183, 142] width 23 height 9
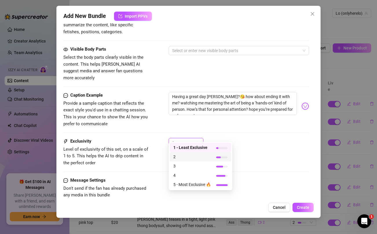
click at [181, 155] on span "2" at bounding box center [193, 157] width 38 height 6
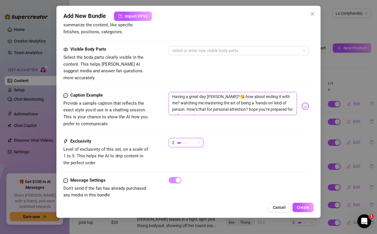
click at [278, 104] on textarea "Having a great day papi?😘 how about ending it with me? watching me mastering th…" at bounding box center [233, 103] width 128 height 23
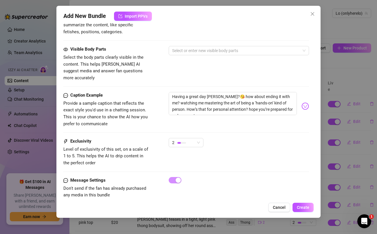
click at [245, 60] on div "Visible Body Parts Select the body parts clearly visible in the content. This h…" at bounding box center [186, 63] width 246 height 35
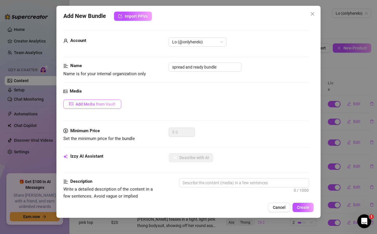
click at [103, 108] on button "Add Media from Vault" at bounding box center [92, 104] width 58 height 9
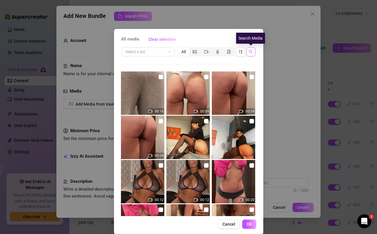
click at [253, 53] on icon "search" at bounding box center [251, 52] width 4 height 4
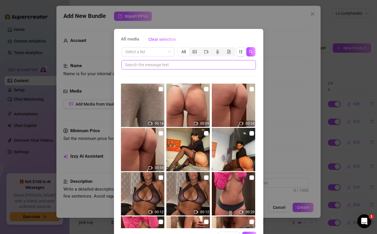
click at [206, 65] on input "text" at bounding box center [186, 65] width 123 height 6
paste input "showcase"
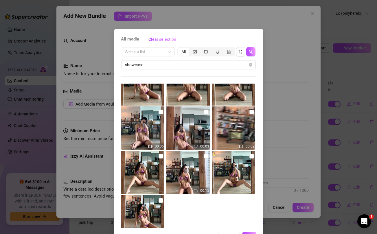
scroll to position [85, 0]
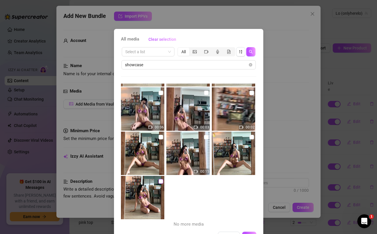
click at [162, 183] on input "checkbox" at bounding box center [161, 181] width 5 height 5
click at [251, 138] on input "checkbox" at bounding box center [252, 137] width 5 height 5
click at [206, 138] on input "checkbox" at bounding box center [206, 137] width 5 height 5
click at [161, 136] on input "checkbox" at bounding box center [161, 137] width 5 height 5
click at [160, 93] on input "checkbox" at bounding box center [161, 93] width 5 height 5
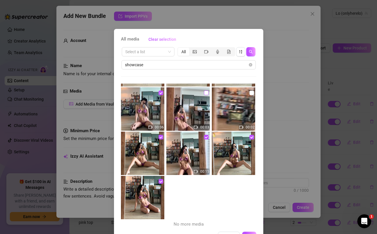
click at [206, 94] on input "checkbox" at bounding box center [206, 93] width 5 height 5
click at [251, 92] on input "checkbox" at bounding box center [252, 93] width 5 height 5
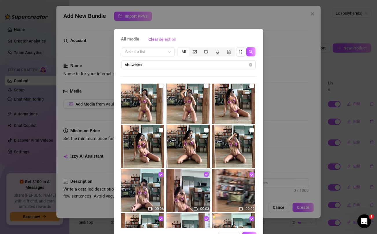
scroll to position [0, 0]
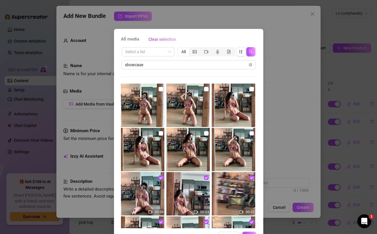
click at [252, 133] on input "checkbox" at bounding box center [252, 133] width 5 height 5
click at [250, 91] on input "checkbox" at bounding box center [252, 89] width 5 height 5
click at [207, 89] on input "checkbox" at bounding box center [206, 89] width 5 height 5
click at [208, 134] on input "checkbox" at bounding box center [206, 133] width 5 height 5
click at [160, 132] on input "checkbox" at bounding box center [161, 133] width 5 height 5
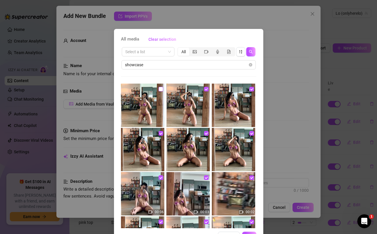
click at [160, 90] on input "checkbox" at bounding box center [161, 89] width 5 height 5
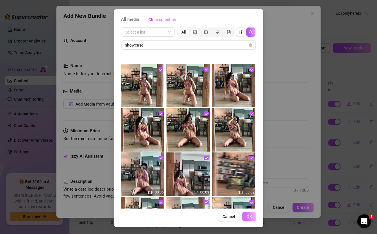
click at [251, 217] on span "OK" at bounding box center [250, 217] width 6 height 5
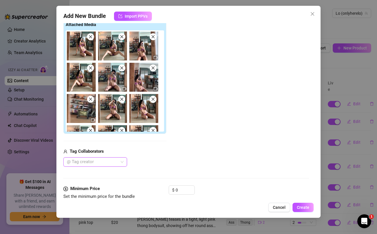
scroll to position [191, 0]
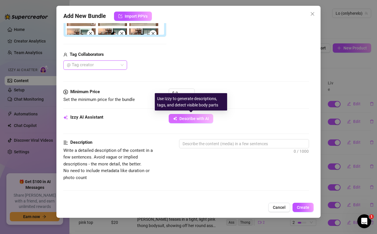
click at [205, 120] on span "Describe with AI" at bounding box center [195, 118] width 30 height 5
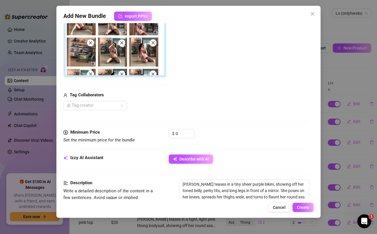
scroll to position [150, 0]
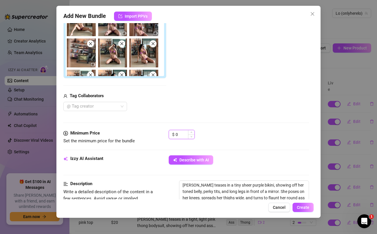
click at [181, 134] on input "0" at bounding box center [185, 134] width 19 height 9
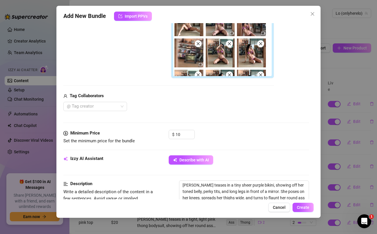
click at [196, 113] on div "Media Add Media from Vault Free preview Pay to view Tag Collaborators @ Tag cre…" at bounding box center [186, 34] width 246 height 192
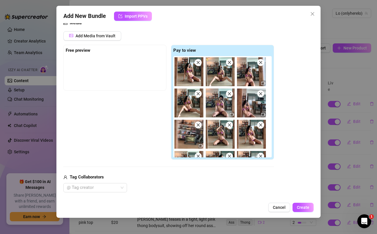
scroll to position [64, 0]
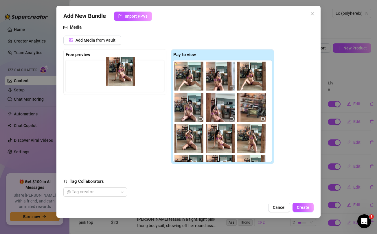
drag, startPoint x: 189, startPoint y: 79, endPoint x: 118, endPoint y: 74, distance: 71.1
click at [118, 74] on div "Free preview Pay to view" at bounding box center [168, 106] width 211 height 115
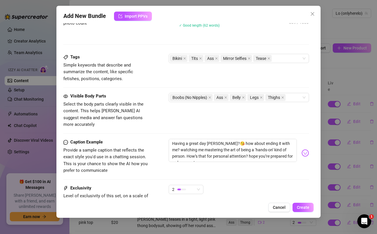
scroll to position [396, 0]
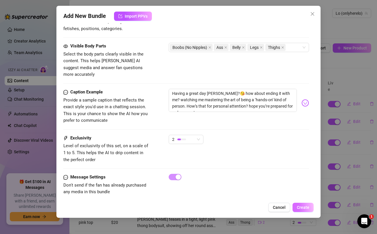
click at [304, 210] on span "Create" at bounding box center [303, 207] width 12 height 5
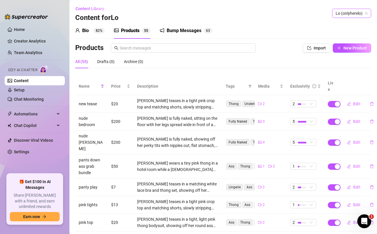
click at [358, 14] on span "Lo (onlyherelo)" at bounding box center [352, 13] width 32 height 9
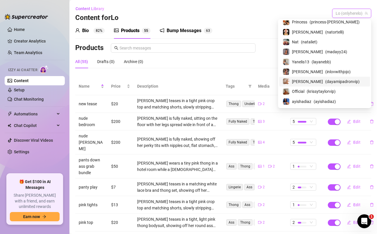
scroll to position [41, 0]
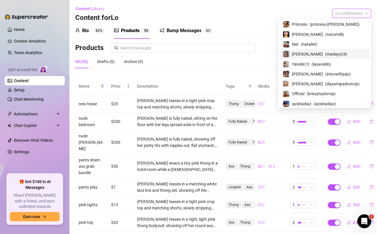
click at [317, 51] on span "[PERSON_NAME]" at bounding box center [307, 54] width 31 height 6
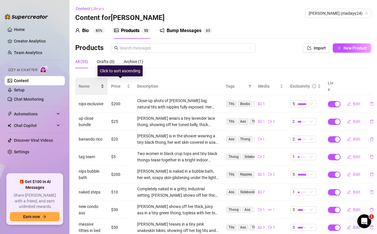
click at [85, 83] on span "Name" at bounding box center [89, 86] width 21 height 6
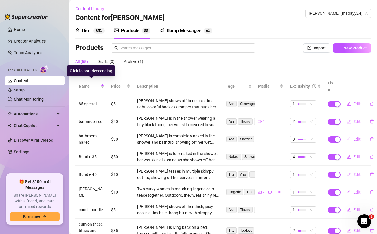
scroll to position [71, 0]
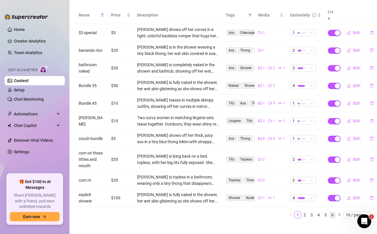
click at [333, 212] on link "6" at bounding box center [333, 215] width 6 height 6
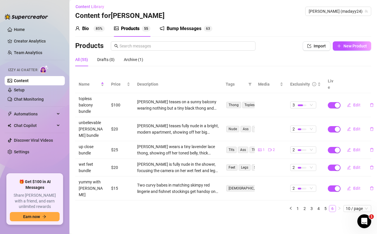
scroll to position [0, 0]
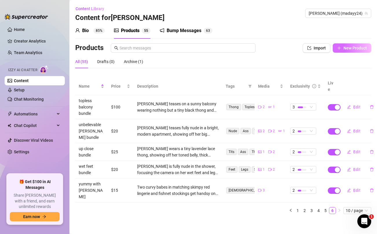
click at [354, 48] on span "New Product" at bounding box center [355, 48] width 23 height 5
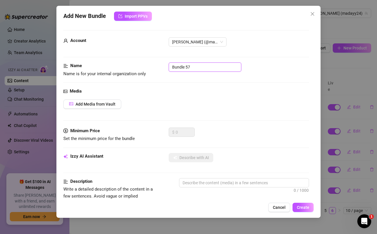
click at [203, 66] on input "Bundle 57" at bounding box center [205, 67] width 73 height 9
click at [216, 99] on div "Media Add Media from Vault" at bounding box center [186, 108] width 246 height 40
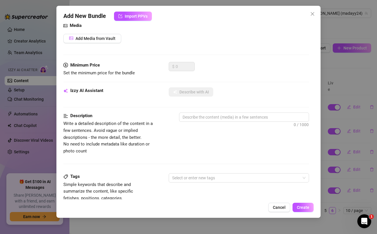
scroll to position [236, 0]
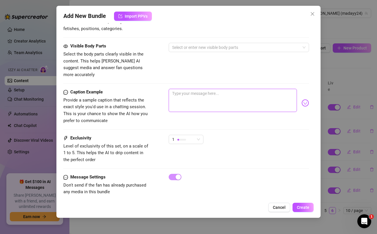
click at [211, 93] on textarea at bounding box center [233, 100] width 128 height 23
paste textarea "Soaking wet & butt naked 😈💦 dripping all over while I play with these titties j…"
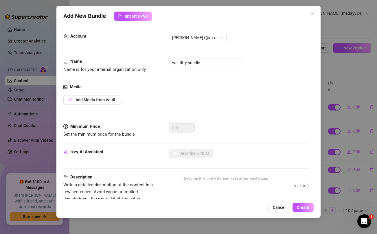
scroll to position [0, 0]
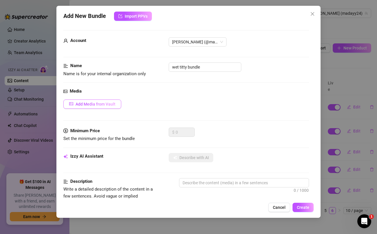
click at [89, 105] on span "Add Media from Vault" at bounding box center [96, 104] width 40 height 5
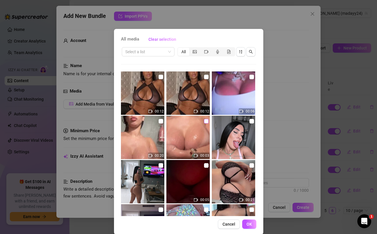
click at [207, 121] on input "checkbox" at bounding box center [206, 121] width 5 height 5
click at [161, 120] on input "checkbox" at bounding box center [161, 121] width 5 height 5
click at [253, 78] on input "checkbox" at bounding box center [252, 77] width 5 height 5
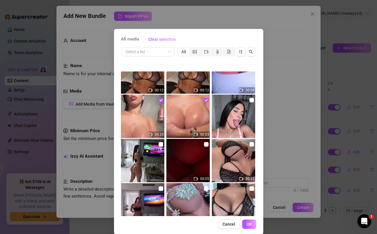
scroll to position [20, 0]
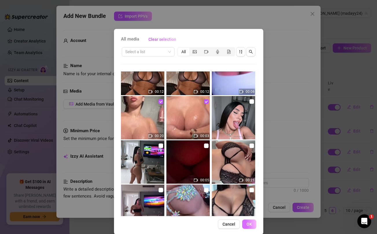
click at [247, 225] on span "OK" at bounding box center [250, 224] width 6 height 5
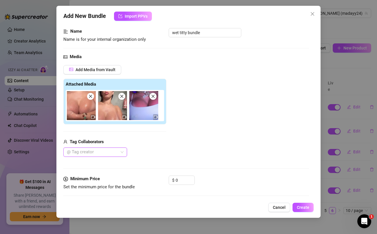
scroll to position [50, 0]
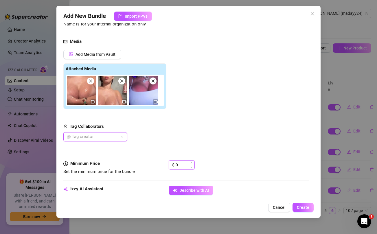
click at [183, 165] on input "0" at bounding box center [185, 165] width 19 height 9
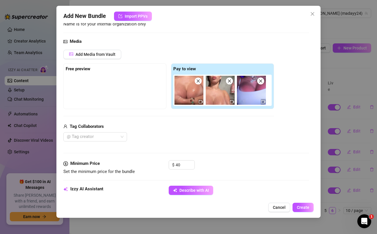
click at [214, 139] on div "@ Tag creator" at bounding box center [168, 136] width 211 height 9
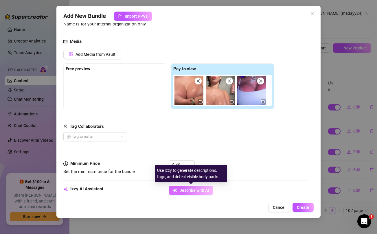
click at [193, 194] on button "Describe with AI" at bounding box center [191, 190] width 45 height 9
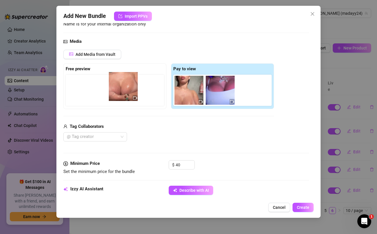
drag, startPoint x: 186, startPoint y: 90, endPoint x: 111, endPoint y: 85, distance: 74.9
click at [111, 85] on div "Free preview Pay to view" at bounding box center [168, 86] width 211 height 46
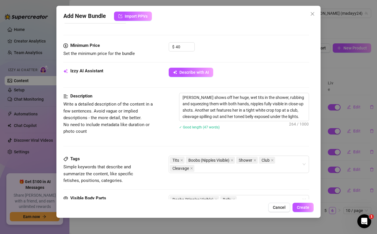
scroll to position [168, 0]
click at [233, 159] on icon "close" at bounding box center [232, 160] width 3 height 3
click at [268, 163] on div "Tits Shower Club Cleavage" at bounding box center [236, 160] width 132 height 8
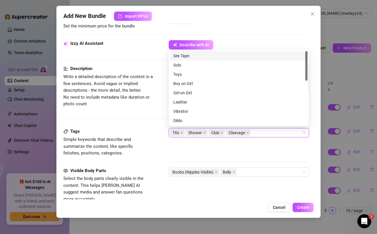
scroll to position [196, 0]
click at [218, 171] on icon "close" at bounding box center [217, 172] width 2 height 2
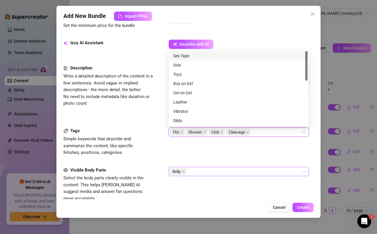
click at [229, 173] on div "Belly" at bounding box center [236, 172] width 132 height 8
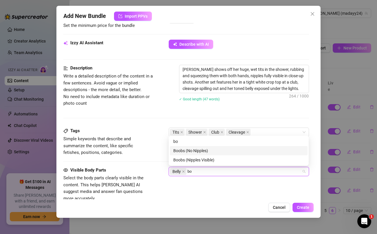
click at [206, 154] on div "Boobs (No Nipples)" at bounding box center [239, 151] width 131 height 6
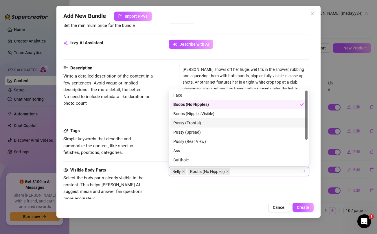
click at [145, 131] on div "Tags" at bounding box center [106, 131] width 87 height 7
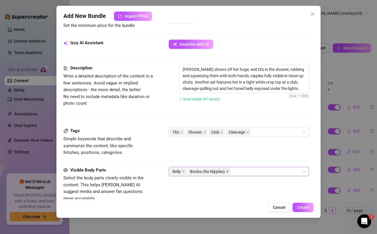
click at [228, 174] on span at bounding box center [227, 172] width 3 height 6
click at [234, 175] on div "Belly" at bounding box center [236, 172] width 132 height 8
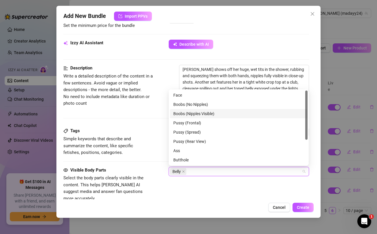
click at [208, 113] on div "Boobs (Nipples Visible)" at bounding box center [239, 114] width 131 height 6
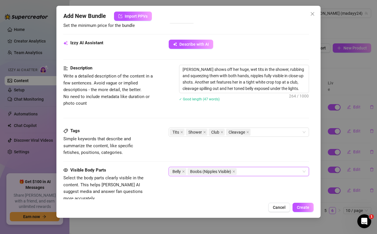
click at [223, 198] on div "Visible Body Parts Select the body parts clearly visible in the content. This h…" at bounding box center [186, 190] width 246 height 46
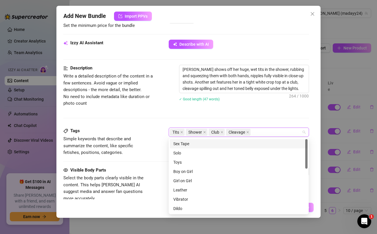
click at [271, 136] on div "Tits Shower Club Cleavage" at bounding box center [236, 132] width 132 height 8
click at [220, 110] on div "Description Write a detailed description of the content in a few sentences. Avo…" at bounding box center [186, 96] width 246 height 63
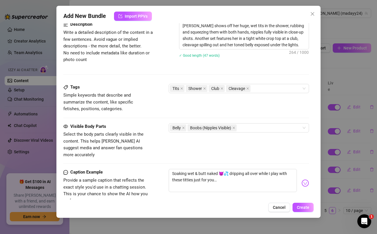
scroll to position [320, 0]
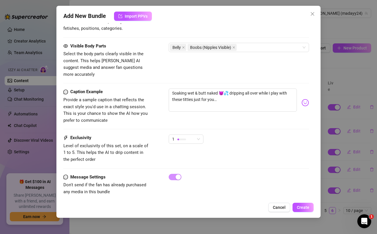
click at [191, 138] on div "1" at bounding box center [186, 142] width 35 height 14
click at [193, 135] on div "1" at bounding box center [183, 139] width 23 height 9
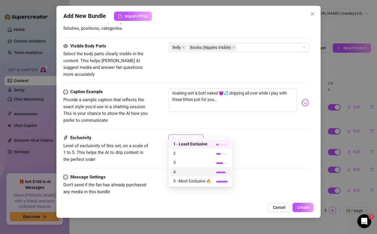
click at [177, 170] on span "4" at bounding box center [193, 172] width 38 height 6
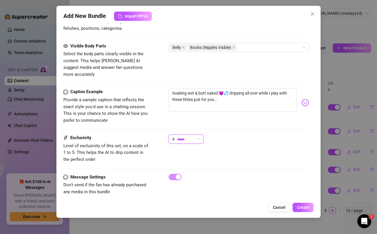
click at [229, 176] on div "Message Settings Don't send if the fan has already purchased any media in this …" at bounding box center [186, 185] width 246 height 22
click at [303, 205] on span "Create" at bounding box center [303, 207] width 12 height 5
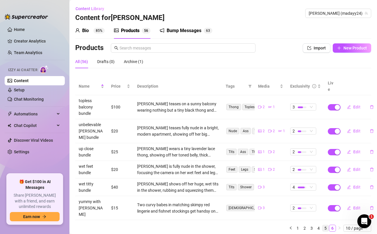
click at [322, 225] on li "5" at bounding box center [325, 228] width 7 height 7
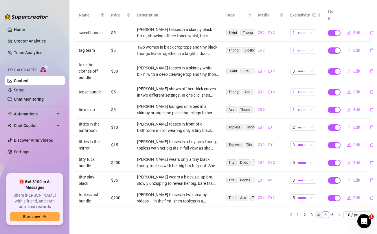
click at [317, 212] on link "4" at bounding box center [319, 215] width 6 height 6
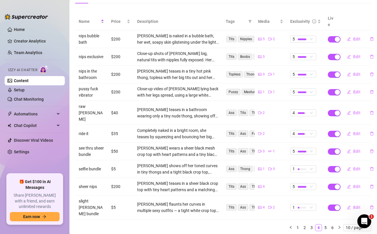
scroll to position [0, 0]
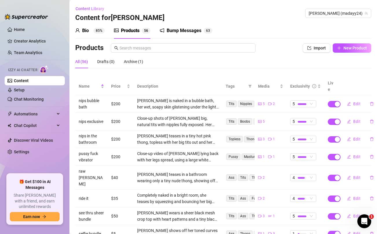
click at [350, 53] on div "Products Import New Product" at bounding box center [223, 49] width 296 height 12
click at [351, 48] on span "New Product" at bounding box center [355, 48] width 23 height 5
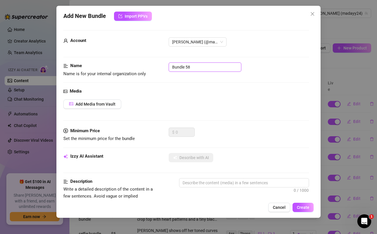
click at [222, 67] on input "Bundle 58" at bounding box center [205, 67] width 73 height 9
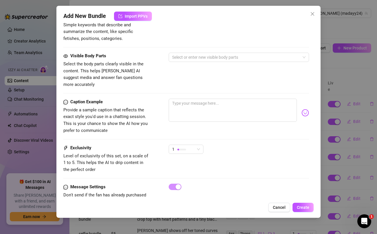
scroll to position [236, 0]
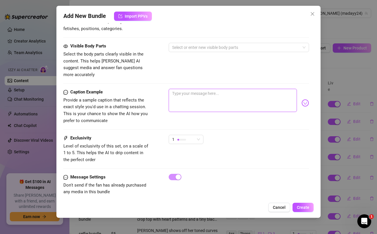
click at [237, 93] on textarea at bounding box center [233, 100] width 128 height 23
paste textarea "I’m bored and want to play with you 😩💦 Unlock and let me know which position yo…"
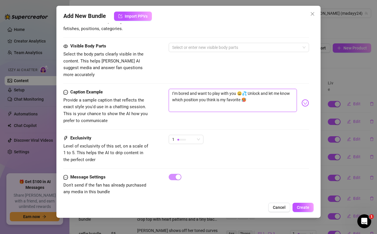
click at [233, 93] on textarea "I’m bored and want to play with you 😩💦 Unlock and let me know which position yo…" at bounding box center [233, 100] width 128 height 23
drag, startPoint x: 238, startPoint y: 87, endPoint x: 244, endPoint y: 86, distance: 6.4
click at [244, 89] on textarea "I’m bored and want to play with you 😩💦 Unlock and let me know which position yo…" at bounding box center [233, 100] width 128 height 23
click at [231, 70] on div "Visible Body Parts Select the body parts clearly visible in the content. This h…" at bounding box center [186, 60] width 246 height 35
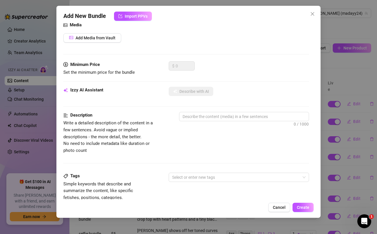
scroll to position [0, 0]
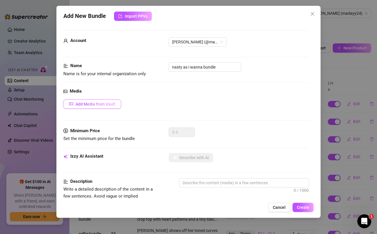
click at [93, 103] on span "Add Media from Vault" at bounding box center [96, 104] width 40 height 5
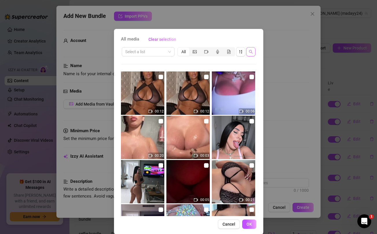
click at [249, 52] on button "button" at bounding box center [251, 51] width 9 height 9
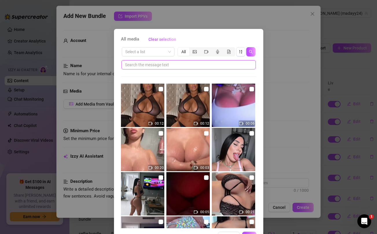
click at [201, 63] on input "text" at bounding box center [186, 65] width 123 height 6
paste input "😩💦"
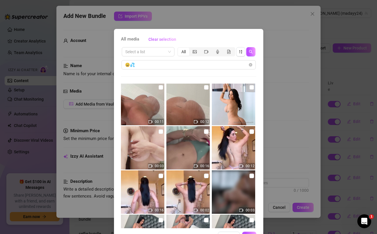
scroll to position [49, 0]
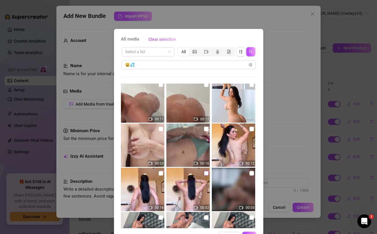
click at [207, 174] on input "checkbox" at bounding box center [206, 173] width 5 height 5
click at [159, 172] on input "checkbox" at bounding box center [161, 173] width 5 height 5
click at [251, 128] on input "checkbox" at bounding box center [252, 129] width 5 height 5
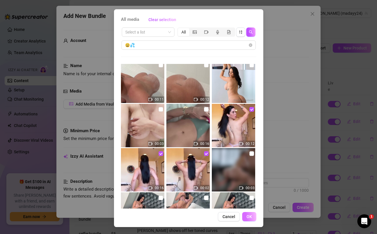
click at [250, 215] on span "OK" at bounding box center [250, 217] width 6 height 5
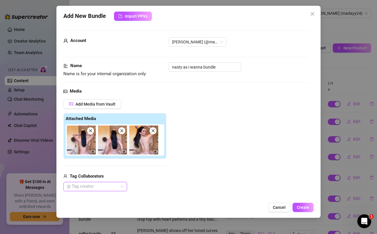
scroll to position [63, 0]
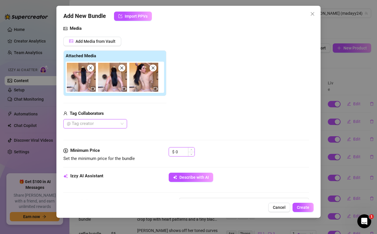
click at [187, 154] on input "0" at bounding box center [185, 152] width 19 height 9
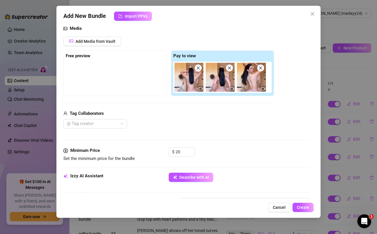
click at [200, 135] on div "Media Add Media from Vault Free preview Pay to view Tag Collaborators @ Tag cre…" at bounding box center [186, 86] width 246 height 122
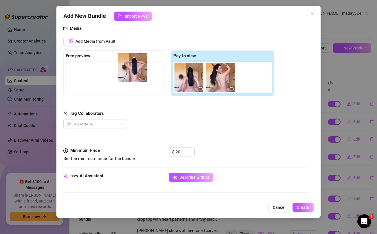
drag, startPoint x: 188, startPoint y: 83, endPoint x: 121, endPoint y: 72, distance: 68.1
click at [121, 72] on div "Free preview Pay to view" at bounding box center [168, 73] width 211 height 46
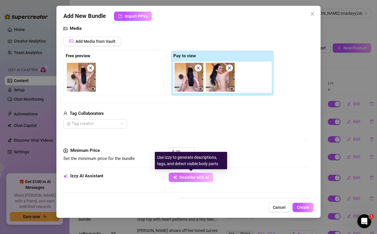
click at [188, 178] on span "Describe with AI" at bounding box center [195, 177] width 30 height 5
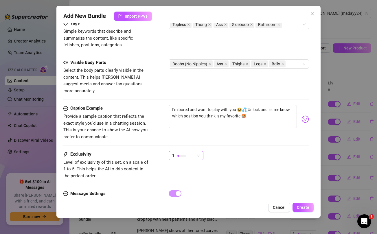
scroll to position [333, 0]
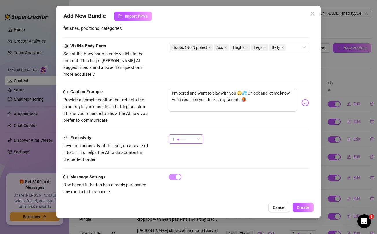
click at [191, 135] on div "1" at bounding box center [183, 139] width 23 height 9
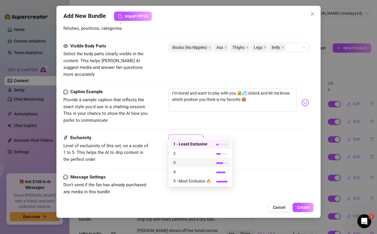
click at [178, 165] on span "3" at bounding box center [193, 163] width 38 height 6
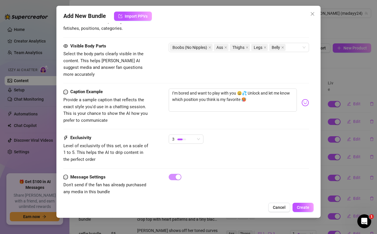
click at [273, 135] on div "3" at bounding box center [239, 142] width 140 height 14
click at [307, 210] on span "Create" at bounding box center [303, 207] width 12 height 5
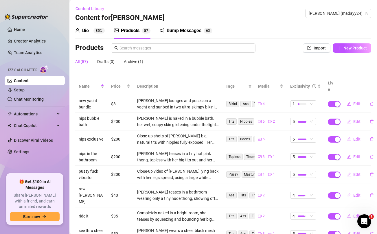
click at [355, 54] on div "Products Import New Product" at bounding box center [223, 49] width 296 height 12
click at [351, 48] on span "New Product" at bounding box center [355, 48] width 23 height 5
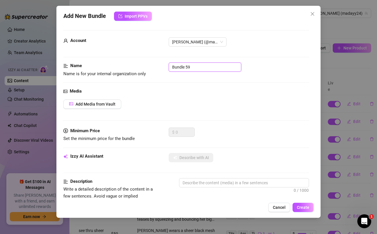
click at [201, 66] on input "Bundle 59" at bounding box center [205, 67] width 73 height 9
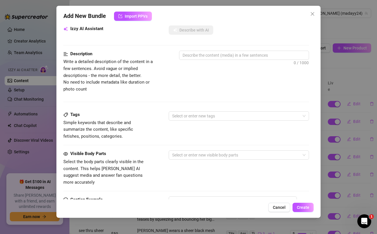
scroll to position [236, 0]
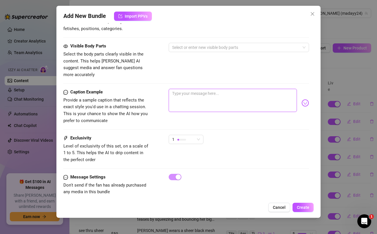
click at [204, 93] on textarea at bounding box center [233, 100] width 128 height 23
paste textarea "stripping to reveal my juicy titties while it’s twerking. I keep on shaking it …"
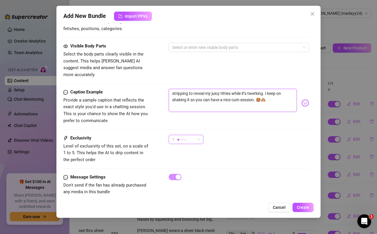
click at [189, 135] on div "1" at bounding box center [183, 139] width 23 height 9
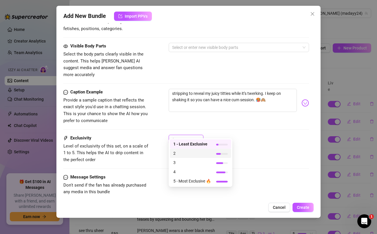
click at [185, 154] on span "2" at bounding box center [193, 153] width 38 height 6
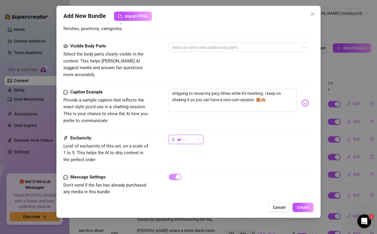
click at [246, 110] on div "stripping to reveal my juicy titties while it’s twerking. I keep on shaking it …" at bounding box center [239, 103] width 140 height 28
click at [198, 89] on textarea "stripping to reveal my juicy titties while it’s twerking. I keep on shaking it …" at bounding box center [233, 100] width 128 height 23
click at [195, 70] on div "Visible Body Parts Select the body parts clearly visible in the content. This h…" at bounding box center [186, 60] width 246 height 35
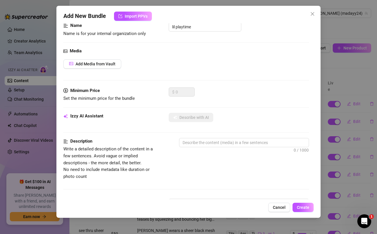
scroll to position [0, 0]
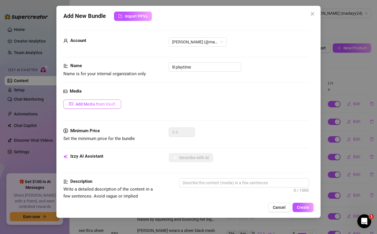
click at [99, 105] on span "Add Media from Vault" at bounding box center [96, 104] width 40 height 5
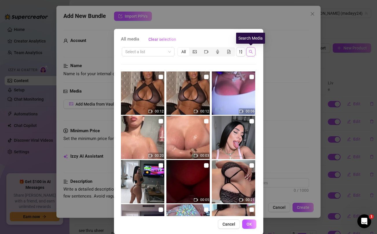
click at [252, 53] on icon "search" at bounding box center [251, 52] width 4 height 4
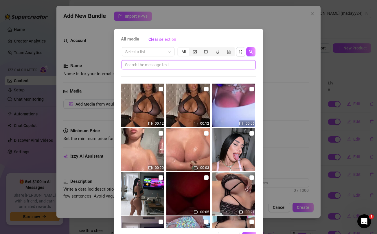
click at [209, 65] on input "text" at bounding box center [186, 65] width 123 height 6
paste input "reveal"
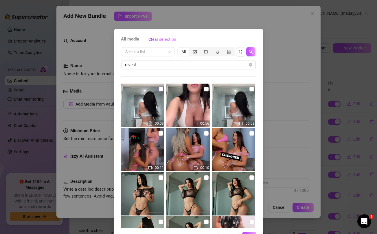
click at [162, 90] on input "checkbox" at bounding box center [161, 89] width 5 height 5
click at [206, 88] on input "checkbox" at bounding box center [206, 89] width 5 height 5
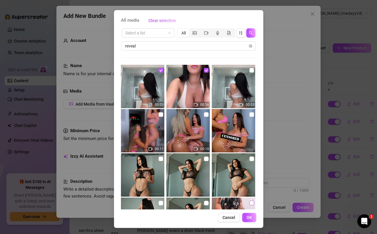
scroll to position [19, 0]
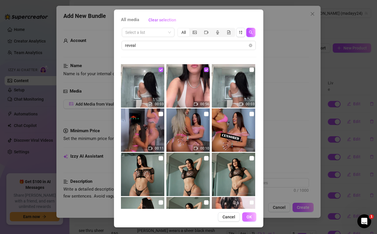
click at [249, 217] on span "OK" at bounding box center [250, 217] width 6 height 5
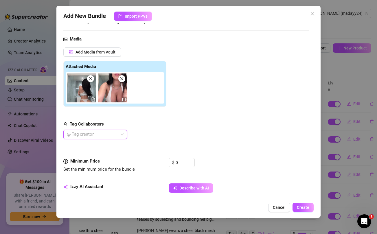
scroll to position [54, 0]
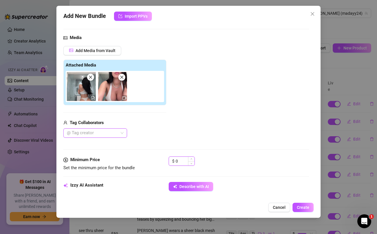
click at [181, 164] on input "0" at bounding box center [185, 161] width 19 height 9
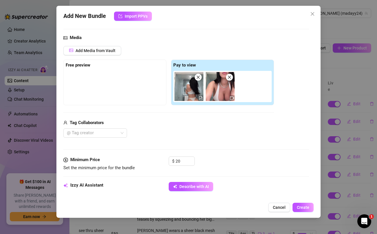
click at [194, 132] on div "@ Tag creator" at bounding box center [168, 133] width 211 height 9
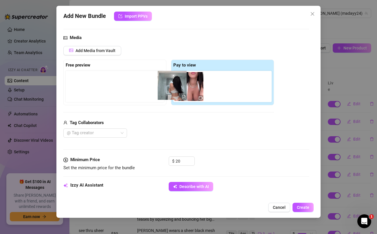
drag, startPoint x: 189, startPoint y: 90, endPoint x: 119, endPoint y: 79, distance: 71.6
click at [119, 79] on div "Free preview Pay to view" at bounding box center [168, 83] width 211 height 46
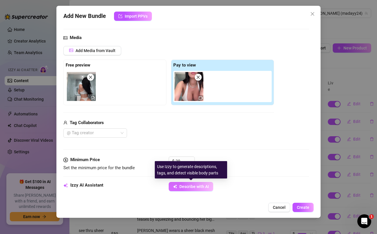
click at [183, 188] on span "Describe with AI" at bounding box center [195, 187] width 30 height 5
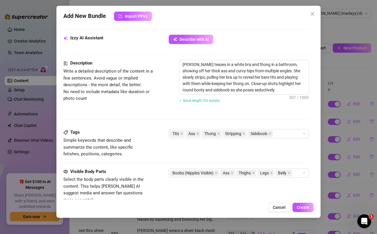
scroll to position [245, 0]
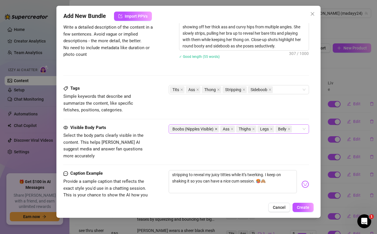
click at [218, 128] on icon "close" at bounding box center [216, 129] width 3 height 3
click at [263, 129] on div "Ass Thighs Legs Belly" at bounding box center [236, 129] width 132 height 8
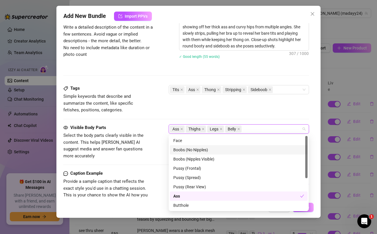
click at [220, 147] on div "Boobs (No Nipples)" at bounding box center [239, 150] width 131 height 6
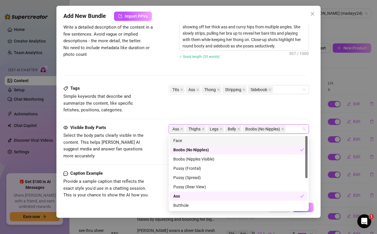
click at [251, 103] on div "Tags Simple keywords that describe and summarize the content, like specific fet…" at bounding box center [186, 99] width 246 height 28
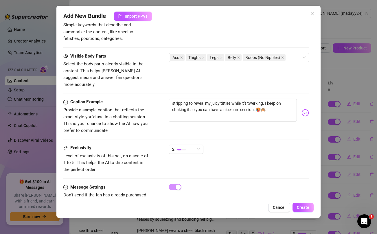
scroll to position [319, 0]
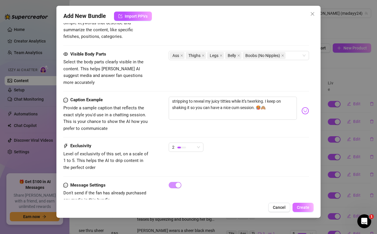
click at [298, 204] on button "Create" at bounding box center [303, 207] width 21 height 9
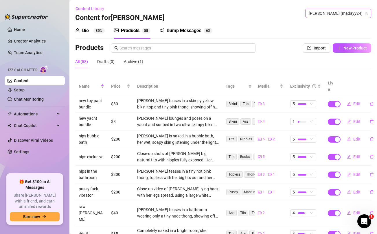
click at [354, 12] on span "Maday (madayy24)" at bounding box center [338, 13] width 59 height 9
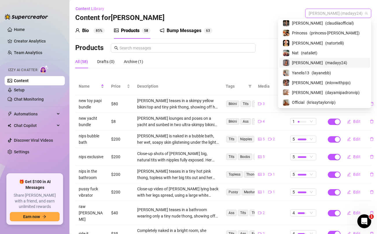
scroll to position [32, 0]
click at [310, 71] on span "Yanelis13" at bounding box center [300, 73] width 17 height 6
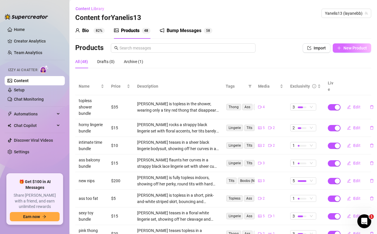
click at [348, 47] on span "New Product" at bounding box center [355, 48] width 23 height 5
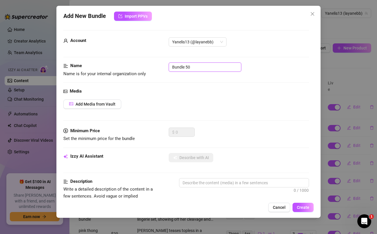
click at [224, 64] on input "Bundle 50" at bounding box center [205, 67] width 73 height 9
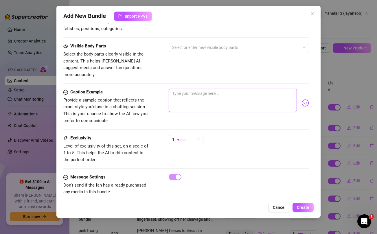
click at [231, 89] on textarea at bounding box center [233, 100] width 128 height 23
paste textarea "i'm ready to unleash my own storm of SLUTTYNESS 😈 Let me show you what powers t…"
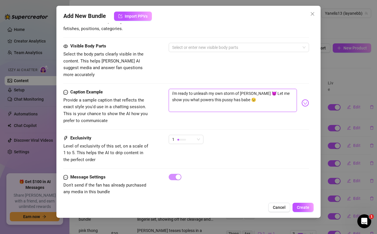
click at [250, 89] on textarea "i'm ready to unleash my own storm of SLUTTYNESS 😈 Let me show you what powers t…" at bounding box center [233, 100] width 128 height 23
click at [242, 66] on div "Visible Body Parts Select the body parts clearly visible in the content. This h…" at bounding box center [186, 60] width 246 height 35
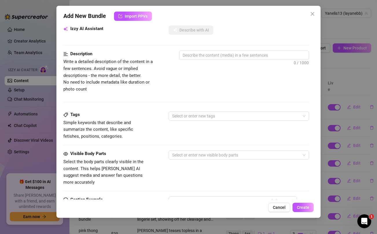
scroll to position [0, 0]
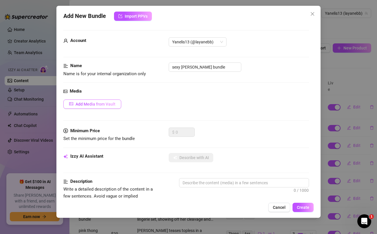
click at [110, 107] on button "Add Media from Vault" at bounding box center [92, 104] width 58 height 9
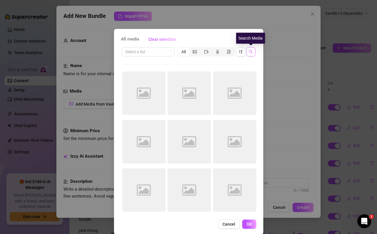
click at [250, 52] on icon "search" at bounding box center [251, 52] width 4 height 4
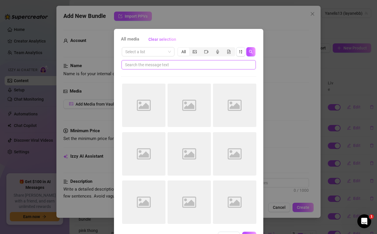
click at [206, 62] on input "text" at bounding box center [186, 65] width 123 height 6
paste input "SLUTTYNESS"
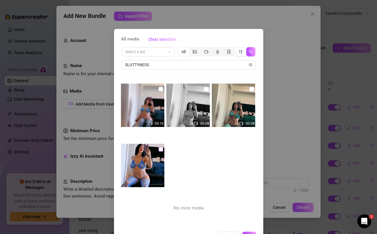
click at [160, 150] on input "checkbox" at bounding box center [161, 149] width 5 height 5
click at [252, 90] on input "checkbox" at bounding box center [252, 89] width 5 height 5
click at [206, 88] on input "checkbox" at bounding box center [206, 89] width 5 height 5
click at [164, 90] on img at bounding box center [142, 105] width 43 height 43
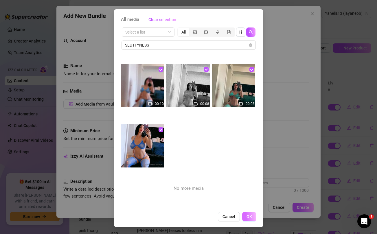
click at [250, 216] on span "OK" at bounding box center [250, 217] width 6 height 5
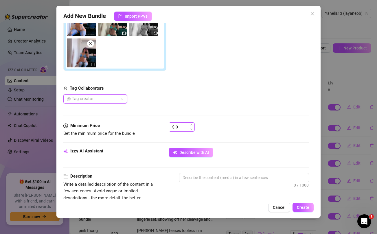
scroll to position [120, 0]
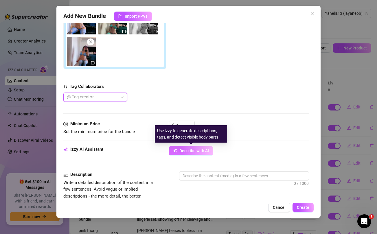
click at [198, 150] on span "Describe with AI" at bounding box center [195, 151] width 30 height 5
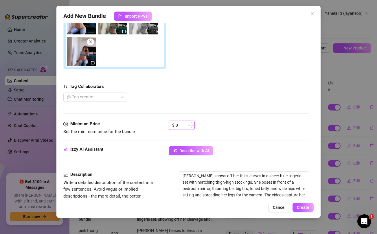
click at [182, 126] on input "0" at bounding box center [185, 125] width 19 height 9
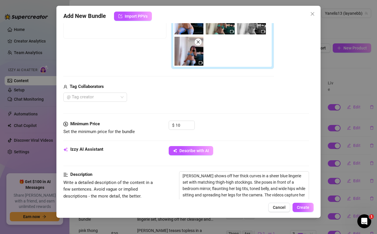
click at [191, 105] on div "Media Add Media from Vault Free preview Pay to view Tag Collaborators @ Tag cre…" at bounding box center [186, 44] width 246 height 153
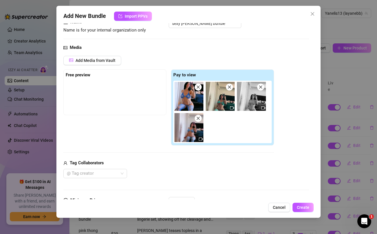
scroll to position [43, 0]
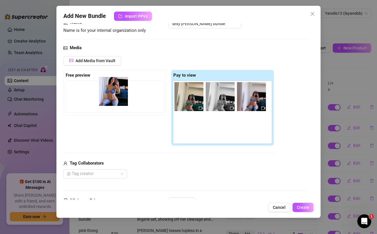
drag, startPoint x: 189, startPoint y: 93, endPoint x: 111, endPoint y: 88, distance: 77.5
click at [111, 88] on div "Free preview Pay to view" at bounding box center [168, 108] width 211 height 76
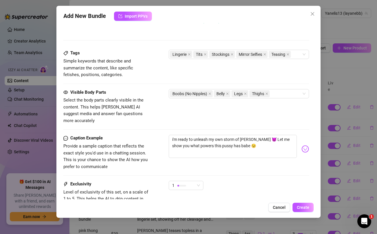
scroll to position [289, 0]
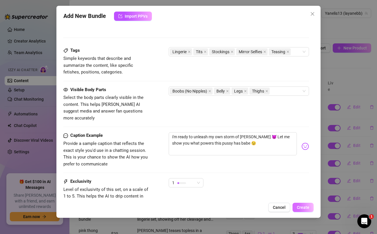
click at [300, 207] on span "Create" at bounding box center [303, 207] width 12 height 5
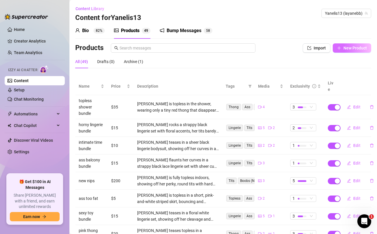
click at [353, 48] on span "New Product" at bounding box center [355, 48] width 23 height 5
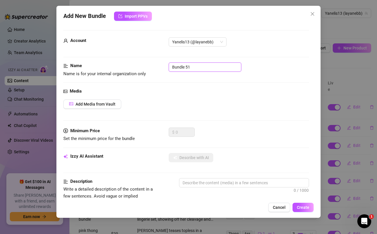
click at [199, 67] on input "Bundle 51" at bounding box center [205, 67] width 73 height 9
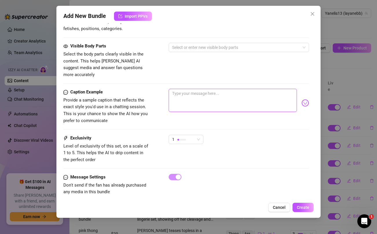
click at [208, 92] on textarea at bounding box center [233, 100] width 128 height 23
paste textarea "I got something naughty for you, baby! I can feel my ass being tightly squeezed…"
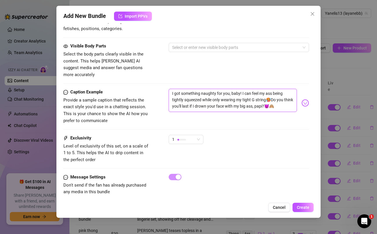
click at [192, 92] on textarea "I got something naughty for you, baby! I can feel my ass being tightly squeezed…" at bounding box center [233, 100] width 128 height 23
click at [187, 65] on div "Visible Body Parts Select the body parts clearly visible in the content. This h…" at bounding box center [186, 60] width 246 height 35
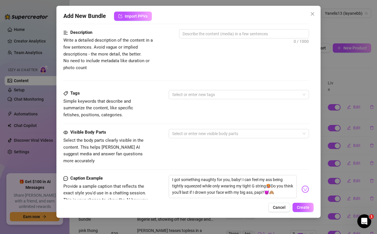
scroll to position [0, 0]
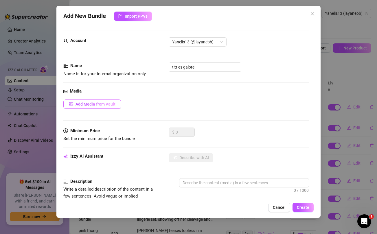
click at [97, 104] on span "Add Media from Vault" at bounding box center [96, 104] width 40 height 5
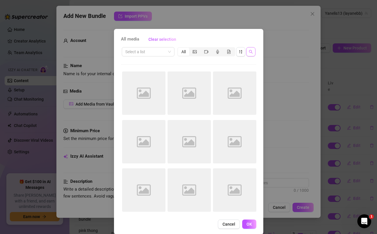
click at [253, 52] on icon "search" at bounding box center [251, 52] width 4 height 4
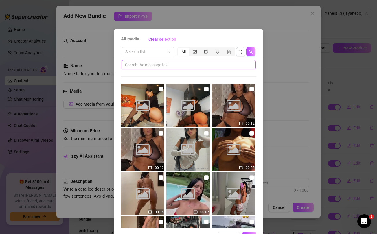
click at [193, 65] on input "text" at bounding box center [186, 65] width 123 height 6
paste input "squeezed"
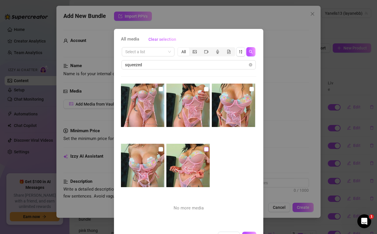
click at [206, 147] on input "checkbox" at bounding box center [206, 149] width 5 height 5
click at [161, 147] on input "checkbox" at bounding box center [161, 149] width 5 height 5
click at [161, 88] on input "checkbox" at bounding box center [161, 89] width 5 height 5
click at [205, 88] on input "checkbox" at bounding box center [206, 89] width 5 height 5
click at [252, 89] on input "checkbox" at bounding box center [252, 89] width 5 height 5
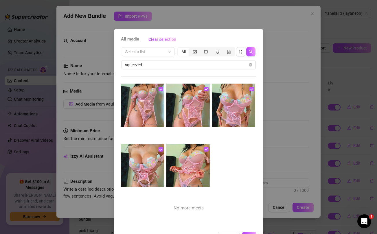
scroll to position [20, 0]
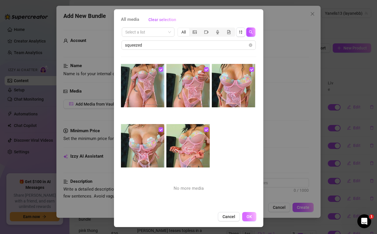
click at [251, 217] on span "OK" at bounding box center [250, 217] width 6 height 5
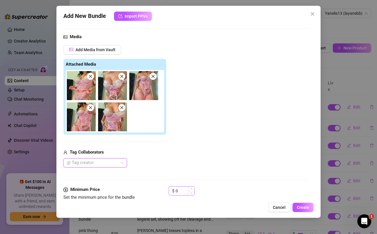
scroll to position [56, 0]
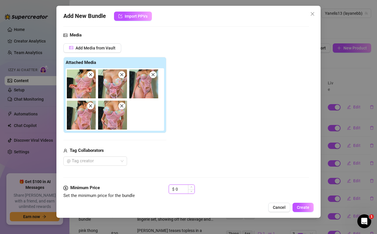
click at [181, 191] on input "0" at bounding box center [185, 189] width 19 height 9
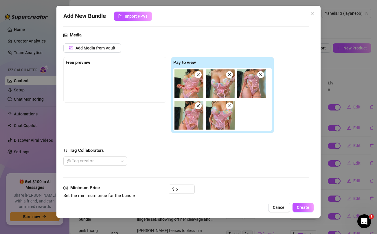
click at [189, 168] on div "Media Add Media from Vault Free preview Pay to view Tag Collaborators @ Tag cre…" at bounding box center [186, 108] width 246 height 153
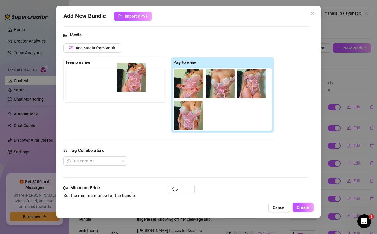
drag, startPoint x: 188, startPoint y: 116, endPoint x: 129, endPoint y: 78, distance: 70.2
click at [129, 78] on div "Free preview Pay to view" at bounding box center [168, 95] width 211 height 76
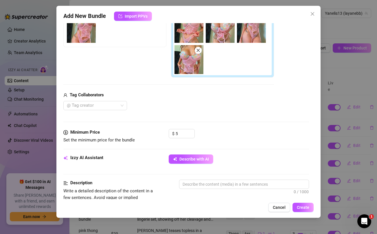
scroll to position [113, 0]
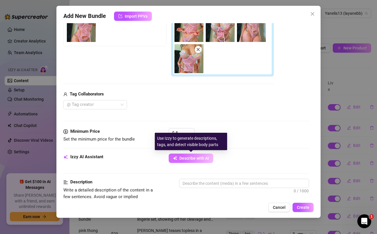
click at [203, 160] on span "Describe with AI" at bounding box center [195, 158] width 30 height 5
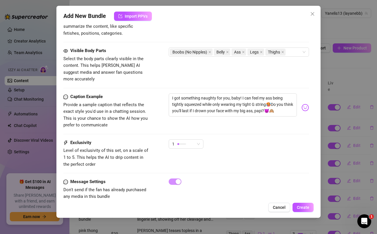
scroll to position [357, 0]
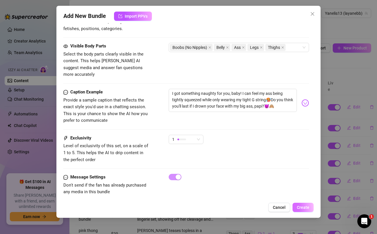
click at [306, 205] on span "Create" at bounding box center [303, 207] width 12 height 5
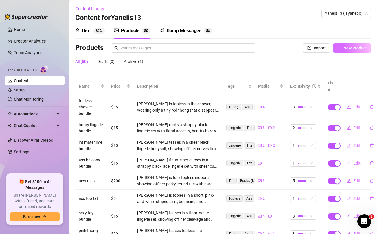
click at [357, 44] on button "New Product" at bounding box center [352, 47] width 39 height 9
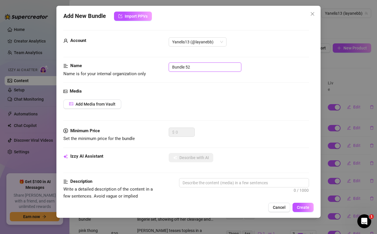
click at [187, 67] on input "Bundle 52" at bounding box center [205, 67] width 73 height 9
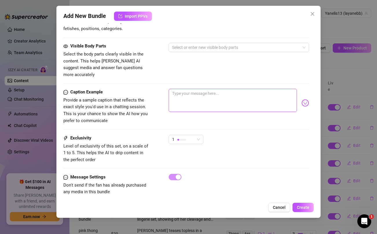
click at [194, 89] on textarea at bounding box center [233, 100] width 128 height 23
paste textarea "Fuck this ass with your huge cock daddy 🍆💦 I love feeling you rub in between th…"
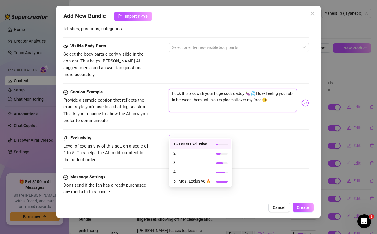
click at [183, 139] on div at bounding box center [182, 140] width 9 height 2
click at [211, 116] on div "Caption Example Provide a sample caption that reflects the exact style you'd us…" at bounding box center [186, 106] width 246 height 35
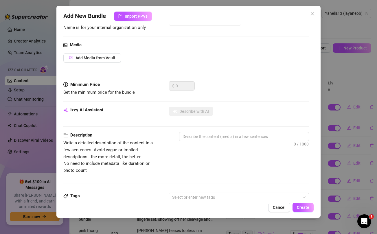
scroll to position [0, 0]
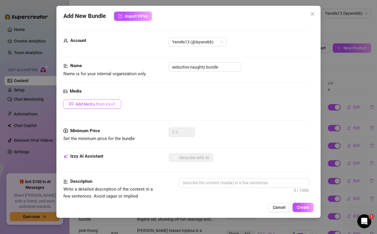
click at [98, 102] on span "Add Media from Vault" at bounding box center [96, 104] width 40 height 5
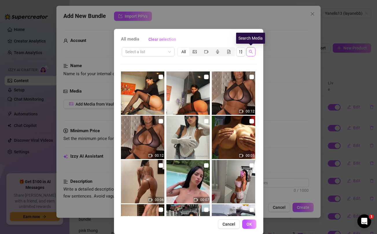
click at [250, 52] on icon "search" at bounding box center [251, 52] width 4 height 4
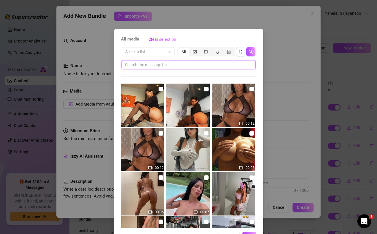
click at [180, 65] on input "text" at bounding box center [186, 65] width 123 height 6
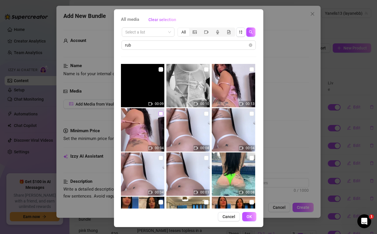
click at [163, 113] on input "checkbox" at bounding box center [161, 114] width 5 height 5
click at [252, 70] on input "checkbox" at bounding box center [252, 69] width 5 height 5
click at [207, 70] on input "checkbox" at bounding box center [206, 69] width 5 height 5
click at [160, 69] on input "checkbox" at bounding box center [161, 69] width 5 height 5
click at [252, 217] on span "OK" at bounding box center [250, 217] width 6 height 5
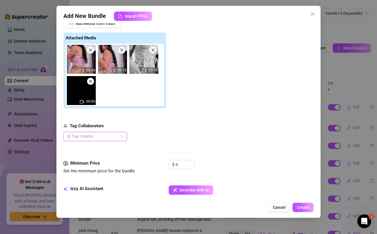
scroll to position [85, 0]
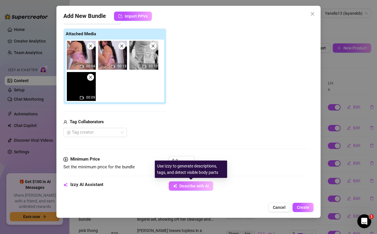
click at [193, 189] on button "Describe with AI" at bounding box center [191, 186] width 45 height 9
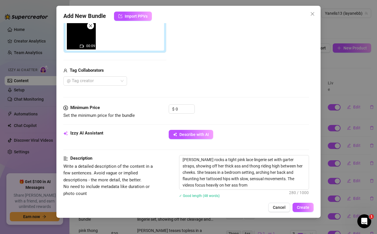
scroll to position [138, 0]
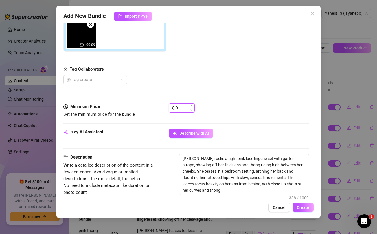
click at [185, 106] on input "0" at bounding box center [185, 108] width 19 height 9
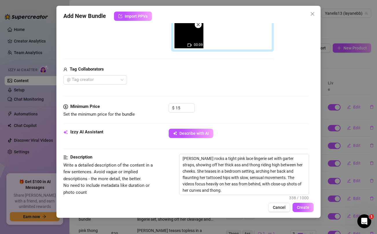
click at [194, 73] on div "Tag Collaborators @ Tag creator" at bounding box center [168, 75] width 211 height 19
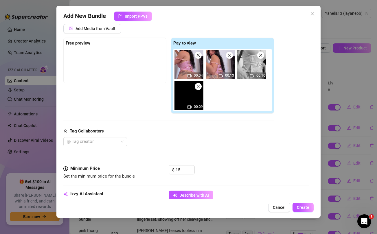
scroll to position [74, 0]
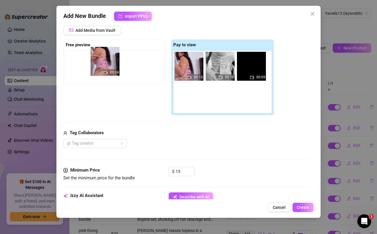
drag, startPoint x: 191, startPoint y: 67, endPoint x: 106, endPoint y: 62, distance: 85.9
click at [106, 62] on div "Free preview Pay to view 00:04 00:13 00:10 00:09" at bounding box center [168, 77] width 211 height 76
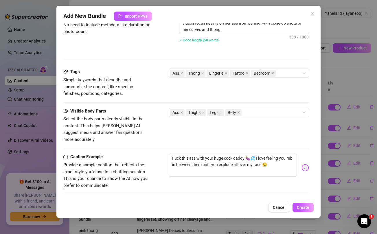
scroll to position [293, 0]
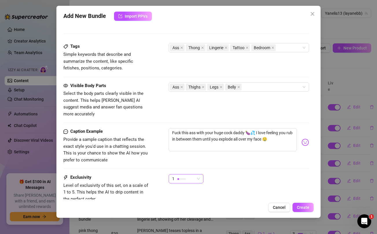
click at [194, 175] on div "1" at bounding box center [183, 179] width 23 height 9
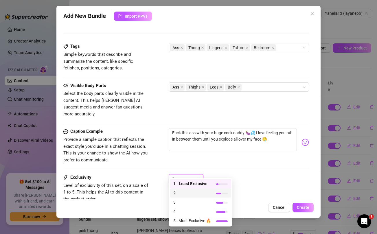
click at [182, 193] on span "2" at bounding box center [193, 193] width 38 height 6
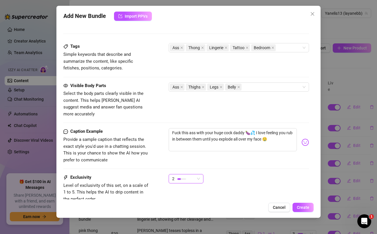
click at [274, 163] on div "Caption Example Provide a sample caption that reflects the exact style you'd us…" at bounding box center [186, 151] width 246 height 46
click at [299, 206] on span "Create" at bounding box center [303, 207] width 12 height 5
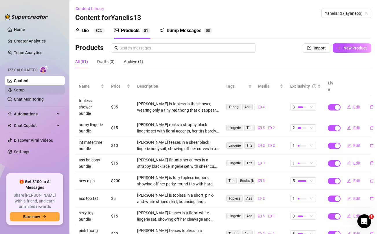
click at [25, 92] on link "Setup" at bounding box center [19, 90] width 11 height 5
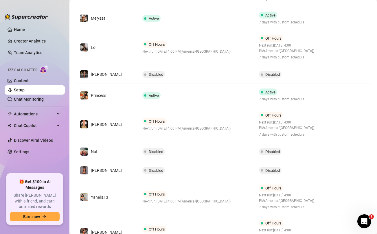
scroll to position [162, 0]
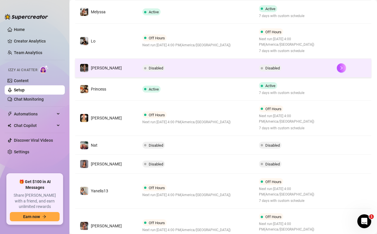
click at [207, 70] on td "Disabled" at bounding box center [196, 68] width 117 height 19
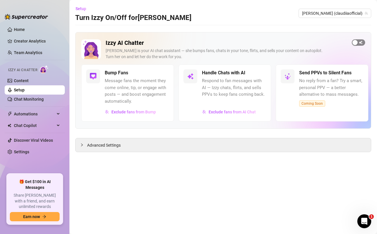
click at [361, 43] on span "button" at bounding box center [358, 42] width 13 height 6
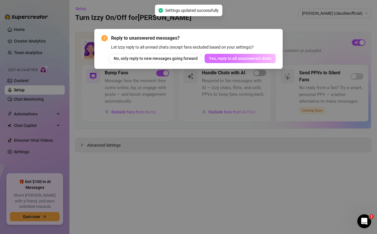
click at [269, 59] on span "Yes, reply to all unanswered chats" at bounding box center [240, 58] width 63 height 5
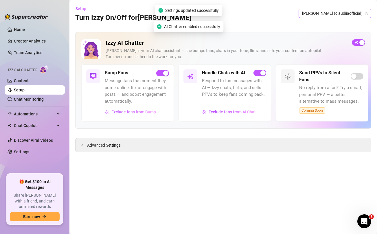
click at [345, 14] on span "[PERSON_NAME] (claudiiaofficial)" at bounding box center [335, 13] width 66 height 9
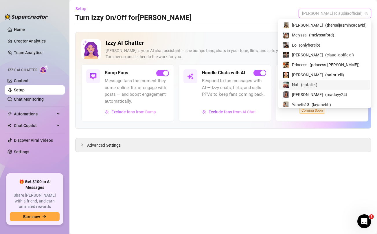
click at [316, 85] on div "Nat ( nataliet )" at bounding box center [325, 84] width 84 height 7
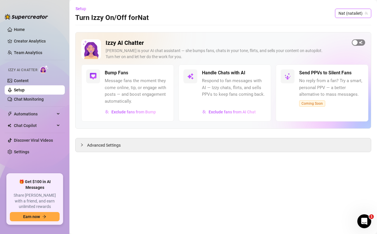
click at [361, 42] on span "button" at bounding box center [358, 42] width 13 height 6
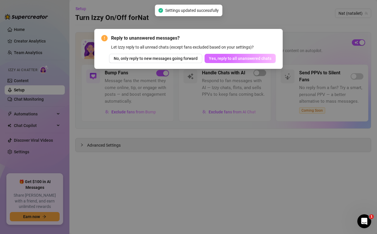
click at [253, 59] on span "Yes, reply to all unanswered chats" at bounding box center [240, 58] width 63 height 5
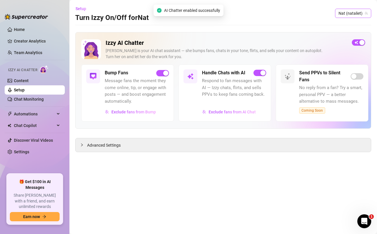
click at [356, 13] on span "Nat (nataliet)" at bounding box center [353, 13] width 29 height 9
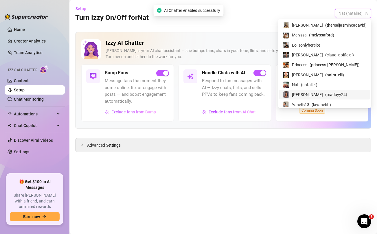
click at [330, 95] on span "( madayy24 )" at bounding box center [337, 95] width 22 height 6
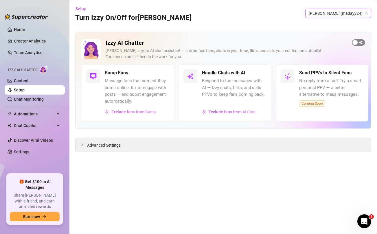
click at [361, 42] on span "button" at bounding box center [358, 42] width 13 height 6
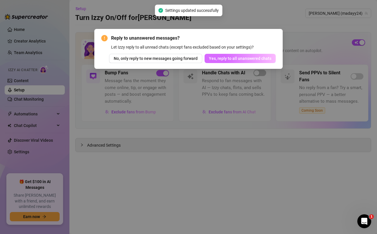
click at [253, 59] on span "Yes, reply to all unanswered chats" at bounding box center [240, 58] width 63 height 5
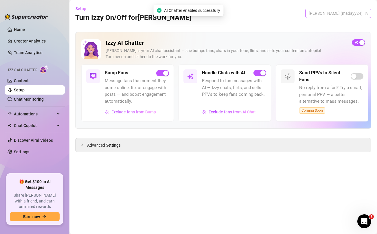
click at [359, 14] on span "Maday (madayy24)" at bounding box center [338, 13] width 59 height 9
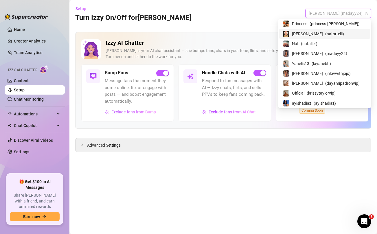
scroll to position [46, 0]
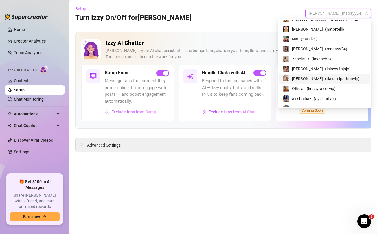
click at [313, 77] on span "[PERSON_NAME]" at bounding box center [307, 79] width 31 height 6
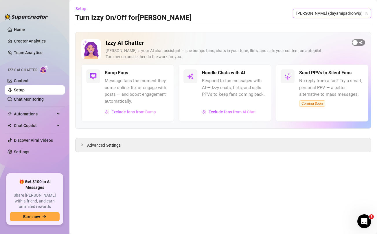
click at [359, 43] on span "button" at bounding box center [358, 42] width 13 height 6
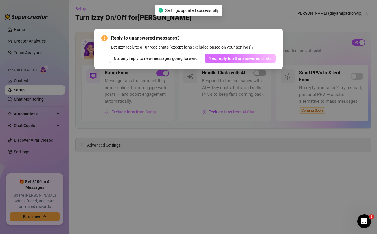
click at [232, 58] on span "Yes, reply to all unanswered chats" at bounding box center [240, 58] width 63 height 5
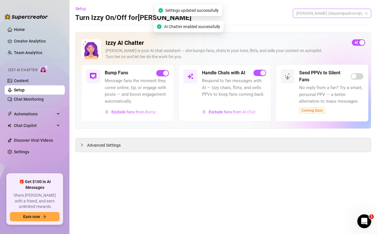
click at [351, 14] on span "[PERSON_NAME] (dayamipadronvip)" at bounding box center [333, 13] width 72 height 9
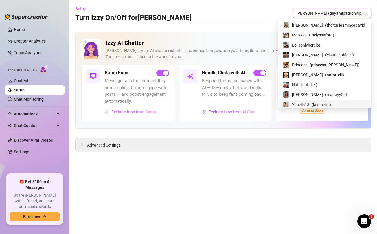
click at [260, 171] on main "Setup Turn Izzy On/Off for Dayami Dayami (dayamipadronvip) Dayami (dayamipadron…" at bounding box center [224, 117] width 308 height 234
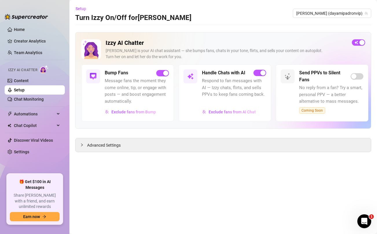
click at [25, 88] on link "Setup" at bounding box center [19, 90] width 11 height 5
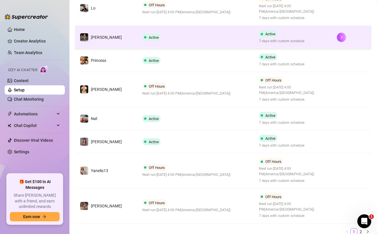
scroll to position [218, 0]
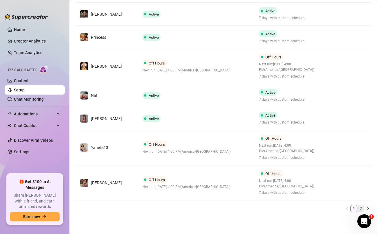
click at [361, 207] on link "2" at bounding box center [361, 209] width 6 height 6
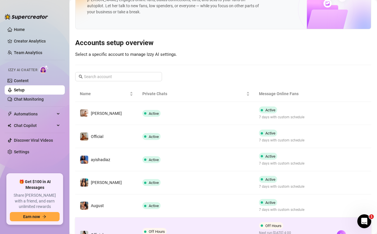
scroll to position [22, 0]
